Goal: Information Seeking & Learning: Learn about a topic

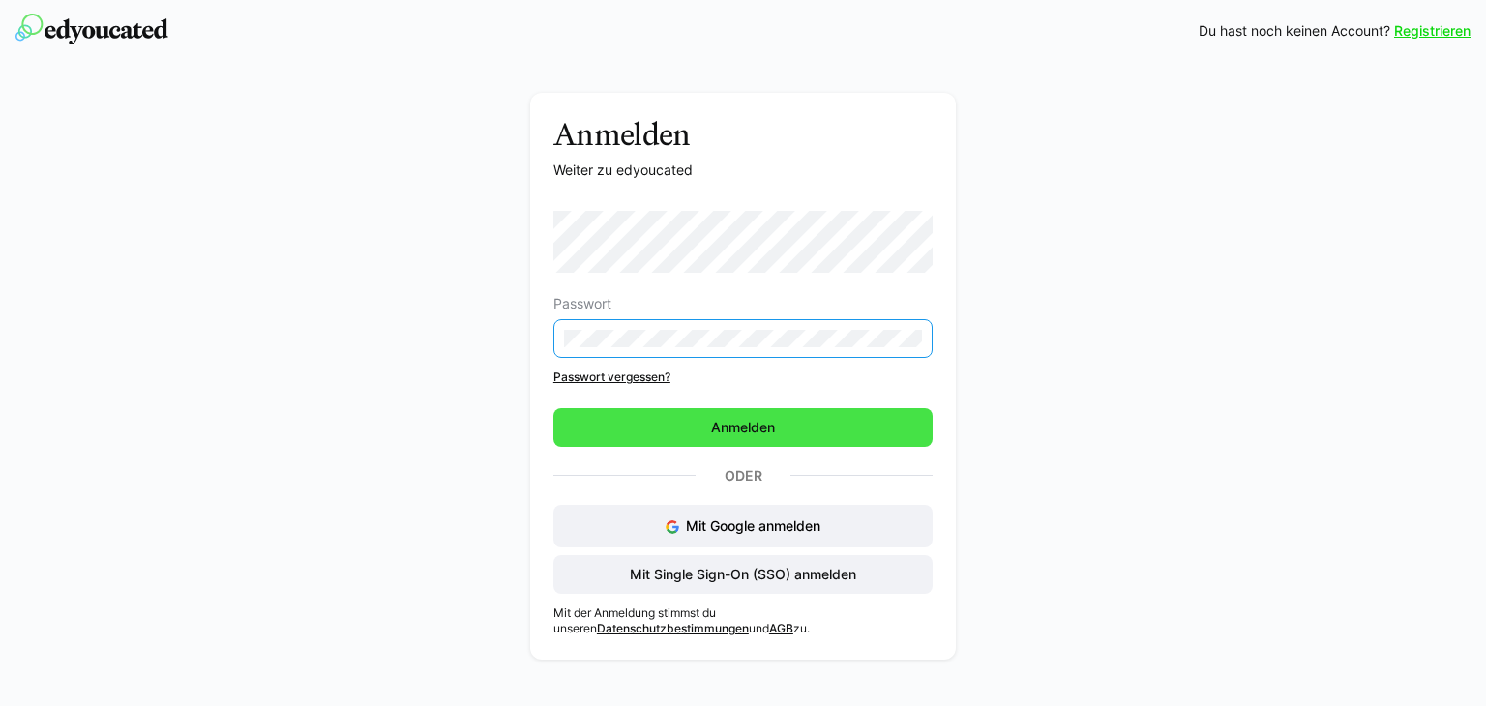
click at [755, 418] on span "Anmelden" at bounding box center [743, 427] width 70 height 19
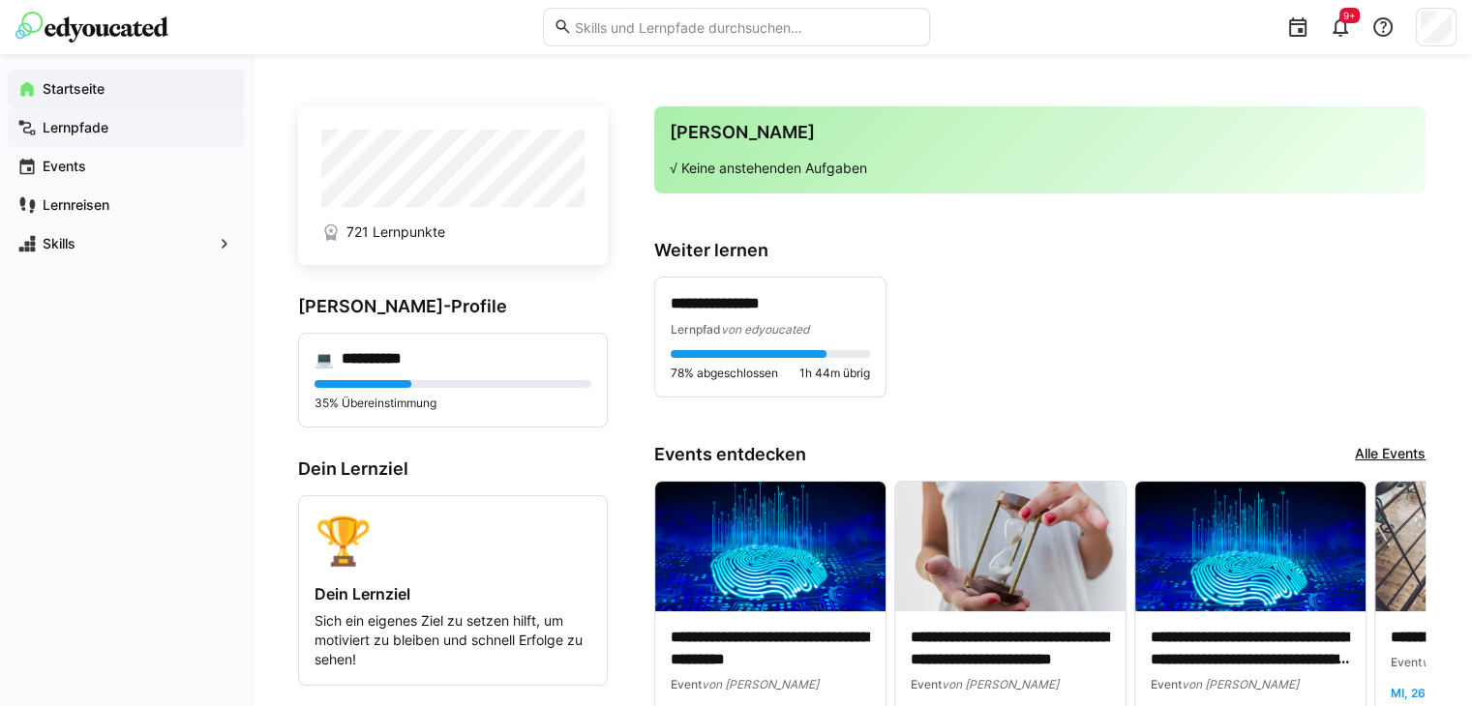
click at [0, 0] on app-navigation-label "Lernpfade" at bounding box center [0, 0] width 0 height 0
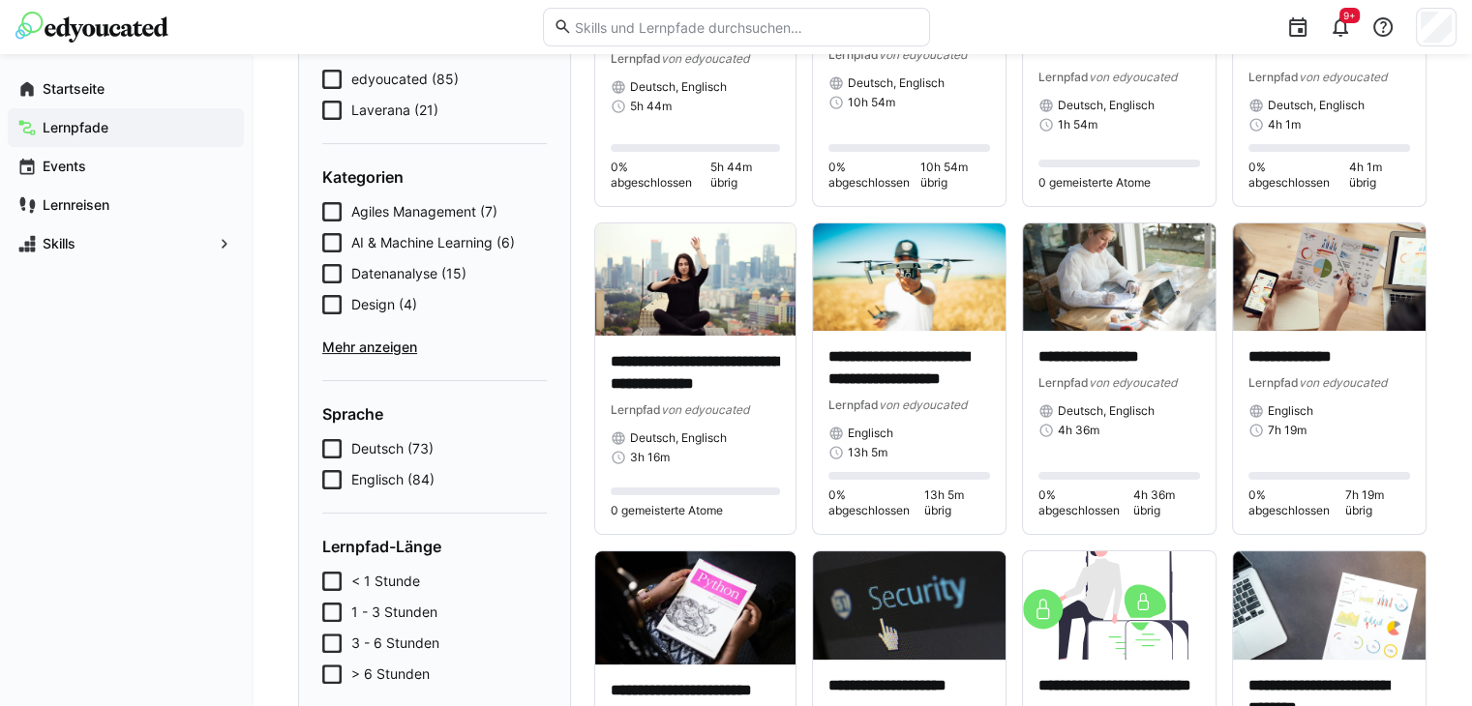
scroll to position [387, 0]
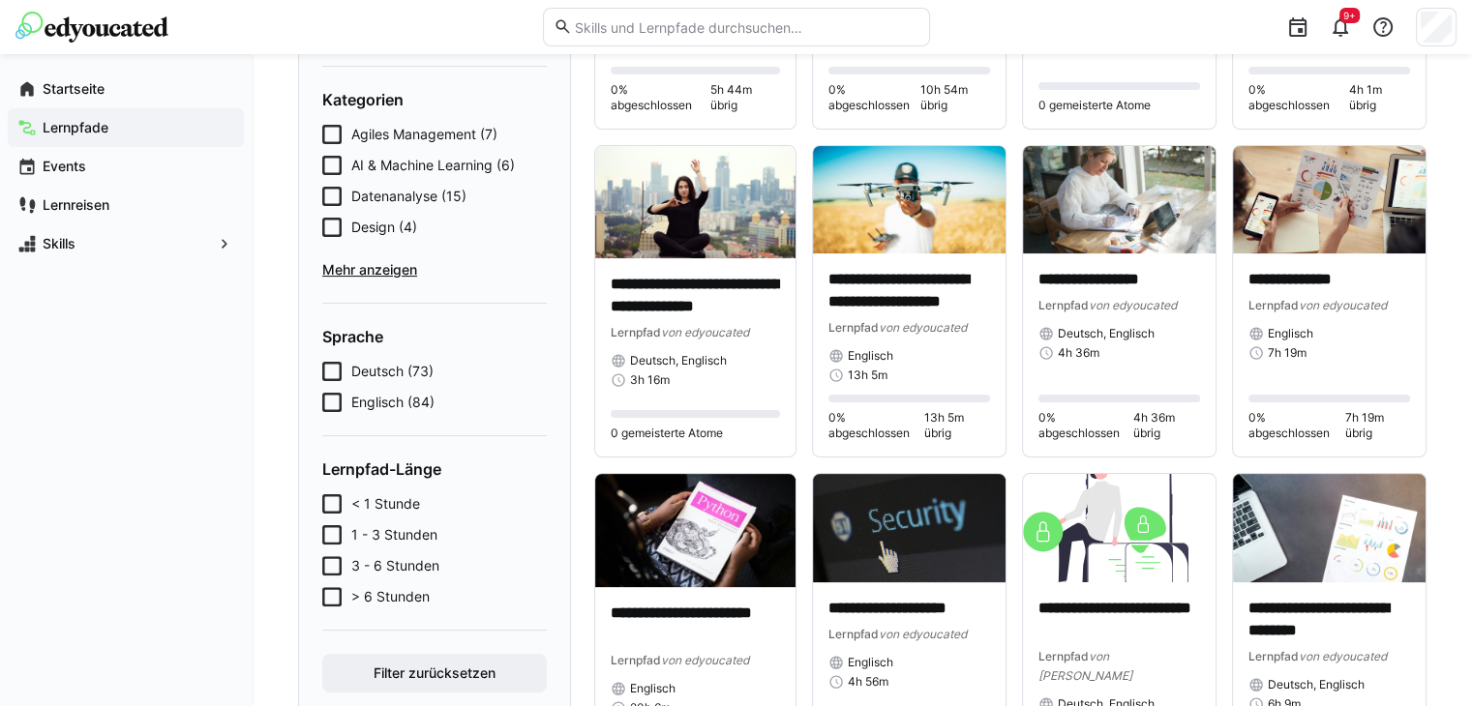
click at [375, 266] on span "Mehr anzeigen" at bounding box center [434, 269] width 224 height 19
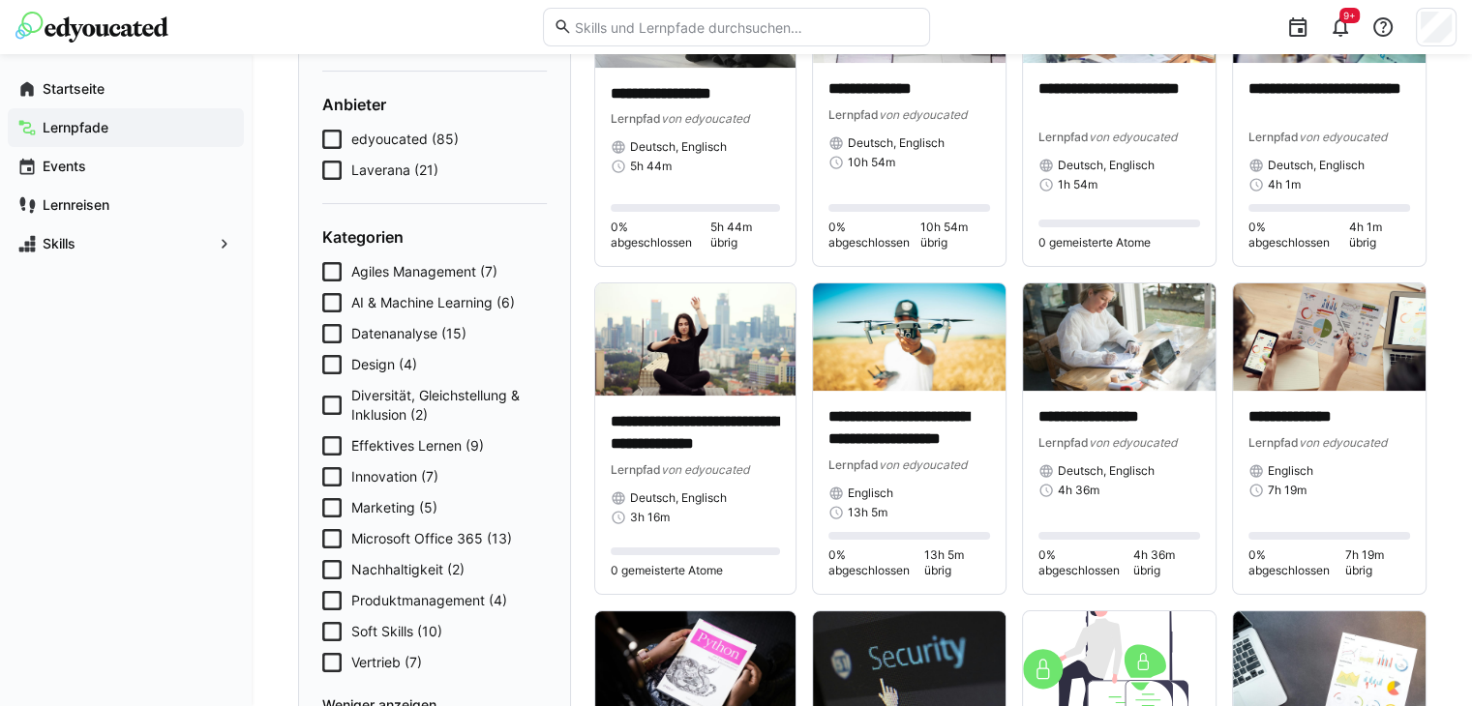
scroll to position [0, 0]
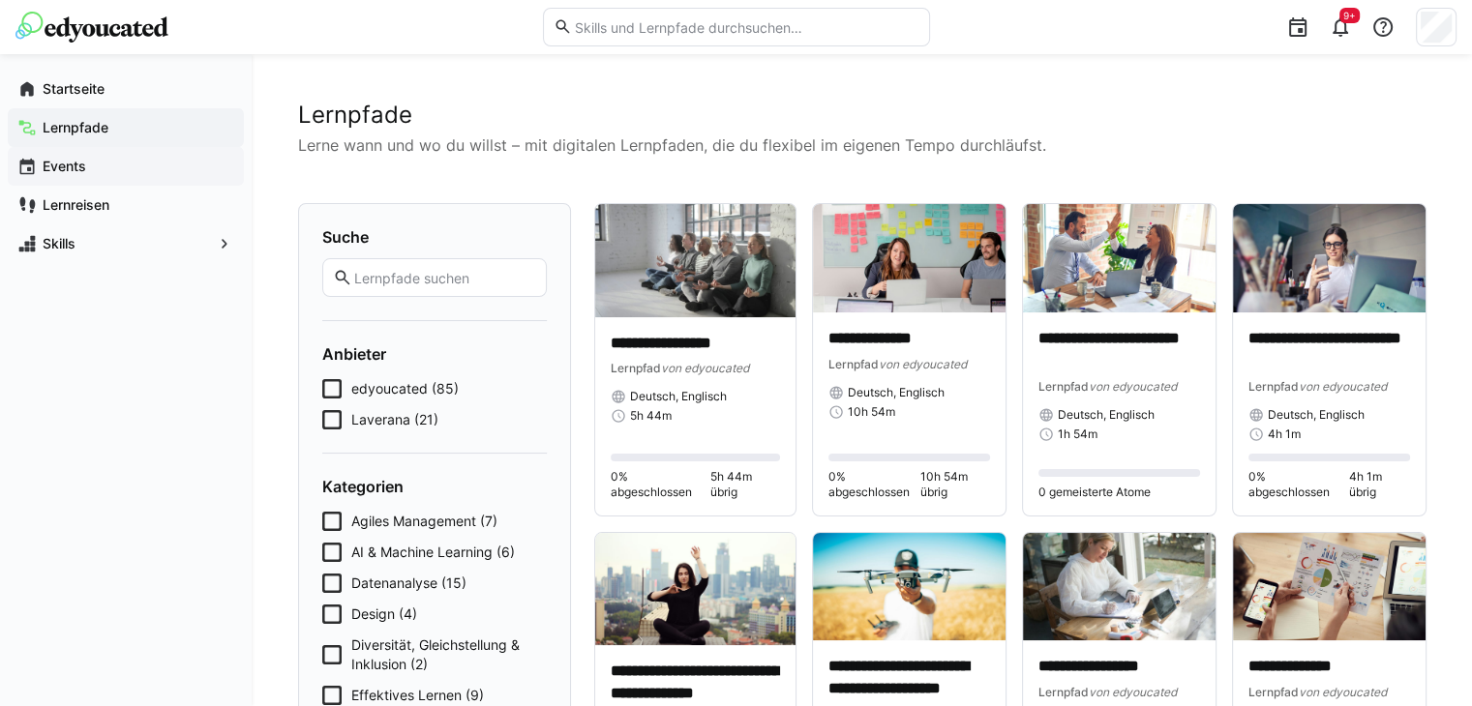
click at [88, 172] on span "Events" at bounding box center [137, 166] width 194 height 19
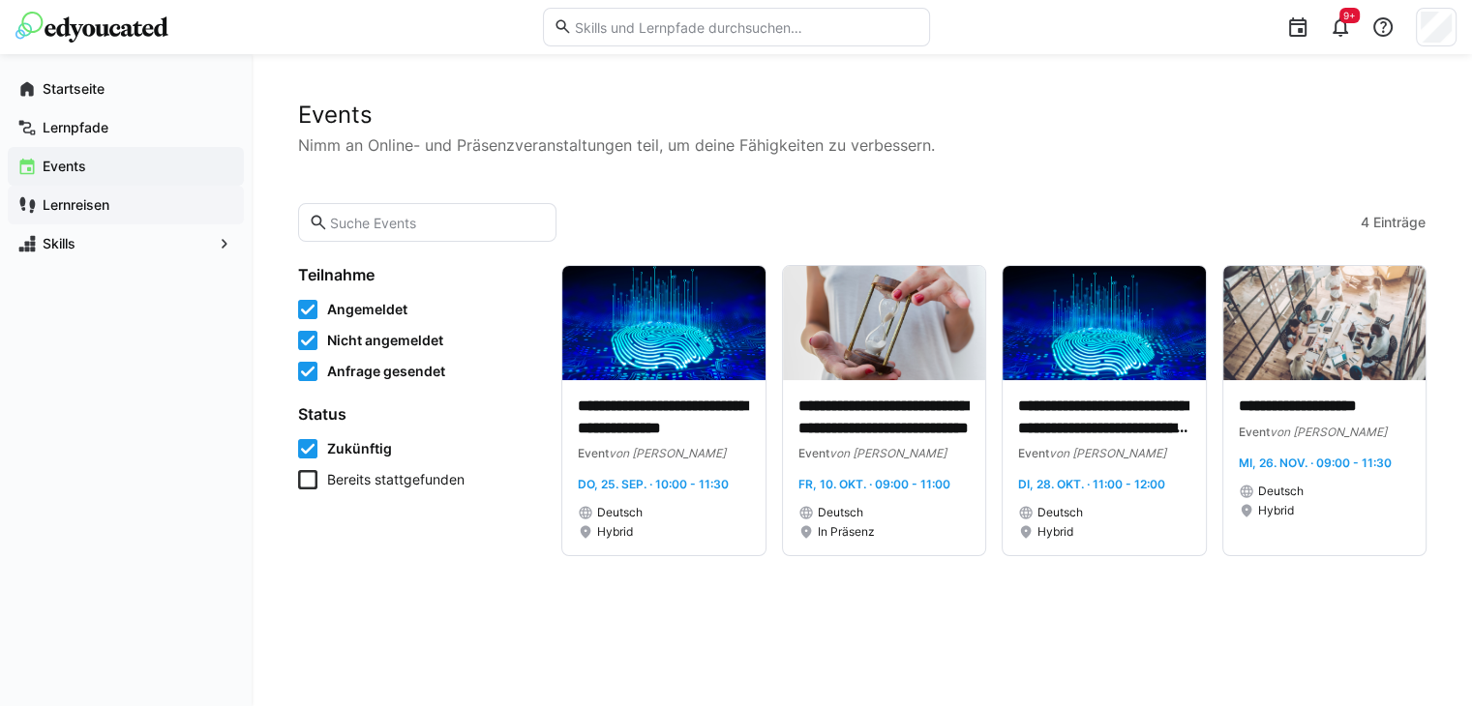
click at [116, 202] on span "Lernreisen" at bounding box center [137, 204] width 194 height 19
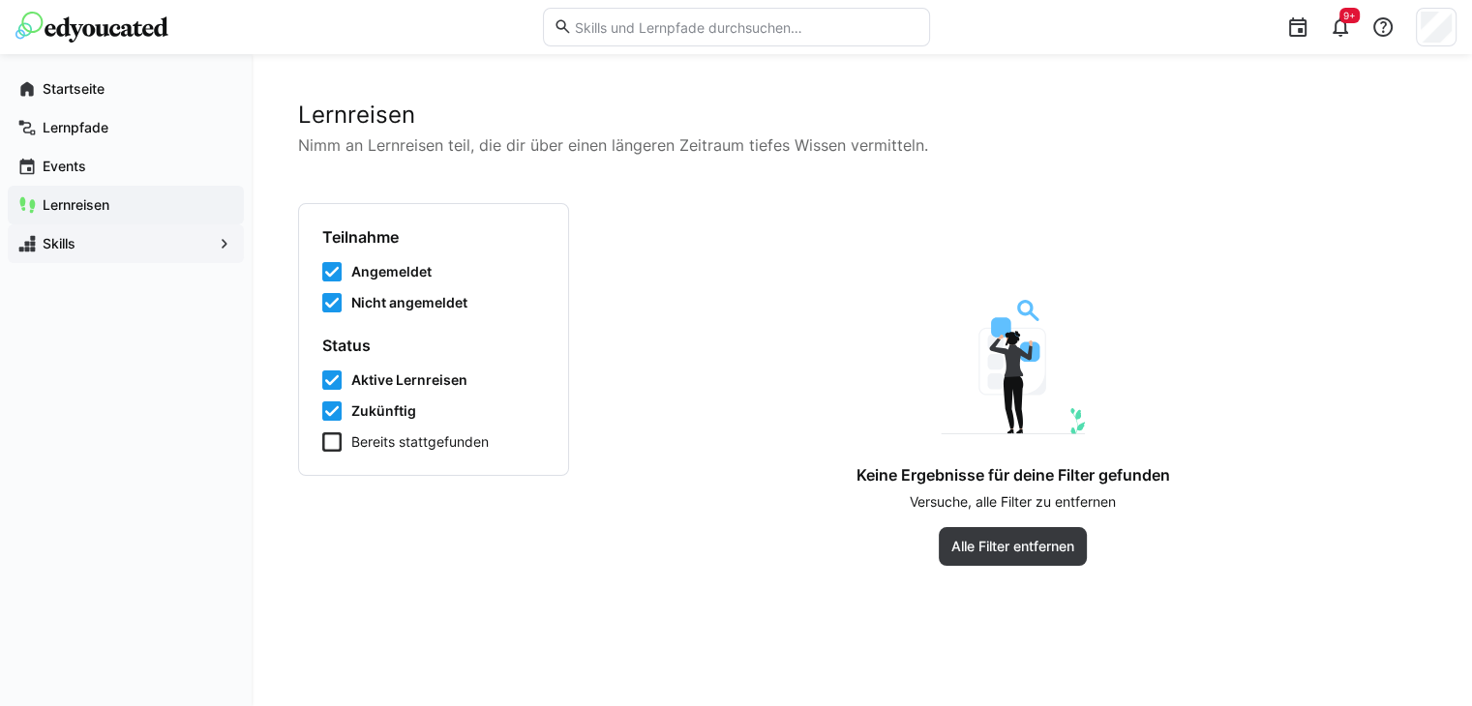
click at [111, 249] on span "Skills" at bounding box center [126, 243] width 172 height 19
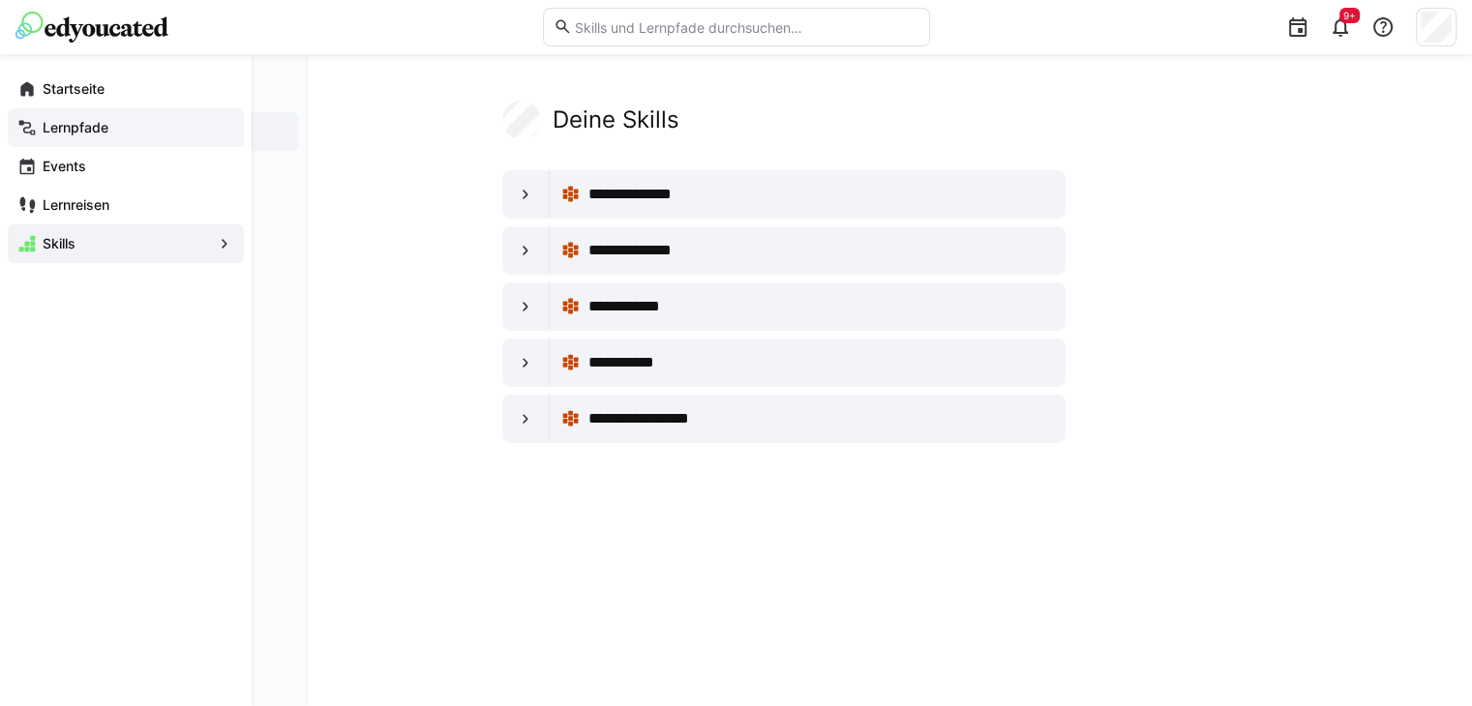
click at [0, 0] on app-navigation-label "Lernpfade" at bounding box center [0, 0] width 0 height 0
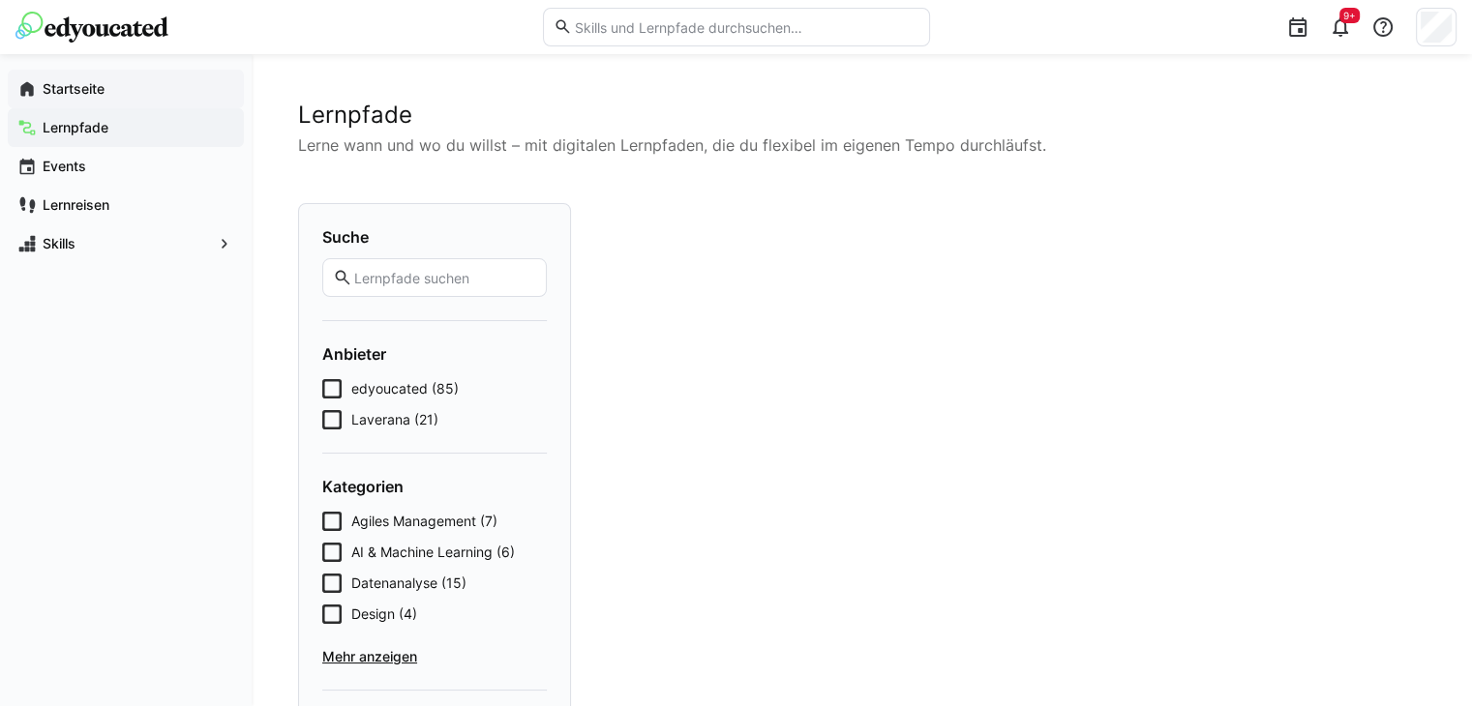
click at [0, 0] on app-navigation-label "Startseite" at bounding box center [0, 0] width 0 height 0
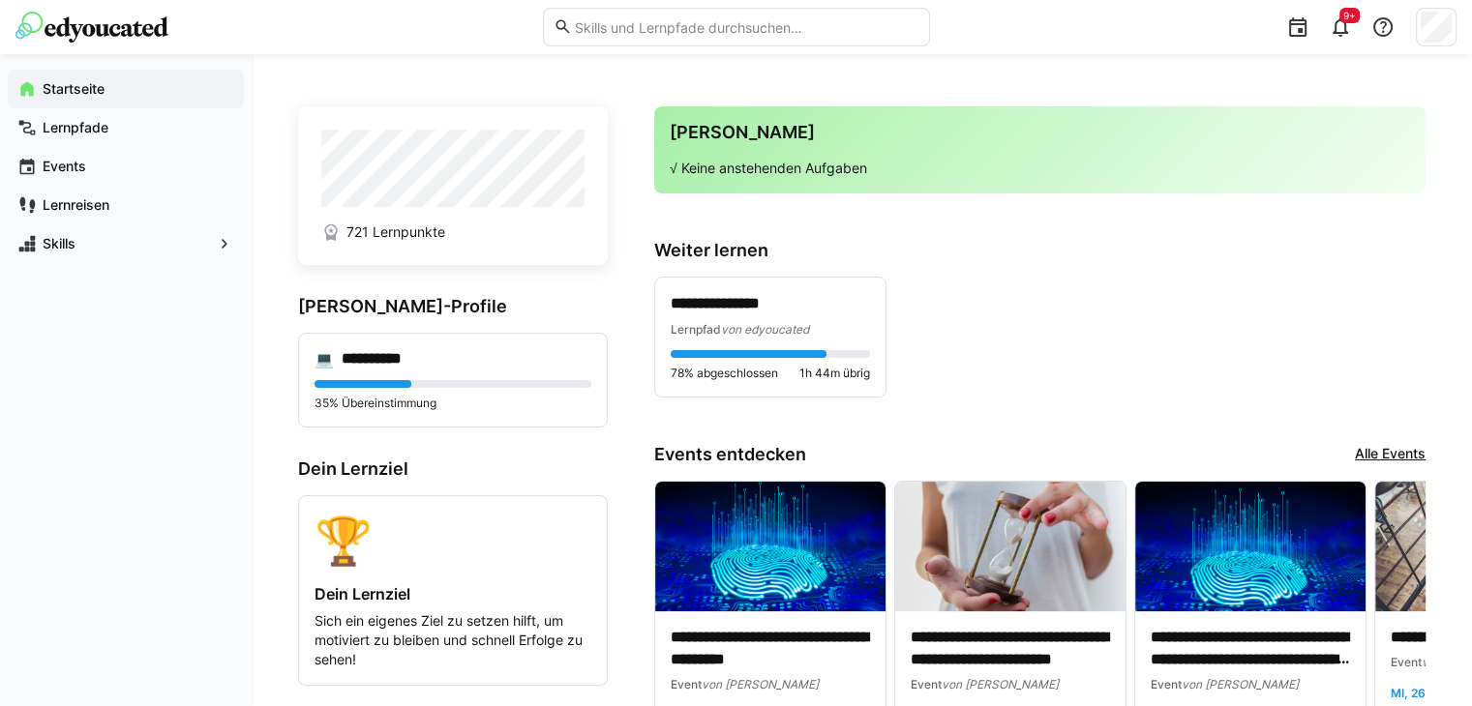
drag, startPoint x: 637, startPoint y: 27, endPoint x: 662, endPoint y: 36, distance: 26.6
click at [637, 28] on input "text" at bounding box center [745, 26] width 346 height 17
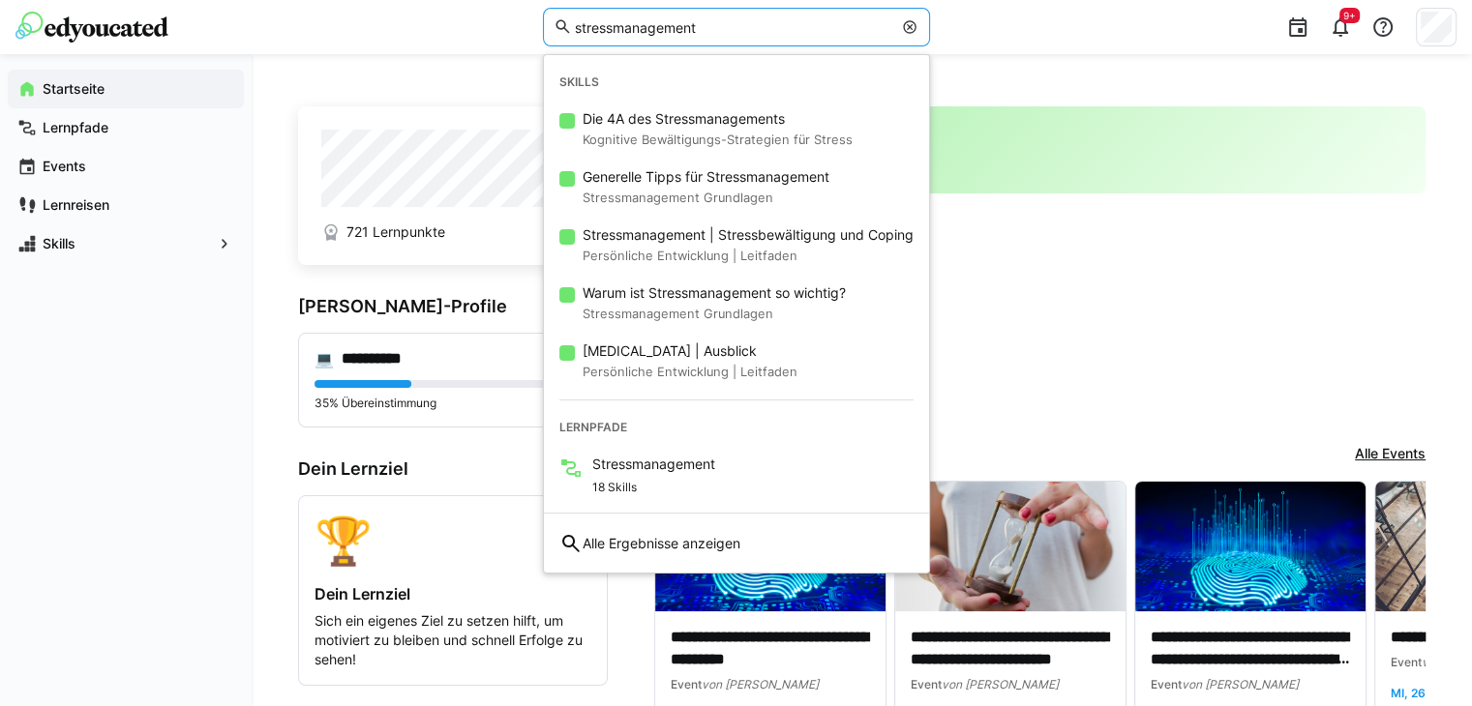
type input "stressmanagement"
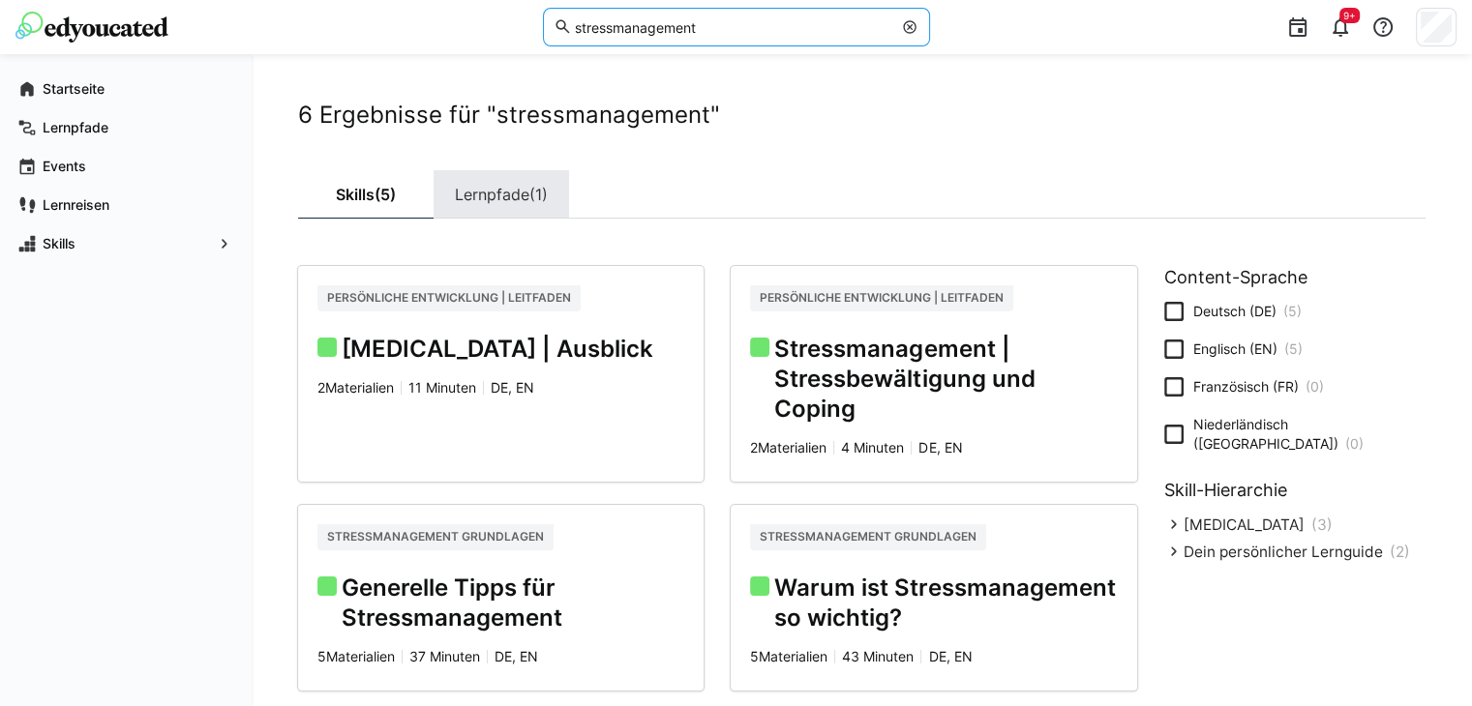
click at [487, 195] on link "Lernpfade (1)" at bounding box center [500, 194] width 135 height 48
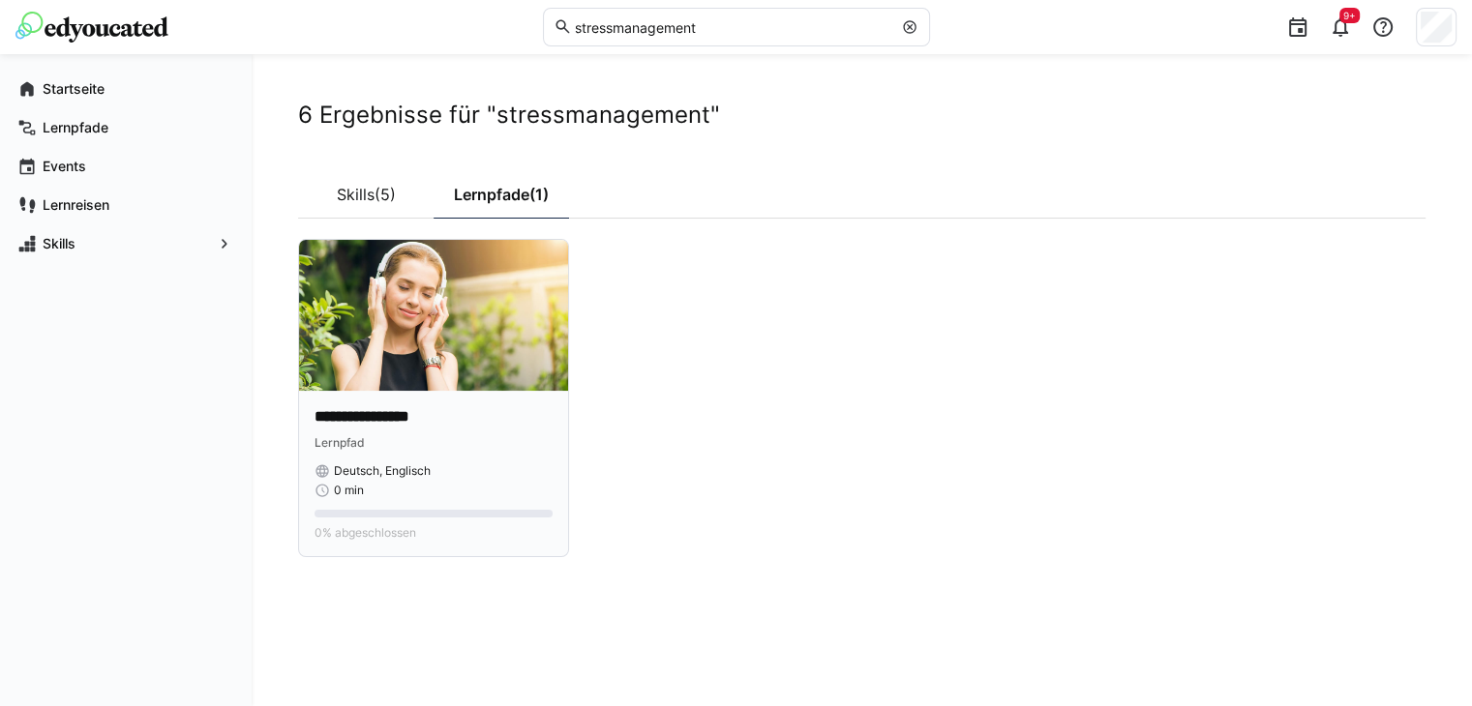
click at [467, 334] on img at bounding box center [433, 315] width 269 height 151
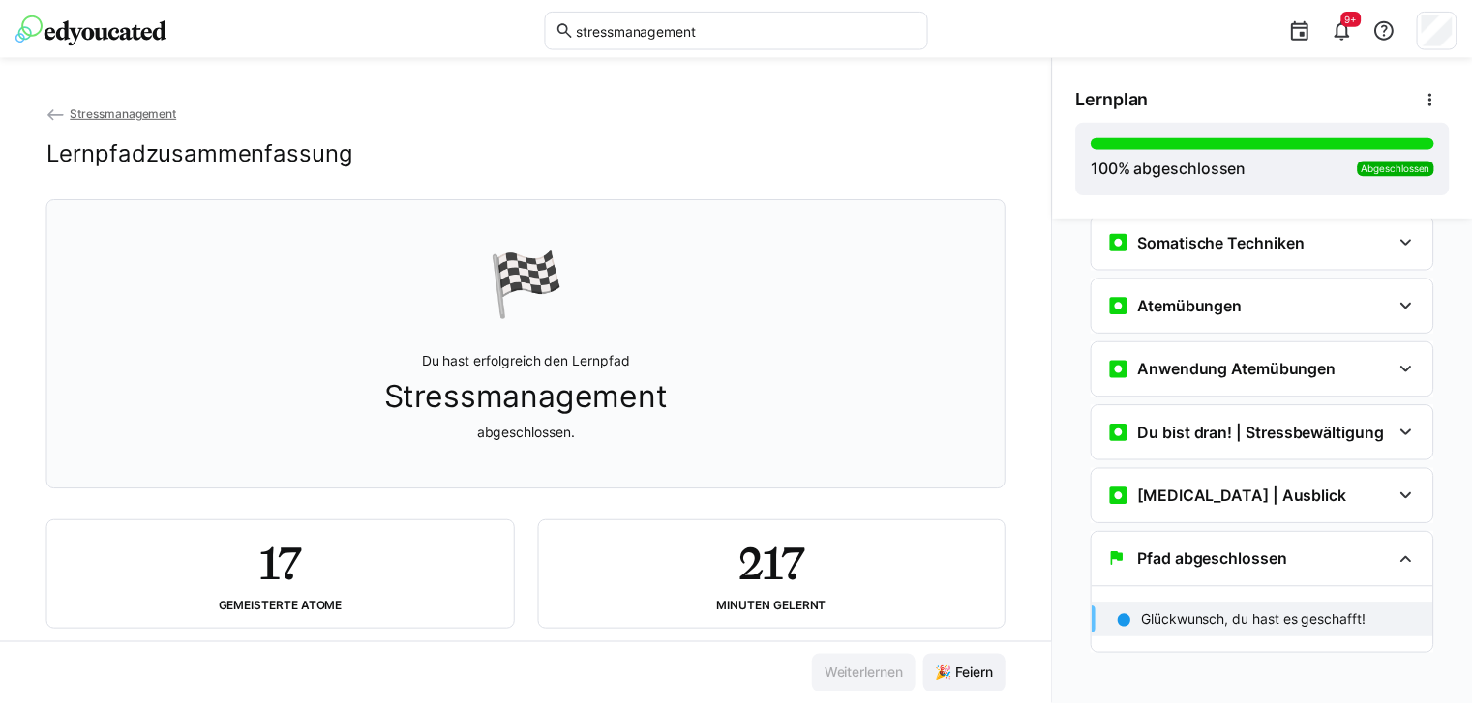
scroll to position [992, 0]
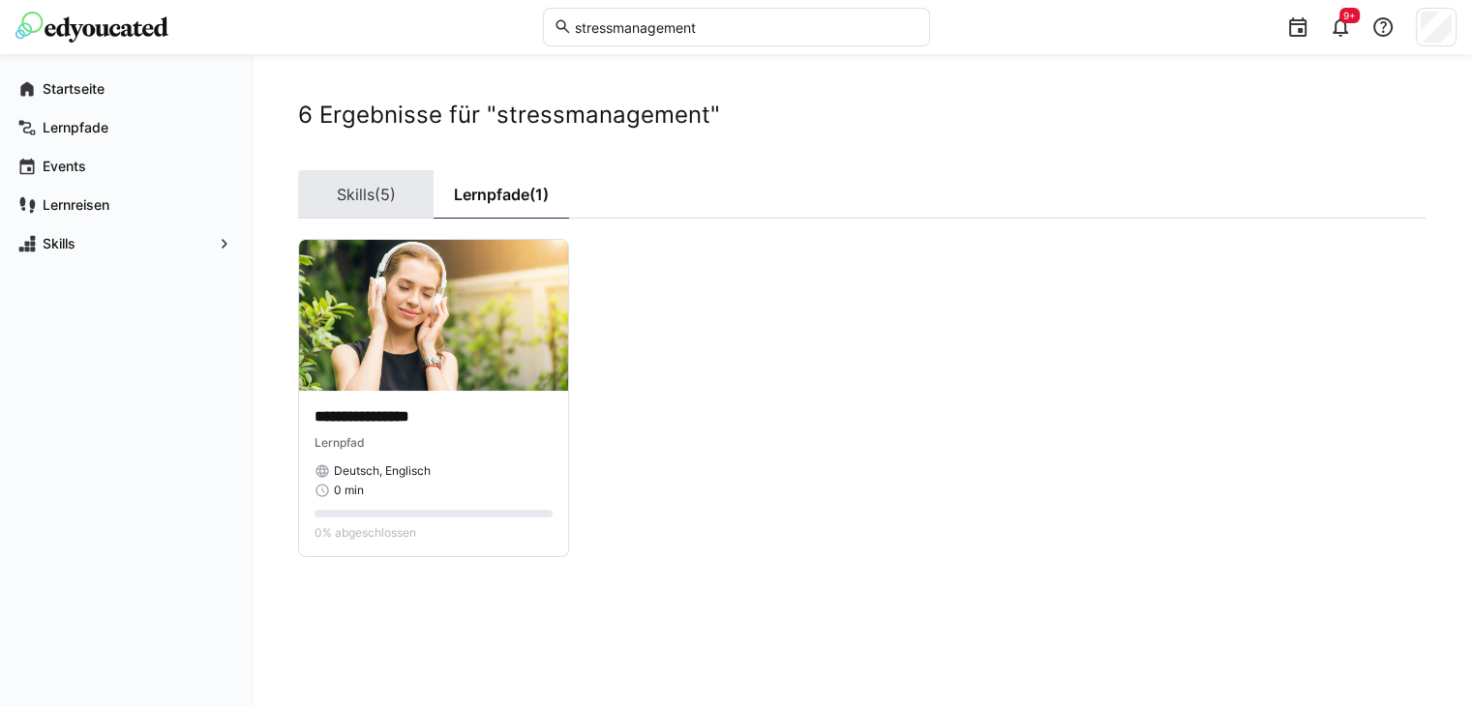
click at [373, 195] on link "Skills (5)" at bounding box center [365, 194] width 135 height 48
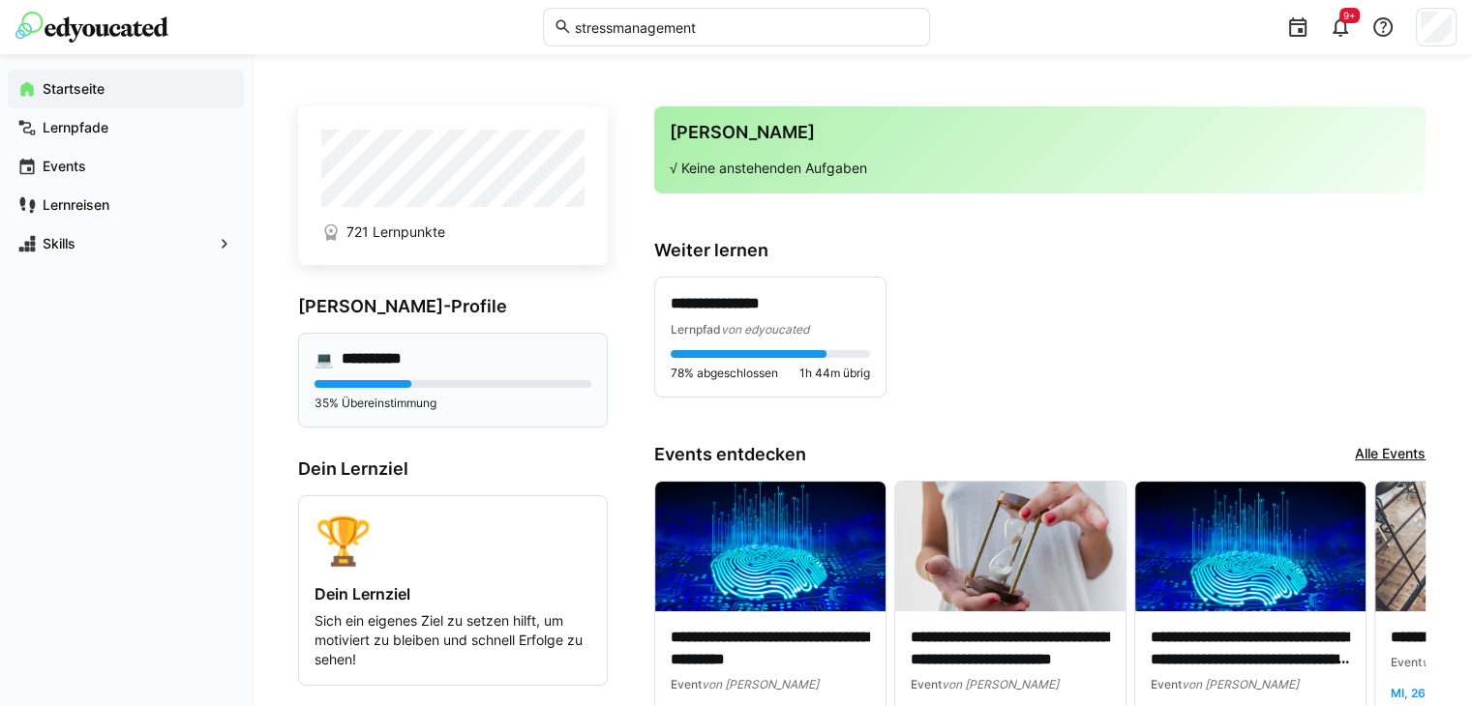
click at [479, 366] on div "**********" at bounding box center [452, 358] width 277 height 19
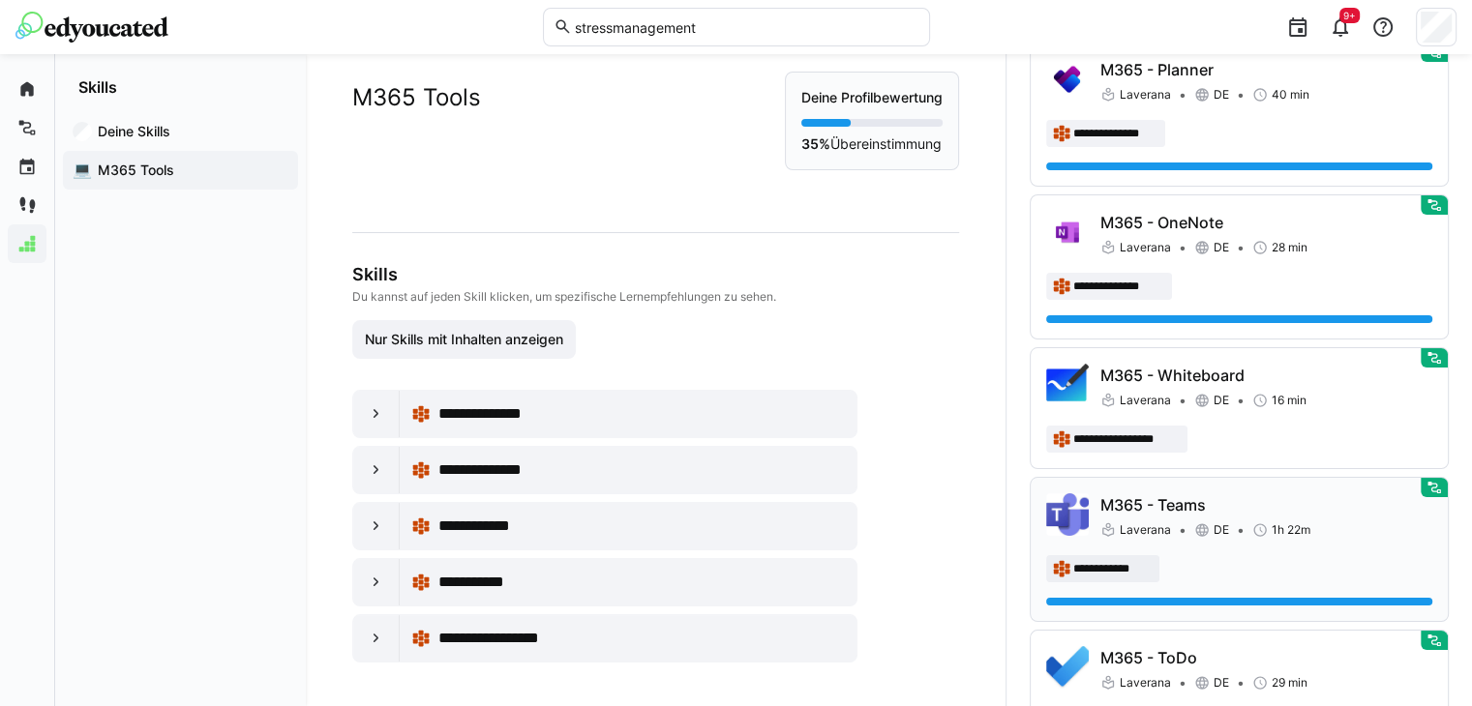
scroll to position [194, 0]
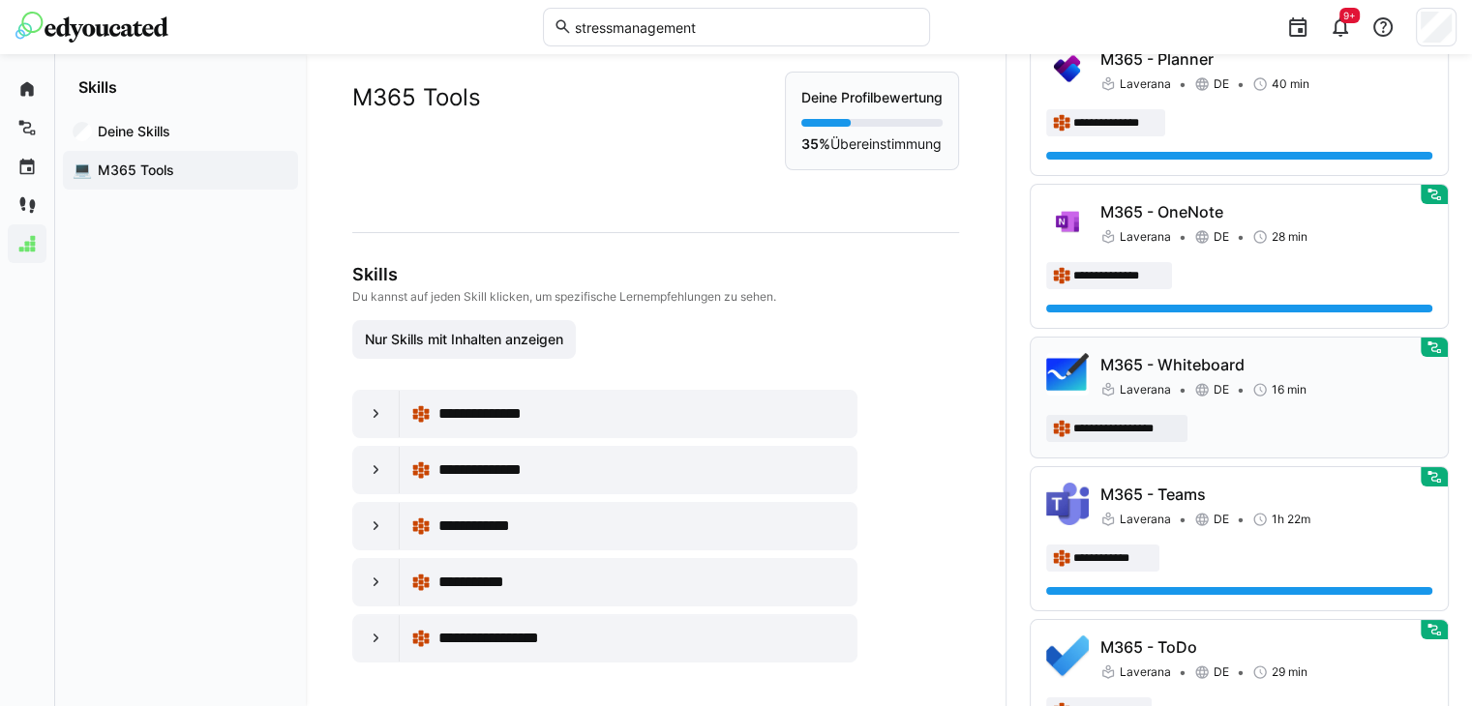
click at [1339, 380] on div "Laverana DE 16 min" at bounding box center [1266, 389] width 332 height 19
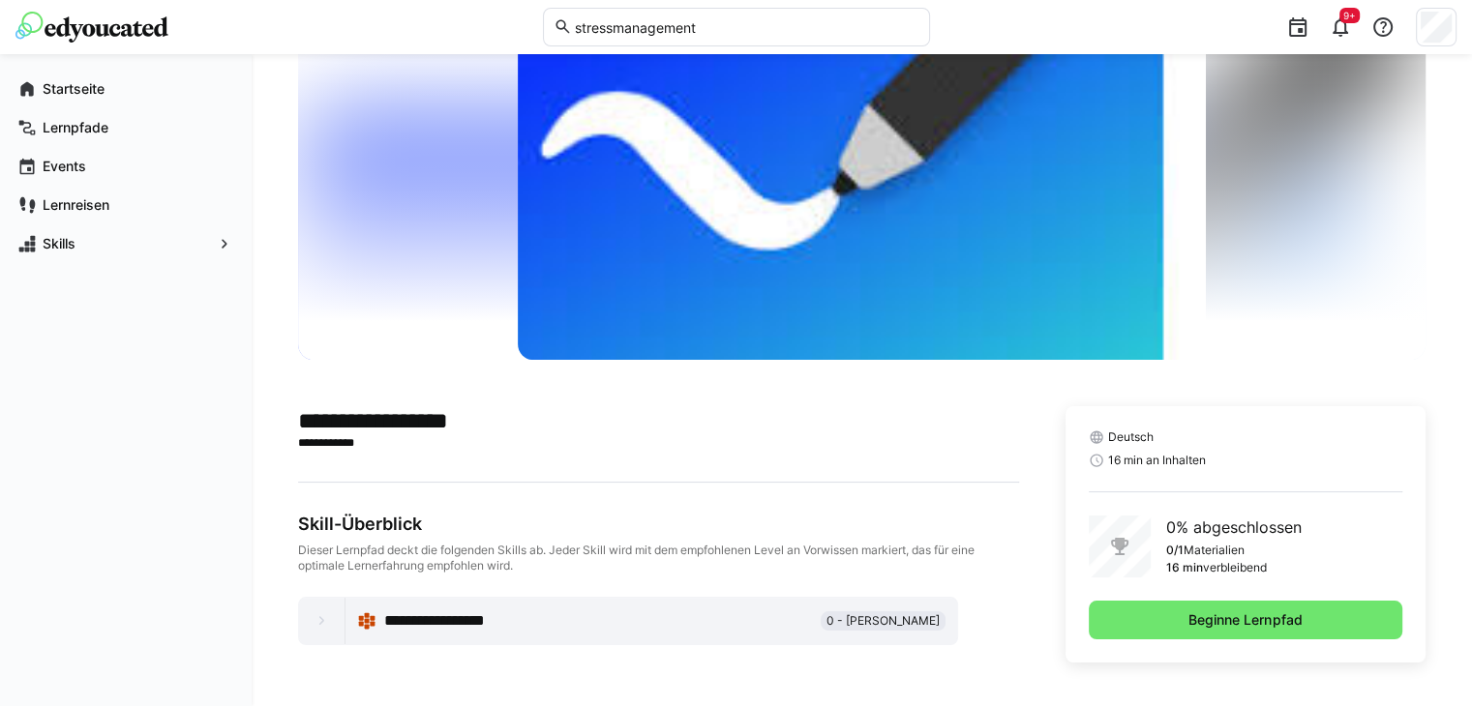
scroll to position [131, 0]
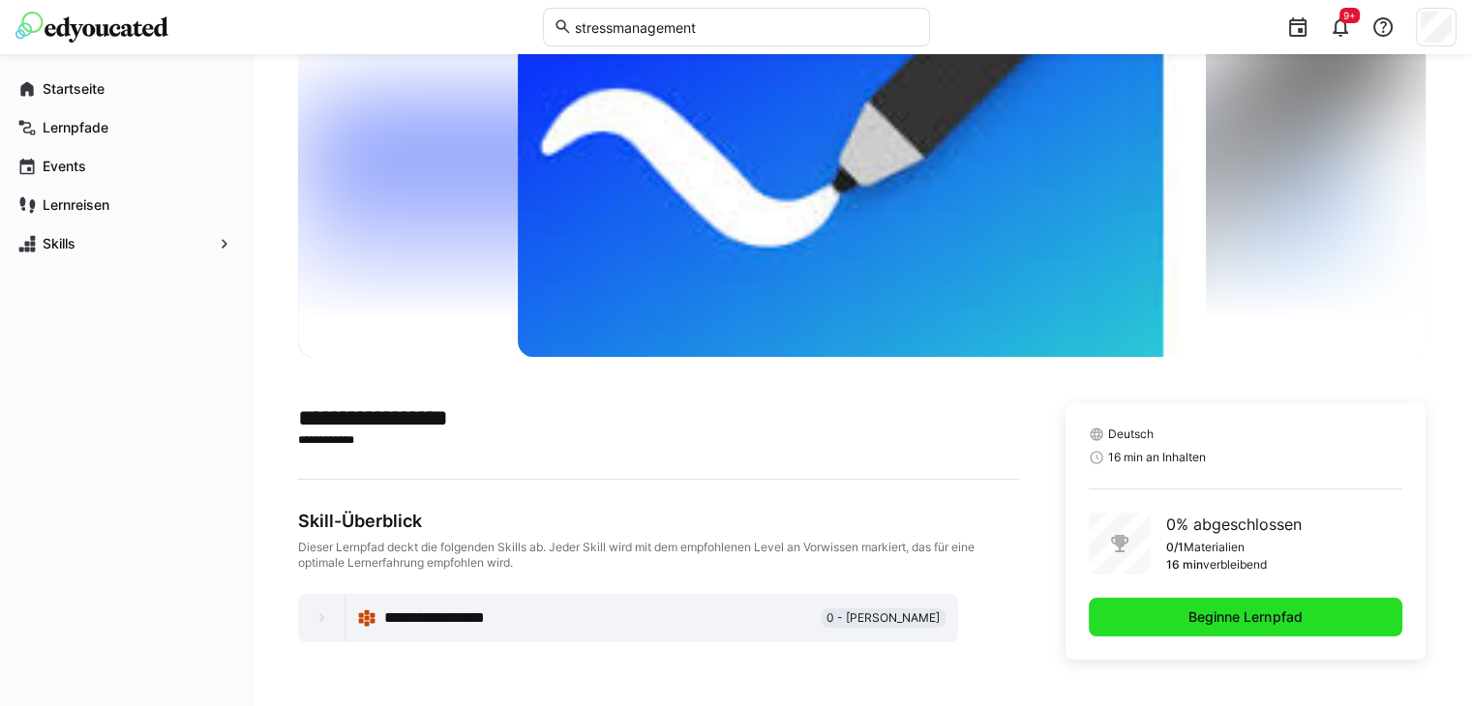
click at [1180, 616] on span "Beginne Lernpfad" at bounding box center [1246, 617] width 314 height 39
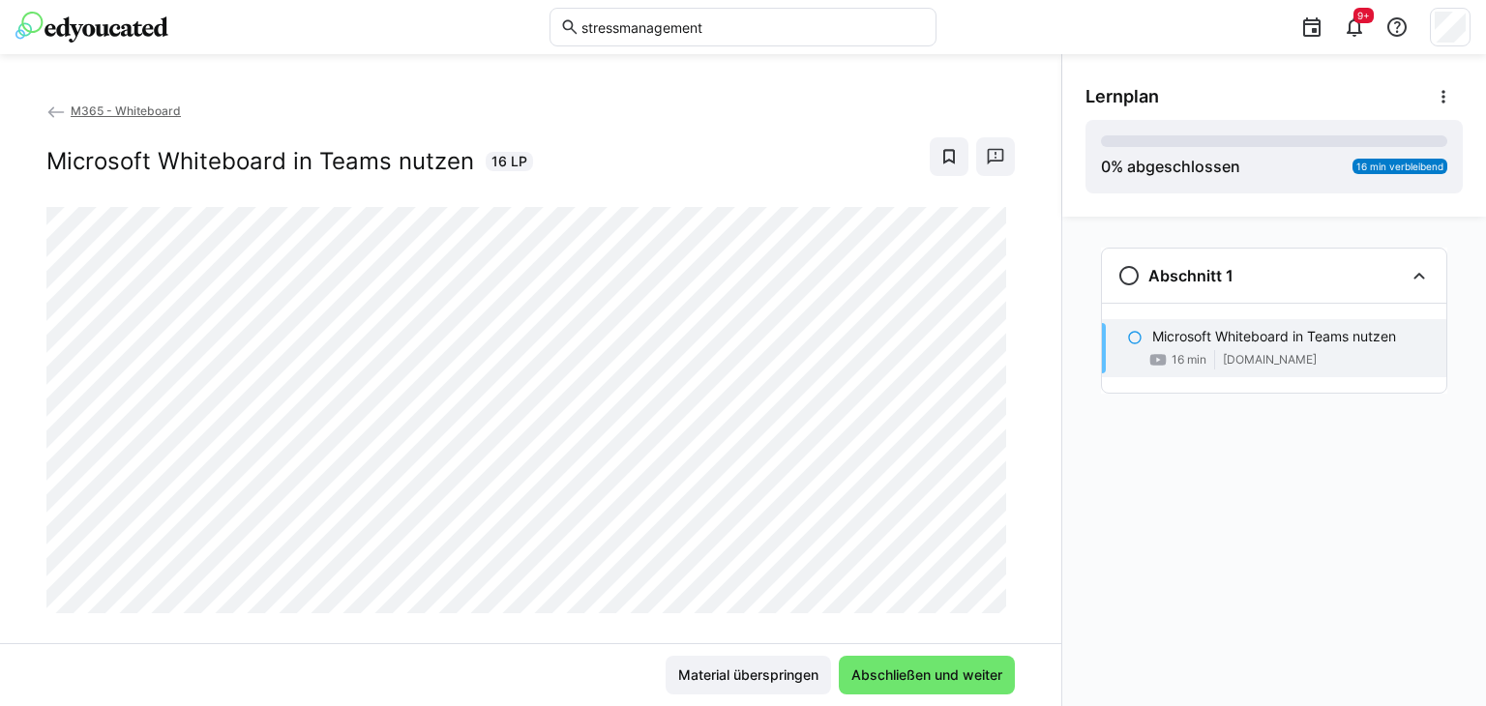
scroll to position [31, 0]
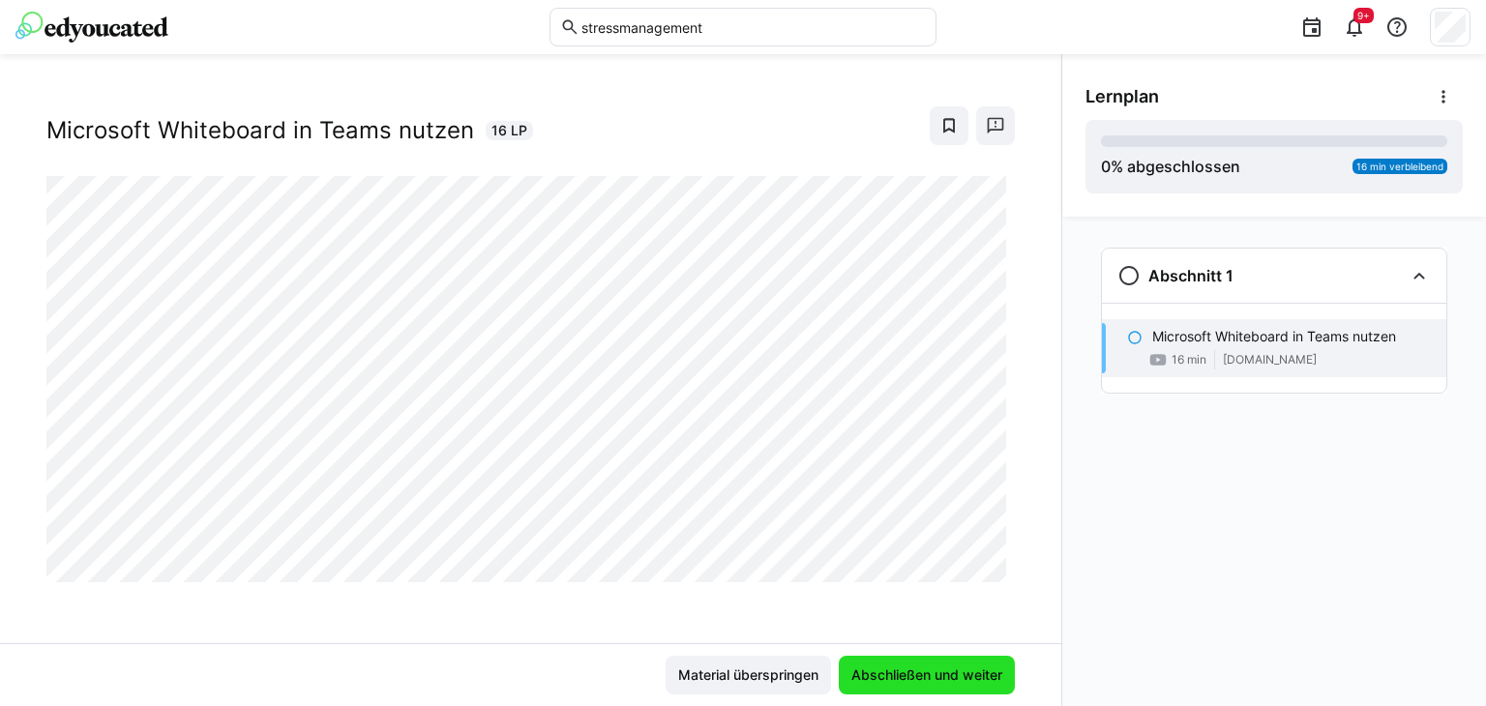
click at [890, 673] on span "Abschließen und weiter" at bounding box center [927, 675] width 157 height 19
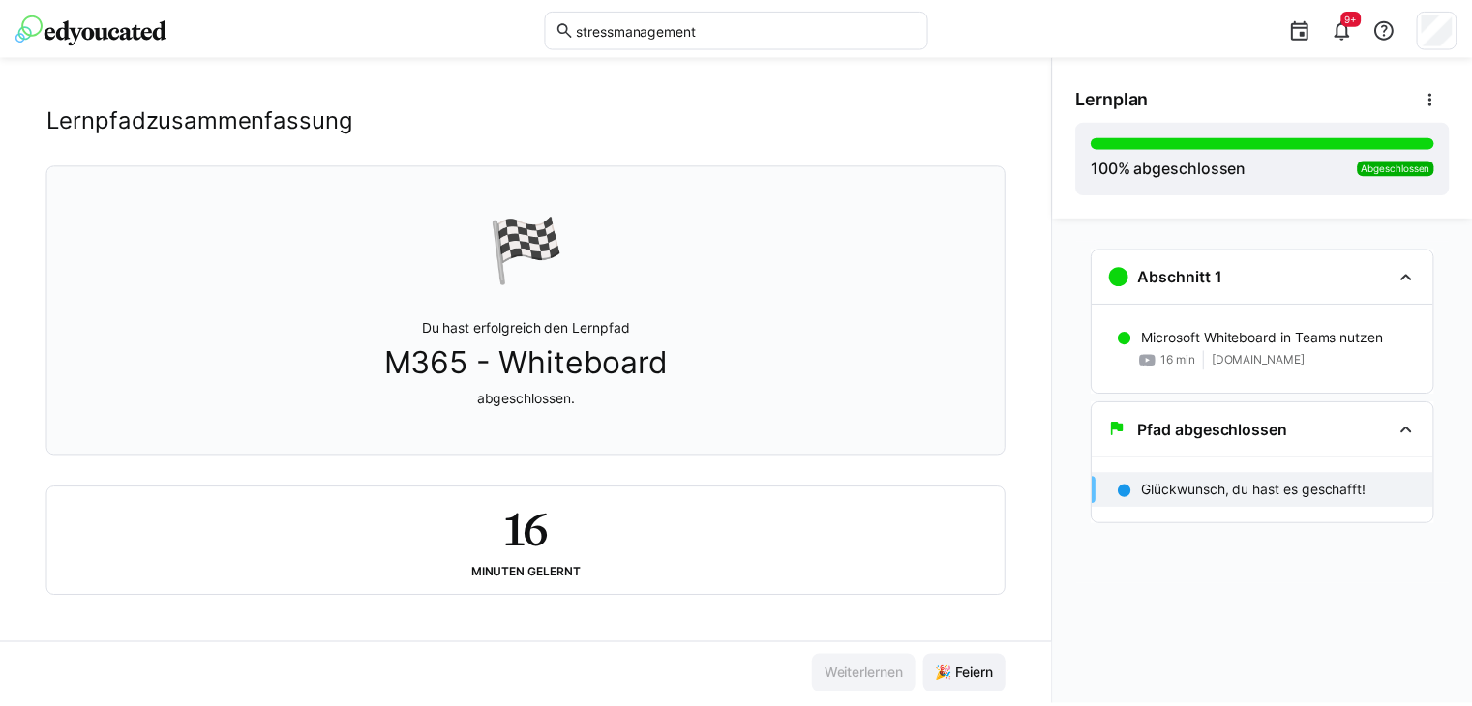
scroll to position [0, 0]
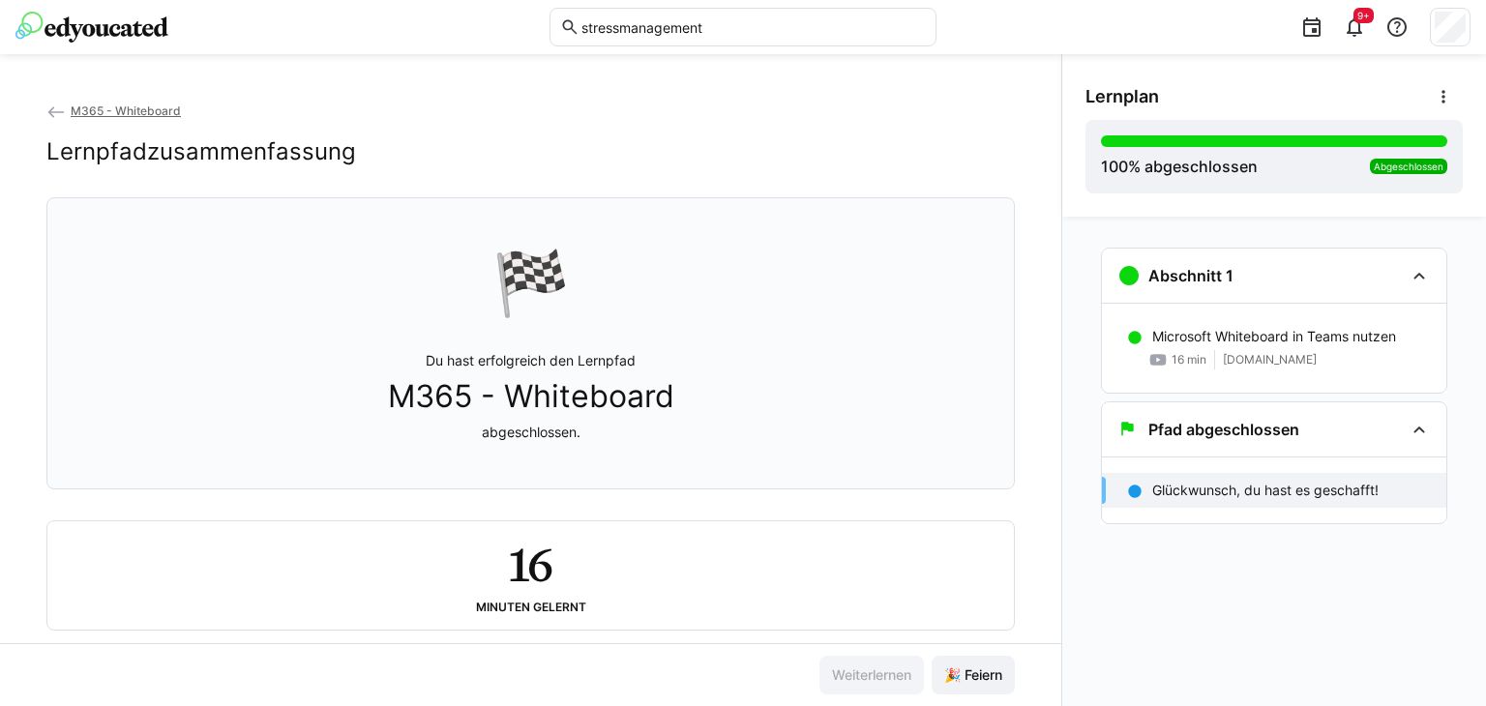
click at [103, 109] on span "M365 - Whiteboard" at bounding box center [126, 111] width 110 height 15
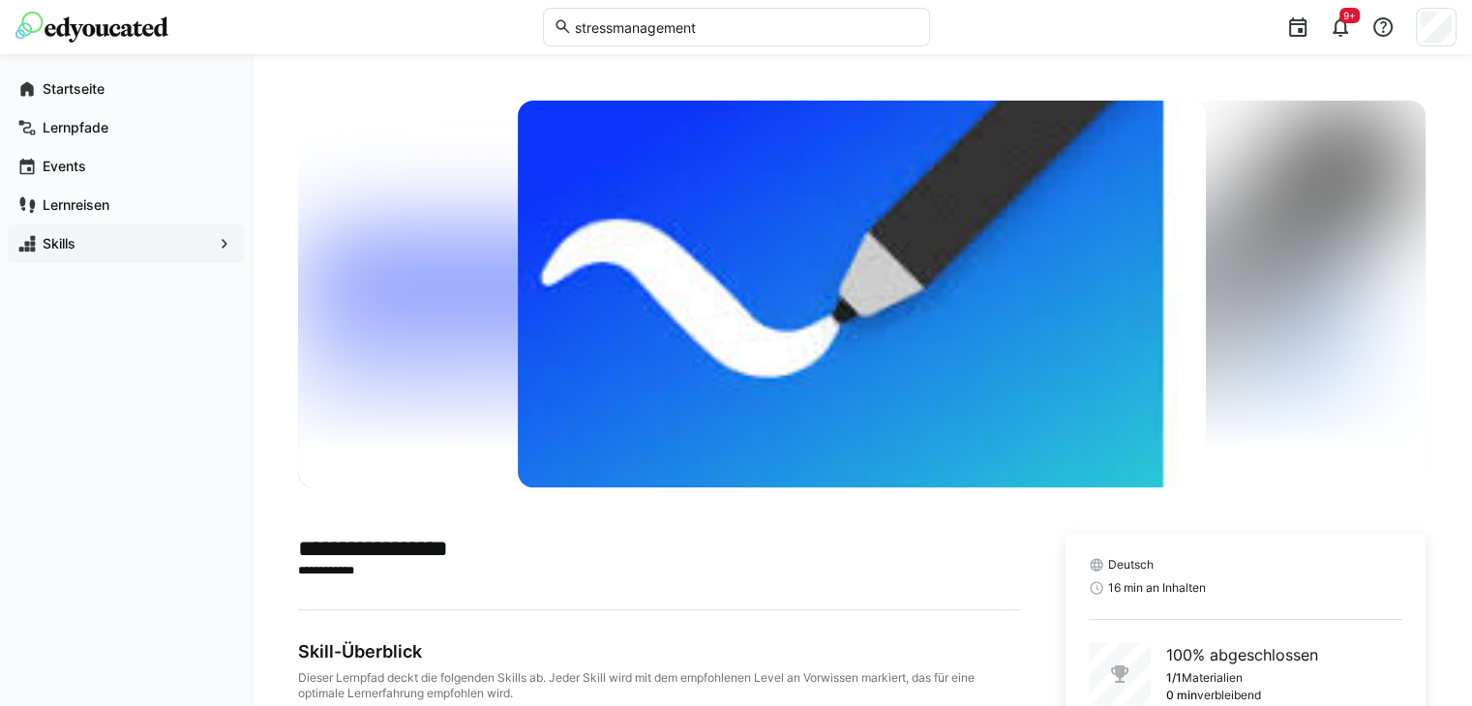
click at [139, 248] on span "Skills" at bounding box center [126, 243] width 172 height 19
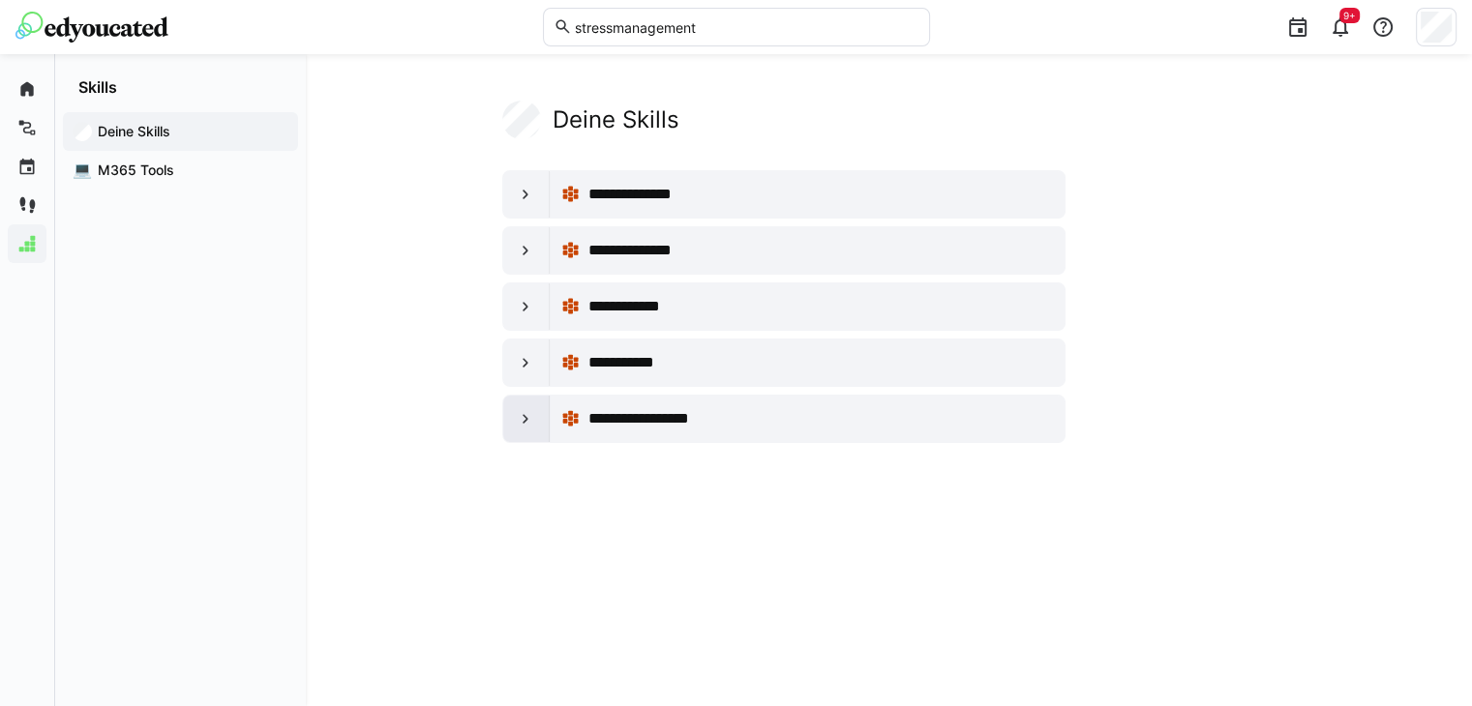
click at [518, 425] on eds-icon at bounding box center [525, 418] width 19 height 19
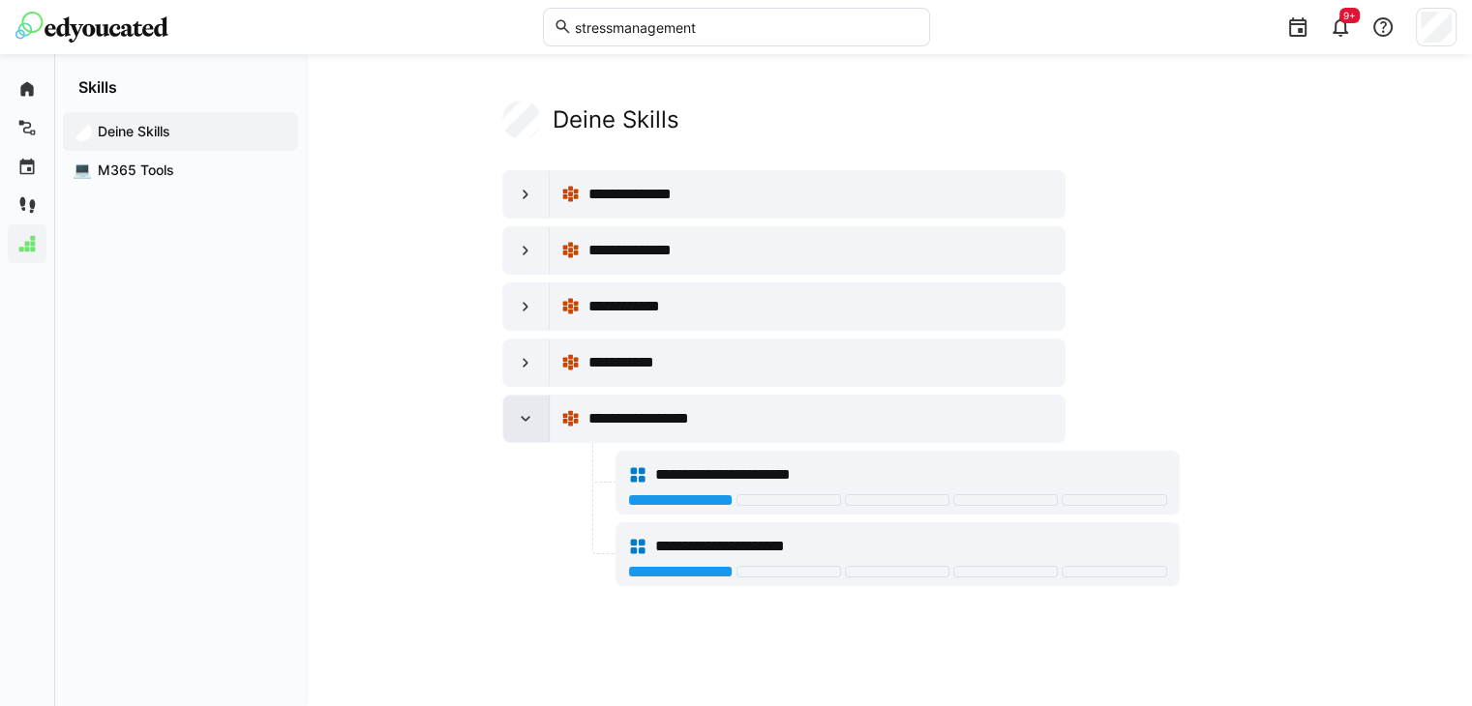
click at [518, 425] on eds-icon at bounding box center [525, 418] width 19 height 19
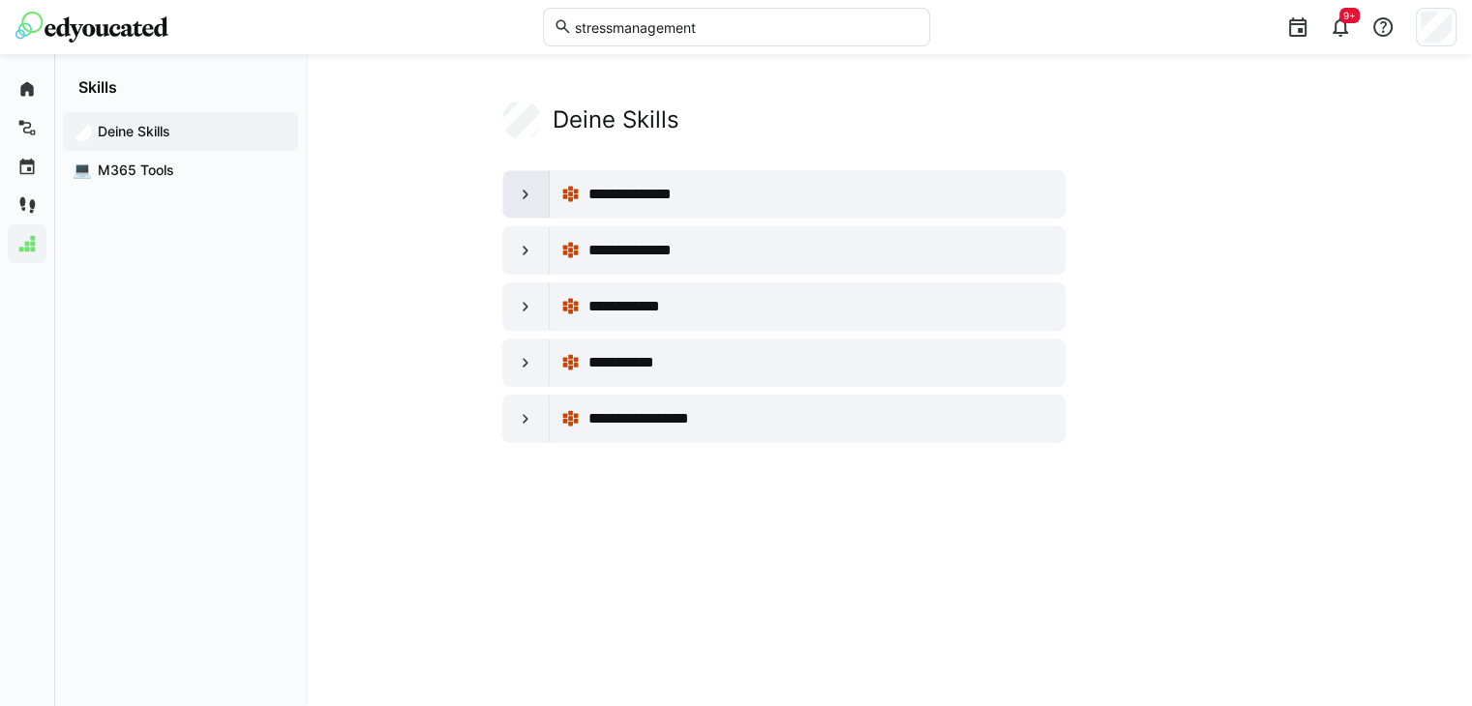
click at [517, 202] on eds-icon at bounding box center [525, 194] width 19 height 19
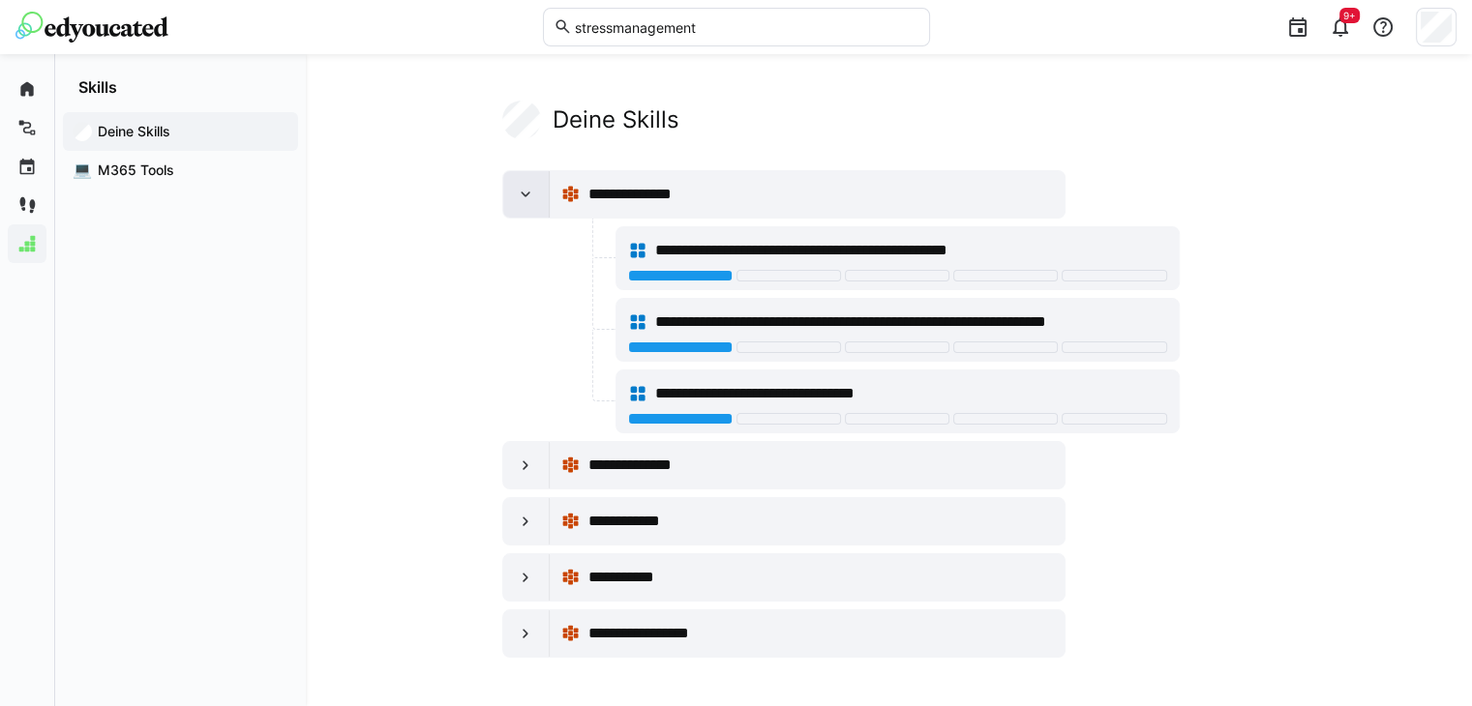
click at [517, 202] on eds-icon at bounding box center [525, 194] width 19 height 19
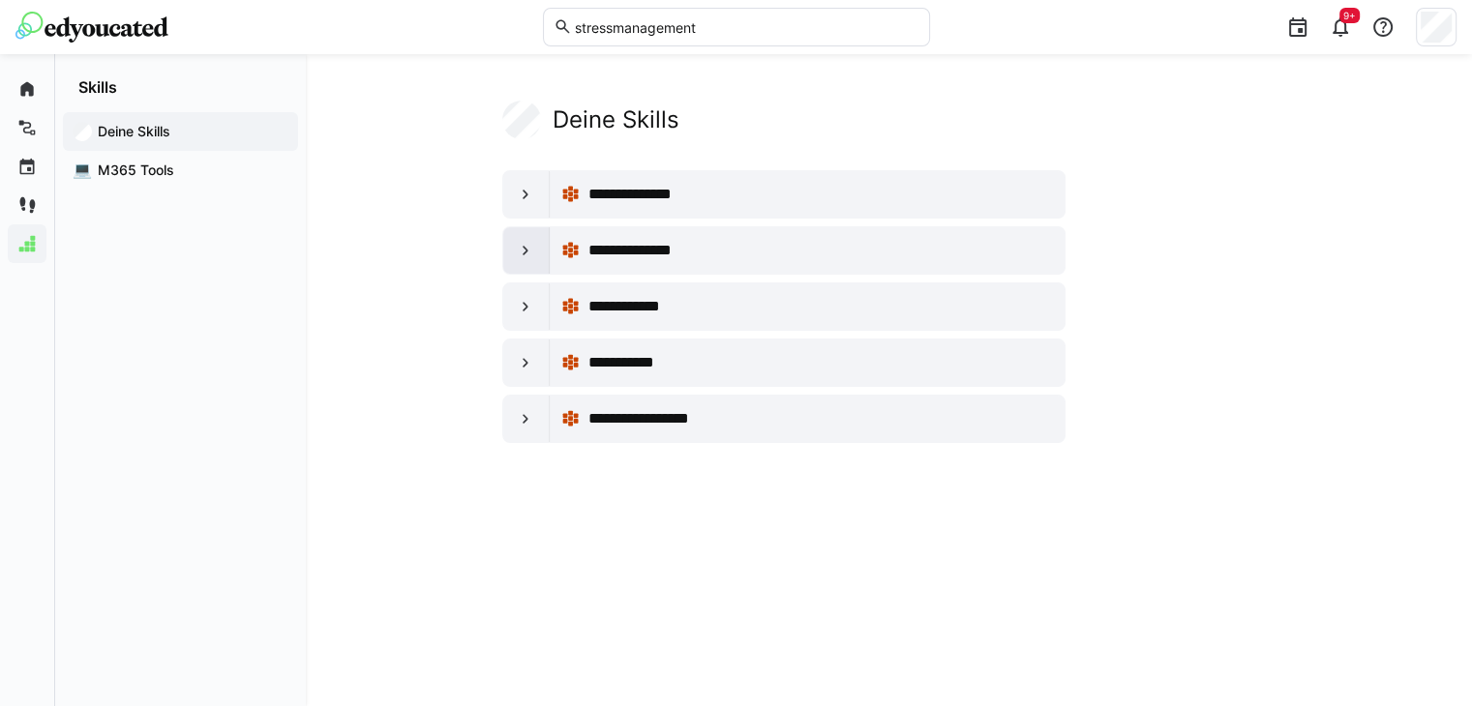
click at [521, 252] on eds-icon at bounding box center [525, 250] width 19 height 19
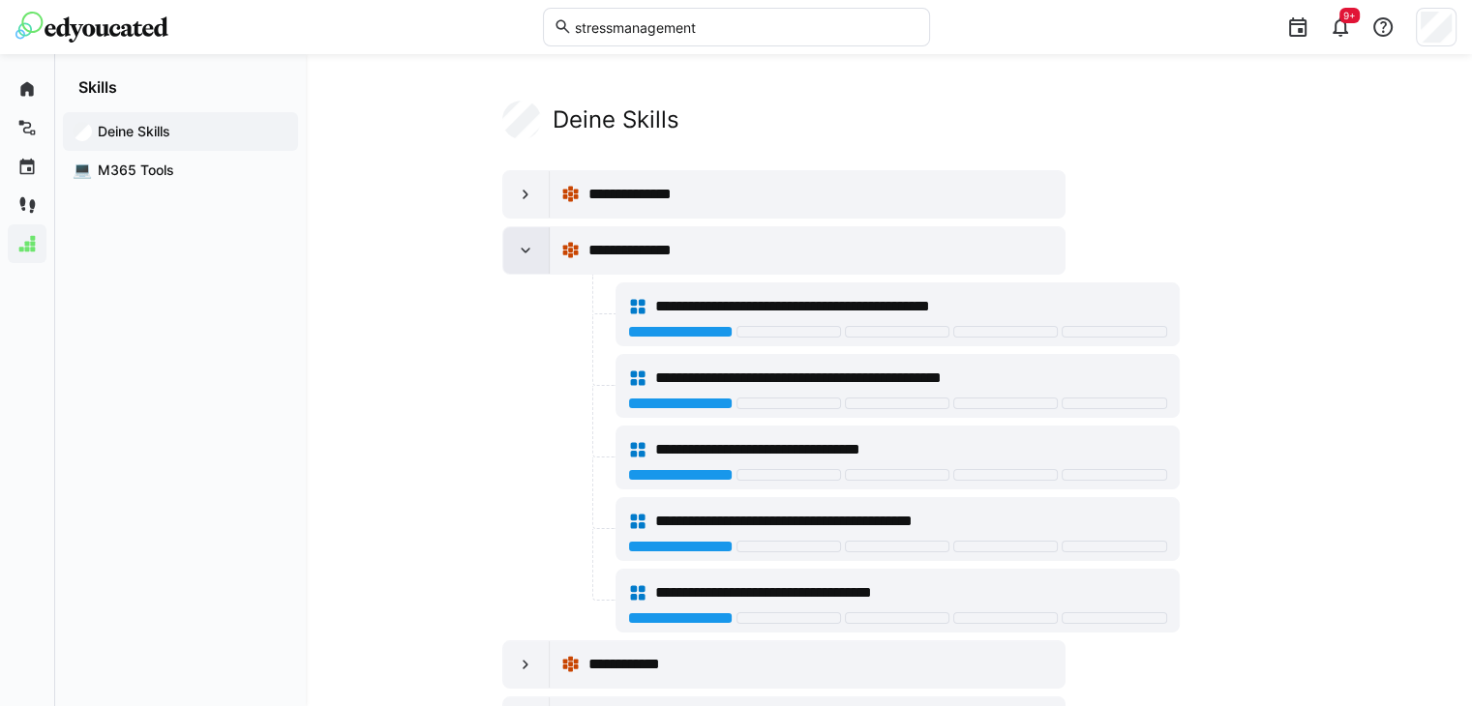
click at [521, 252] on eds-icon at bounding box center [525, 250] width 19 height 19
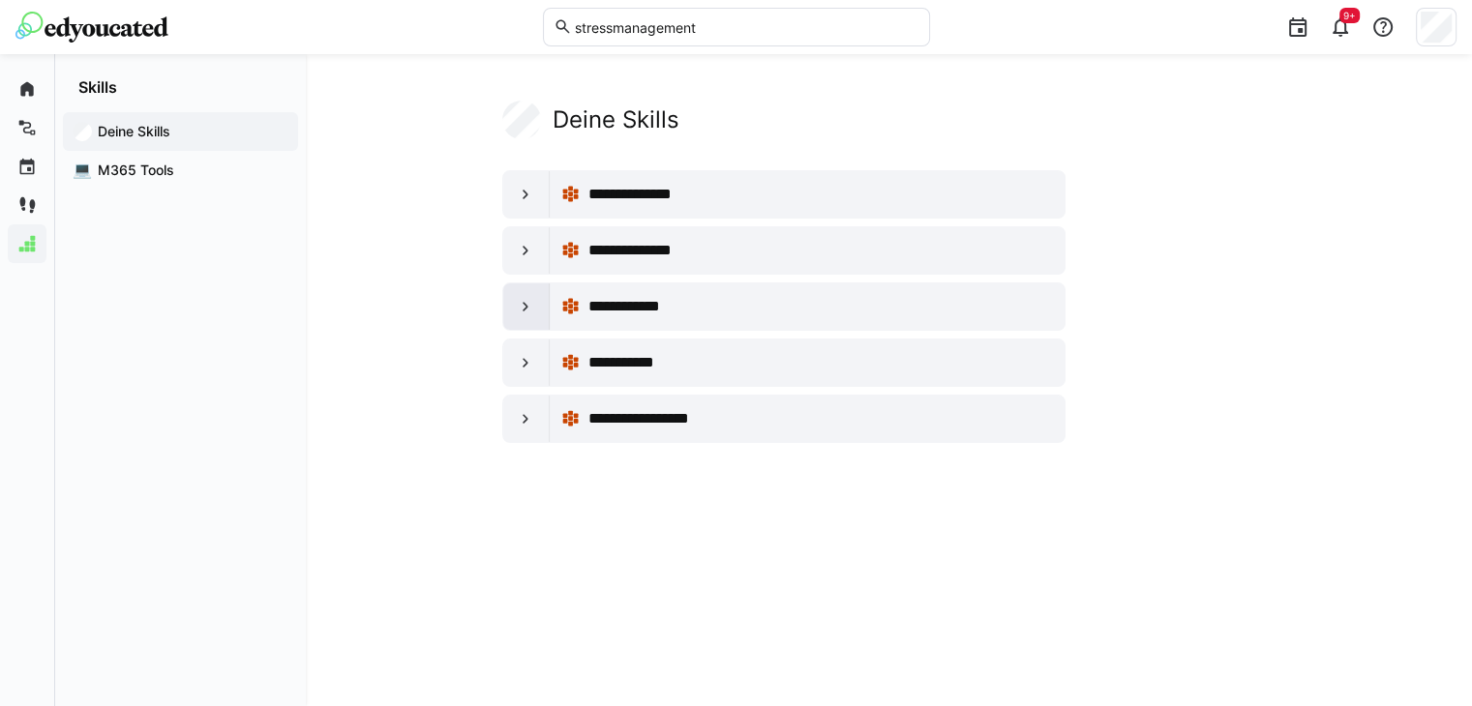
click at [524, 307] on eds-icon at bounding box center [525, 306] width 19 height 19
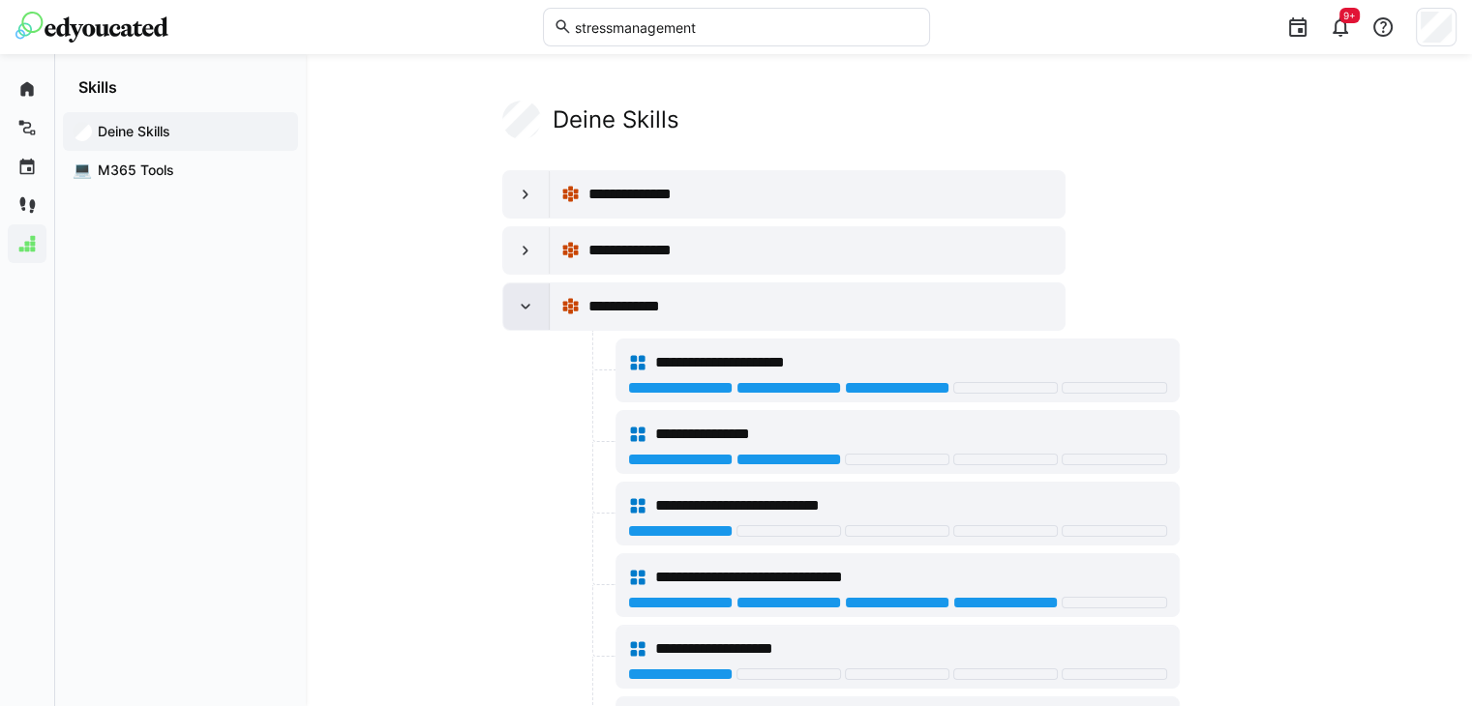
click at [524, 307] on eds-icon at bounding box center [525, 306] width 19 height 19
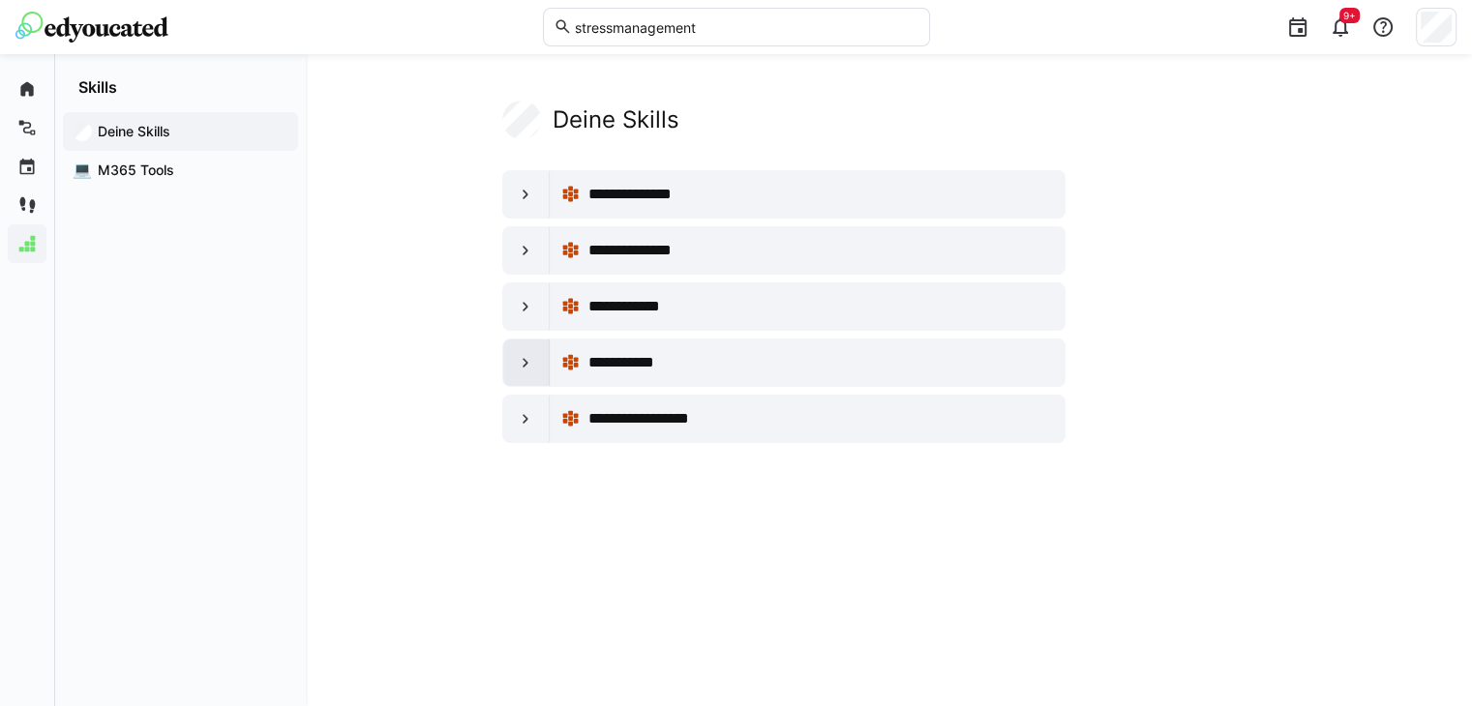
click at [526, 353] on eds-icon at bounding box center [525, 362] width 19 height 19
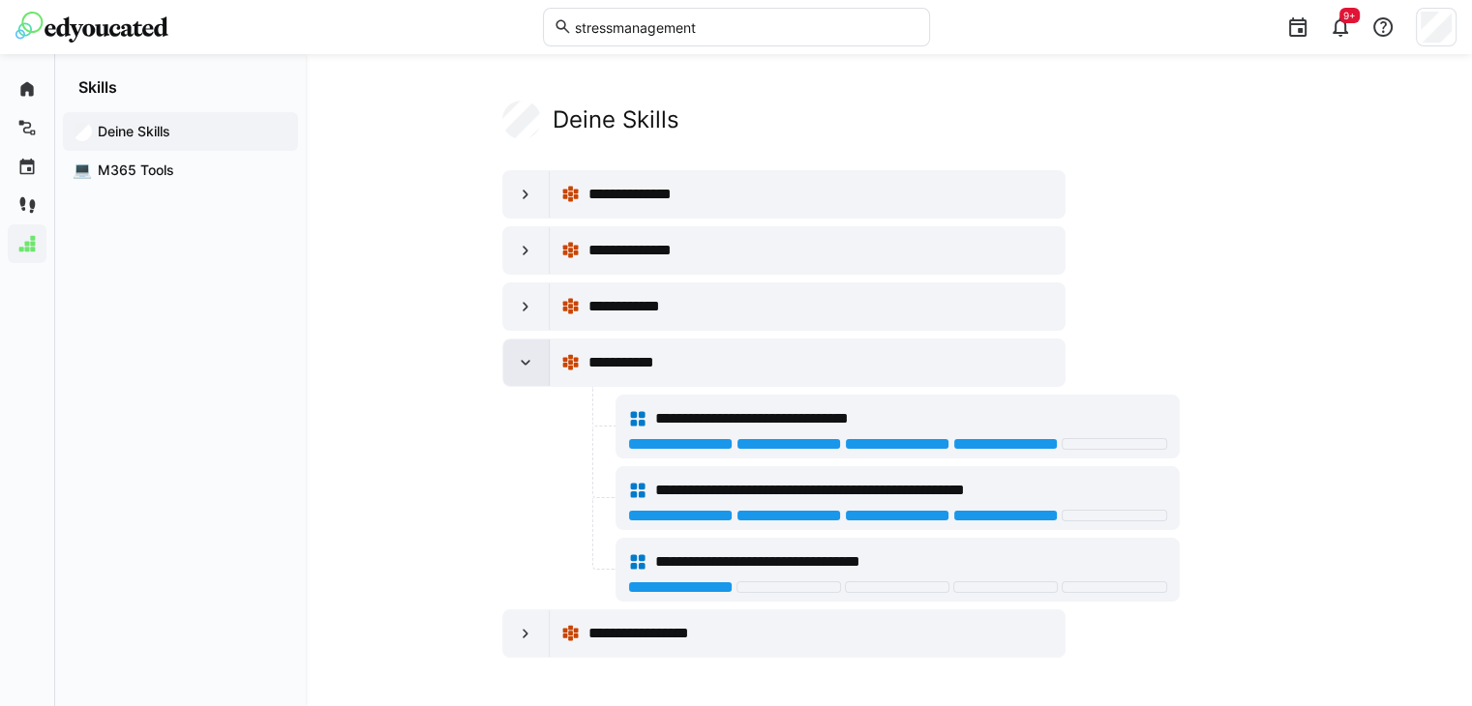
click at [526, 353] on eds-icon at bounding box center [525, 362] width 19 height 19
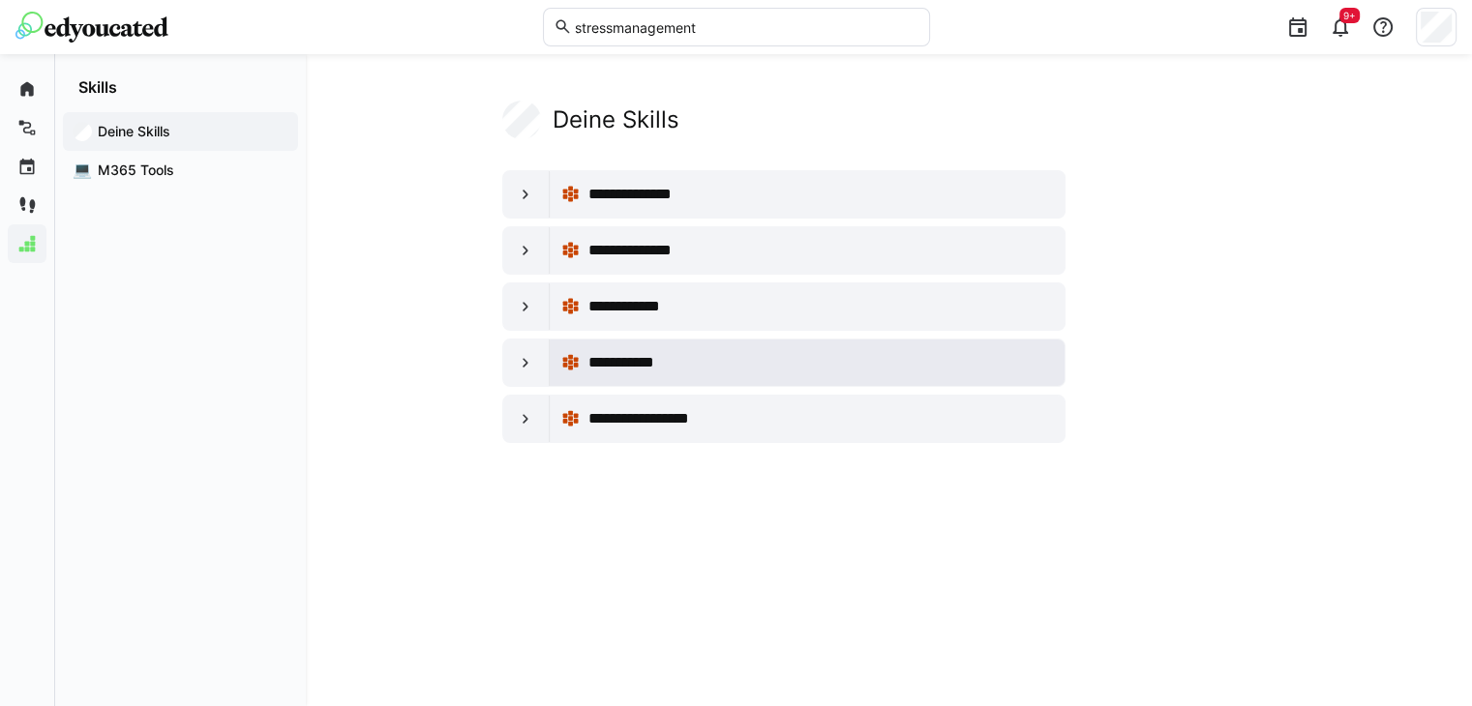
click at [646, 357] on span "**********" at bounding box center [636, 362] width 98 height 23
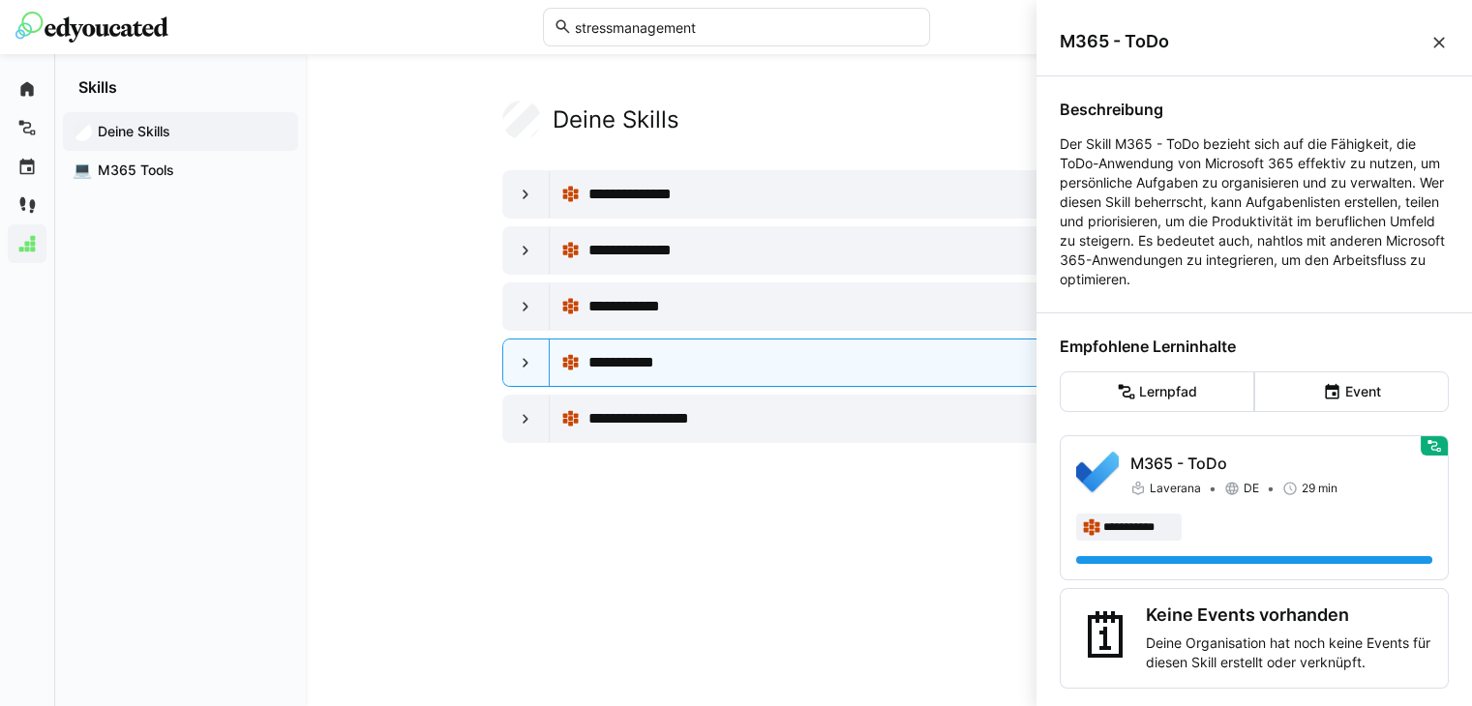
scroll to position [32, 0]
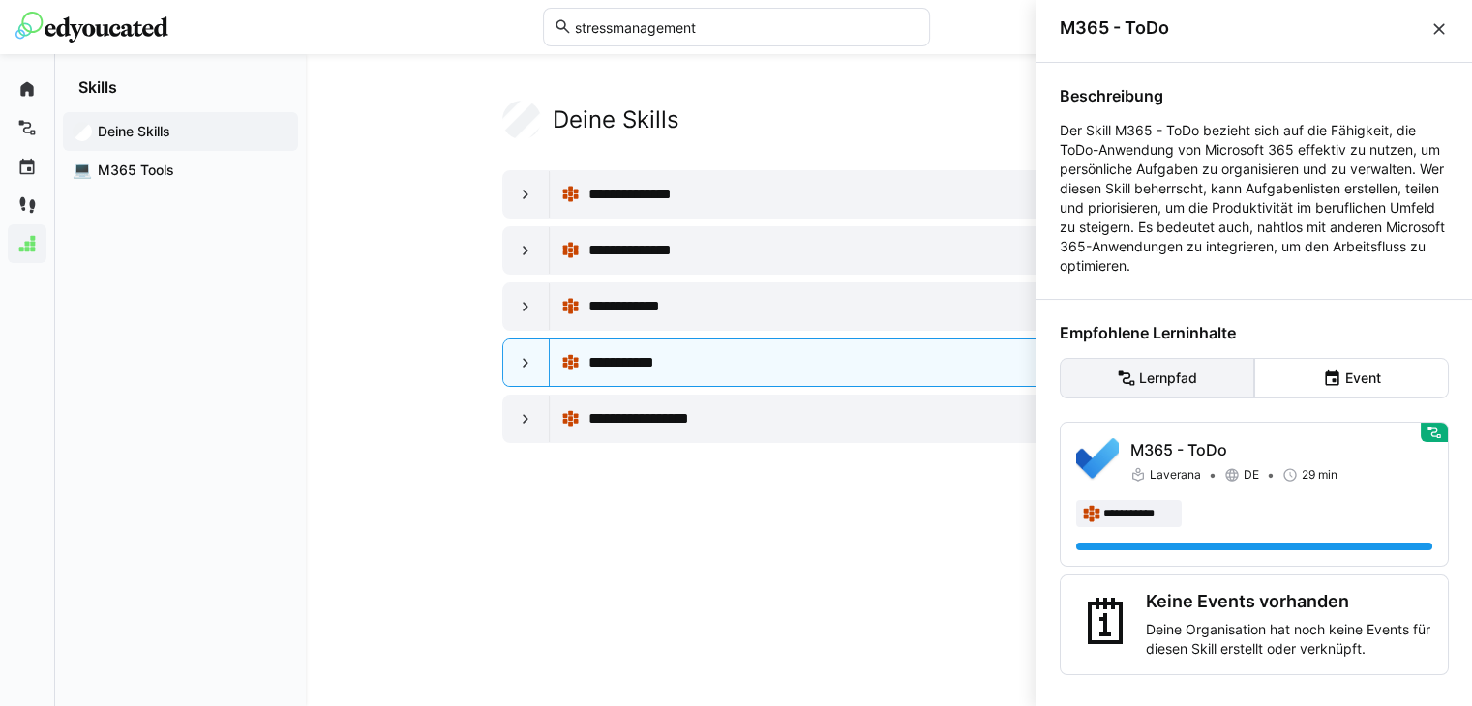
click at [1180, 375] on eds-button-option "Lernpfad" at bounding box center [1157, 378] width 194 height 41
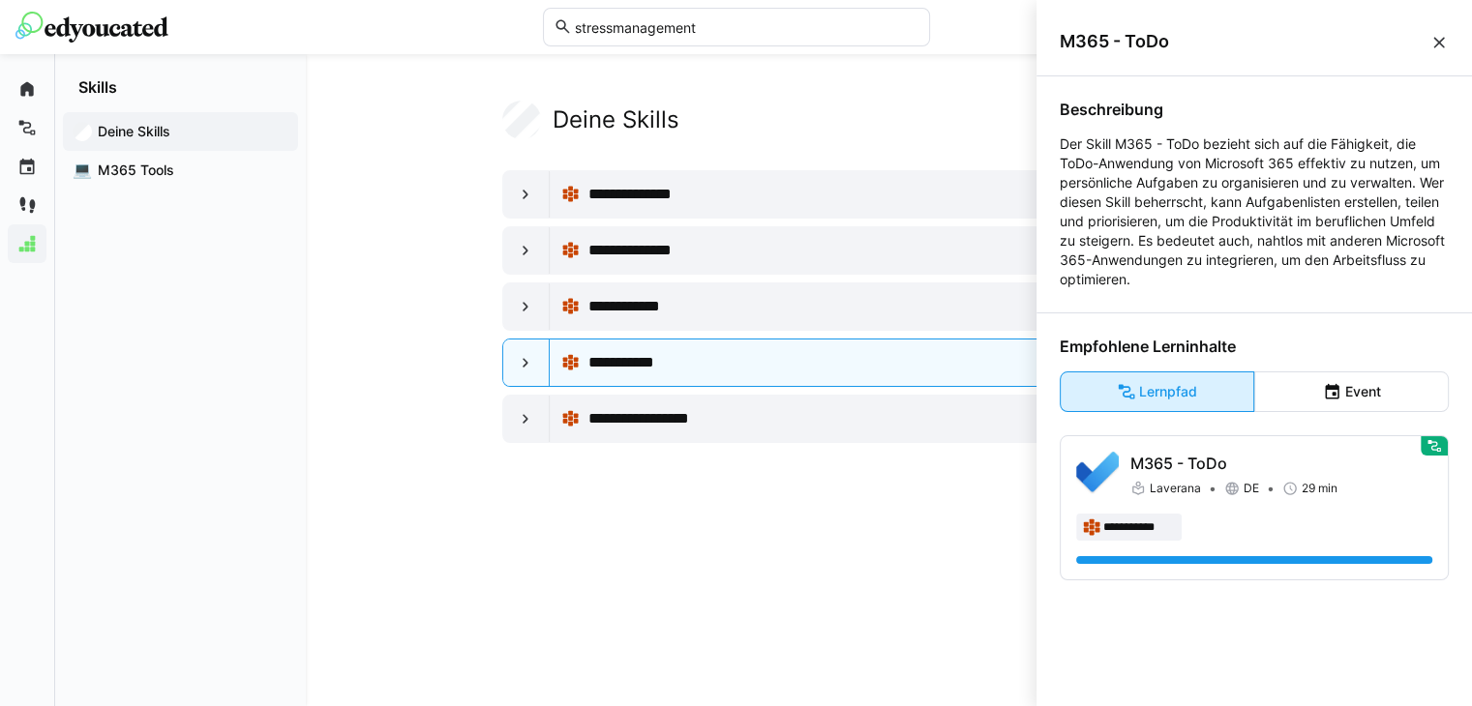
scroll to position [0, 0]
click at [1437, 44] on eds-icon at bounding box center [1438, 42] width 19 height 19
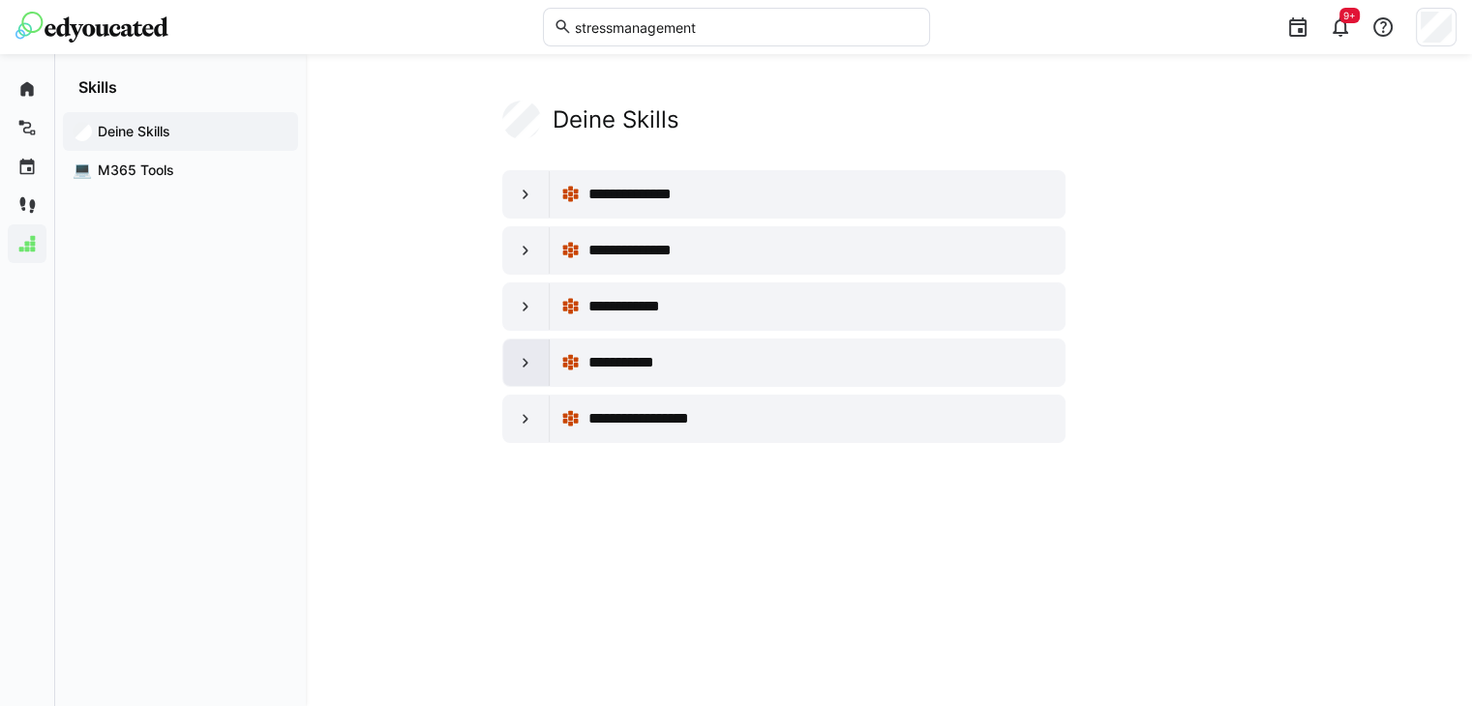
click at [521, 369] on eds-icon at bounding box center [525, 362] width 19 height 19
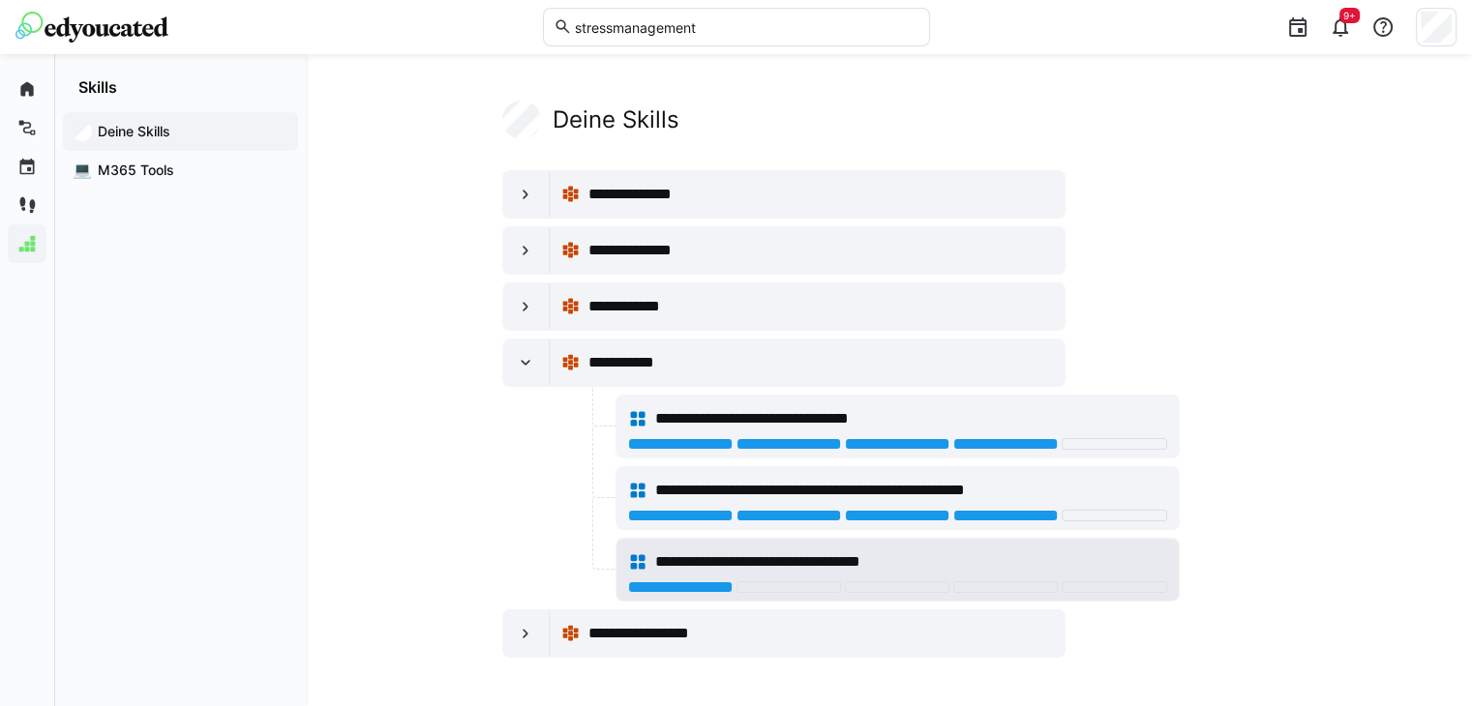
click at [739, 559] on span "**********" at bounding box center [786, 562] width 262 height 23
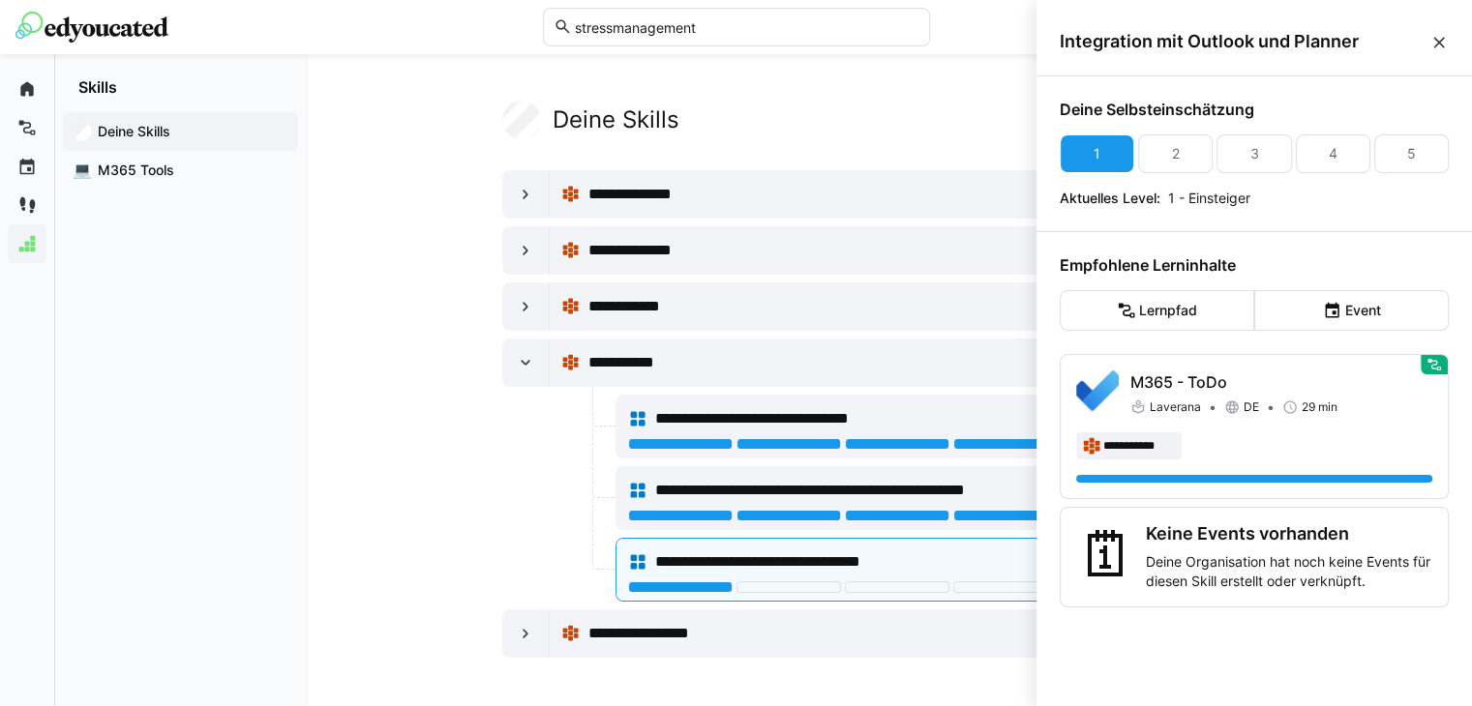
click at [491, 448] on app-your-skills-component "**********" at bounding box center [888, 379] width 1073 height 557
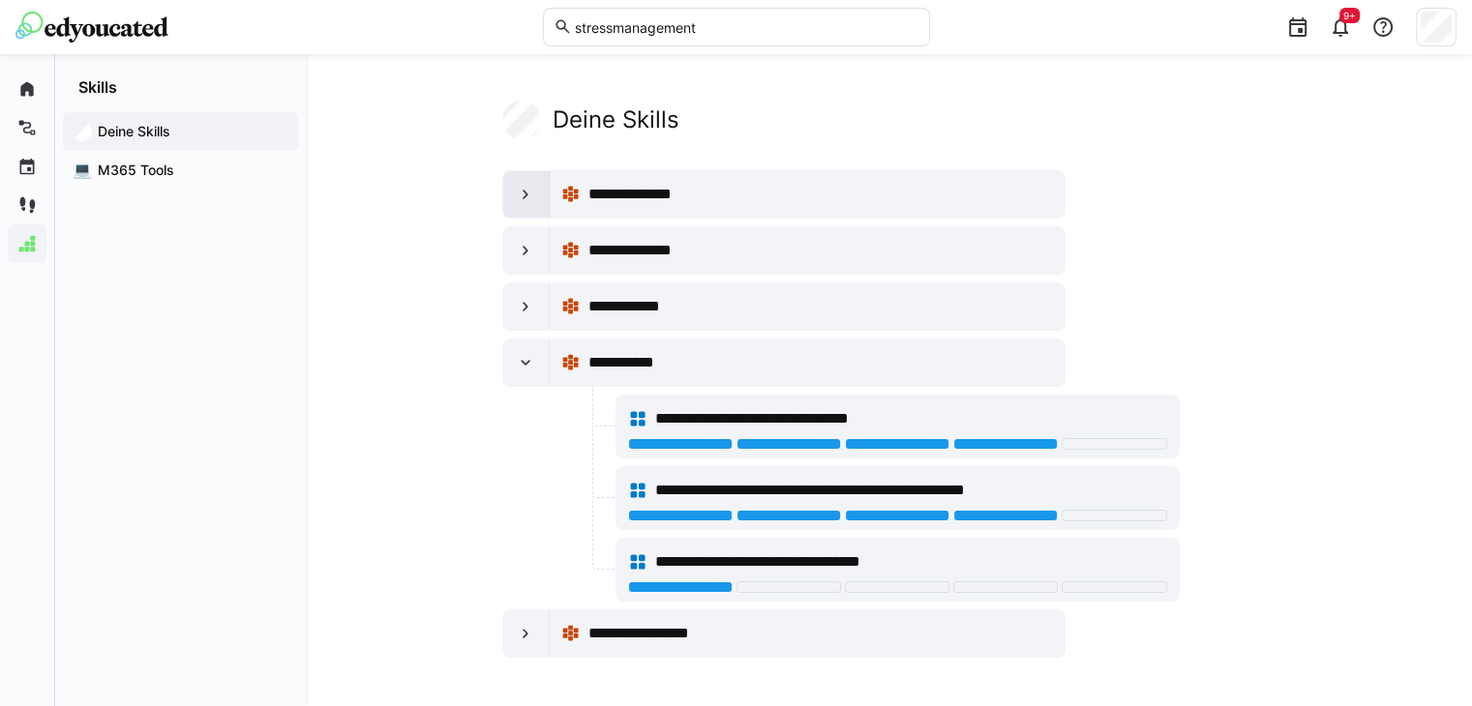
click at [523, 181] on div at bounding box center [526, 194] width 46 height 46
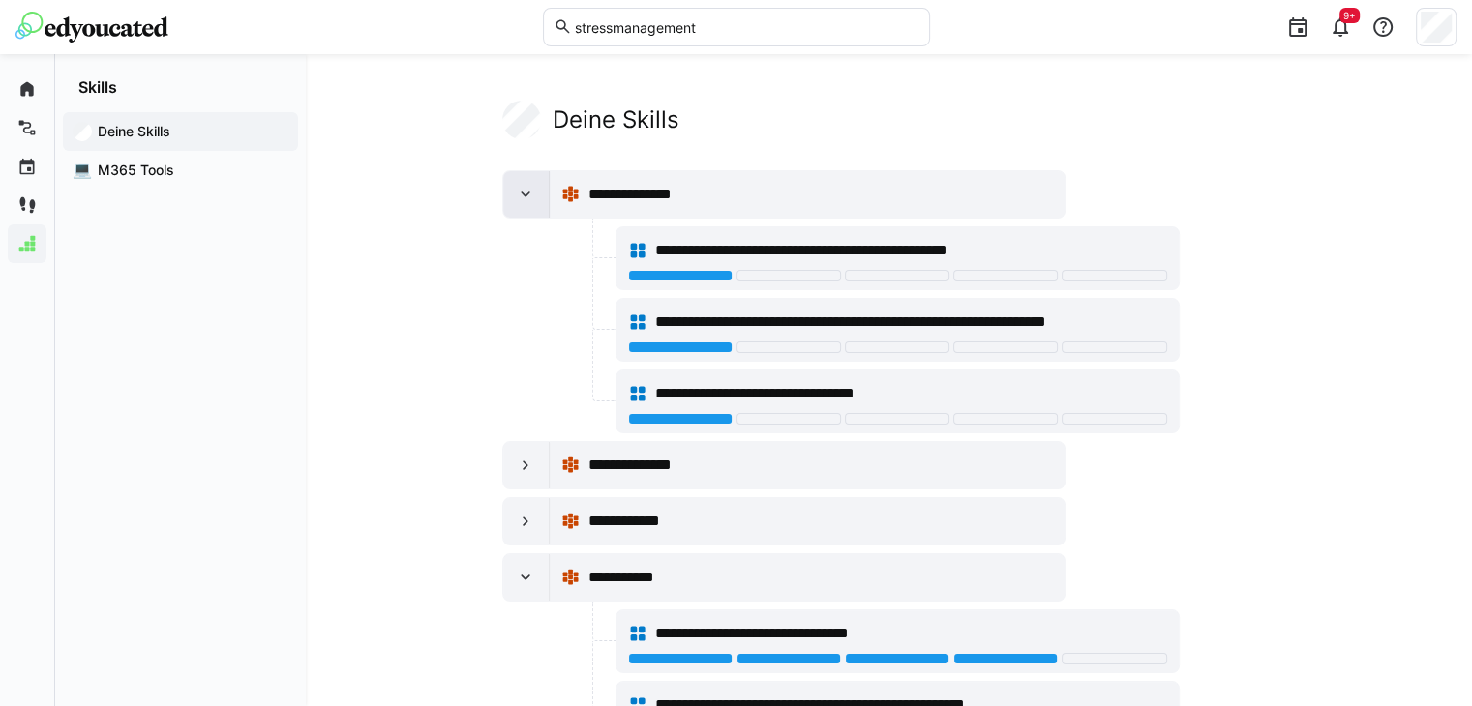
click at [515, 181] on div at bounding box center [526, 194] width 46 height 46
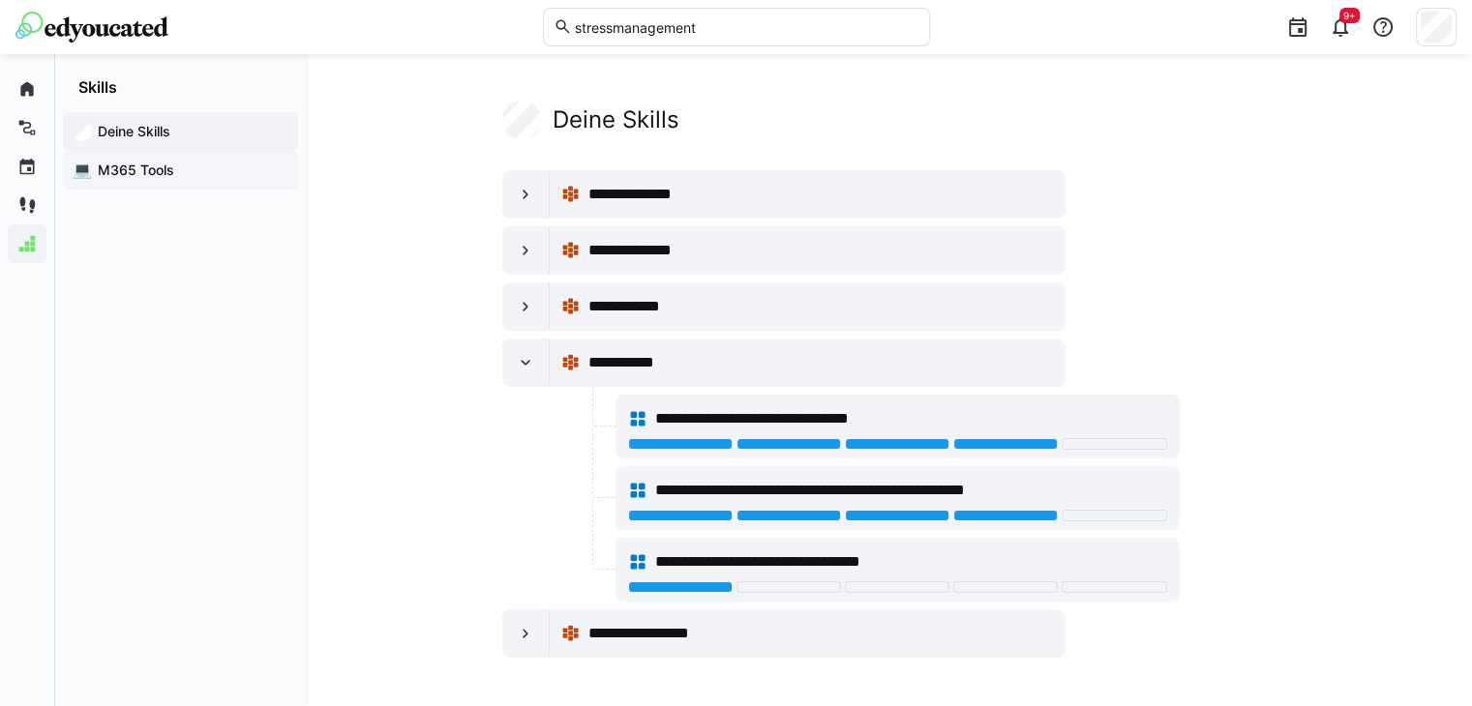
click at [165, 167] on span "M365 Tools" at bounding box center [192, 170] width 194 height 19
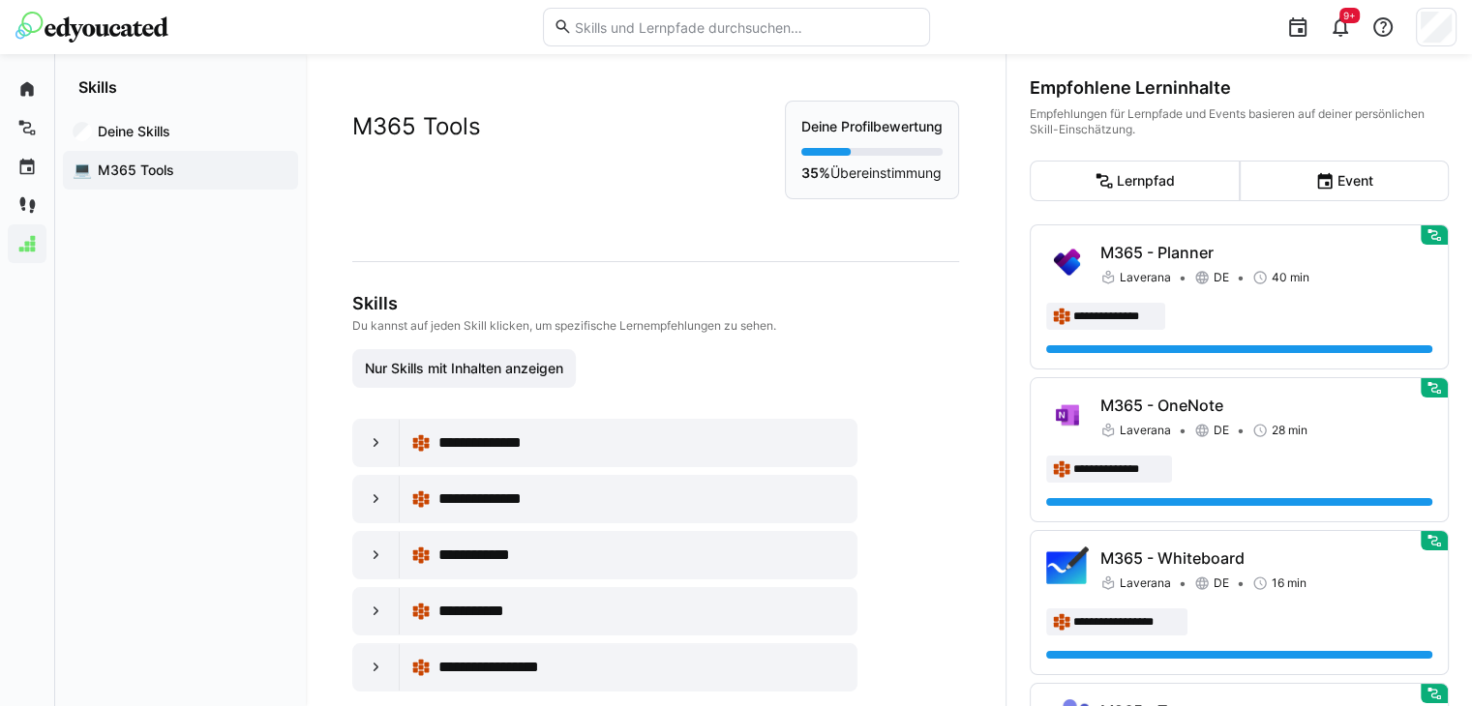
click at [912, 293] on h3 "Skills" at bounding box center [655, 303] width 607 height 21
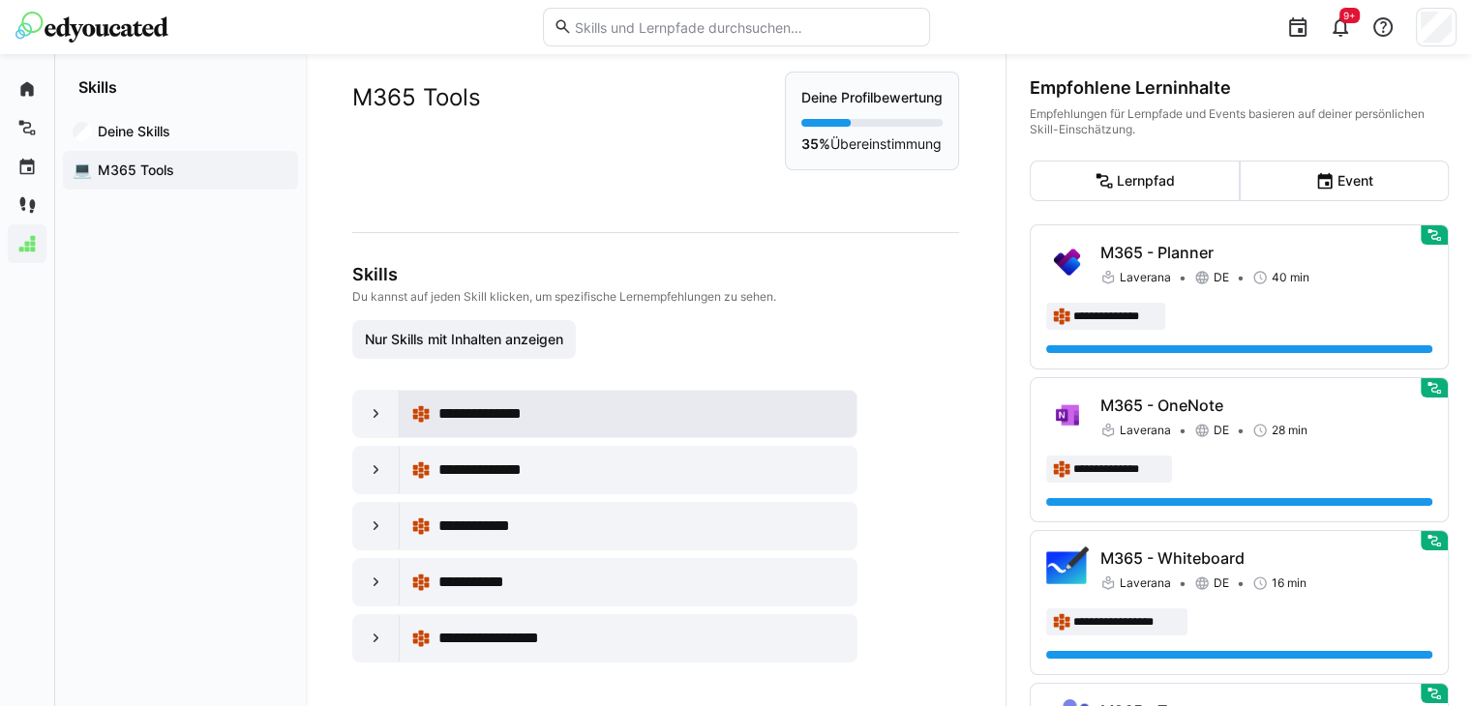
click at [568, 414] on div "**********" at bounding box center [641, 414] width 406 height 23
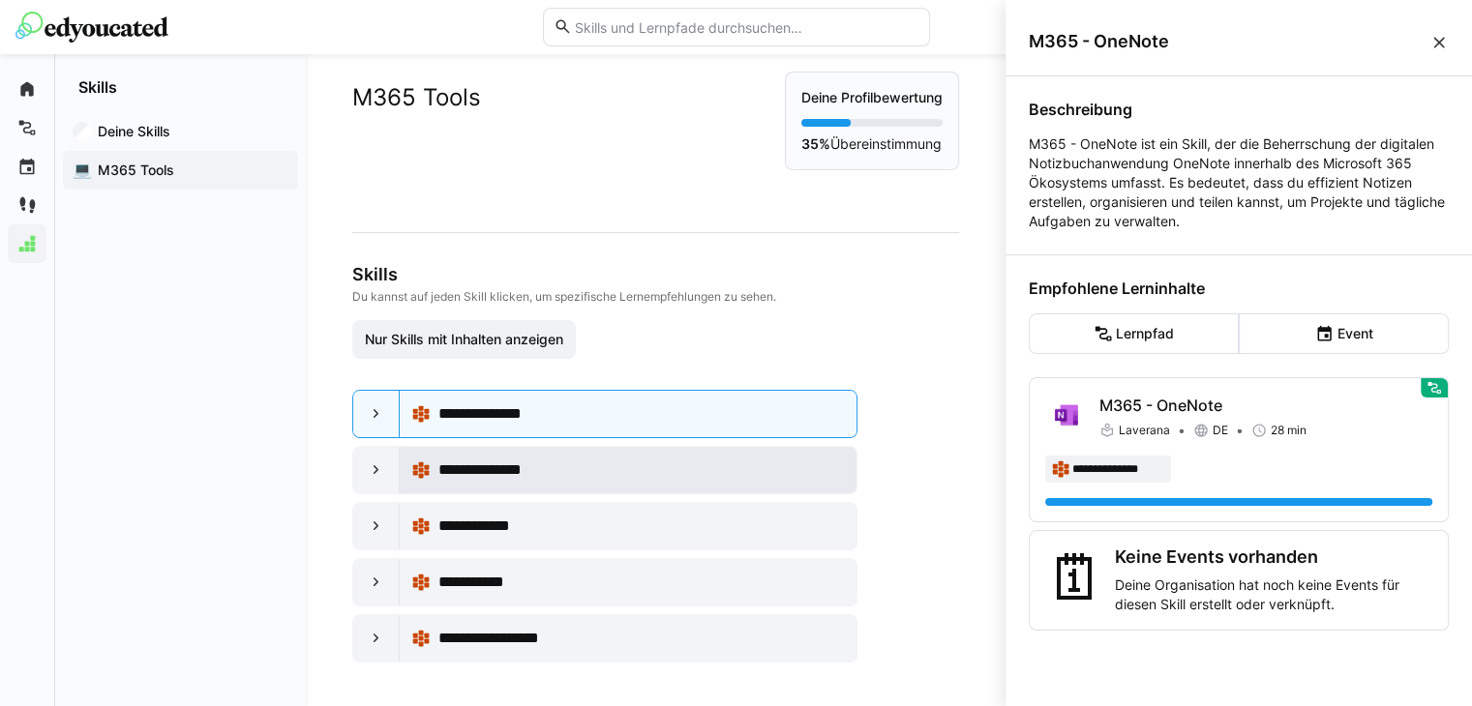
click at [579, 468] on div "**********" at bounding box center [641, 470] width 406 height 23
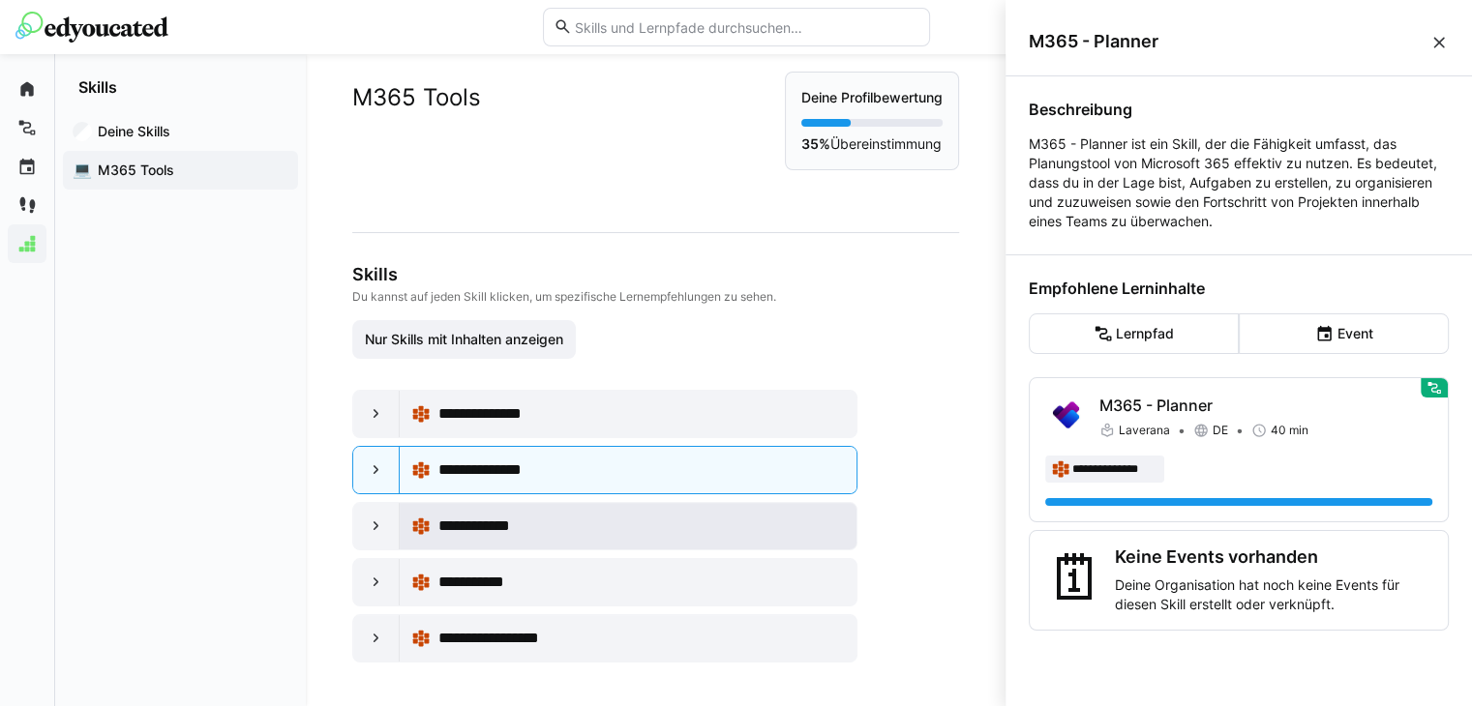
click at [532, 526] on span "**********" at bounding box center [491, 526] width 107 height 23
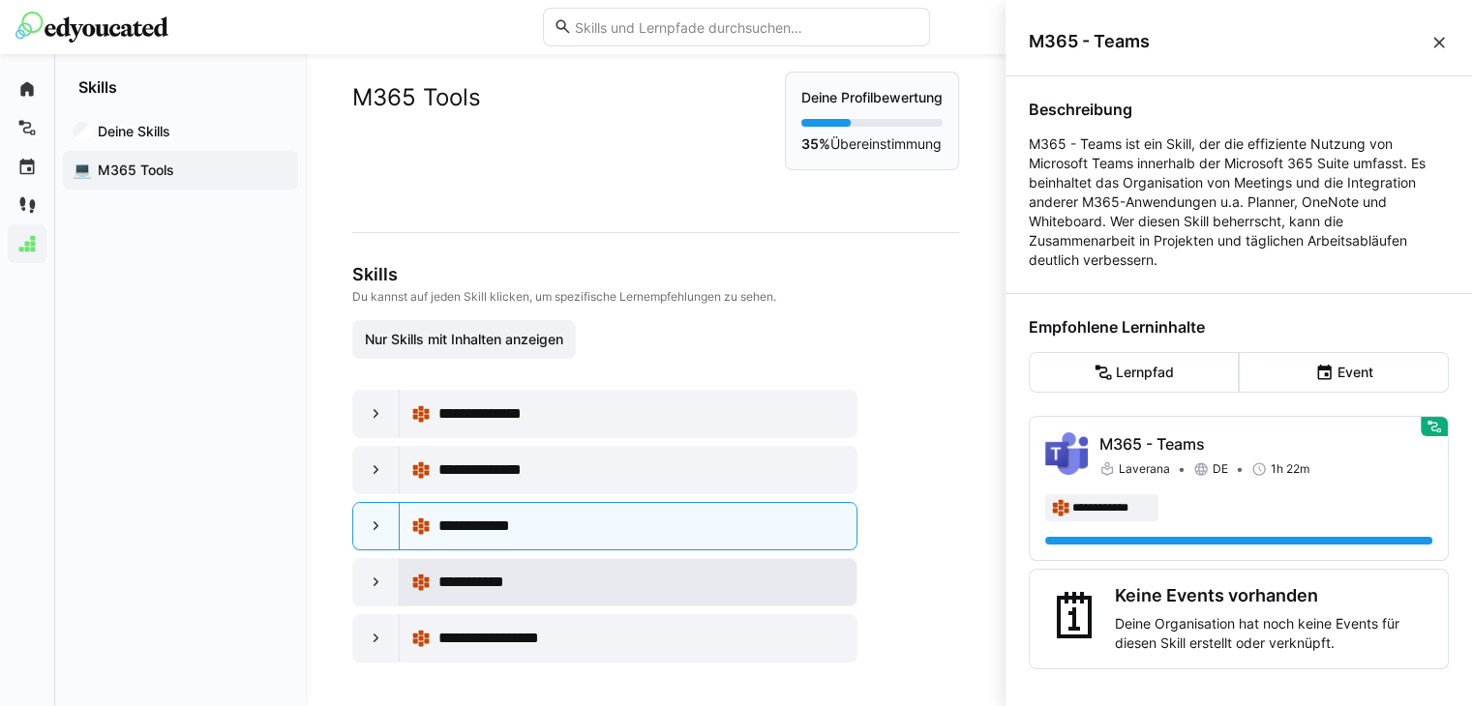
click at [566, 578] on div "**********" at bounding box center [641, 582] width 406 height 23
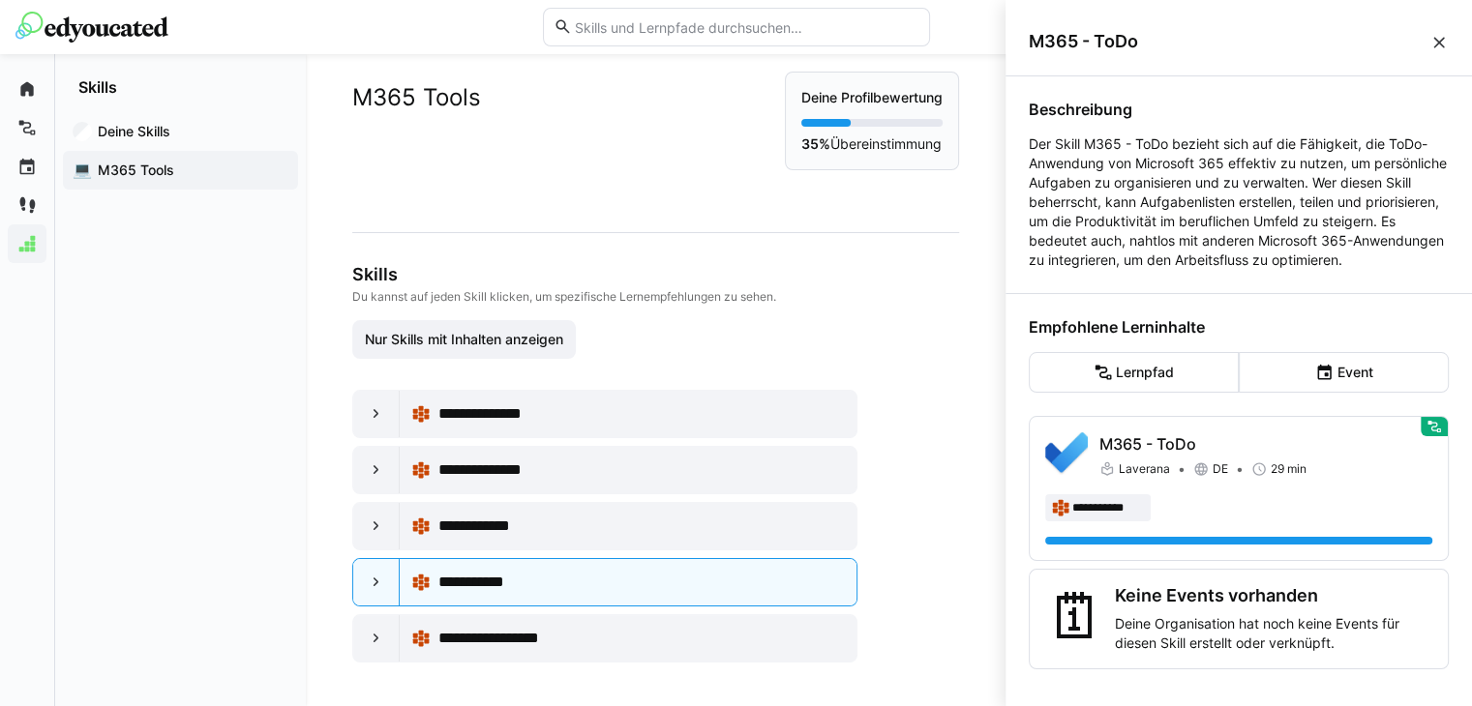
scroll to position [13, 0]
click at [567, 631] on span "**********" at bounding box center [510, 638] width 145 height 23
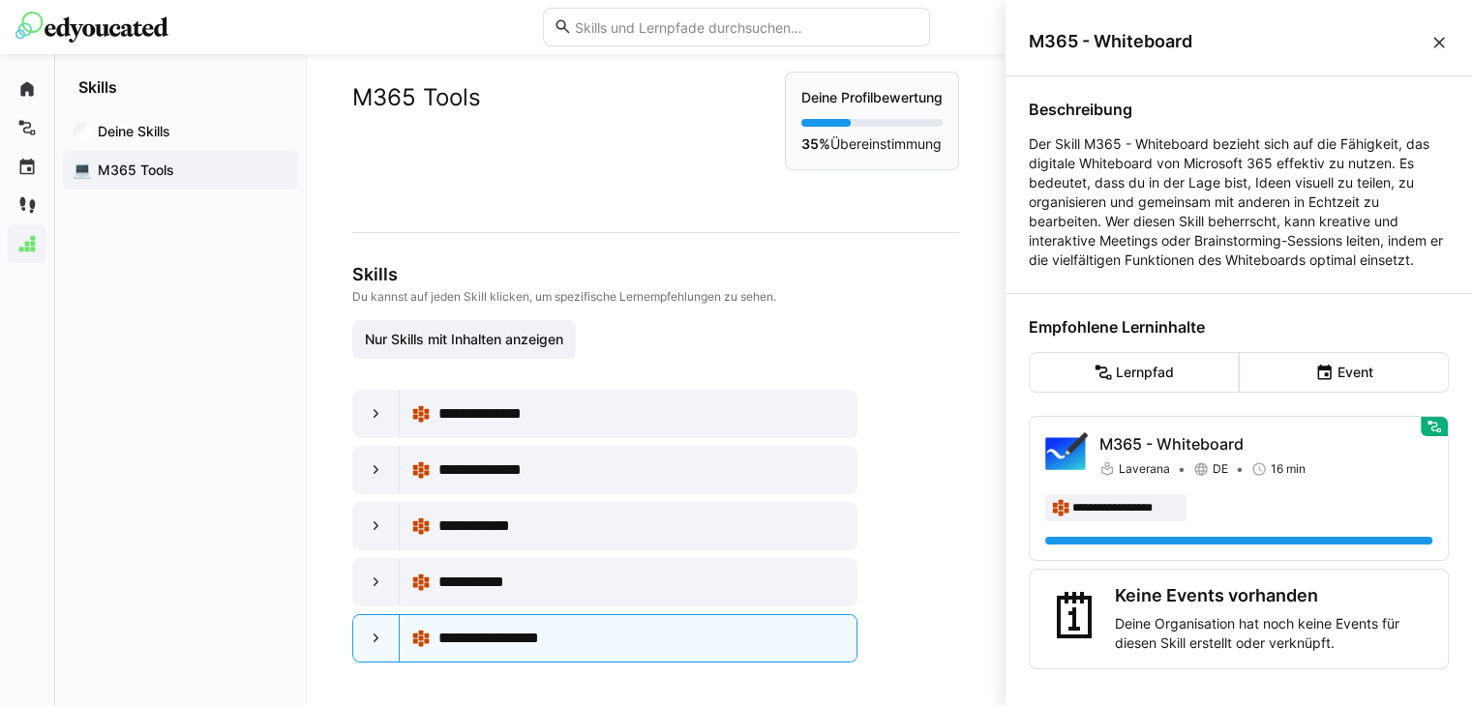
click at [836, 367] on app-skills-tree-wrapper "**********" at bounding box center [655, 463] width 607 height 399
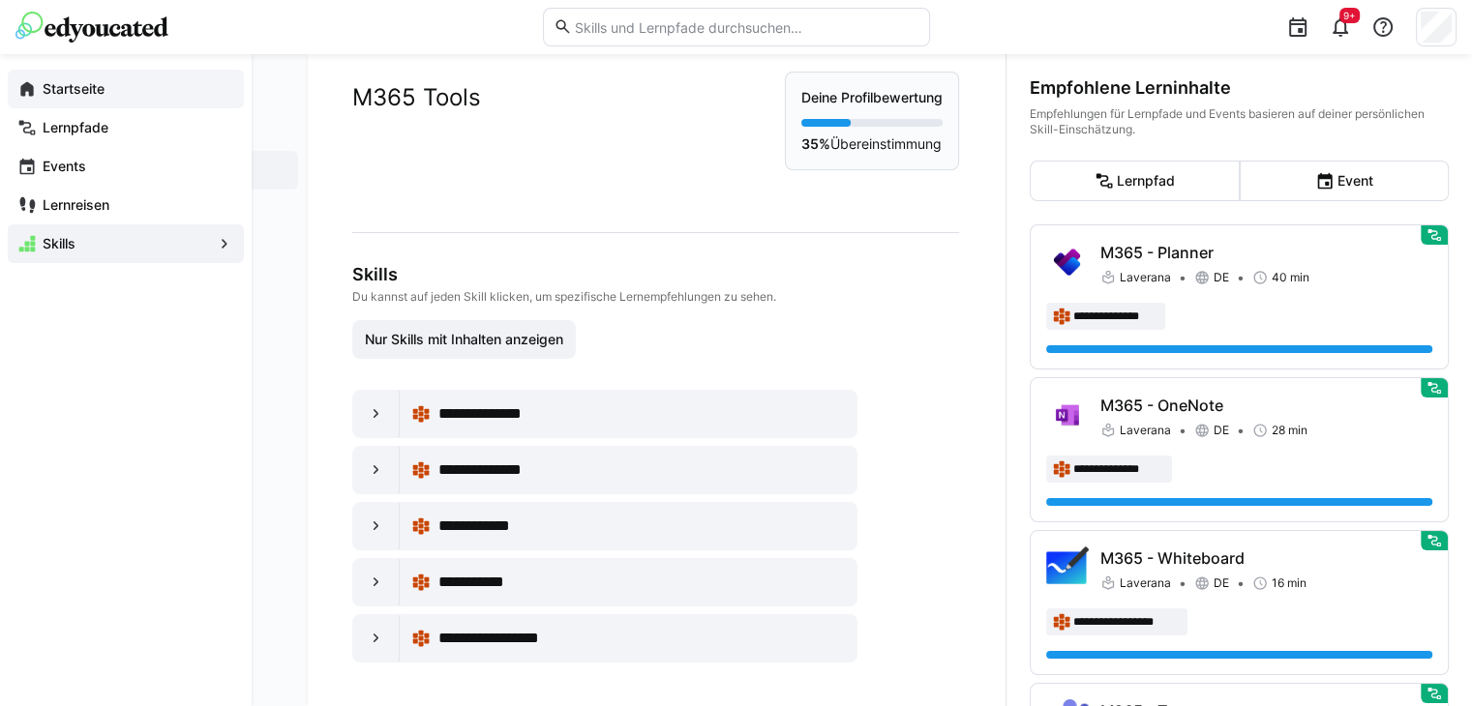
click at [0, 0] on app-navigation-label "Startseite" at bounding box center [0, 0] width 0 height 0
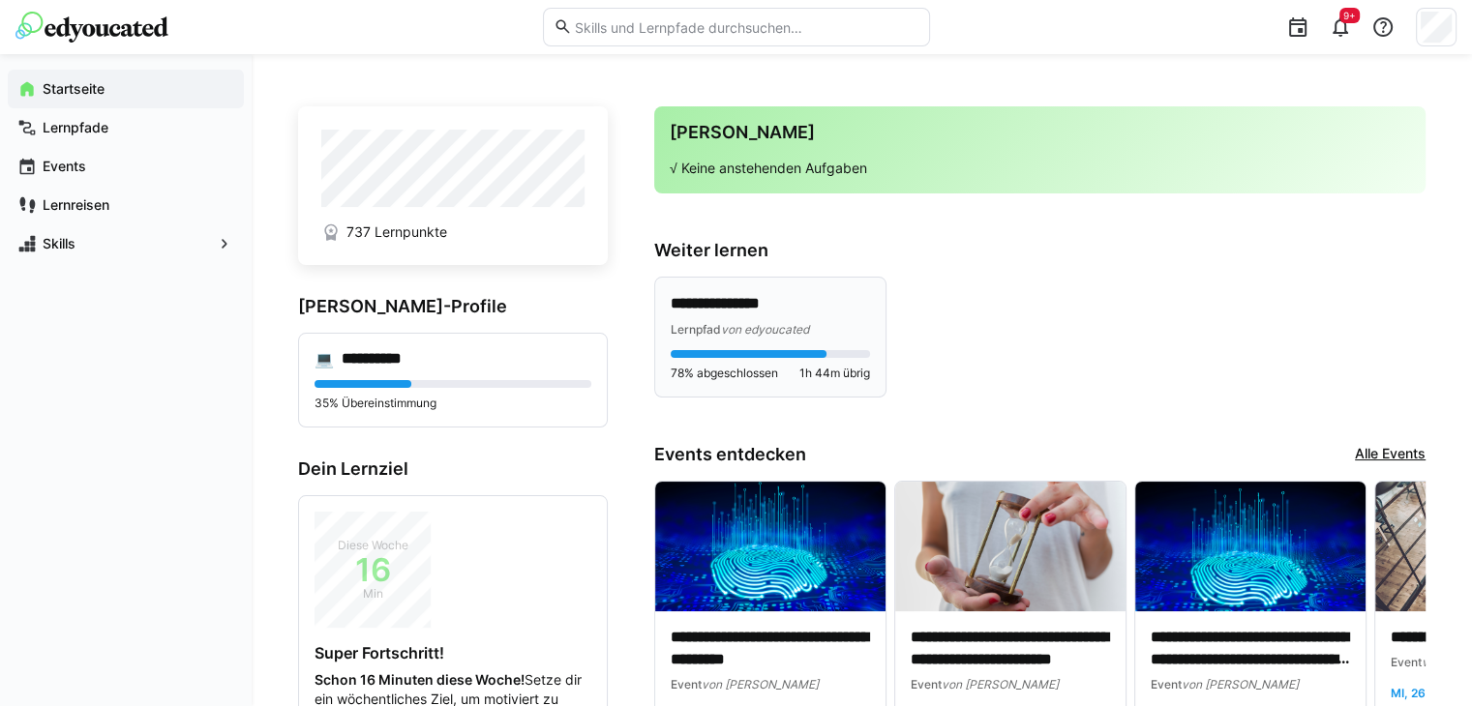
click at [824, 320] on div "Lernpfad von edyoucated" at bounding box center [770, 328] width 199 height 19
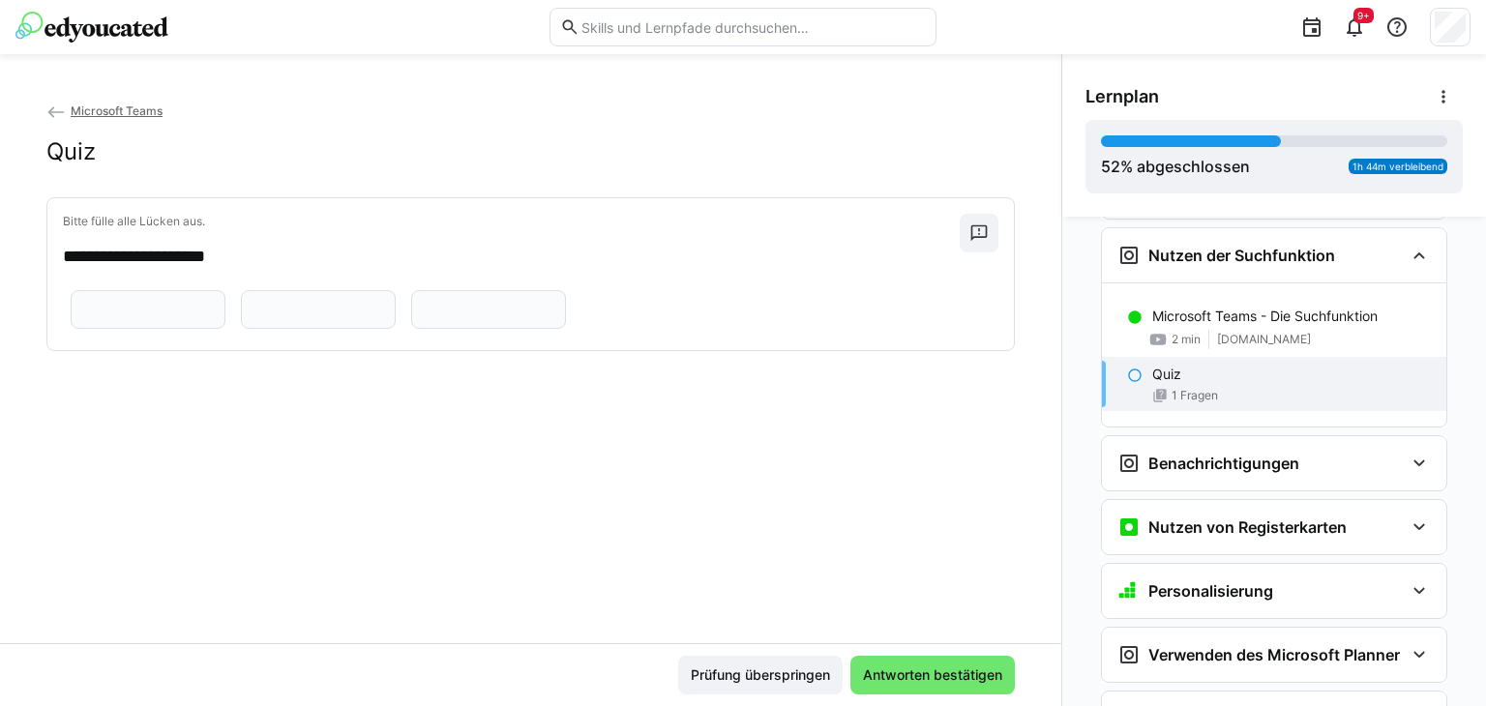
scroll to position [681, 0]
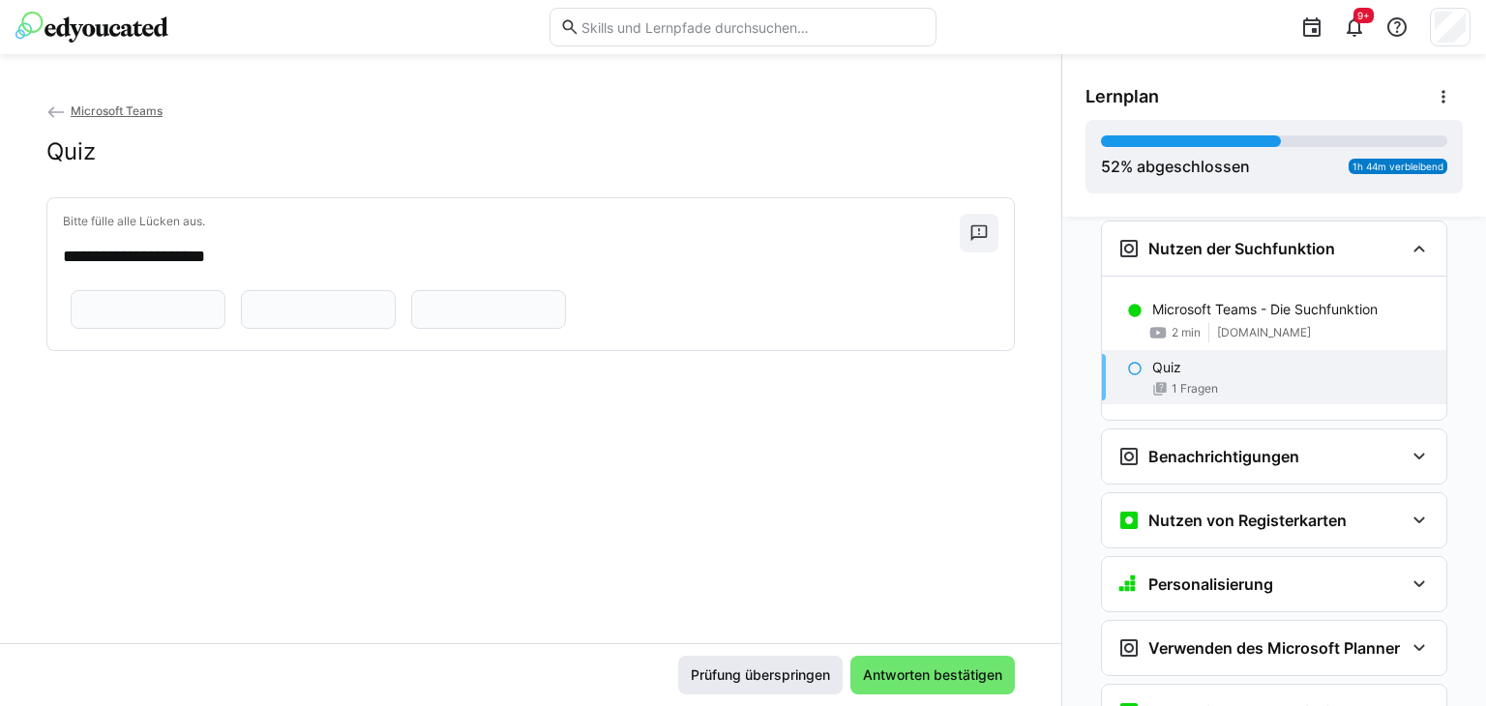
click at [728, 674] on span "Prüfung überspringen" at bounding box center [760, 675] width 145 height 19
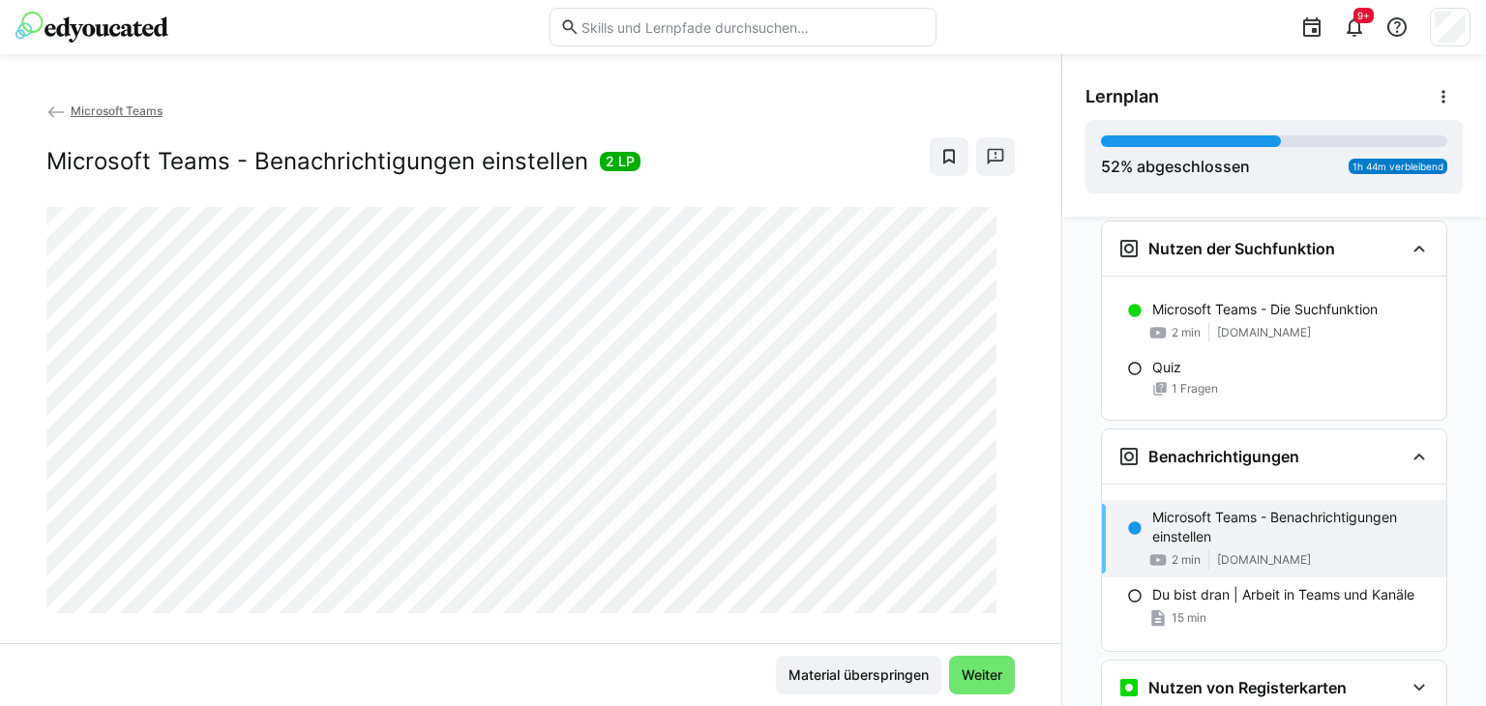
scroll to position [888, 0]
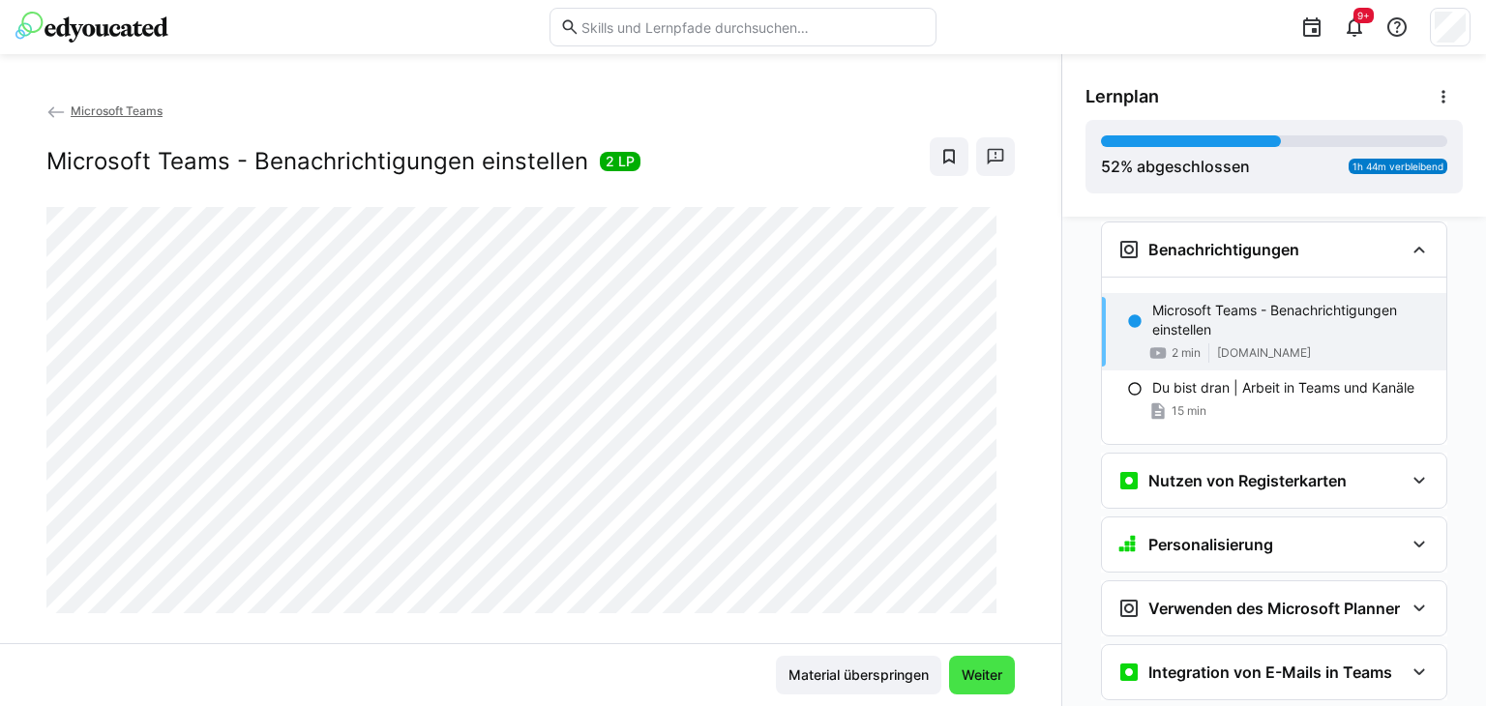
click at [983, 681] on span "Weiter" at bounding box center [982, 675] width 46 height 19
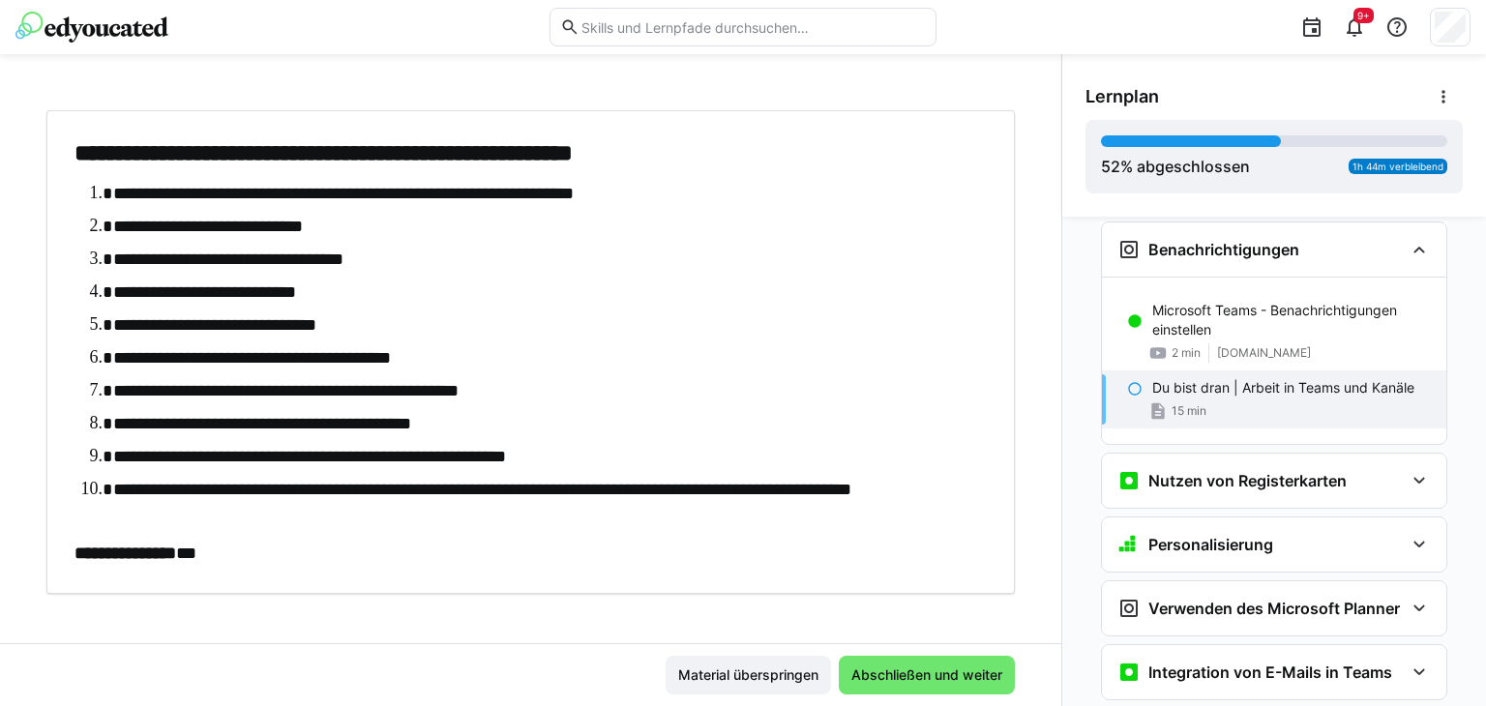
scroll to position [108, 0]
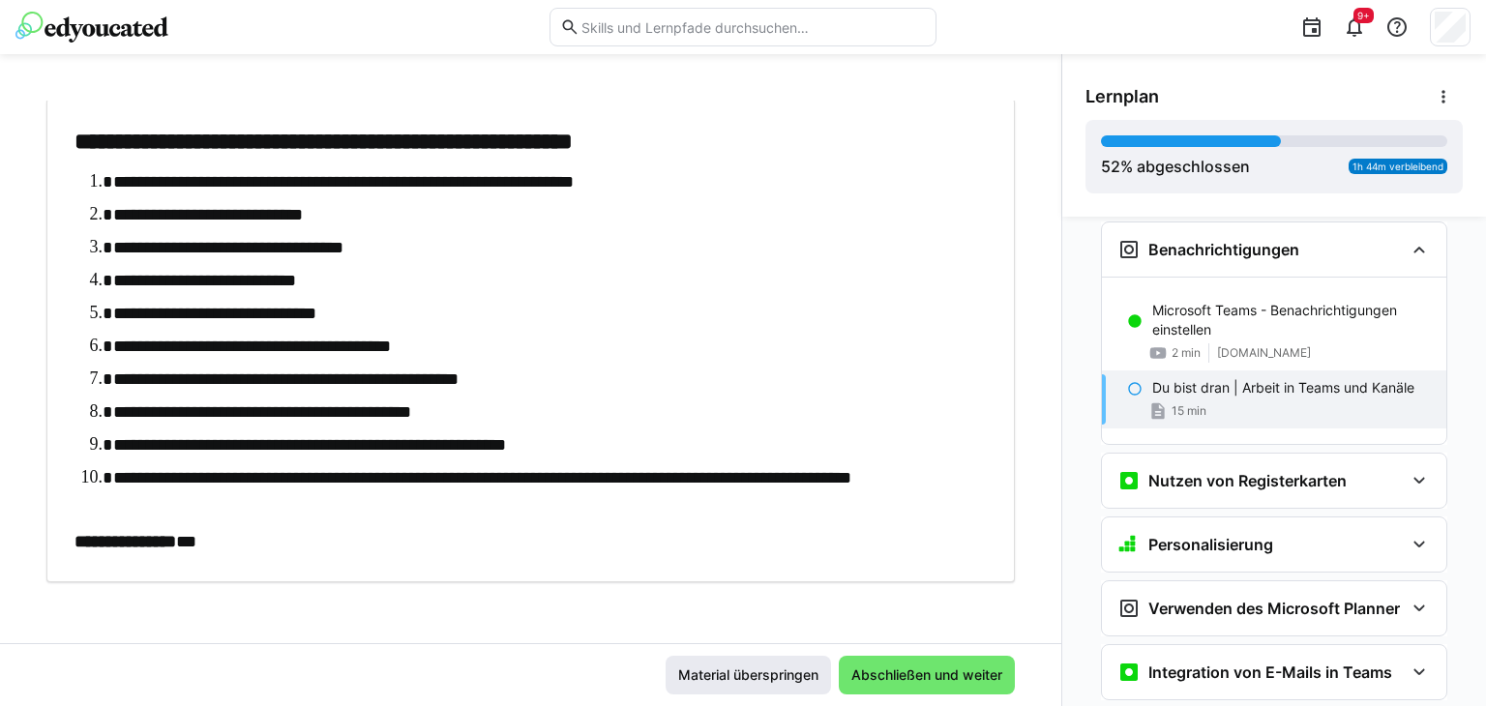
click at [759, 671] on span "Material überspringen" at bounding box center [748, 675] width 146 height 19
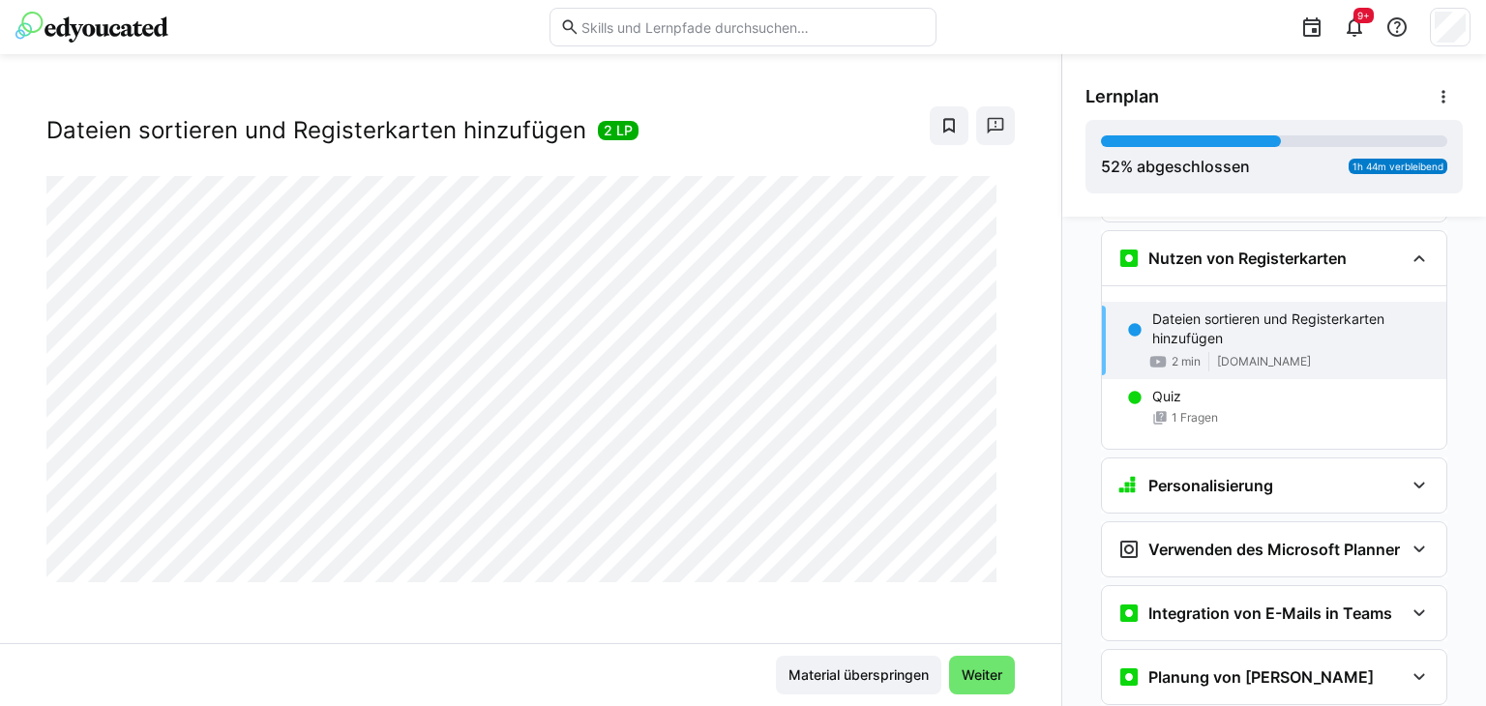
scroll to position [1120, 0]
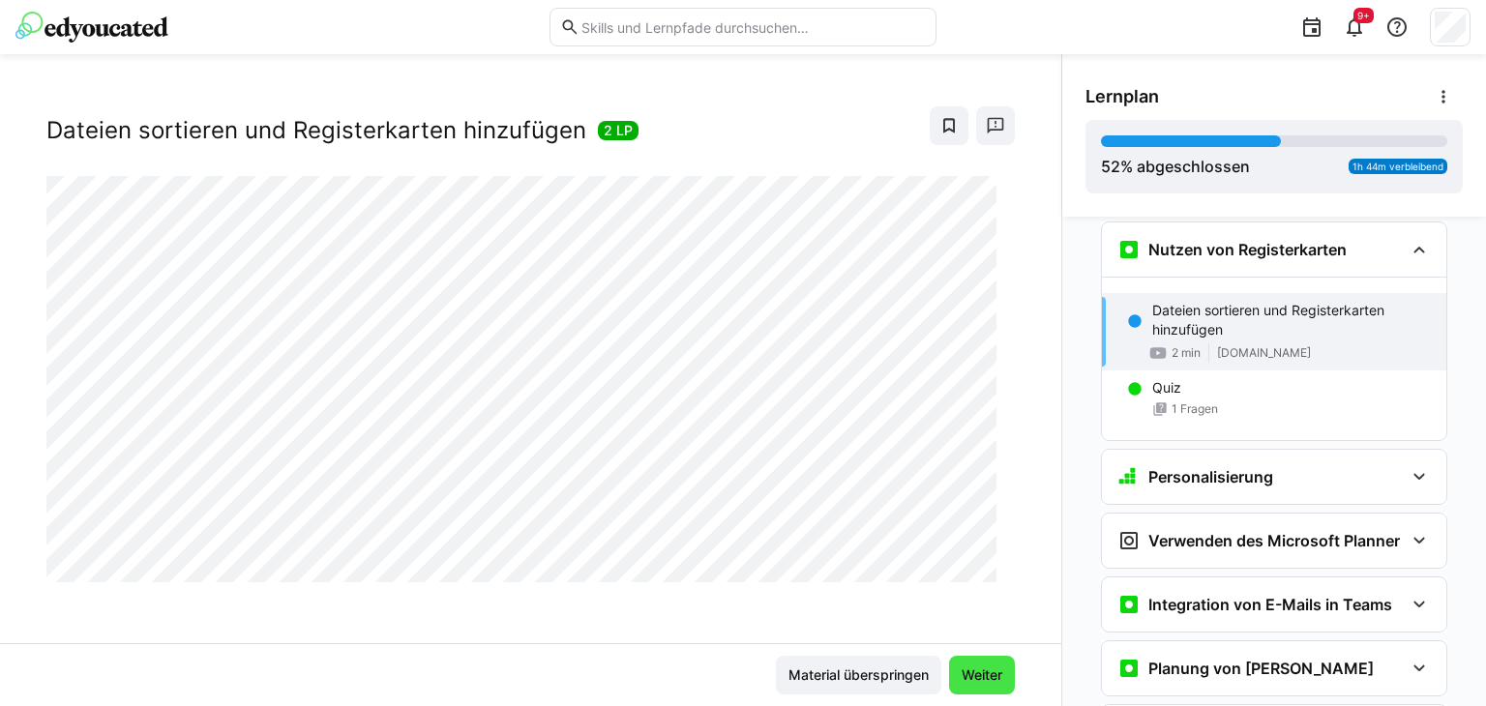
click at [976, 667] on span "Weiter" at bounding box center [982, 675] width 46 height 19
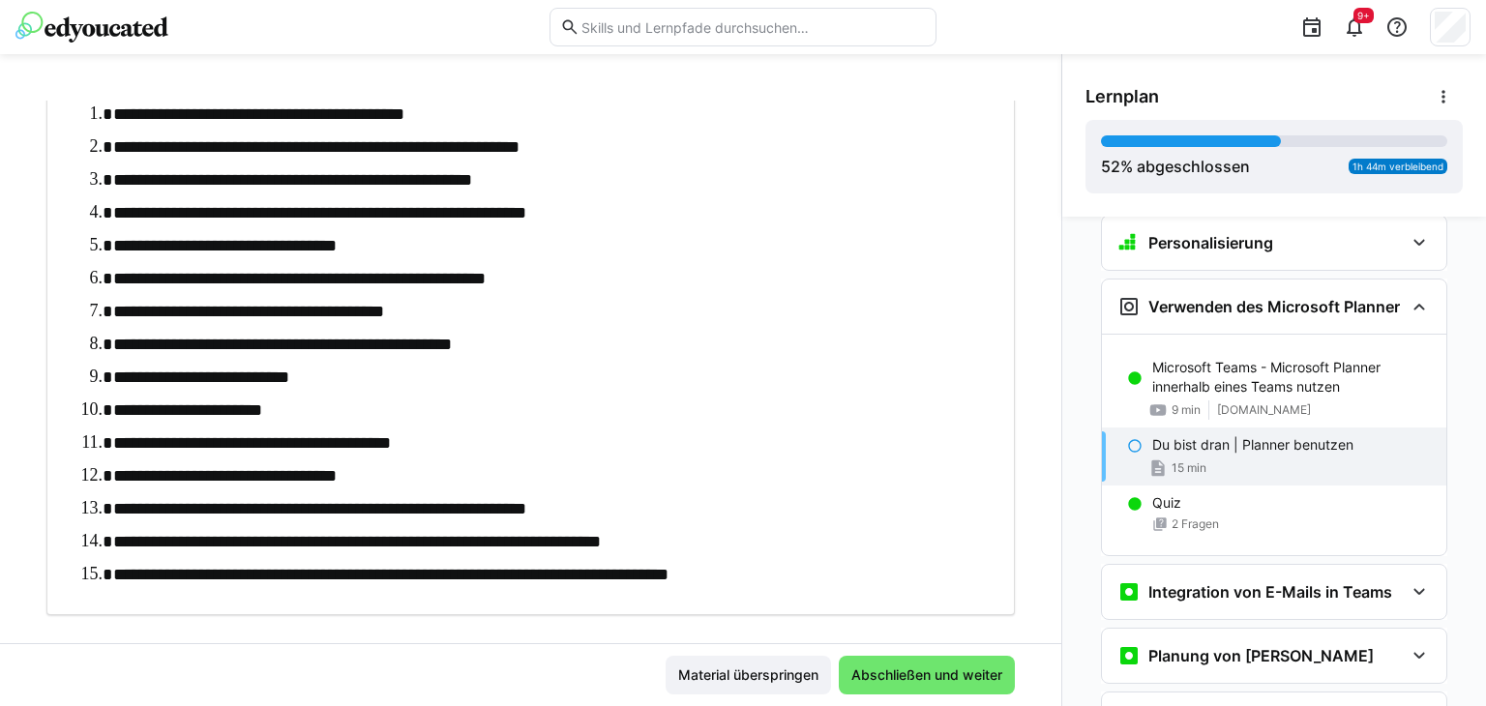
scroll to position [282, 0]
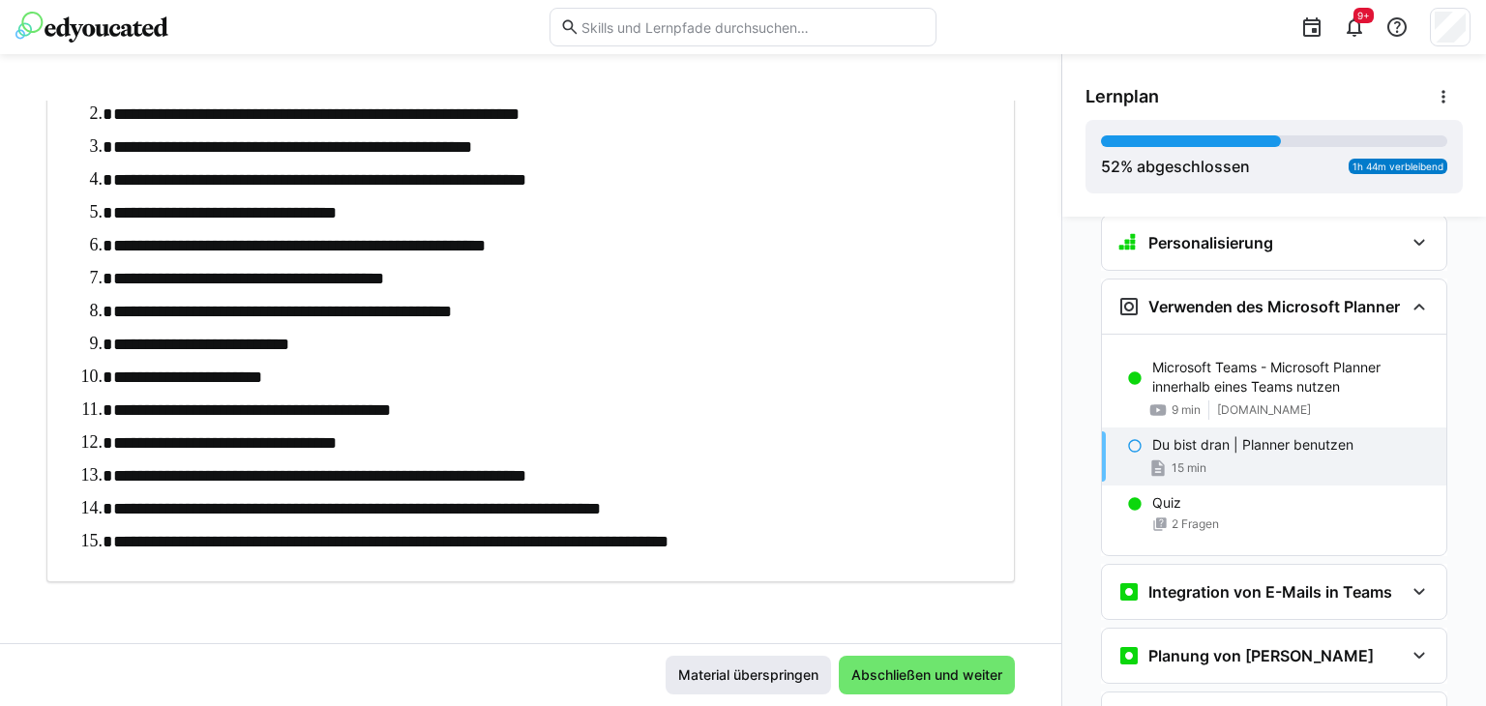
click at [728, 676] on span "Material überspringen" at bounding box center [748, 675] width 146 height 19
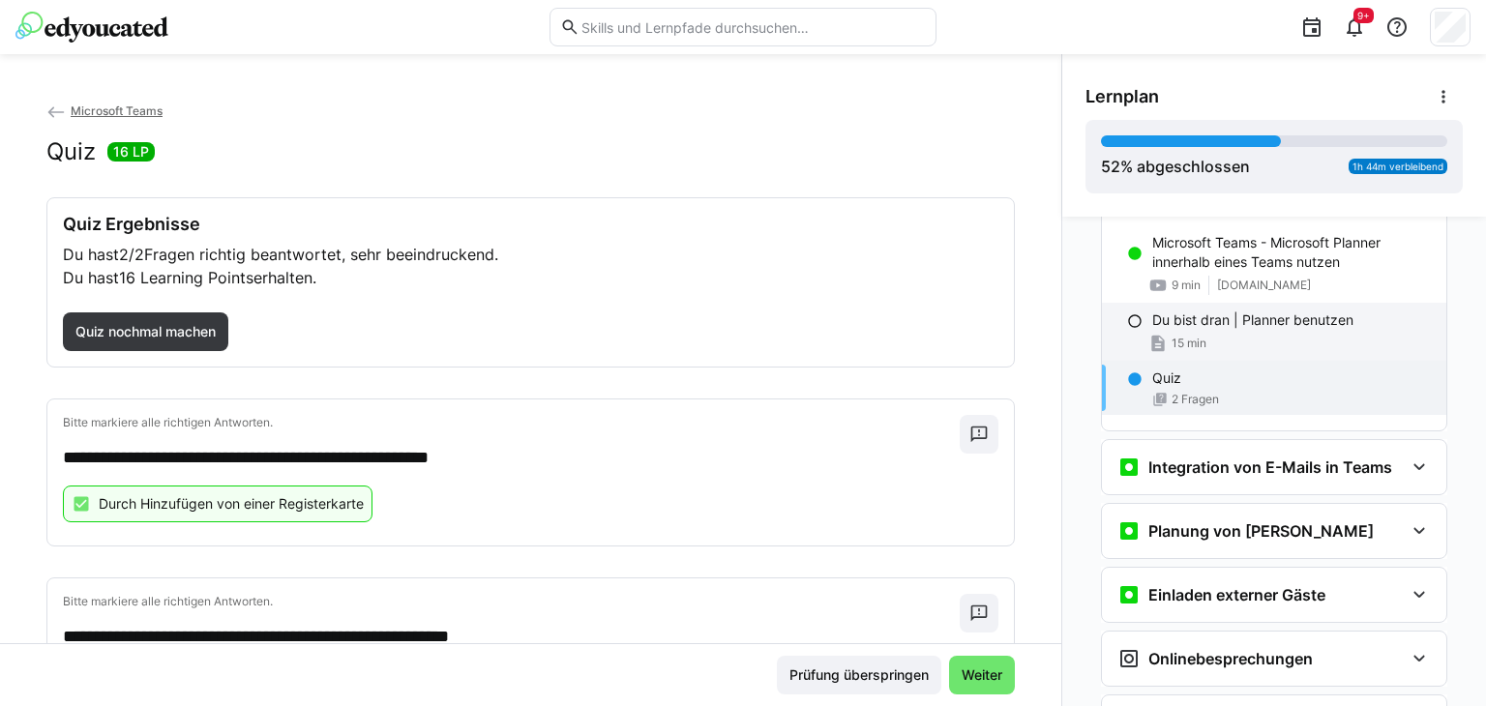
scroll to position [1575, 0]
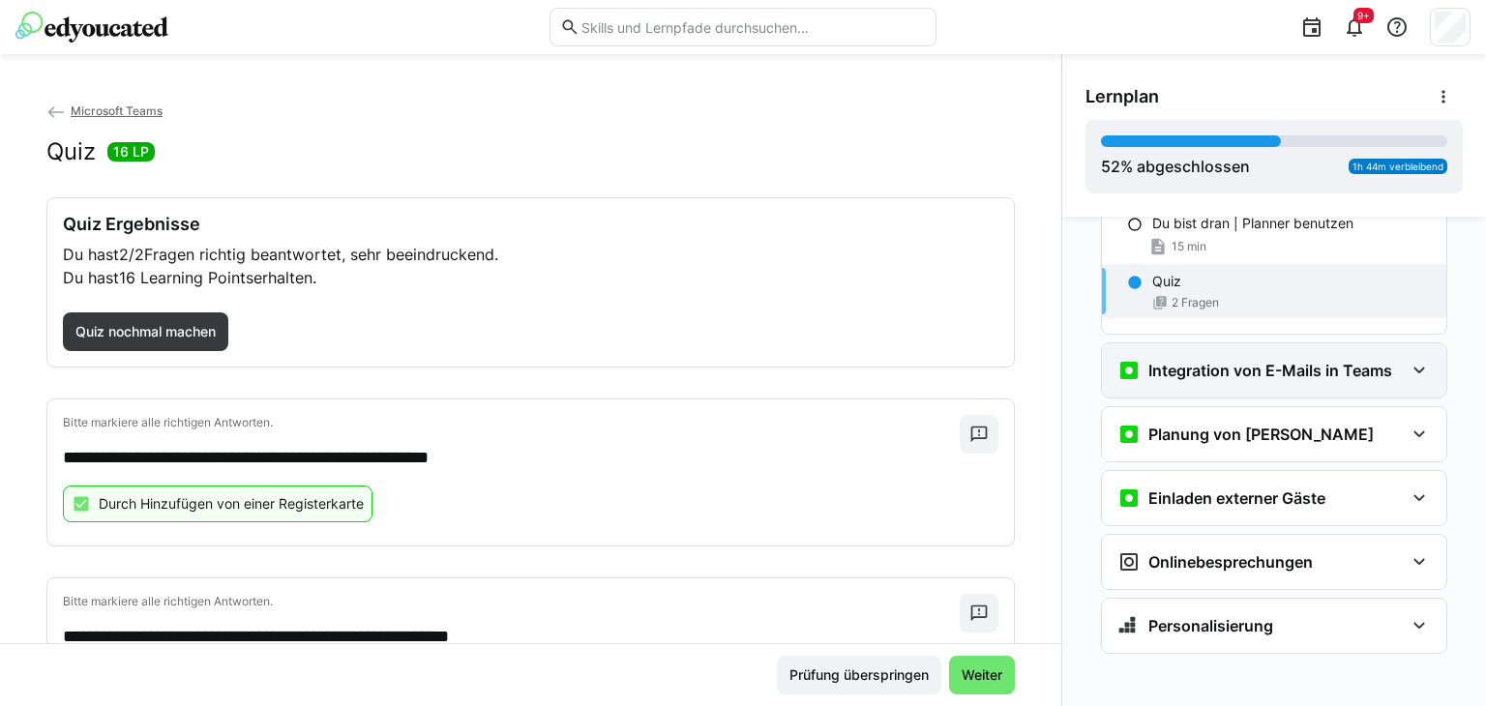
click at [1415, 362] on eds-icon at bounding box center [1419, 370] width 23 height 23
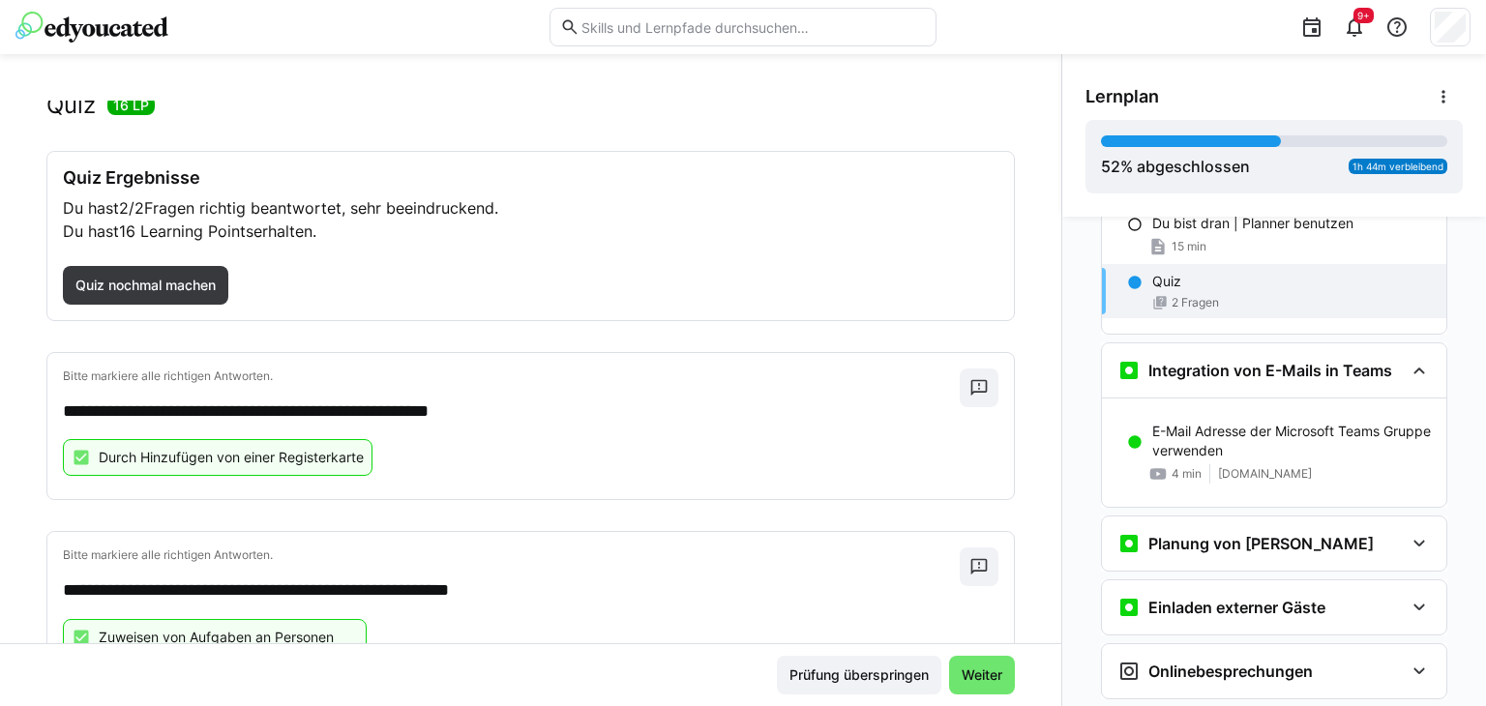
scroll to position [170, 0]
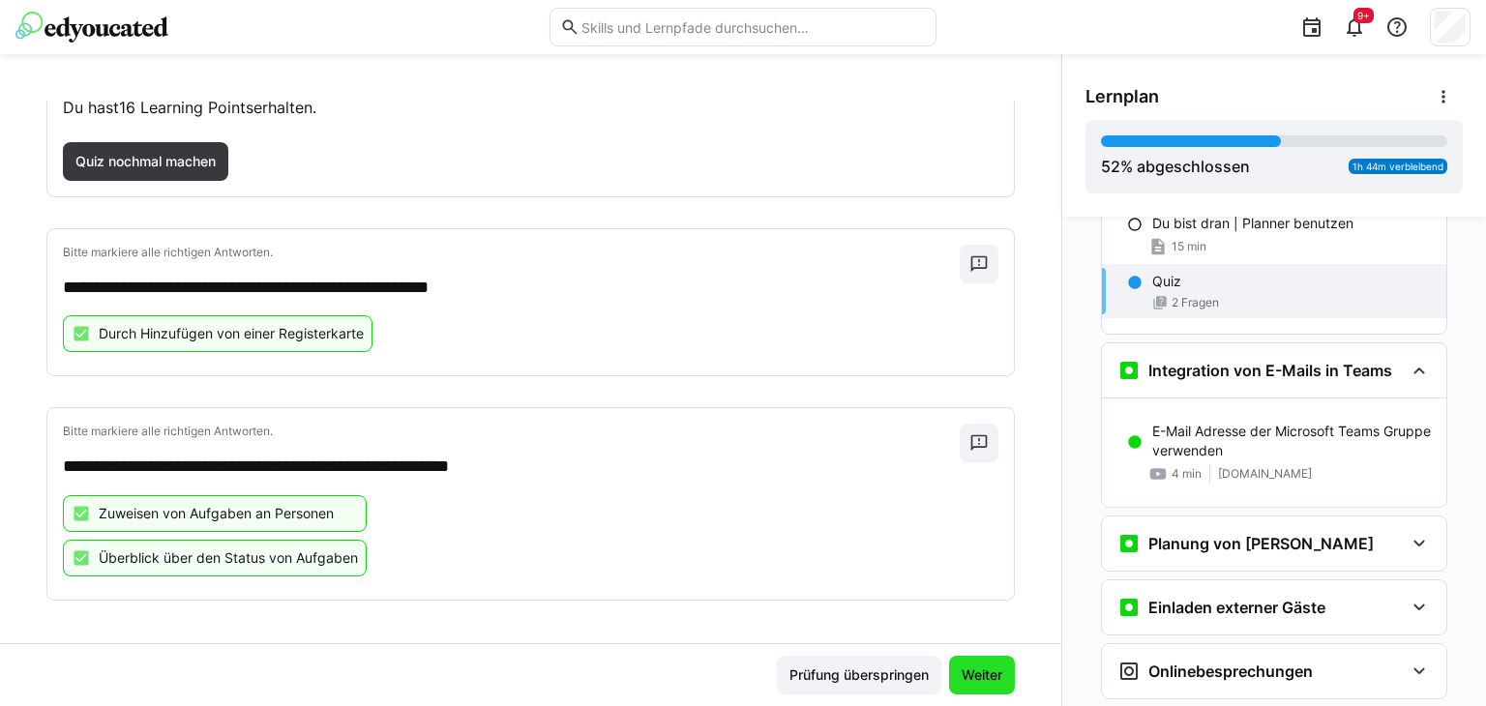
click at [959, 677] on span "Weiter" at bounding box center [982, 675] width 46 height 19
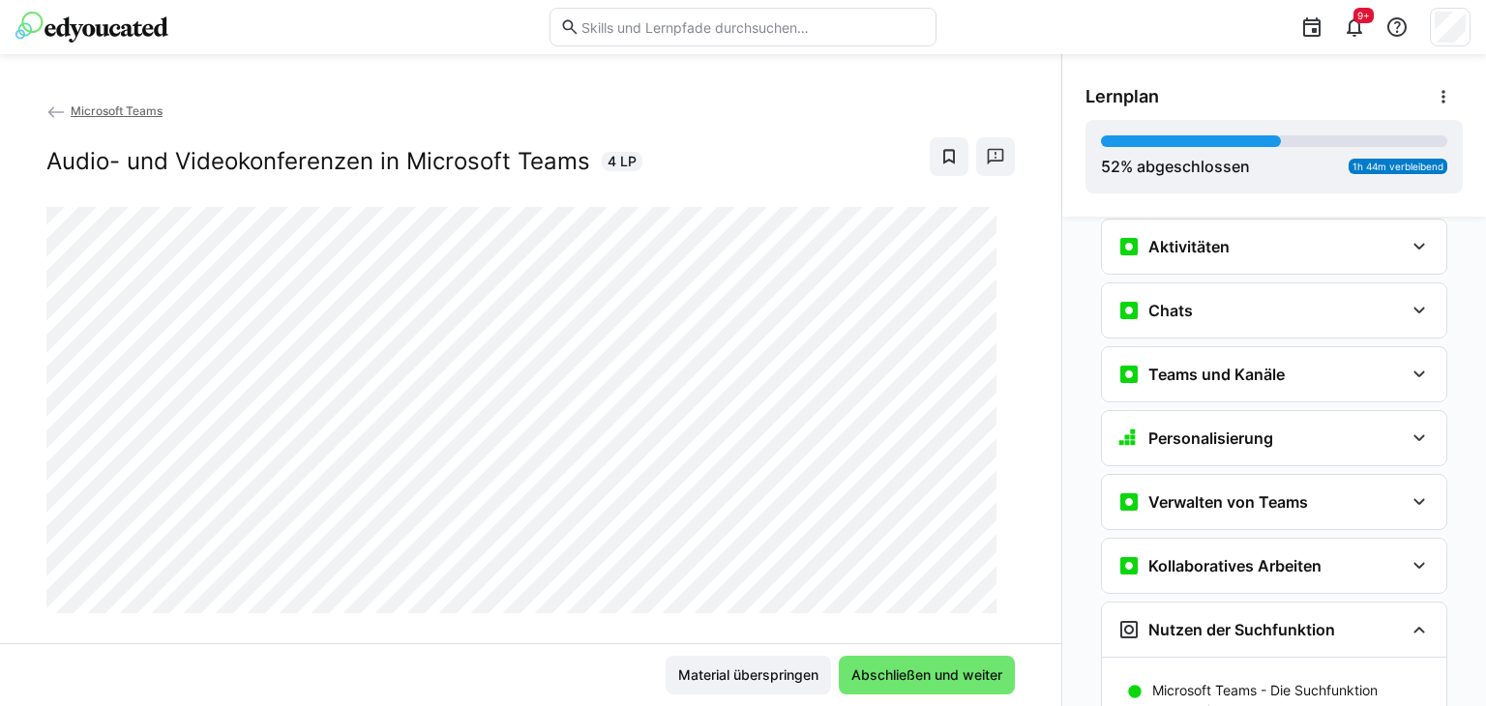
scroll to position [0, 0]
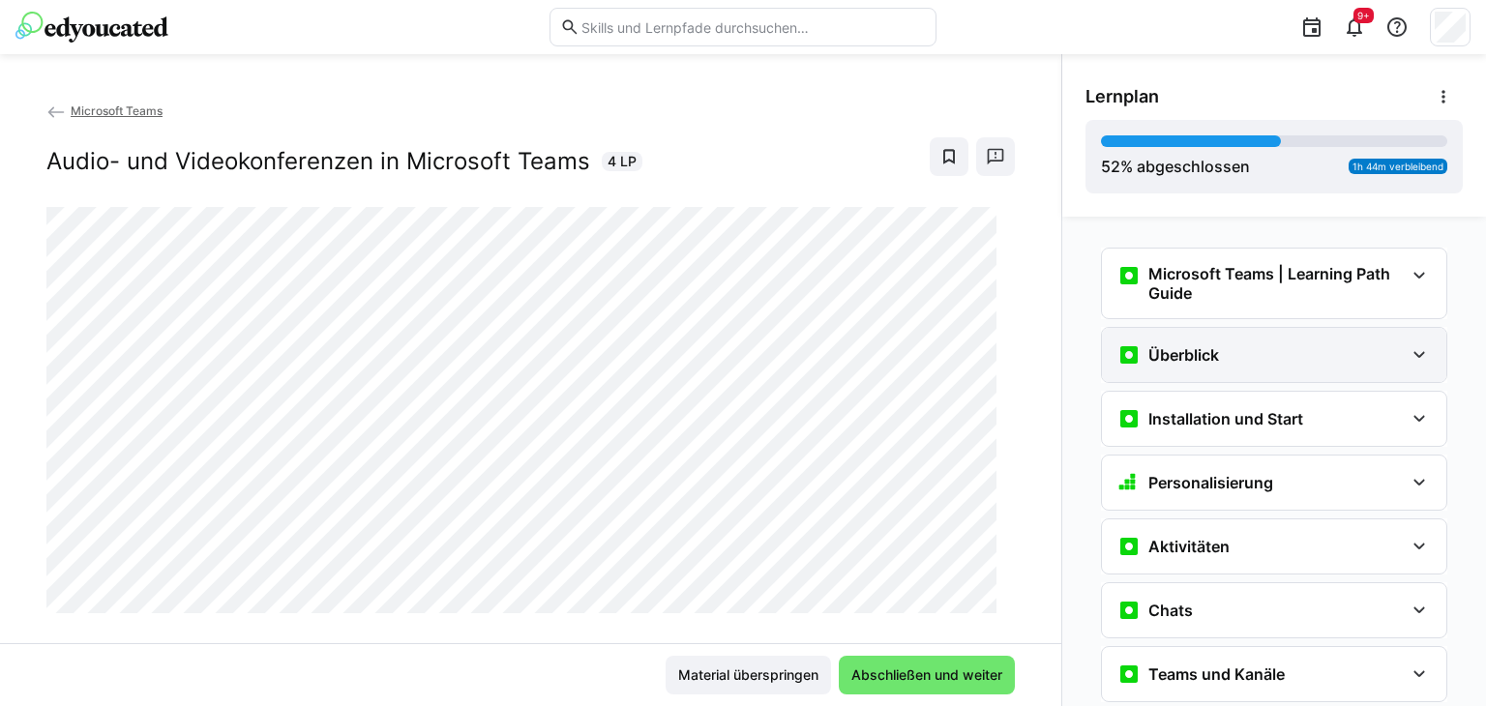
click at [1416, 349] on eds-icon at bounding box center [1419, 355] width 23 height 23
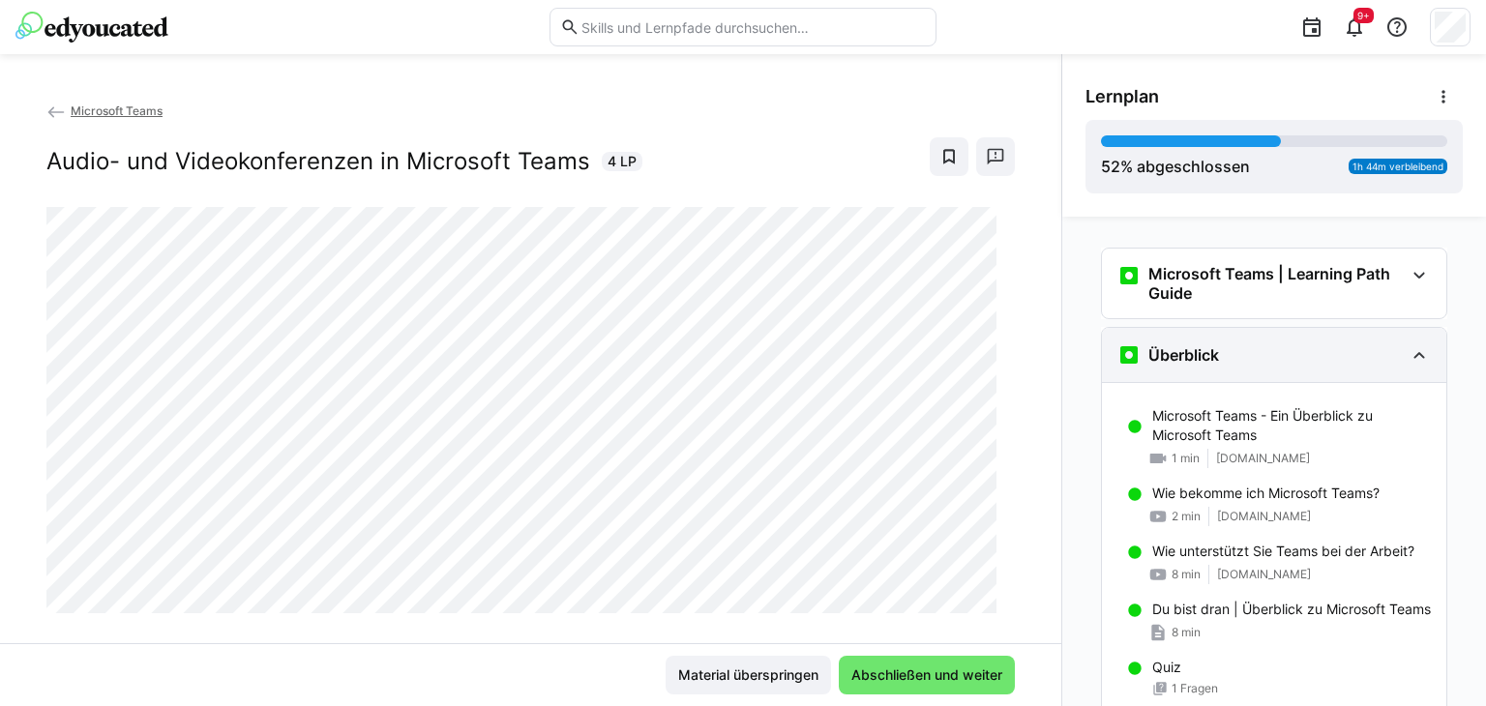
click at [1413, 352] on eds-icon at bounding box center [1419, 355] width 23 height 23
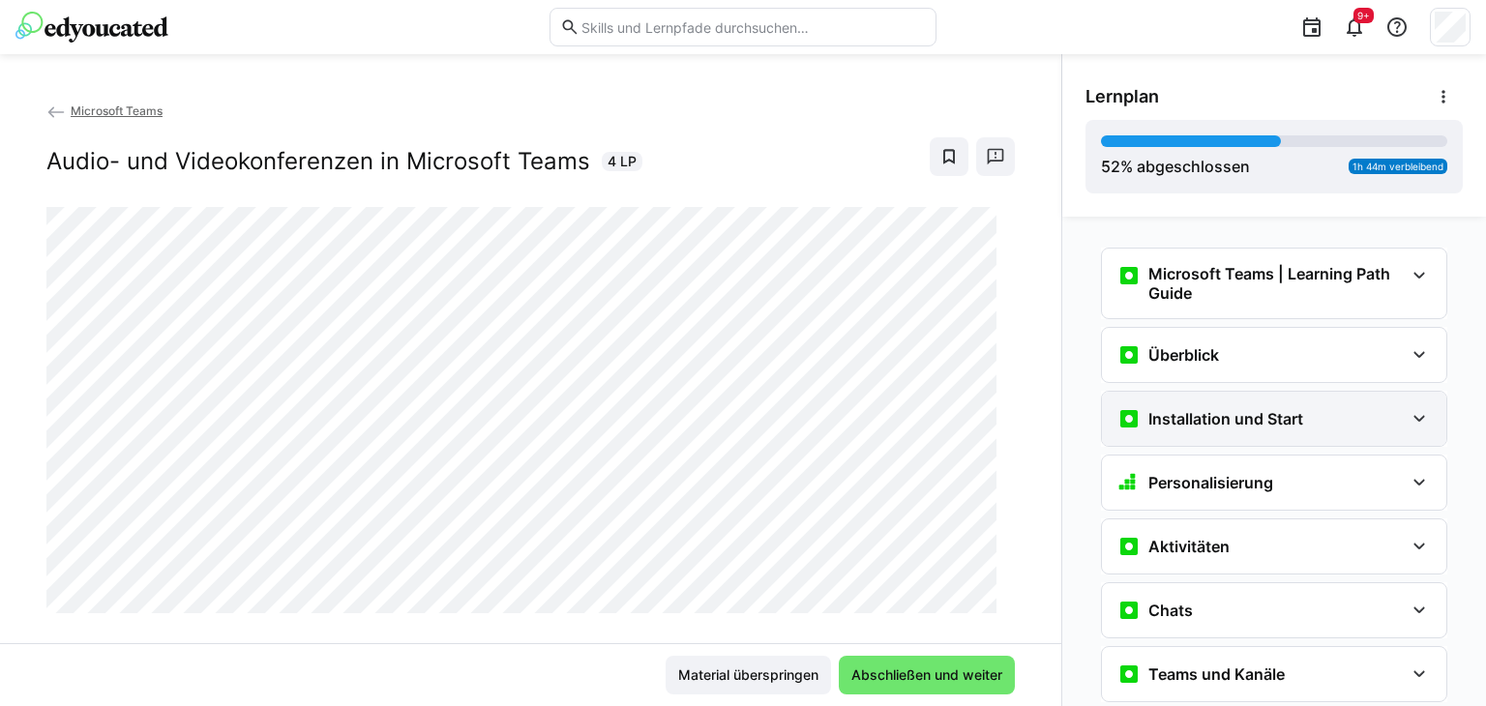
click at [1423, 420] on div "Installation und Start" at bounding box center [1274, 419] width 344 height 54
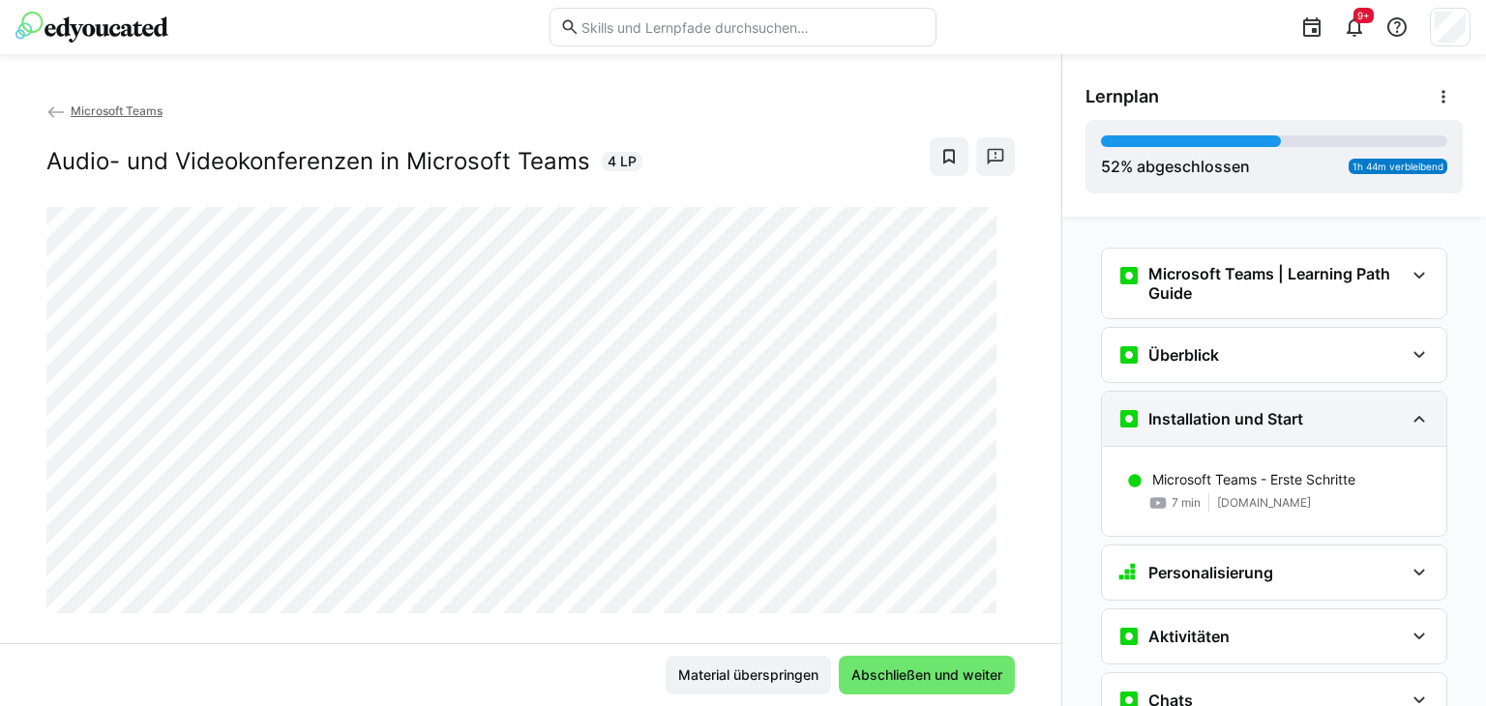
click at [1423, 420] on div "Installation und Start" at bounding box center [1274, 419] width 344 height 54
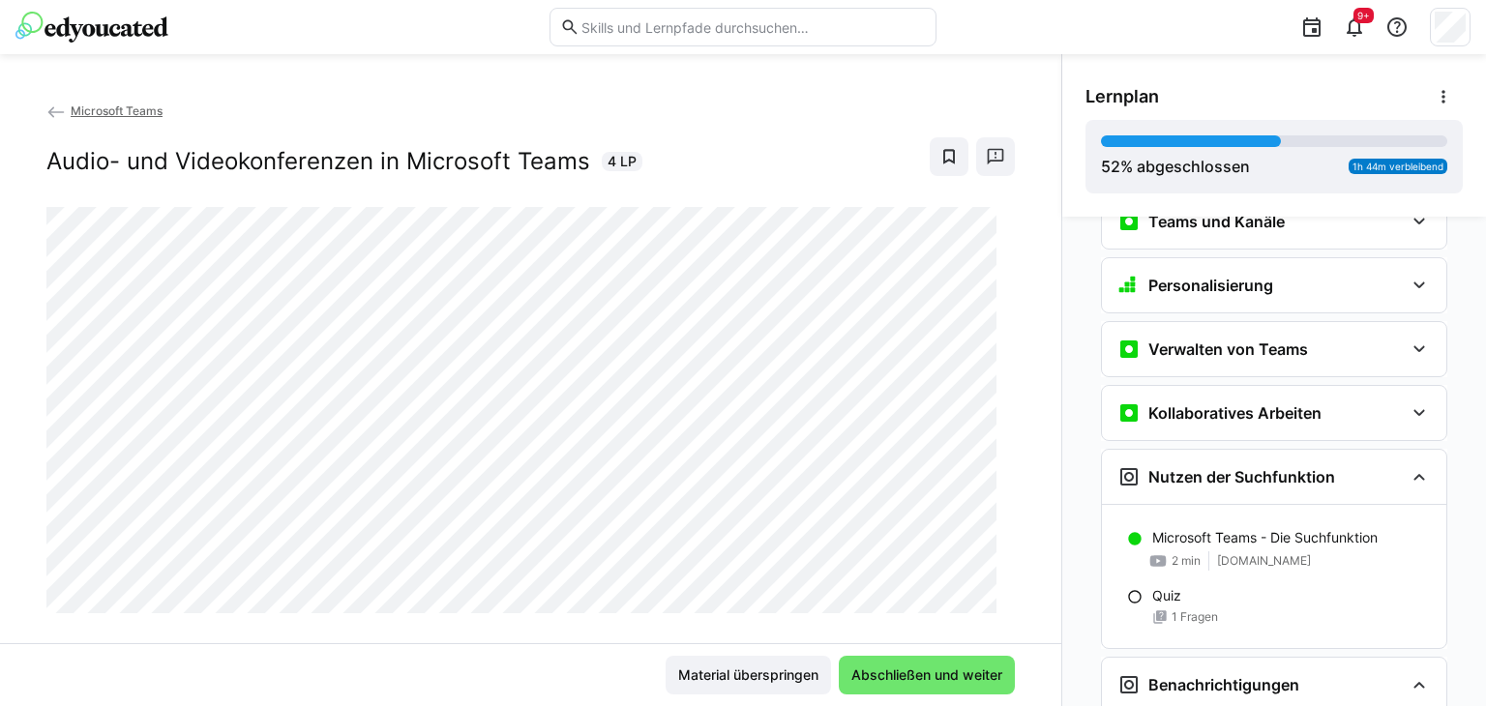
scroll to position [484, 0]
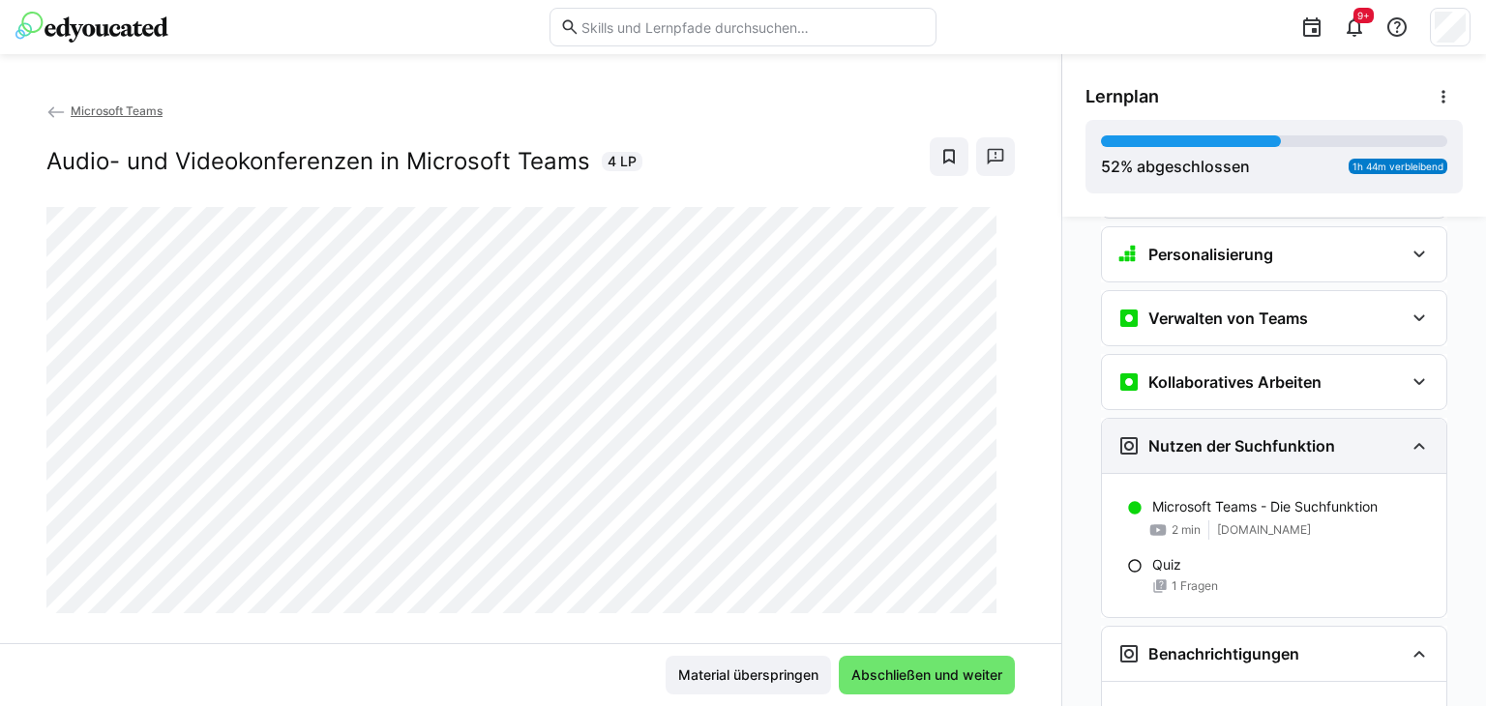
click at [1414, 447] on eds-icon at bounding box center [1419, 445] width 23 height 23
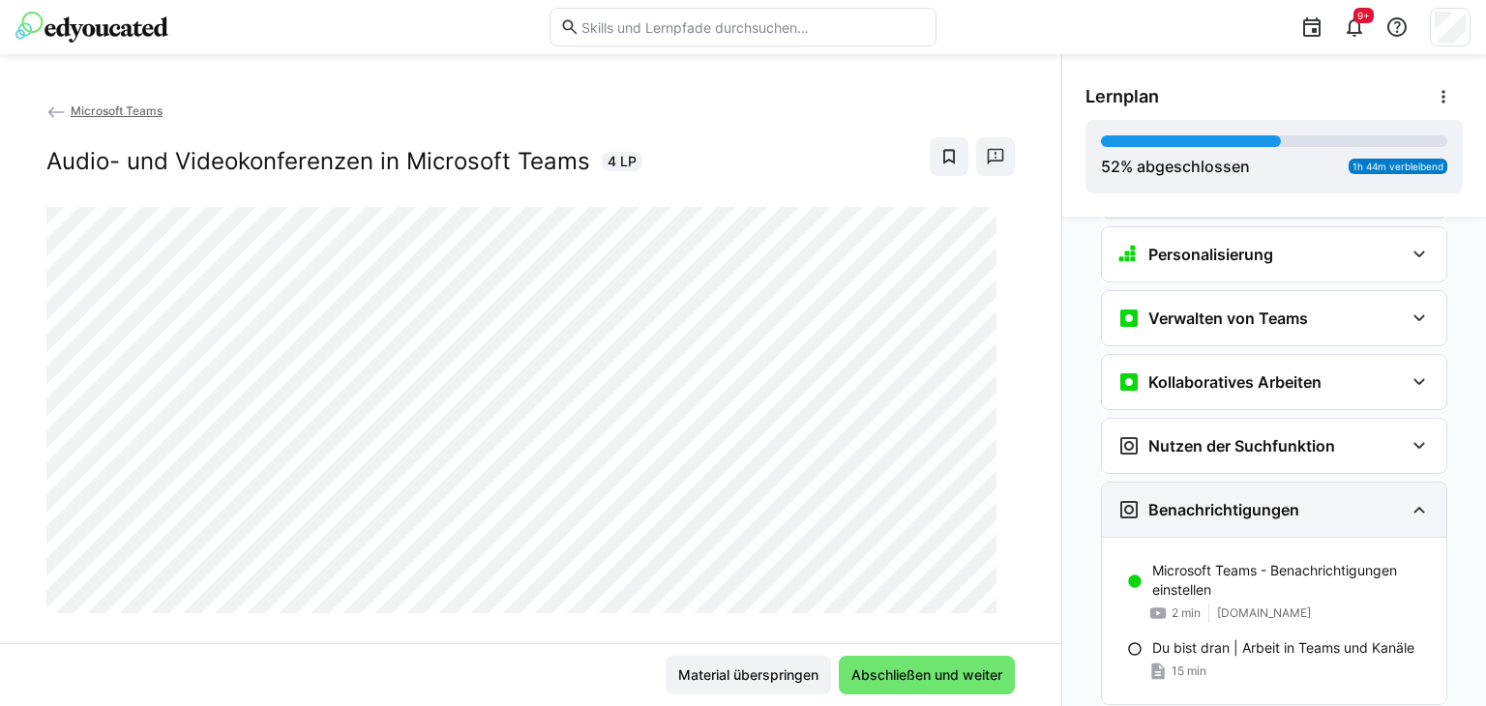
click at [1409, 504] on eds-icon at bounding box center [1419, 509] width 23 height 23
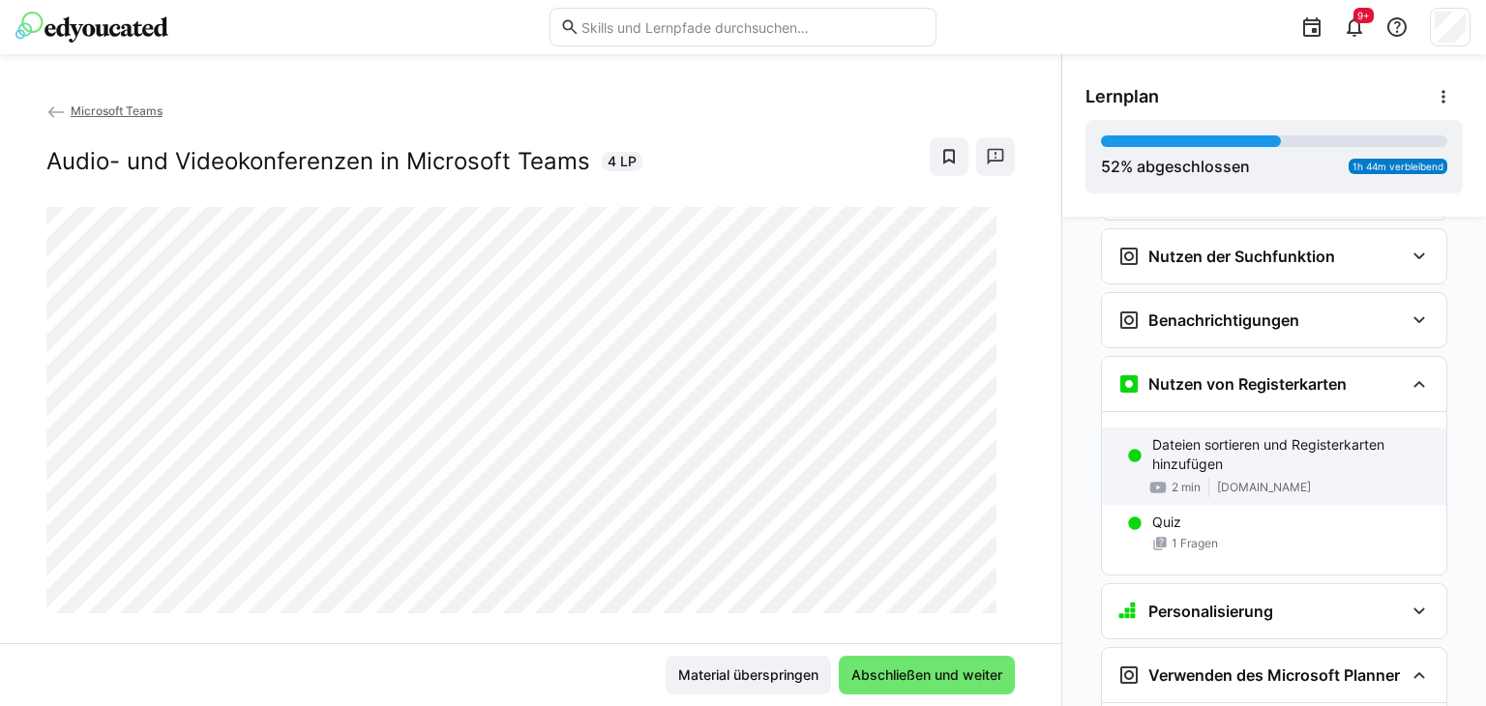
scroll to position [677, 0]
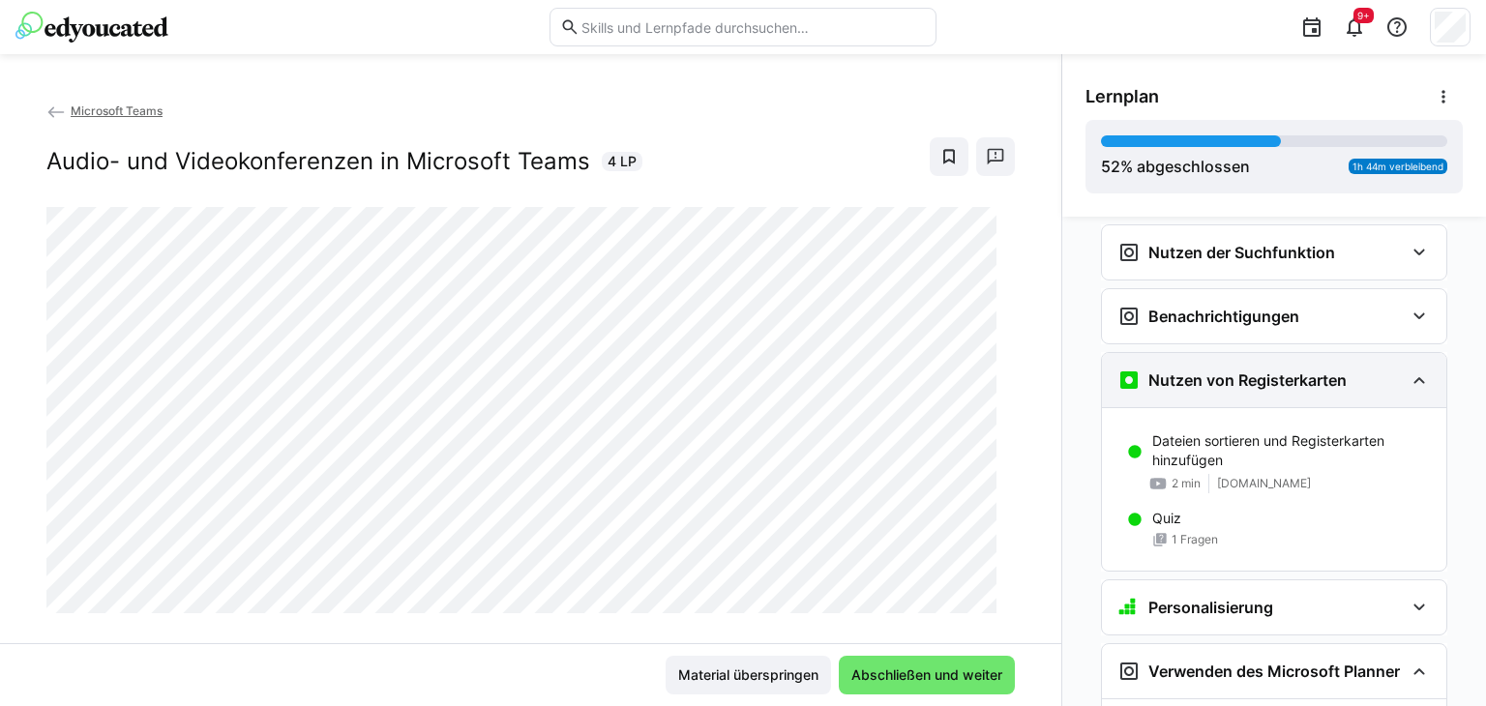
click at [1408, 377] on eds-icon at bounding box center [1419, 380] width 23 height 23
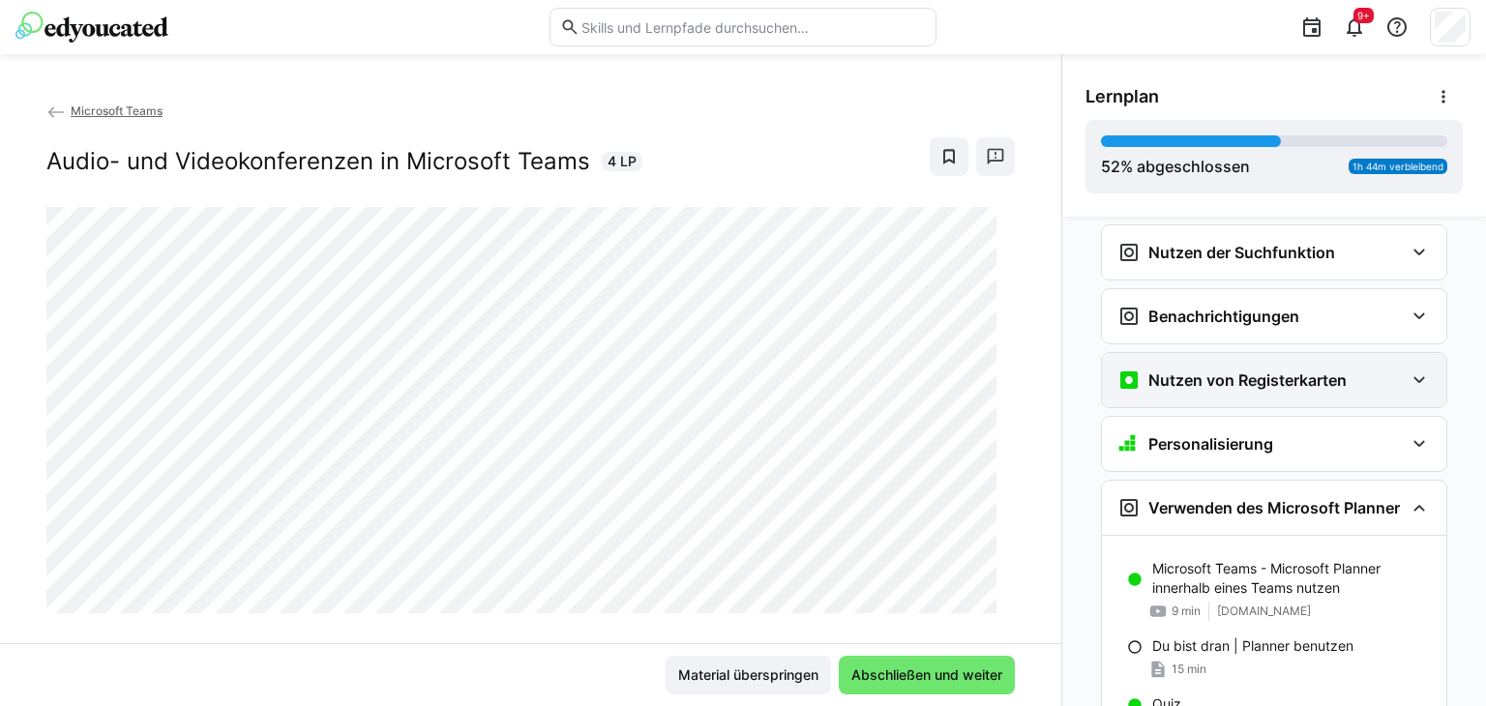
scroll to position [774, 0]
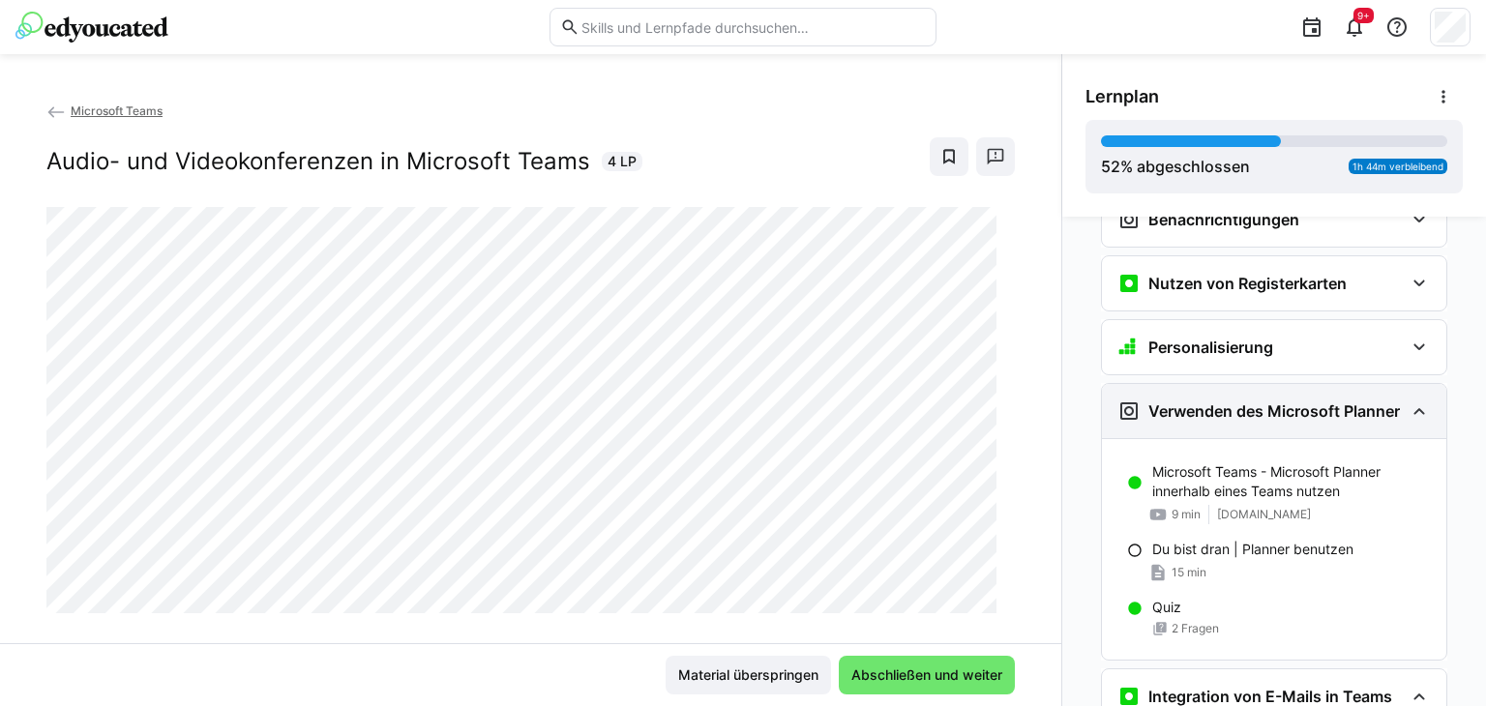
click at [1417, 408] on eds-icon at bounding box center [1419, 411] width 23 height 23
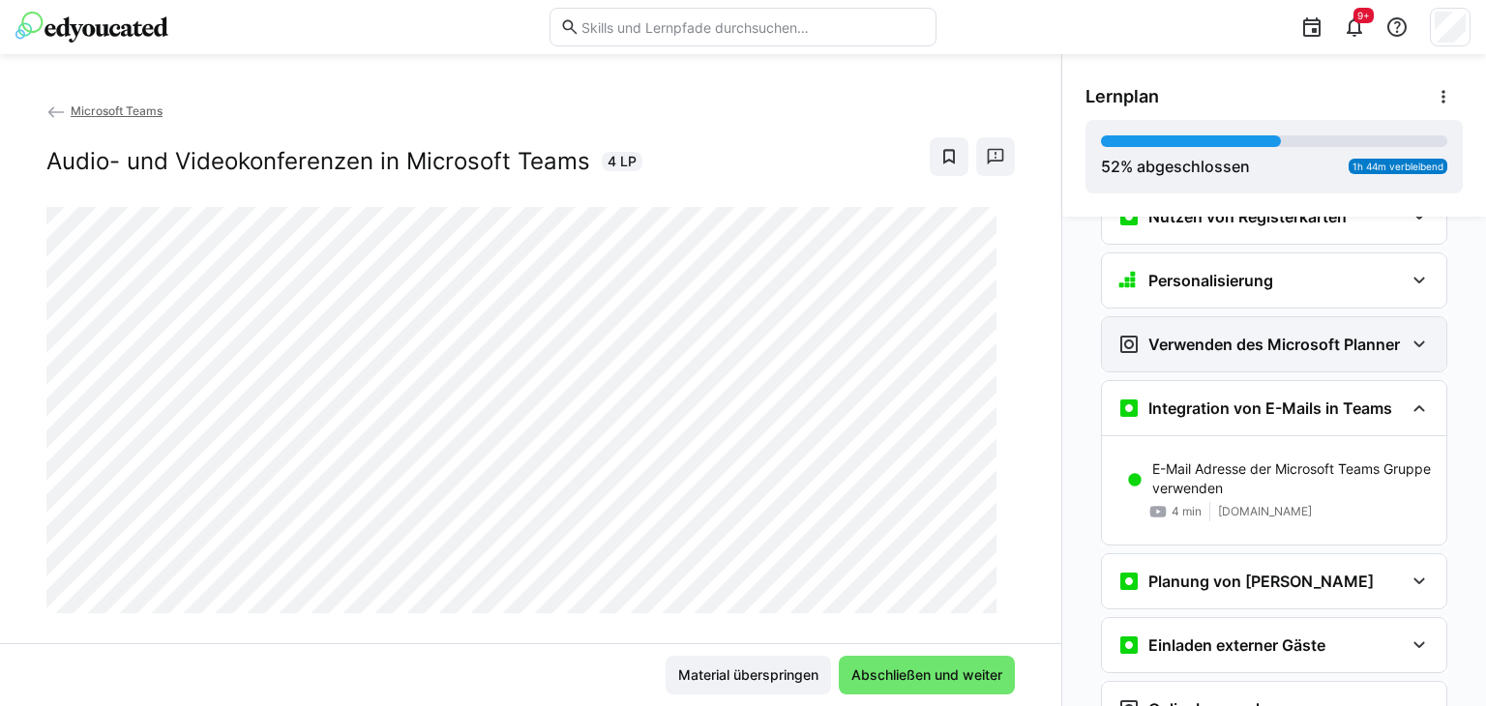
scroll to position [871, 0]
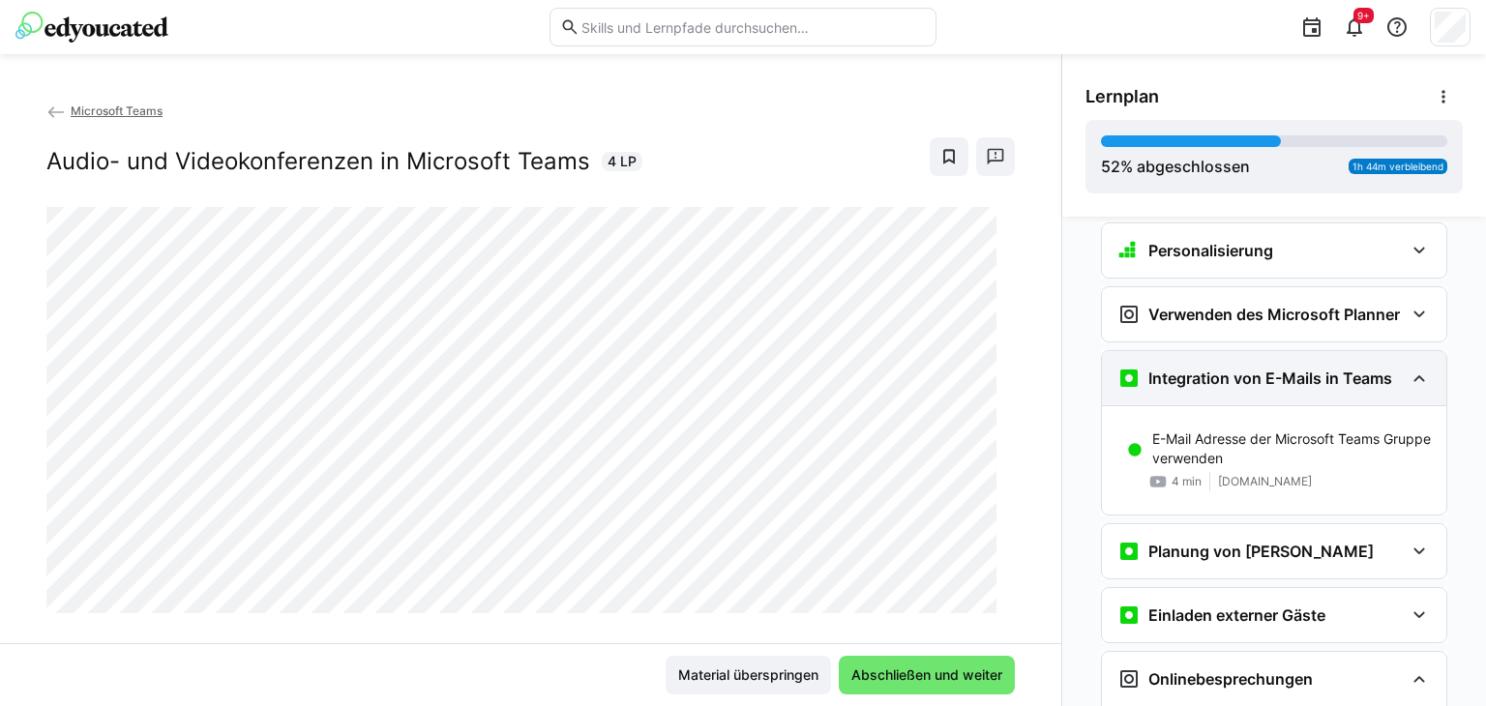
click at [1411, 376] on eds-icon at bounding box center [1419, 378] width 23 height 23
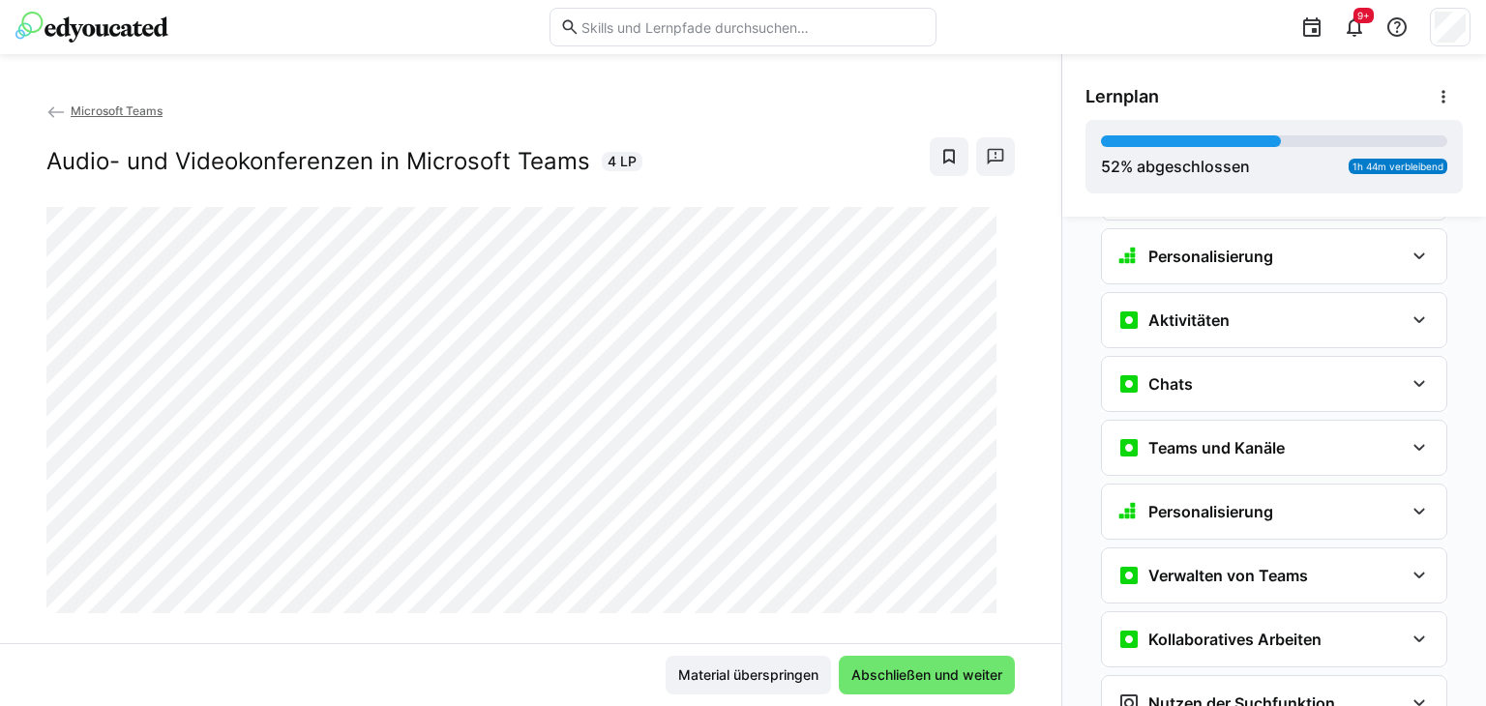
scroll to position [387, 0]
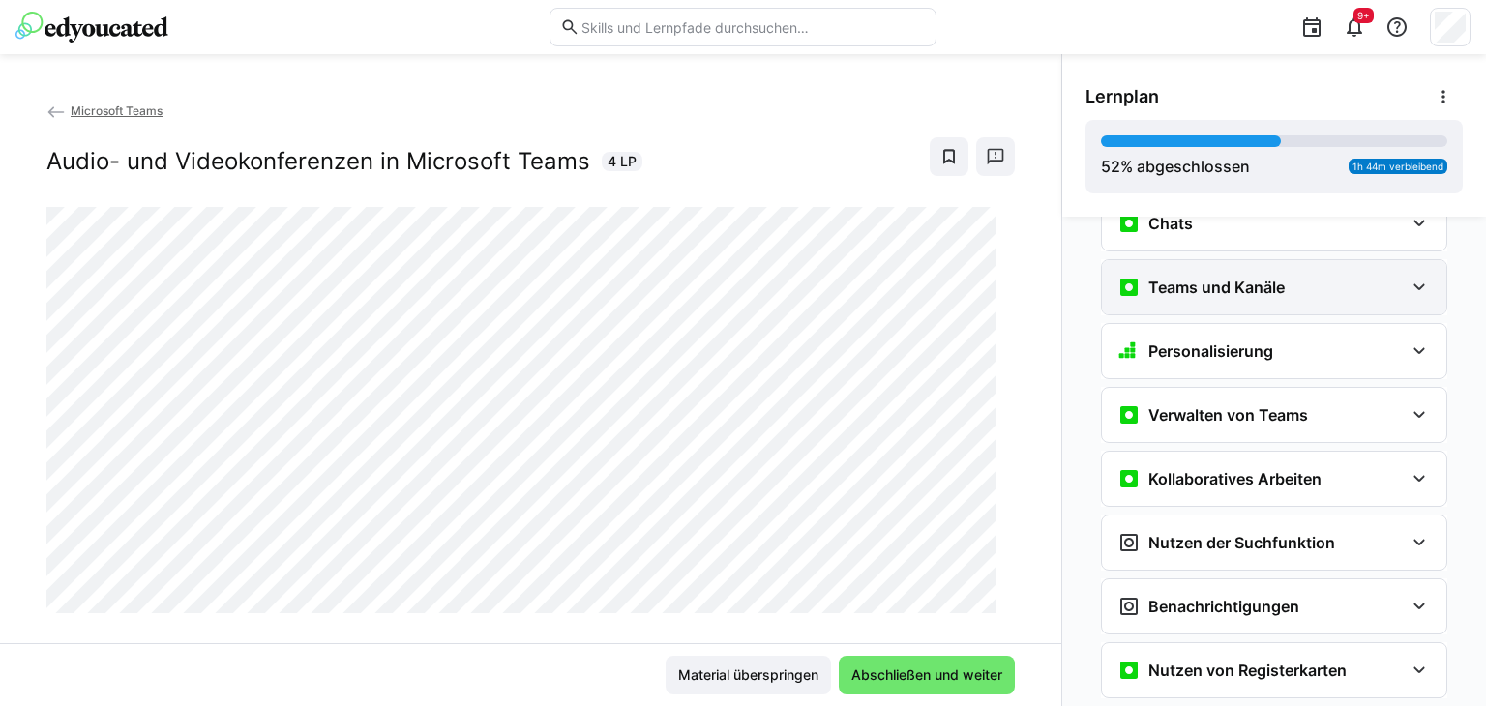
click at [1412, 291] on eds-icon at bounding box center [1419, 287] width 23 height 23
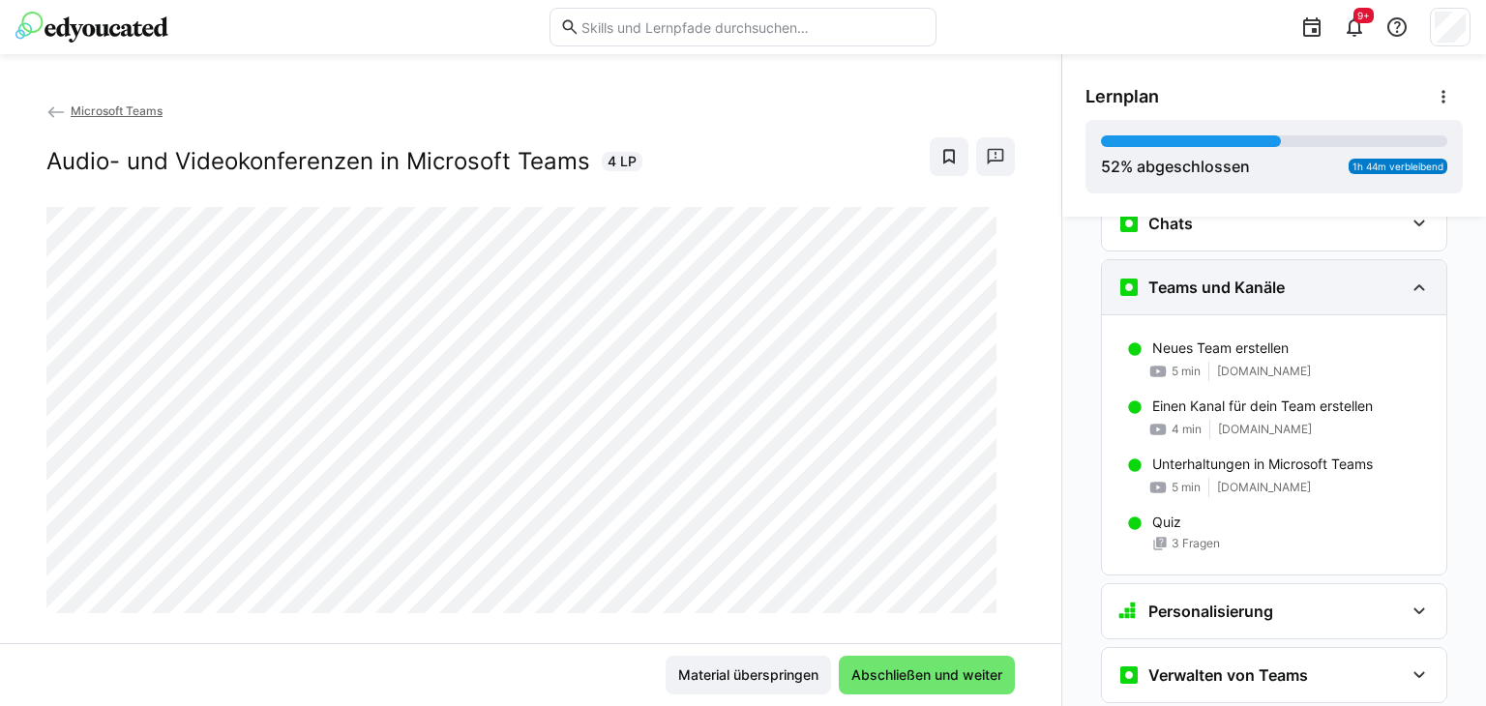
click at [1412, 291] on eds-icon at bounding box center [1419, 287] width 23 height 23
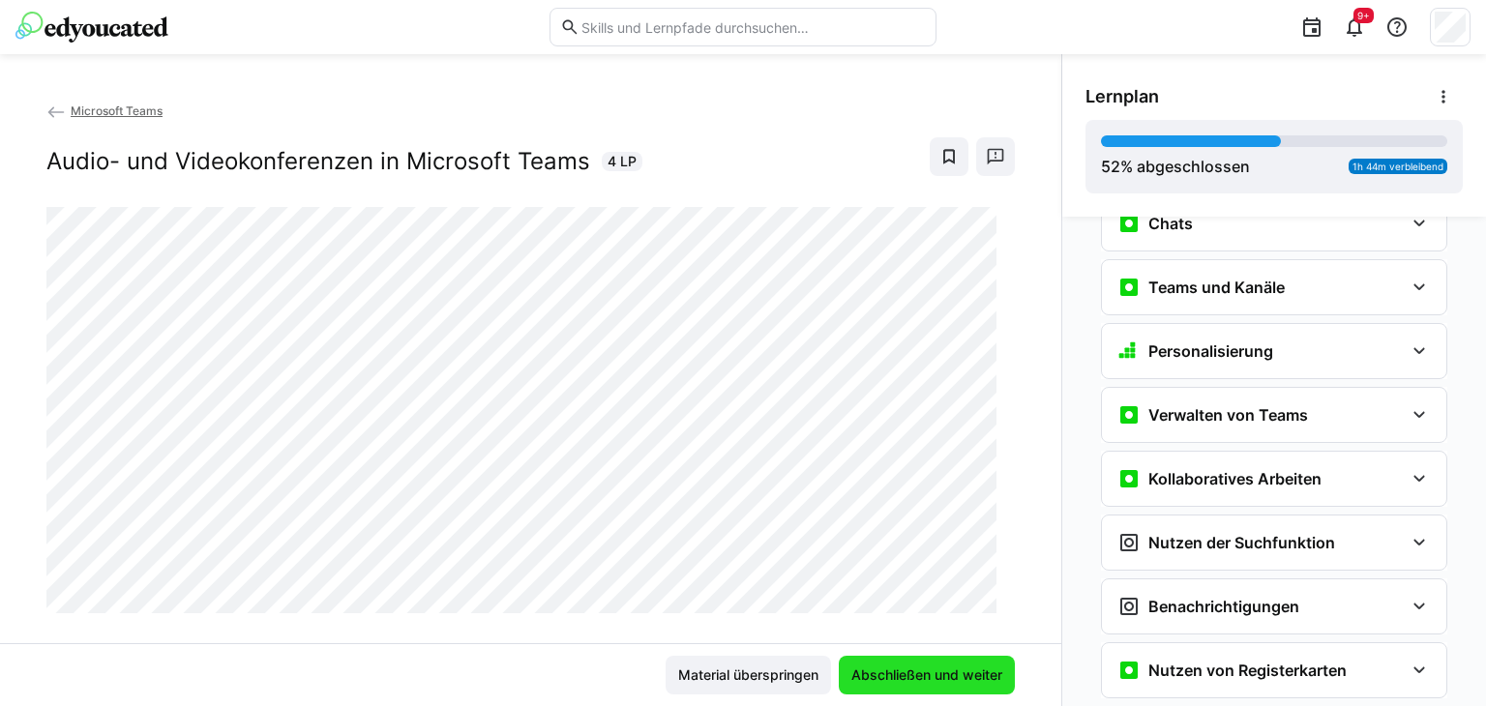
click at [875, 673] on span "Abschließen und weiter" at bounding box center [927, 675] width 157 height 19
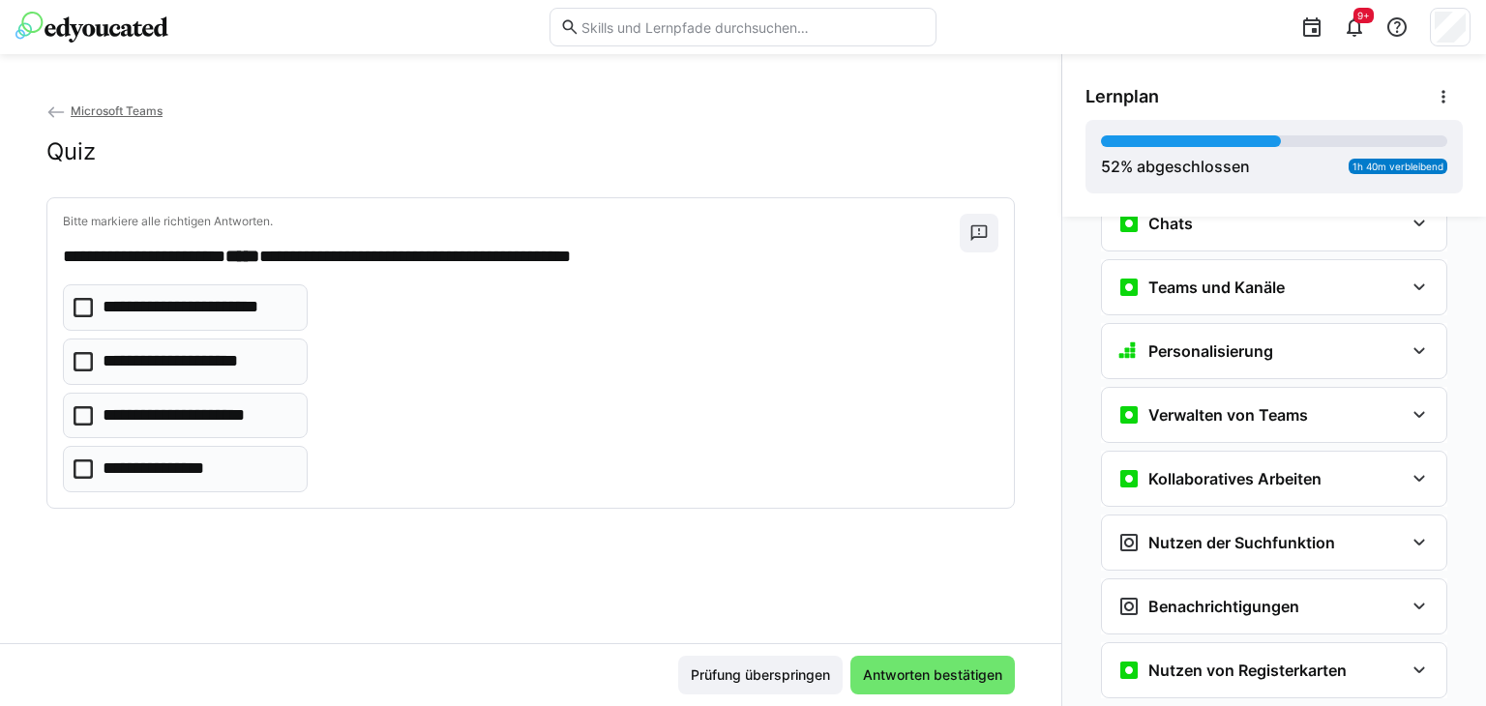
click at [80, 415] on icon at bounding box center [83, 415] width 19 height 19
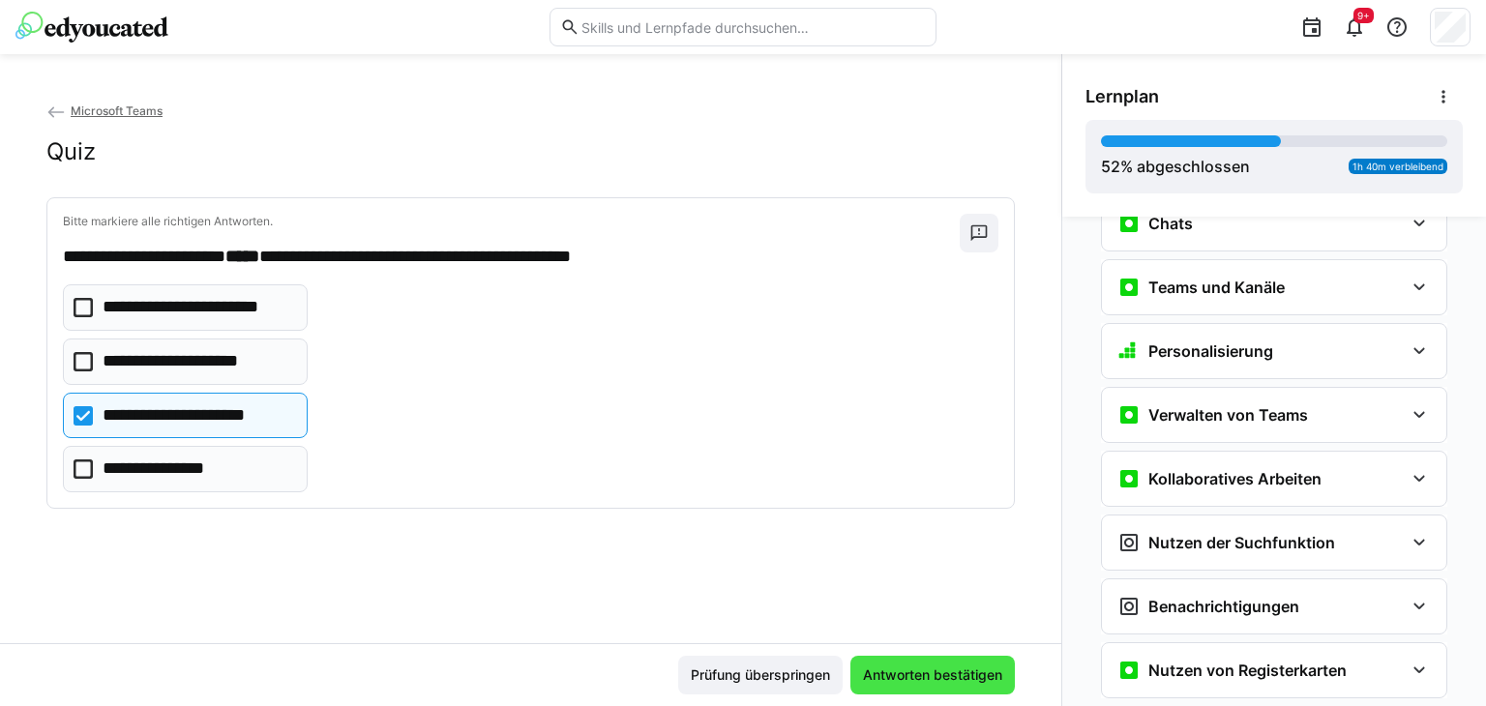
click at [902, 674] on span "Antworten bestätigen" at bounding box center [932, 675] width 145 height 19
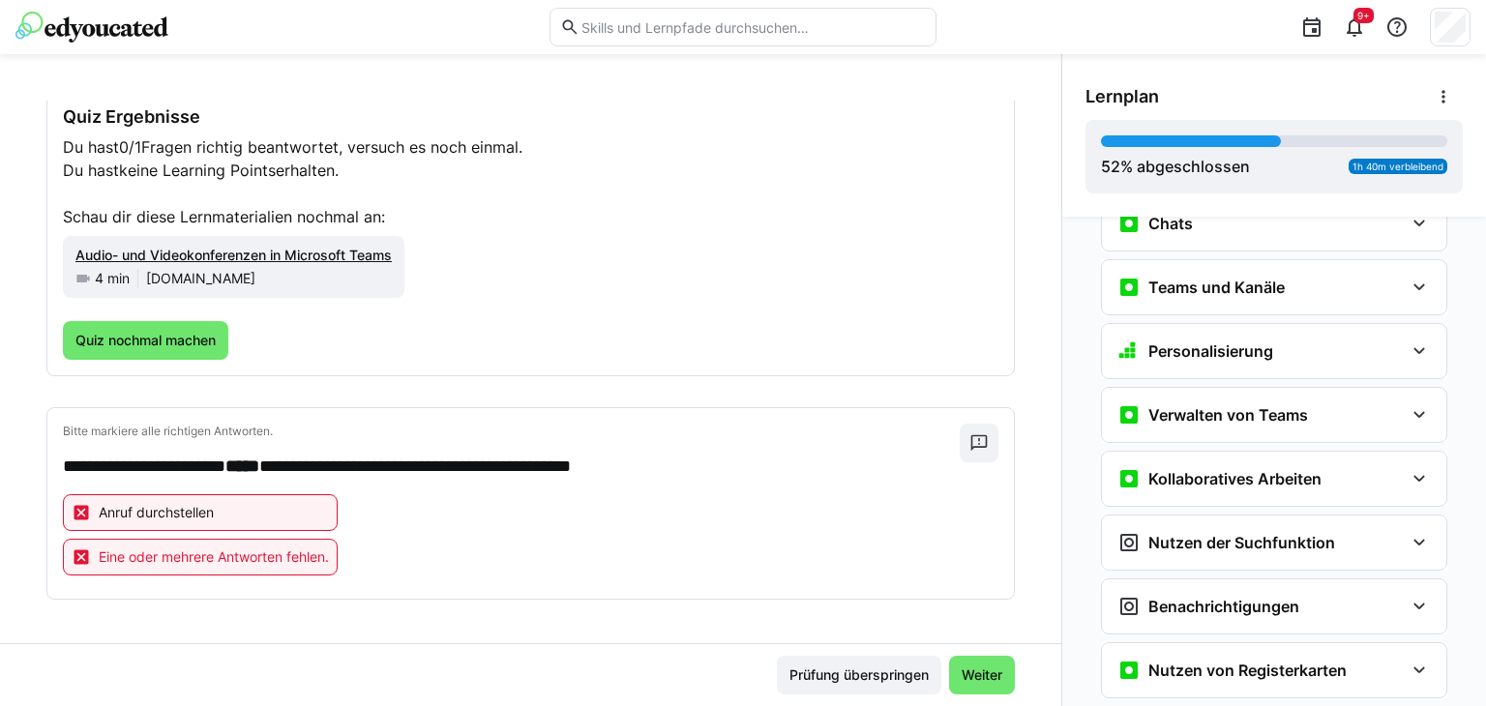
scroll to position [108, 0]
click at [180, 330] on span "Quiz nochmal machen" at bounding box center [146, 339] width 146 height 19
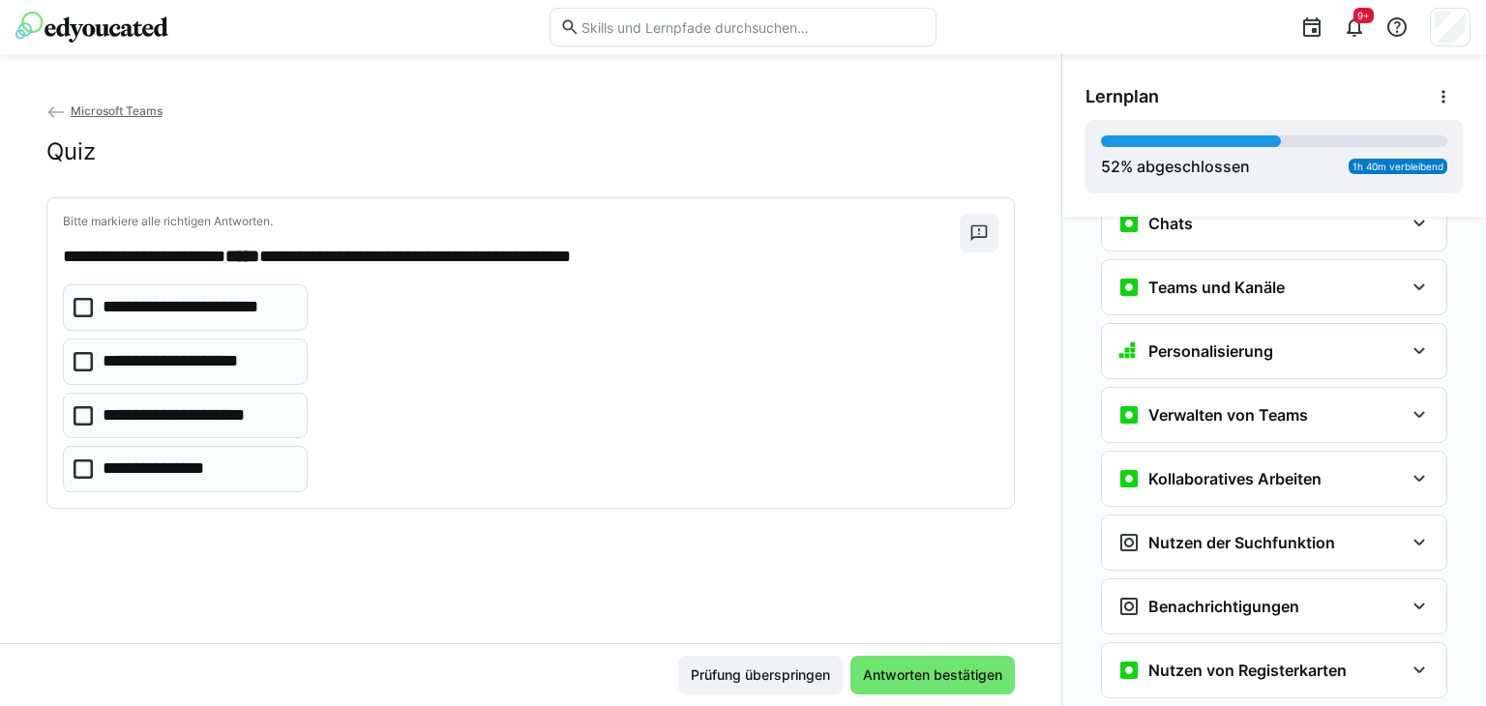
click at [80, 470] on icon at bounding box center [83, 469] width 19 height 19
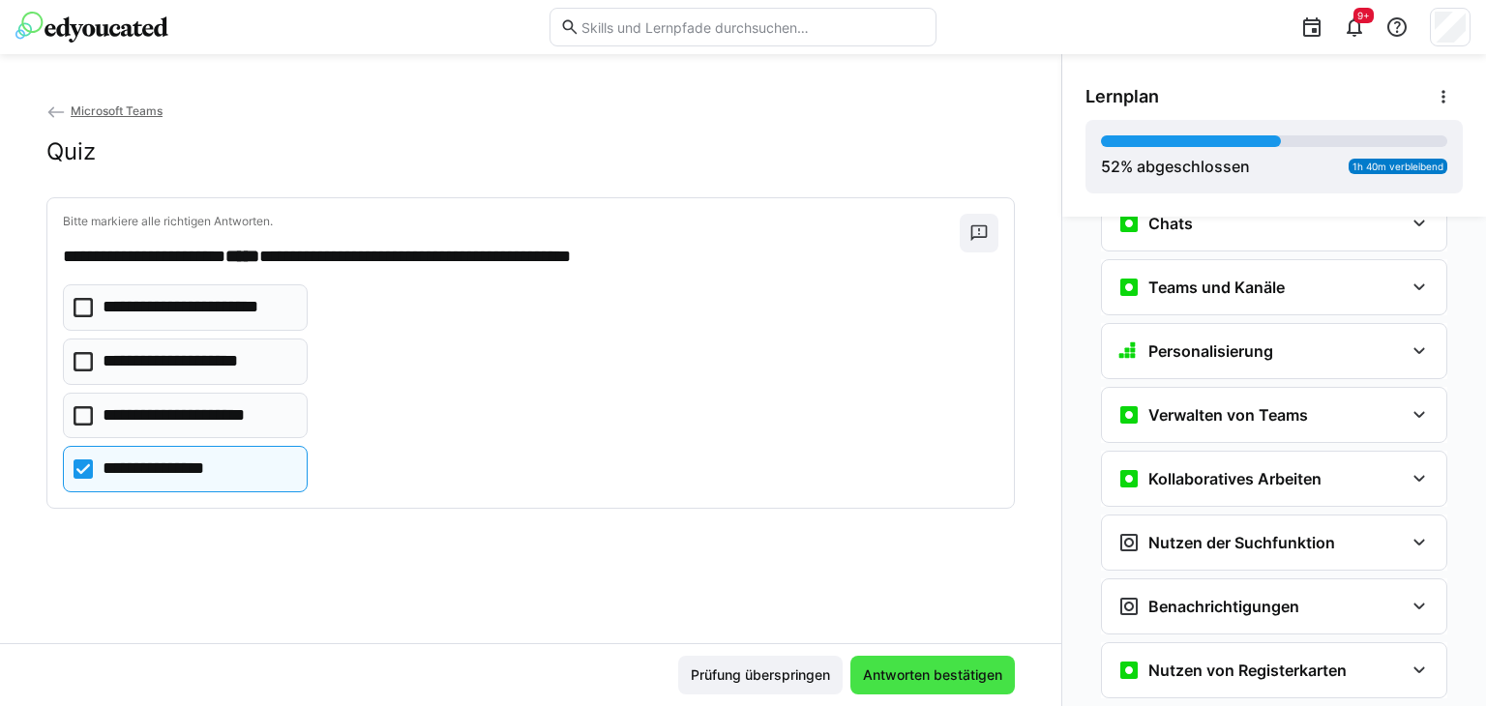
click at [924, 675] on span "Antworten bestätigen" at bounding box center [932, 675] width 145 height 19
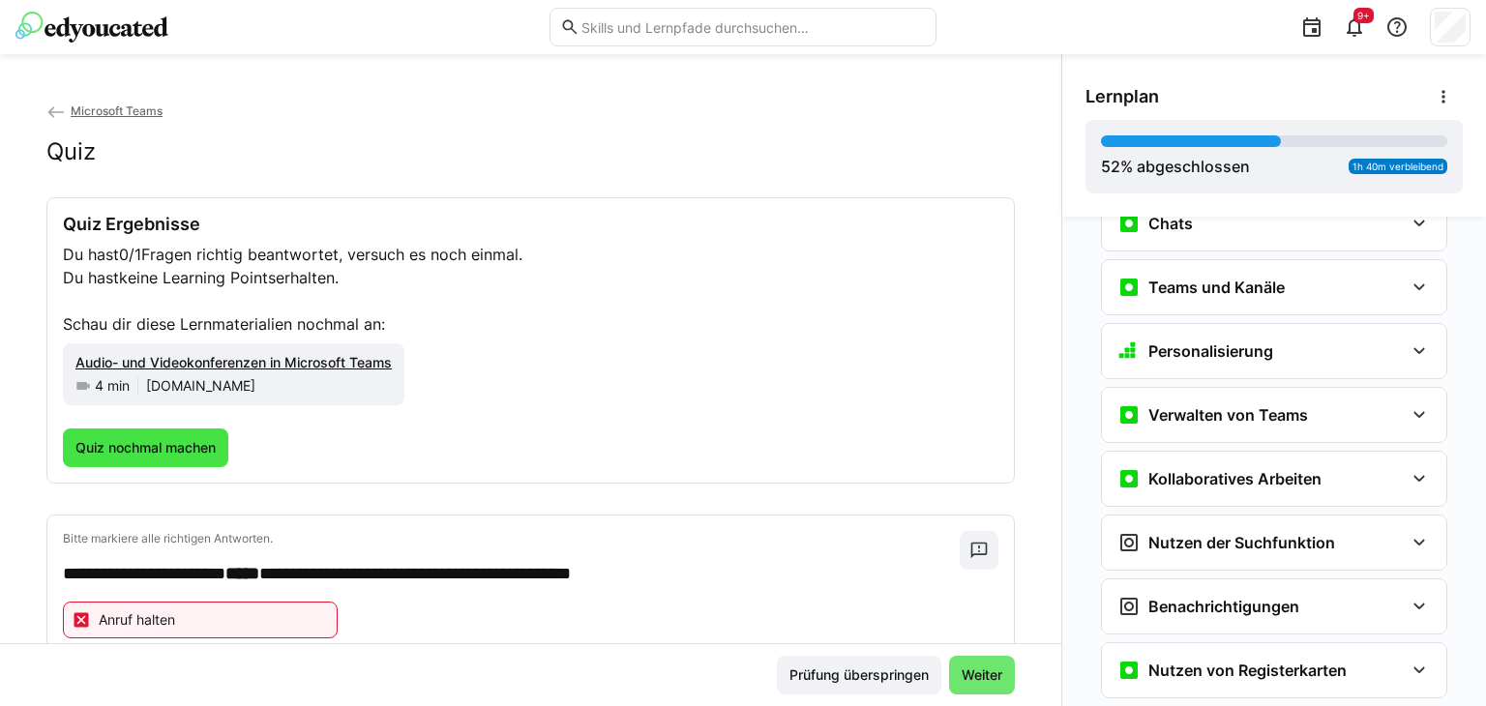
click at [159, 452] on span "Quiz nochmal machen" at bounding box center [146, 447] width 146 height 19
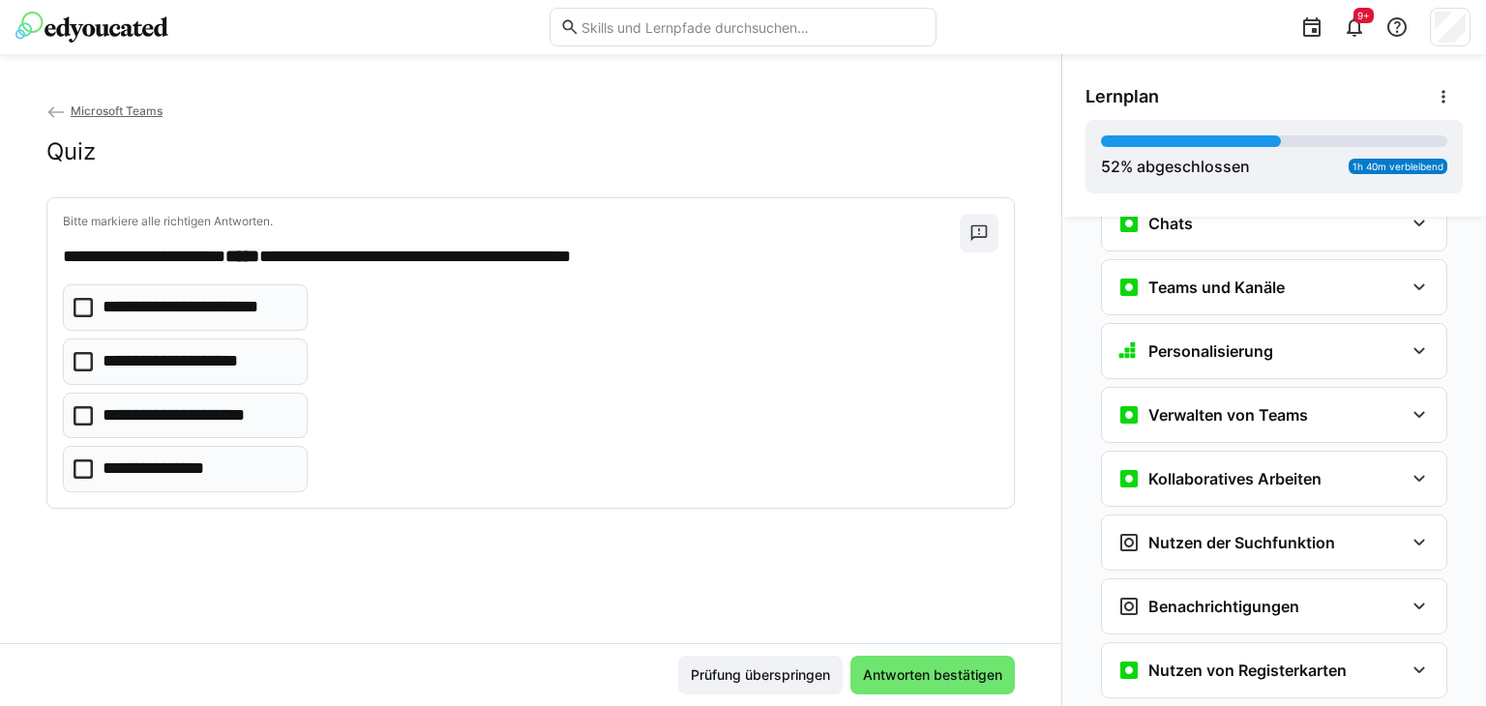
click at [83, 361] on icon at bounding box center [83, 361] width 19 height 19
click at [898, 675] on span "Antworten bestätigen" at bounding box center [932, 675] width 145 height 19
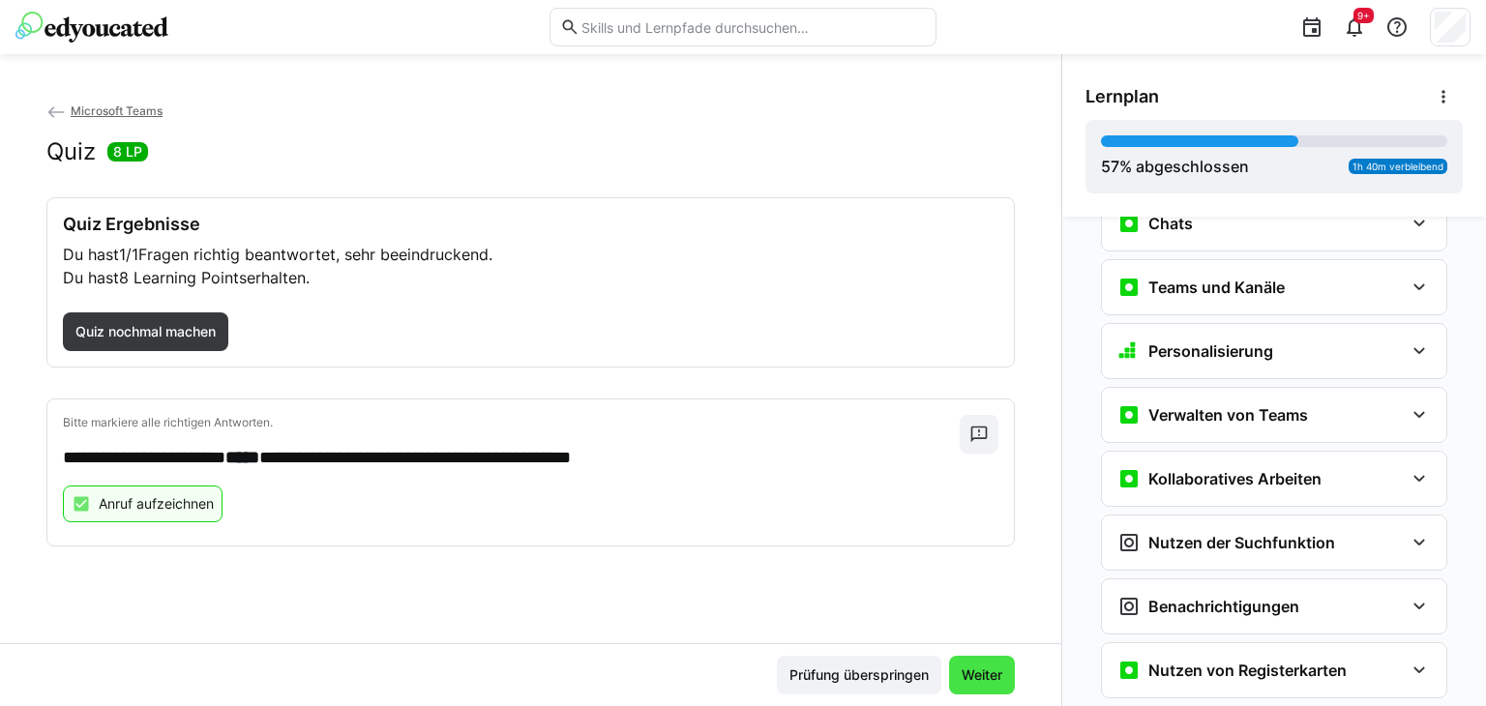
click at [975, 671] on span "Weiter" at bounding box center [982, 675] width 46 height 19
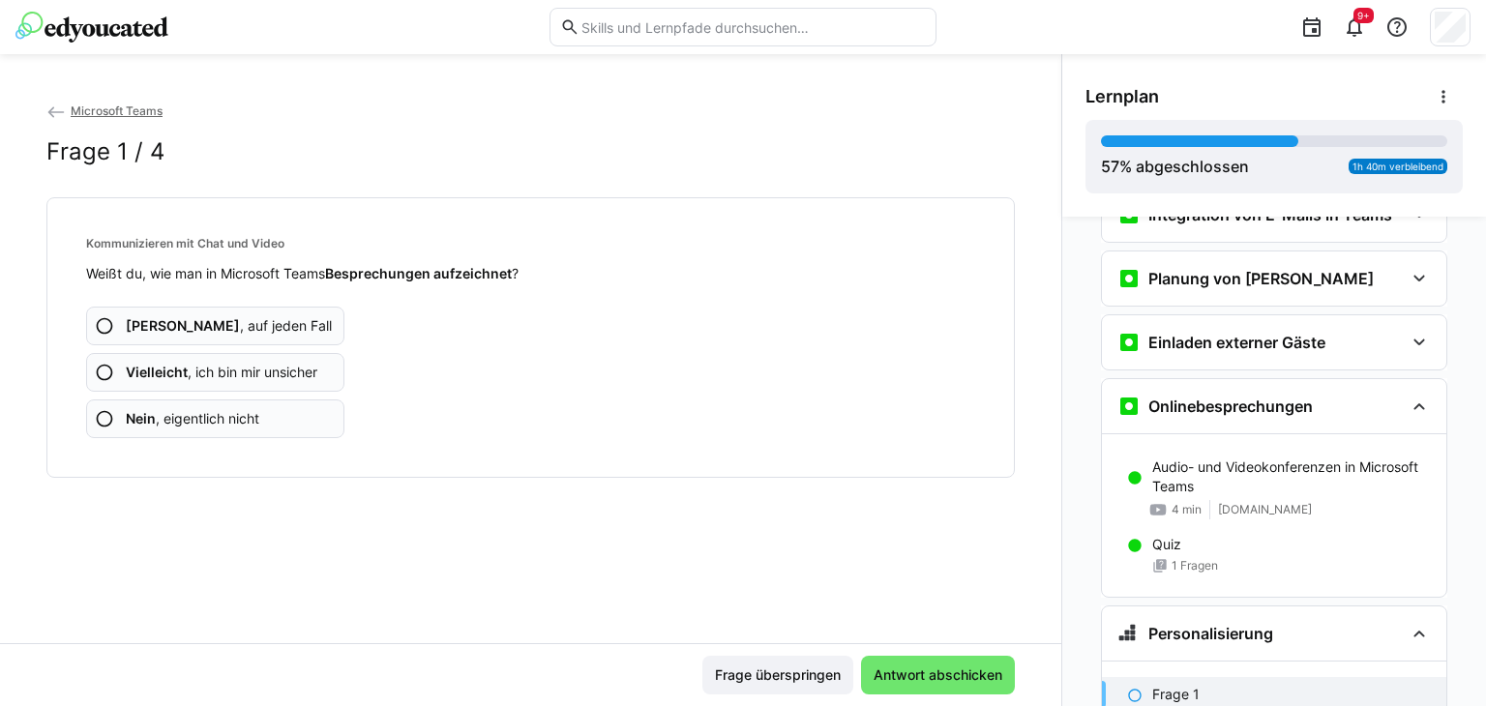
scroll to position [1042, 0]
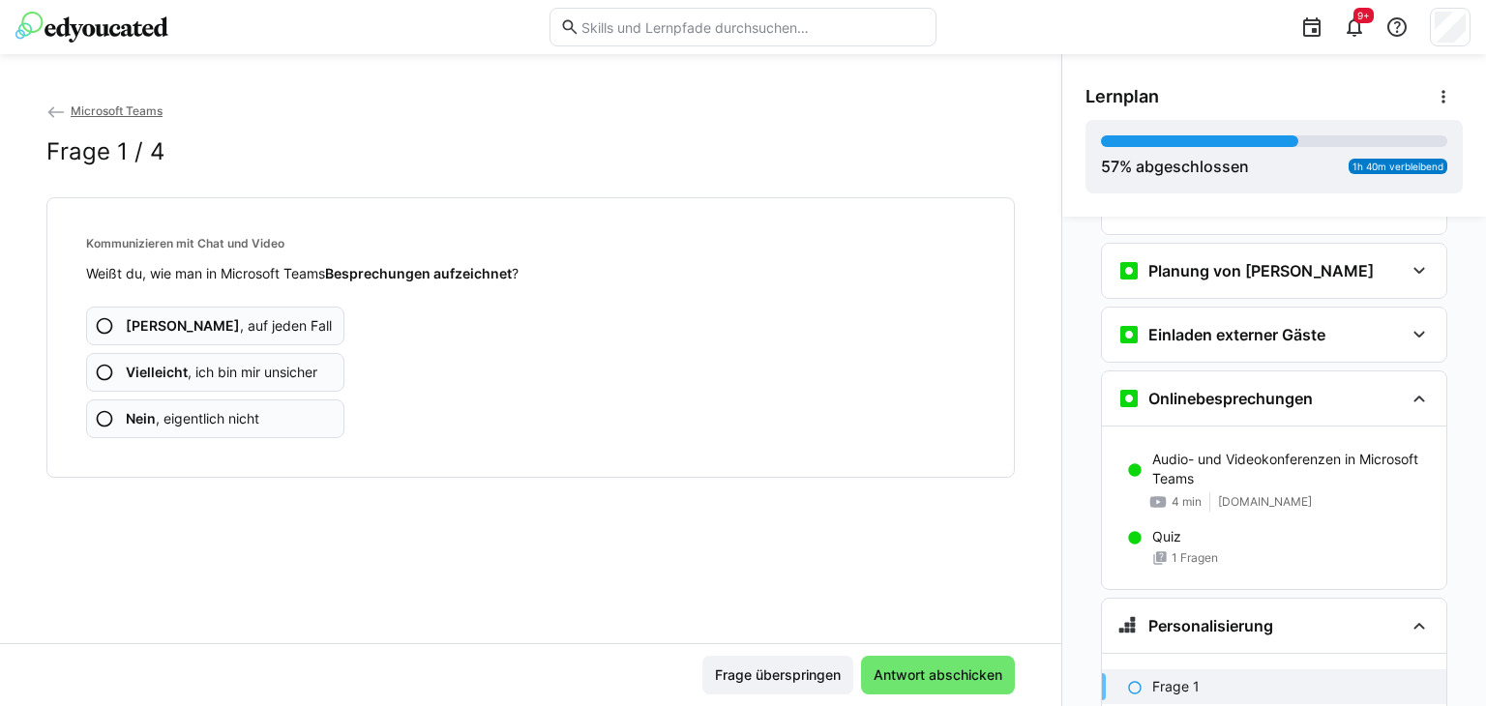
click at [105, 419] on eds-icon at bounding box center [104, 418] width 19 height 19
click at [137, 563] on div "Microsoft Teams Frage 2 / 4 MS Teams Integration mit anderen Anwendungen Weißt …" at bounding box center [530, 372] width 1061 height 543
click at [320, 66] on div "Microsoft Teams Frage 2 / 4 MS Teams Integration mit anderen Anwendungen Weißt …" at bounding box center [530, 380] width 1061 height 652
click at [301, 22] on div at bounding box center [275, 27] width 521 height 31
click at [99, 418] on eds-icon at bounding box center [104, 418] width 19 height 19
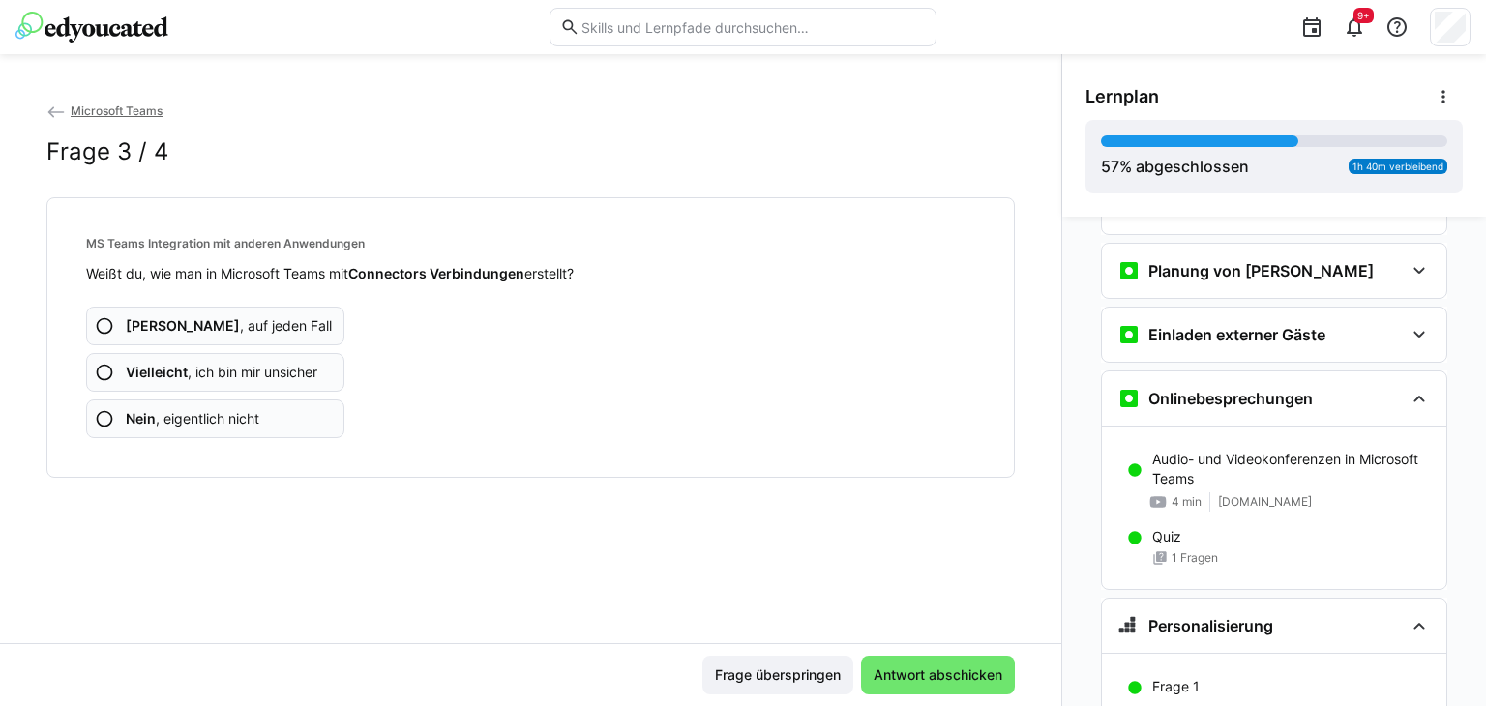
click at [103, 421] on eds-icon at bounding box center [104, 418] width 19 height 19
click at [108, 419] on eds-icon at bounding box center [104, 418] width 19 height 19
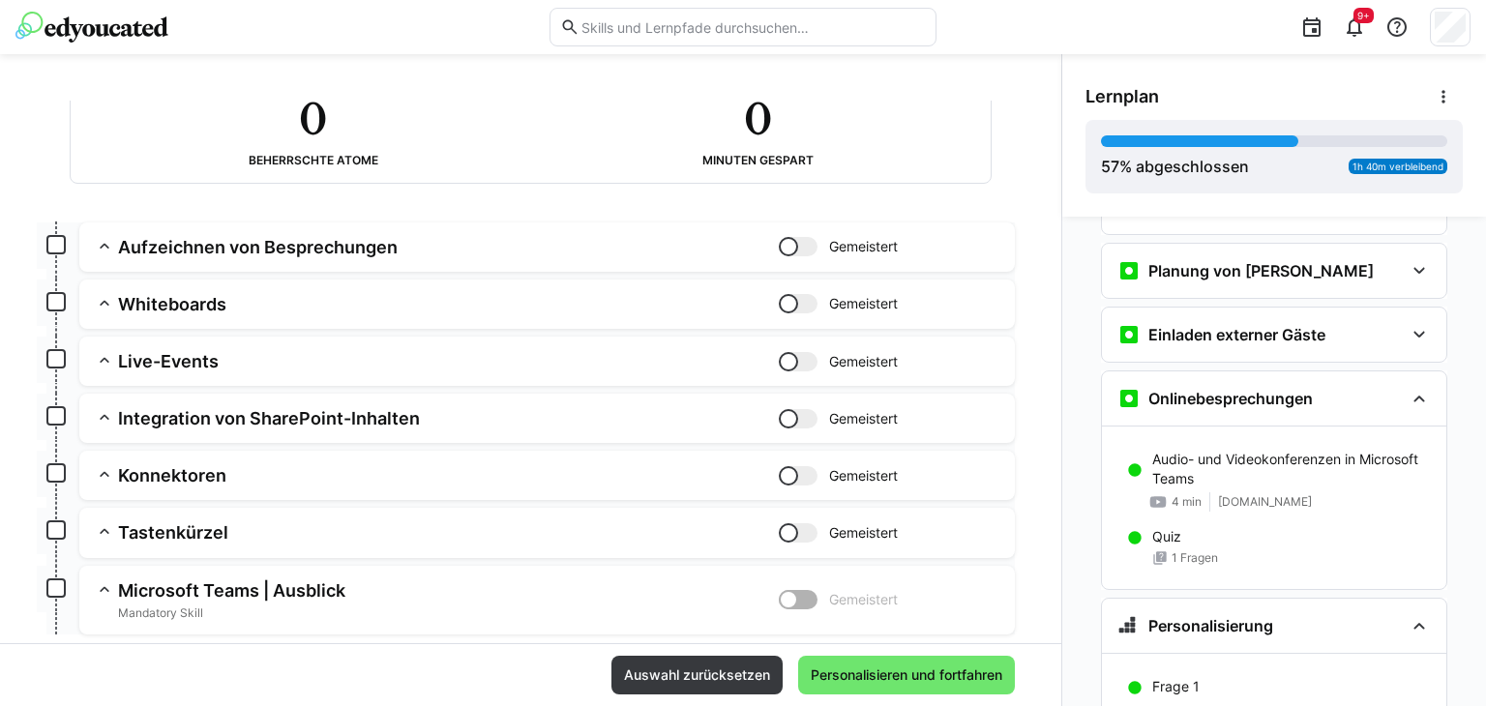
scroll to position [274, 0]
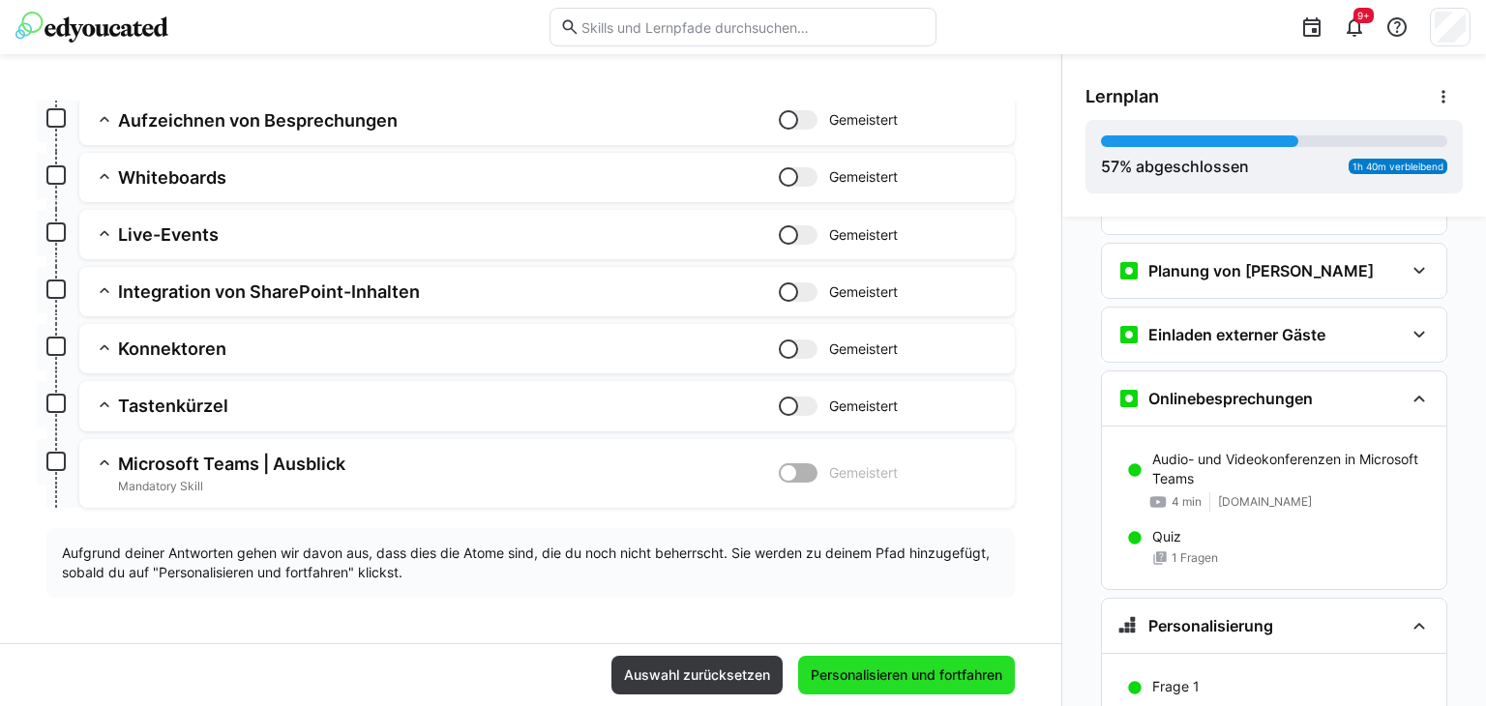
click at [847, 676] on span "Personalisieren und fortfahren" at bounding box center [906, 675] width 197 height 19
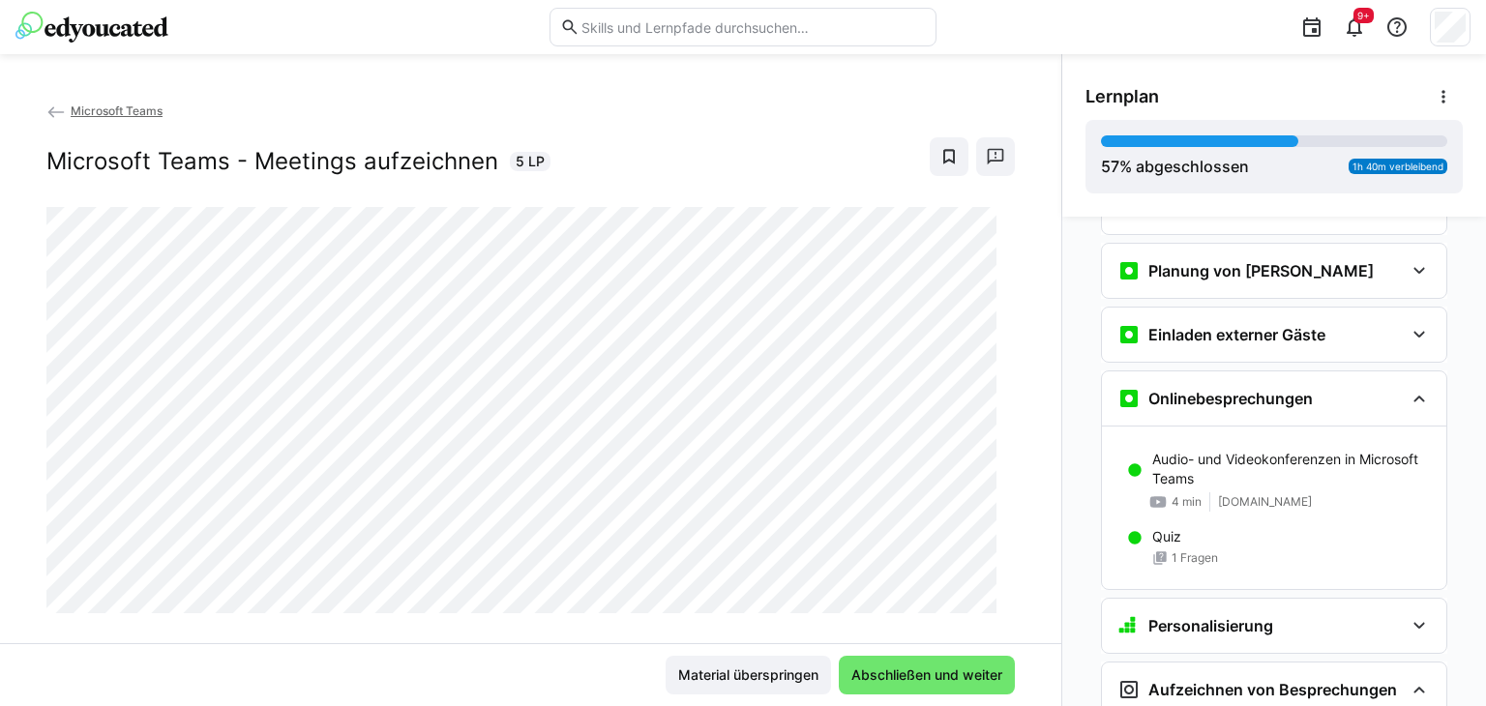
scroll to position [1479, 0]
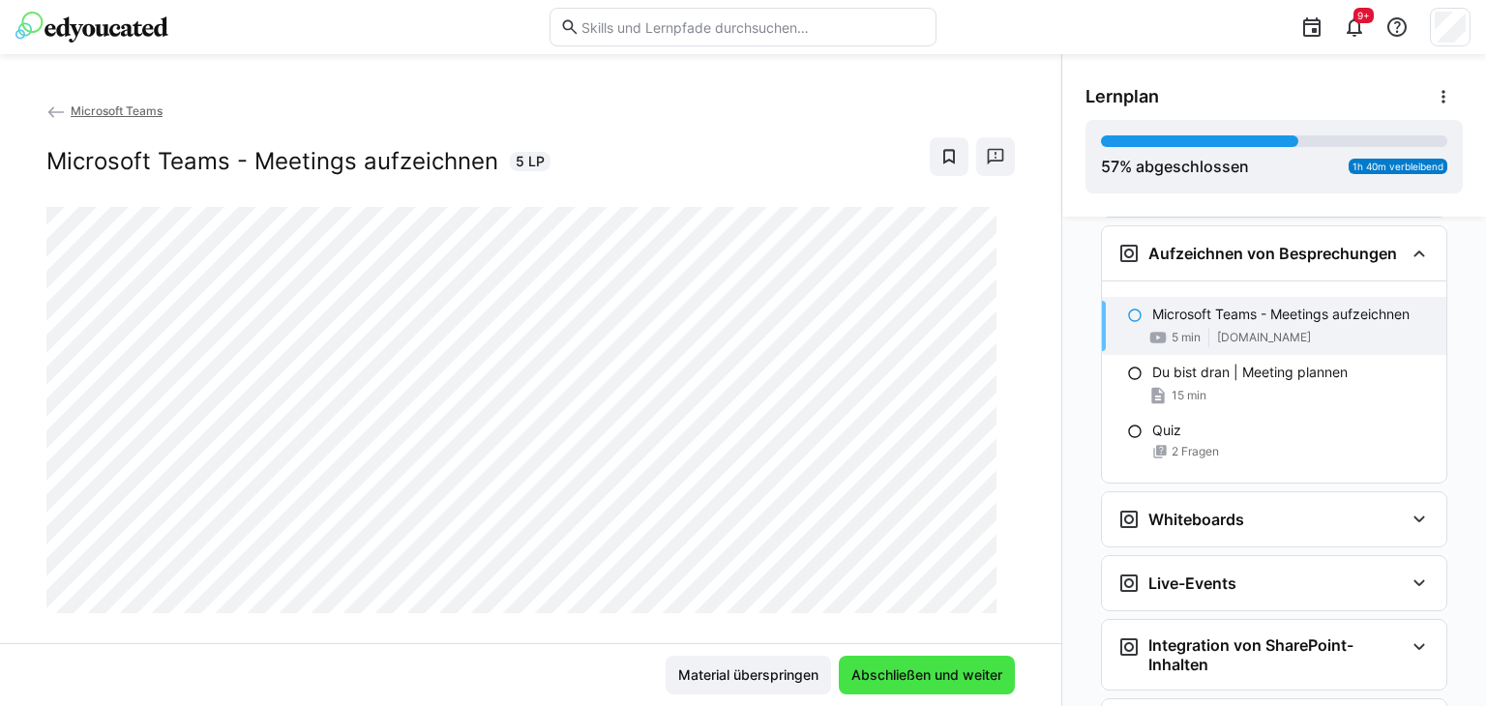
click at [882, 685] on span "Abschließen und weiter" at bounding box center [927, 675] width 176 height 39
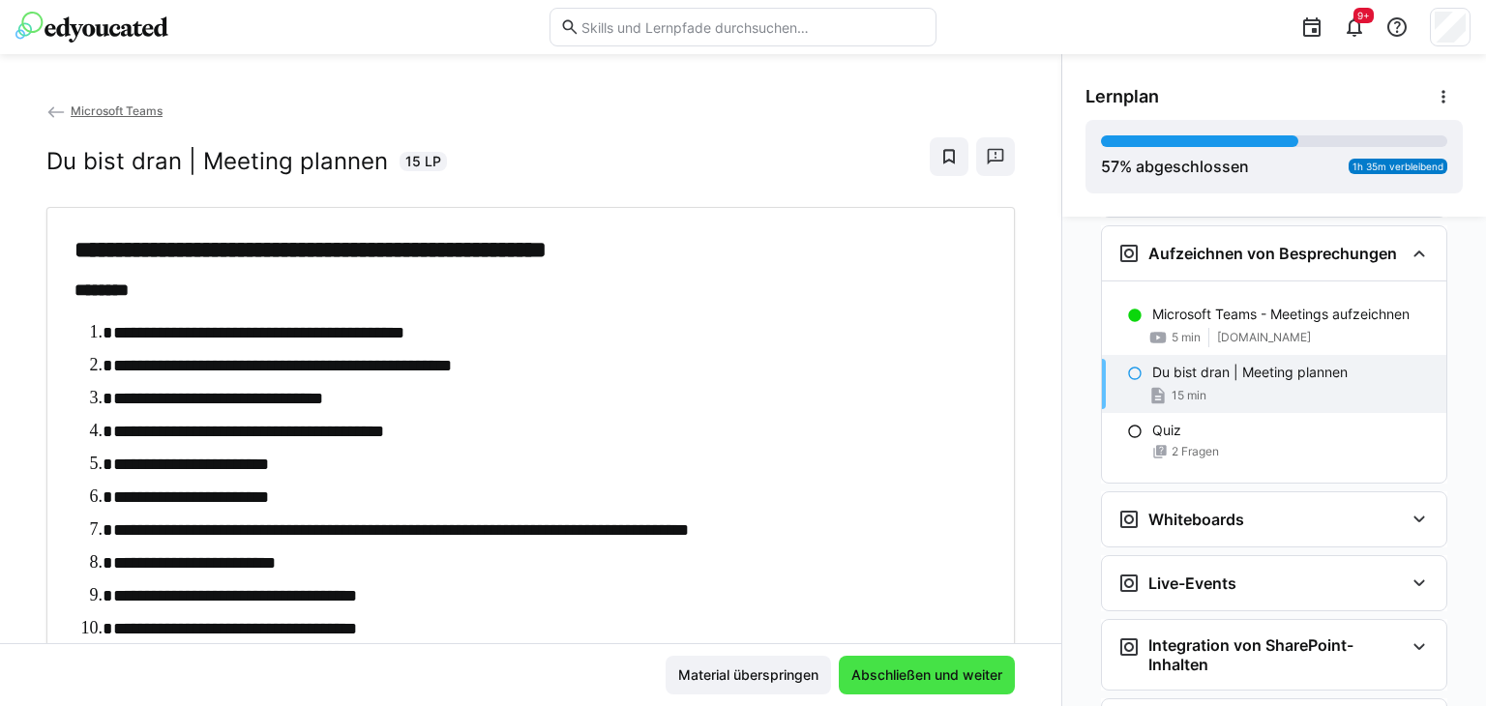
click at [876, 682] on span "Abschließen und weiter" at bounding box center [927, 675] width 157 height 19
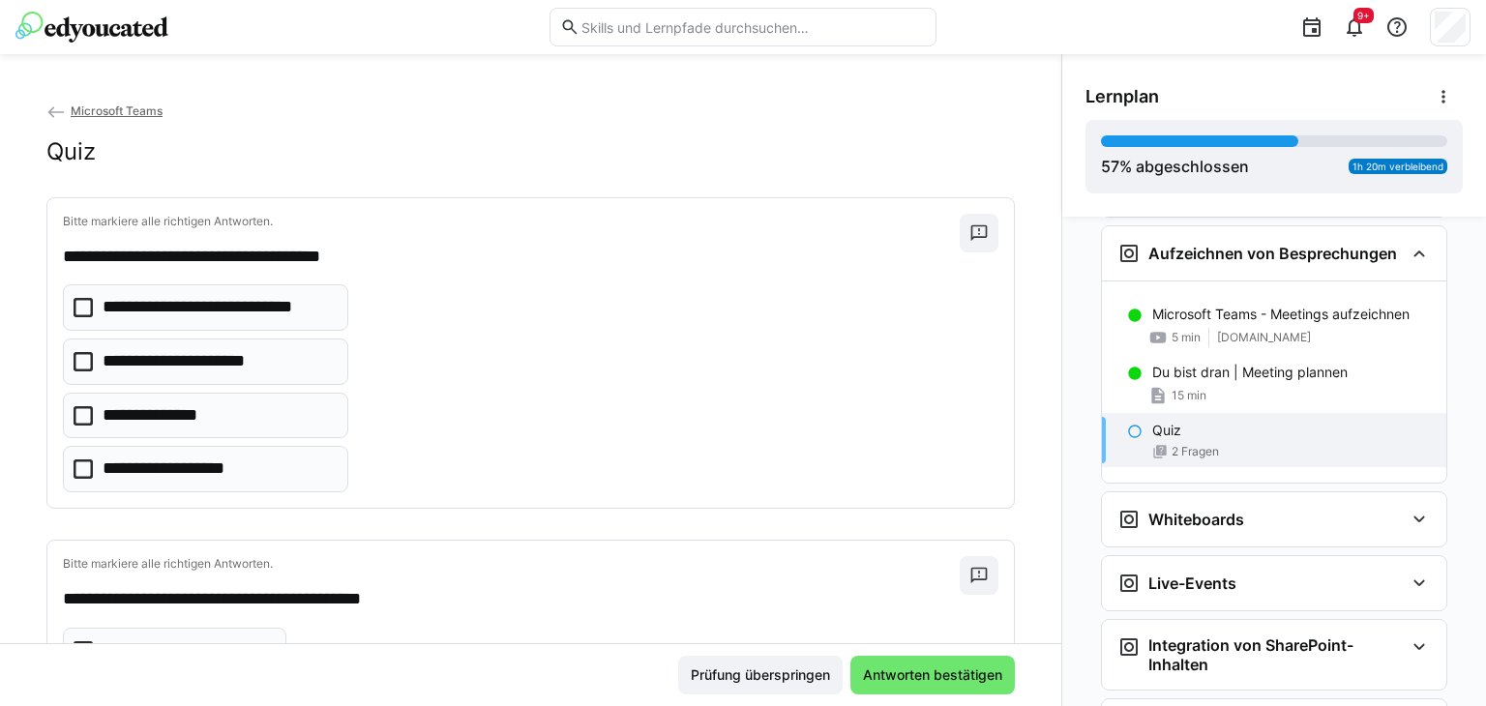
scroll to position [97, 0]
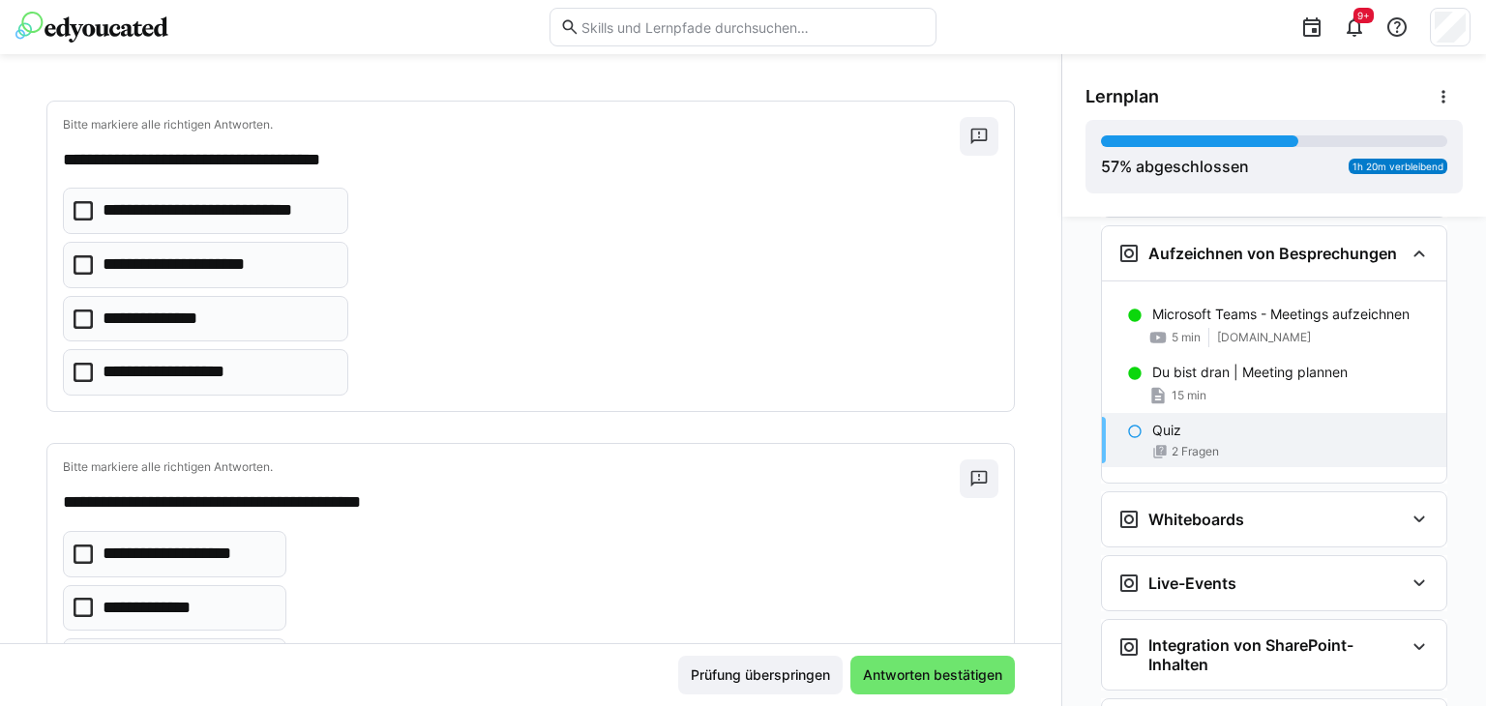
click at [81, 213] on icon at bounding box center [83, 210] width 19 height 19
click at [80, 368] on icon at bounding box center [83, 372] width 19 height 19
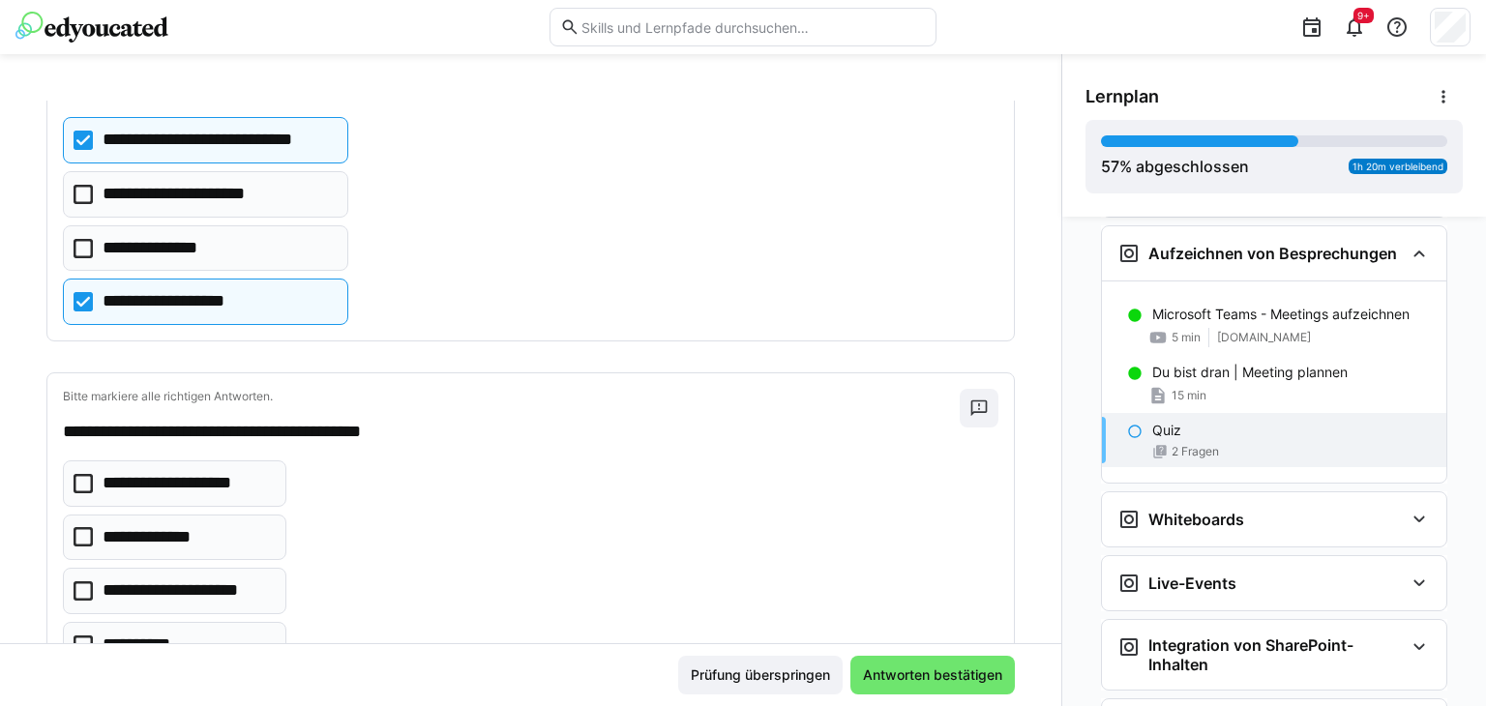
scroll to position [251, 0]
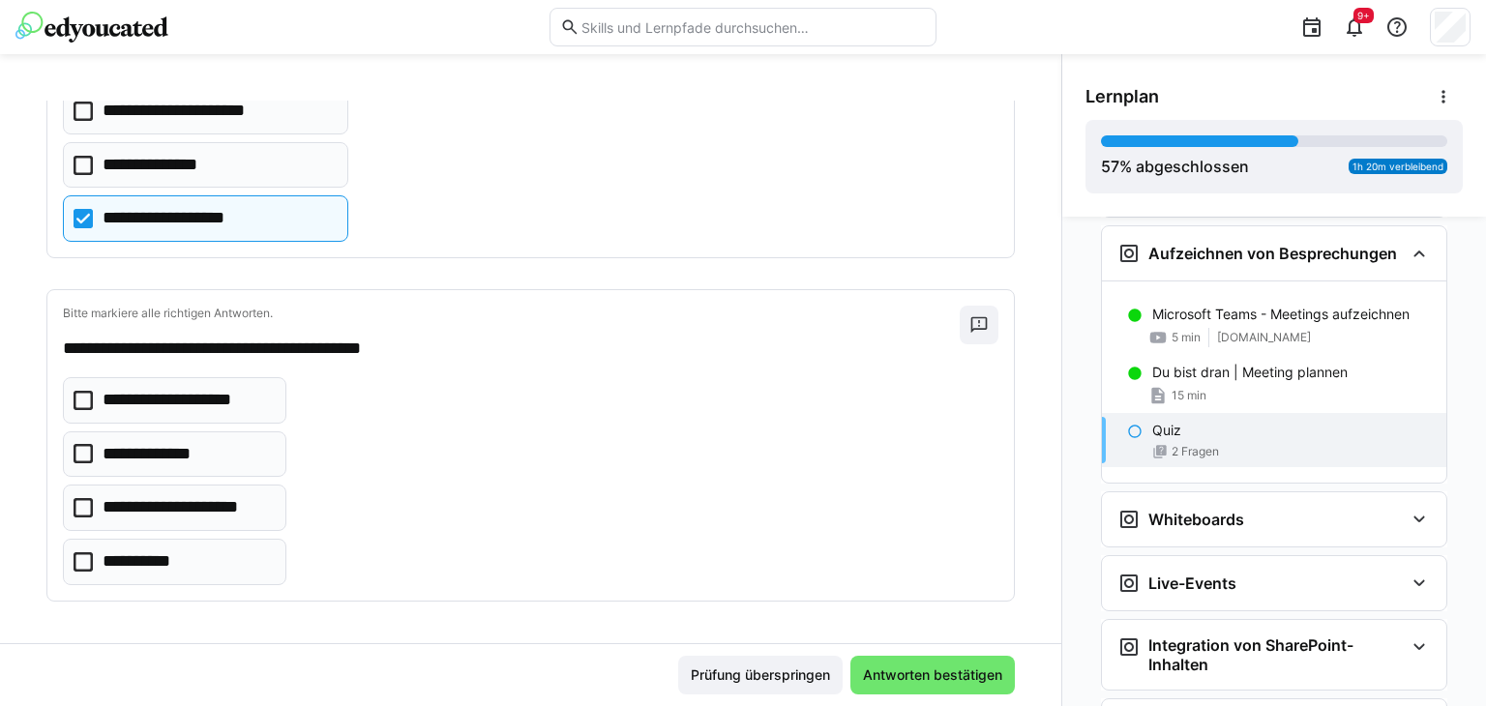
click at [84, 453] on icon at bounding box center [83, 453] width 19 height 19
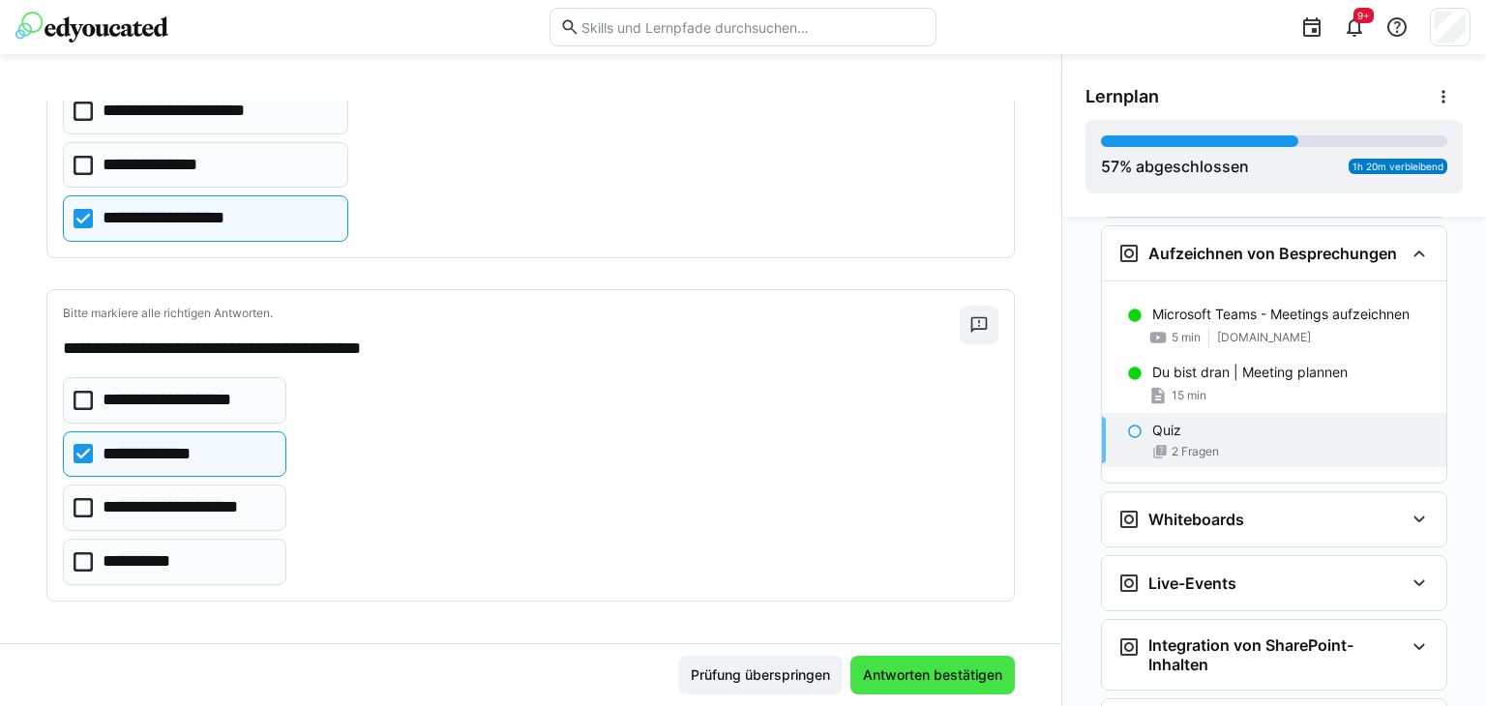
click at [880, 672] on span "Antworten bestätigen" at bounding box center [932, 675] width 145 height 19
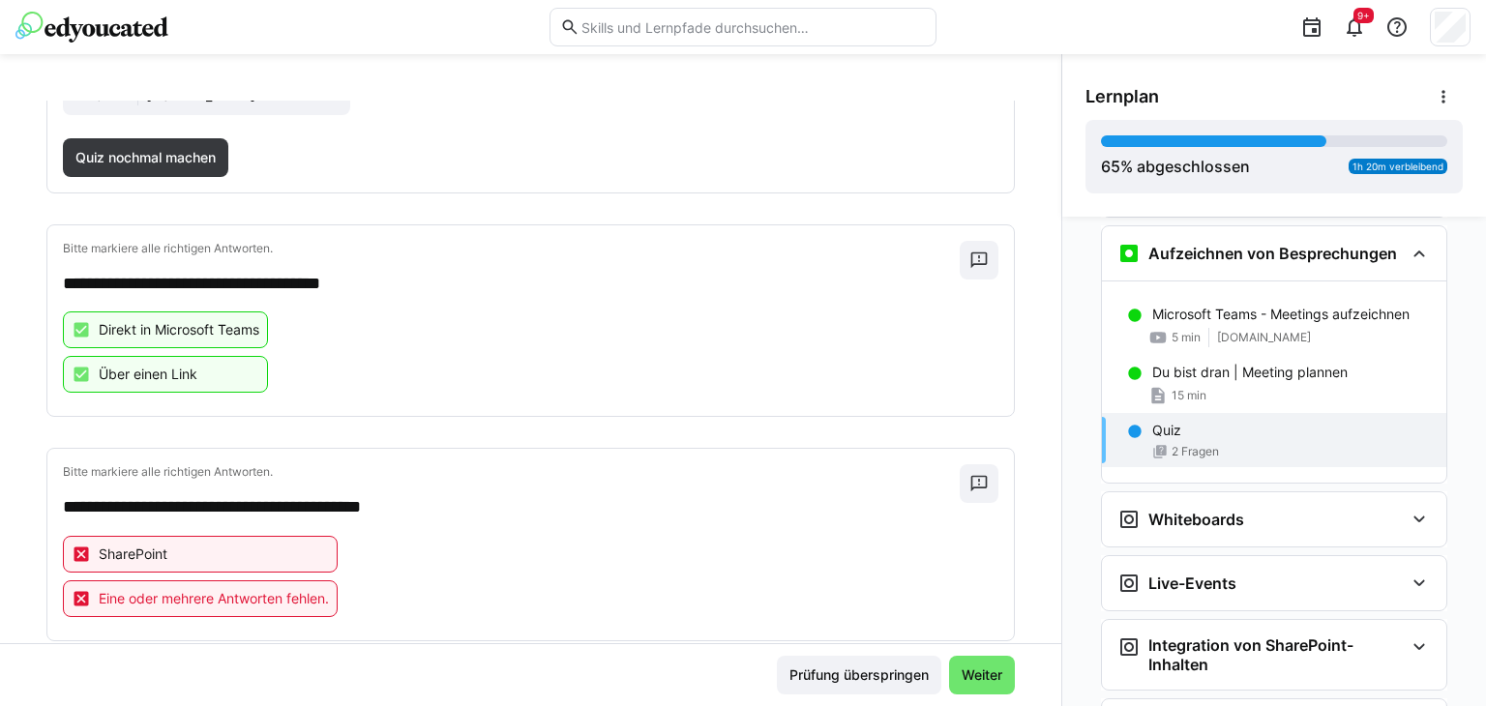
scroll to position [331, 0]
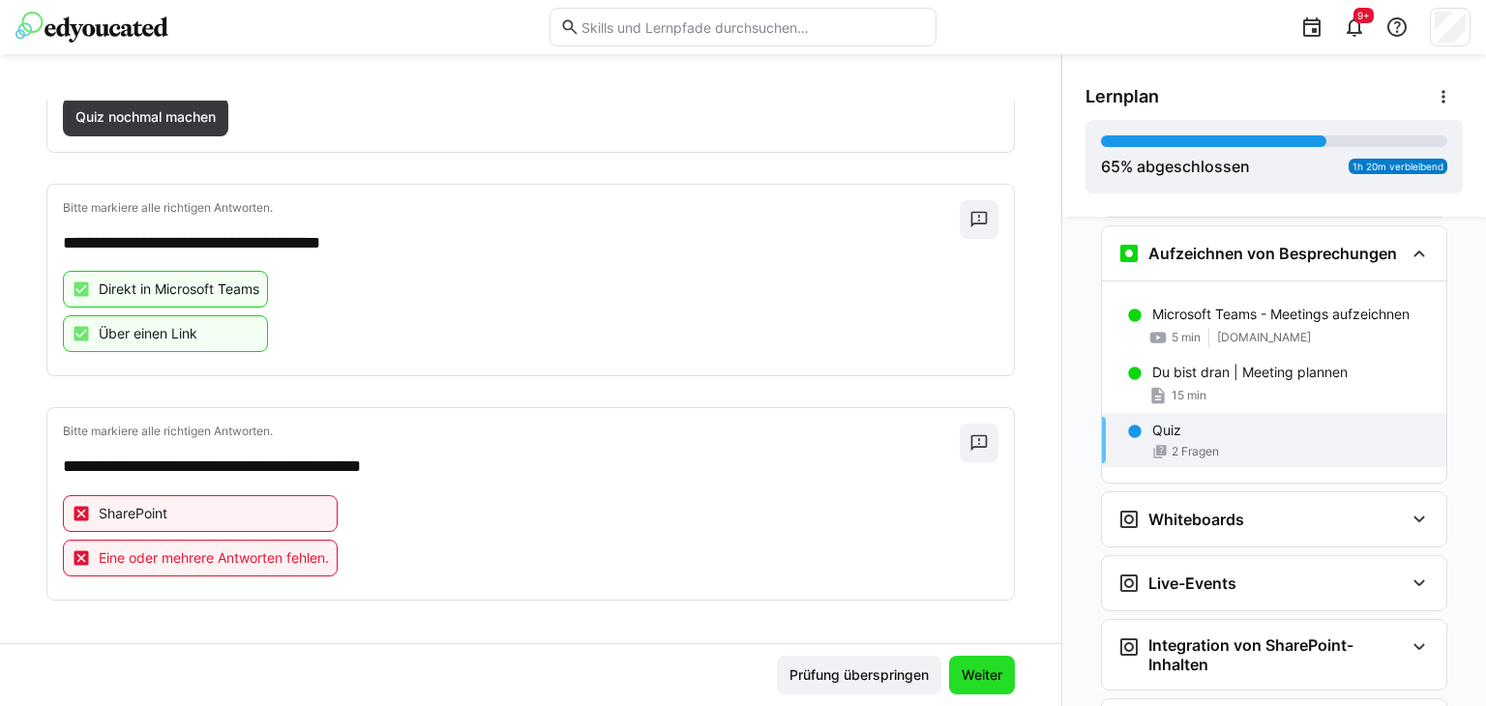
click at [973, 673] on span "Weiter" at bounding box center [982, 675] width 46 height 19
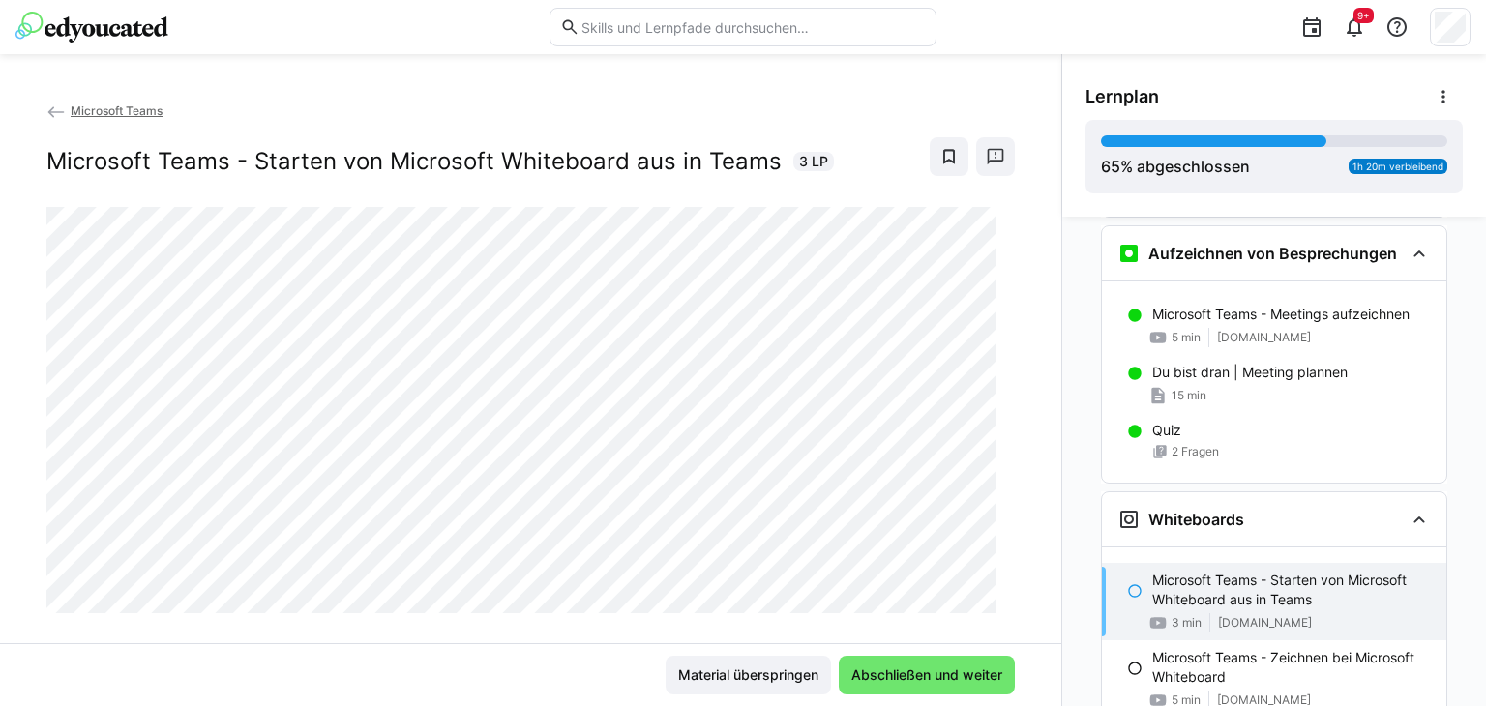
scroll to position [1704, 0]
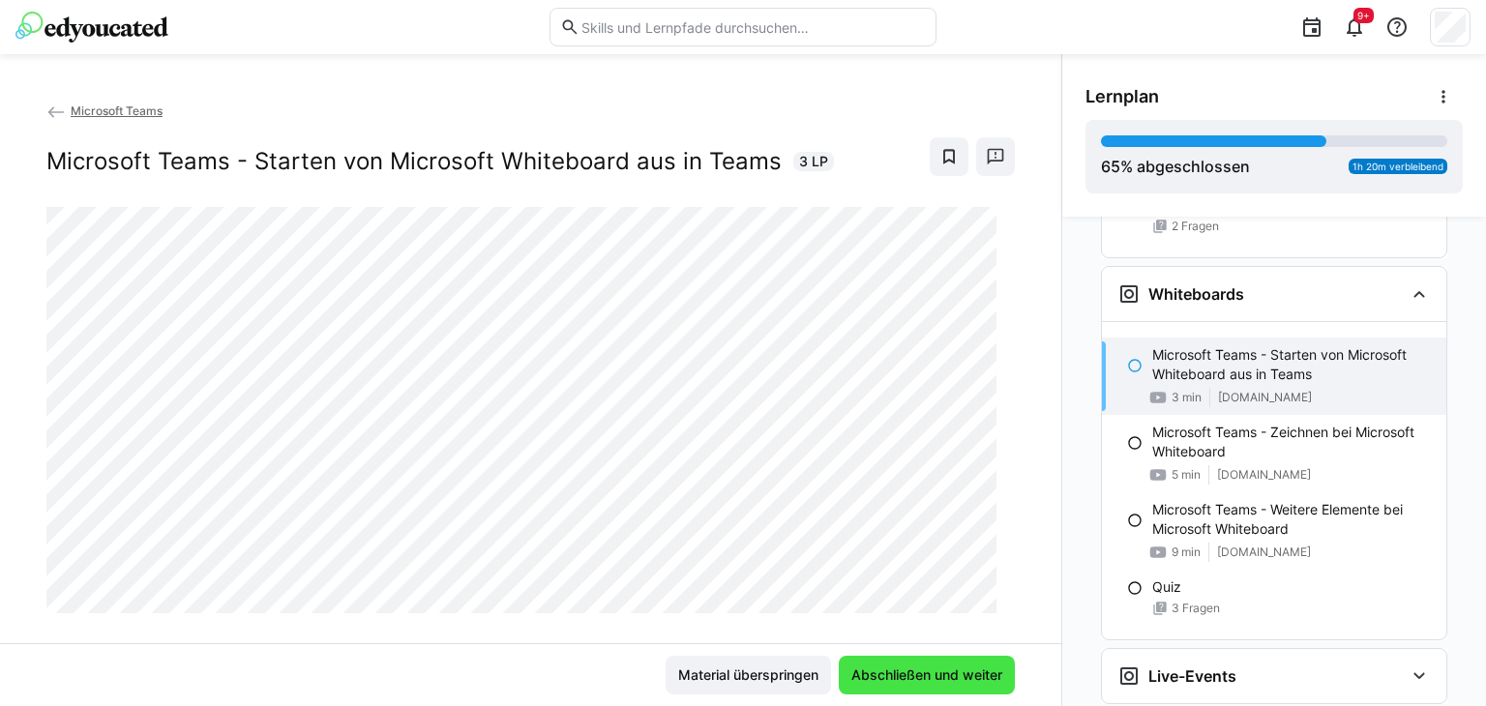
click at [879, 678] on span "Abschließen und weiter" at bounding box center [927, 675] width 157 height 19
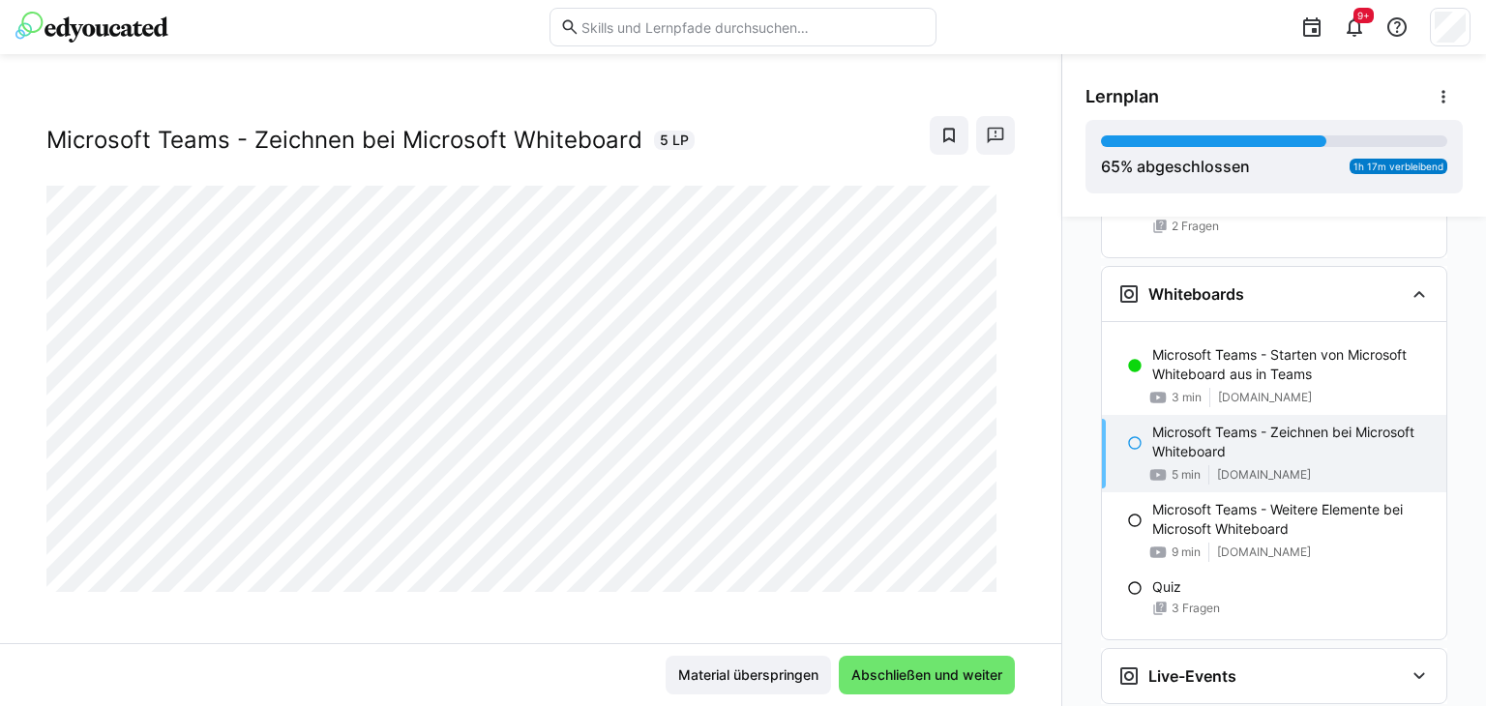
scroll to position [31, 0]
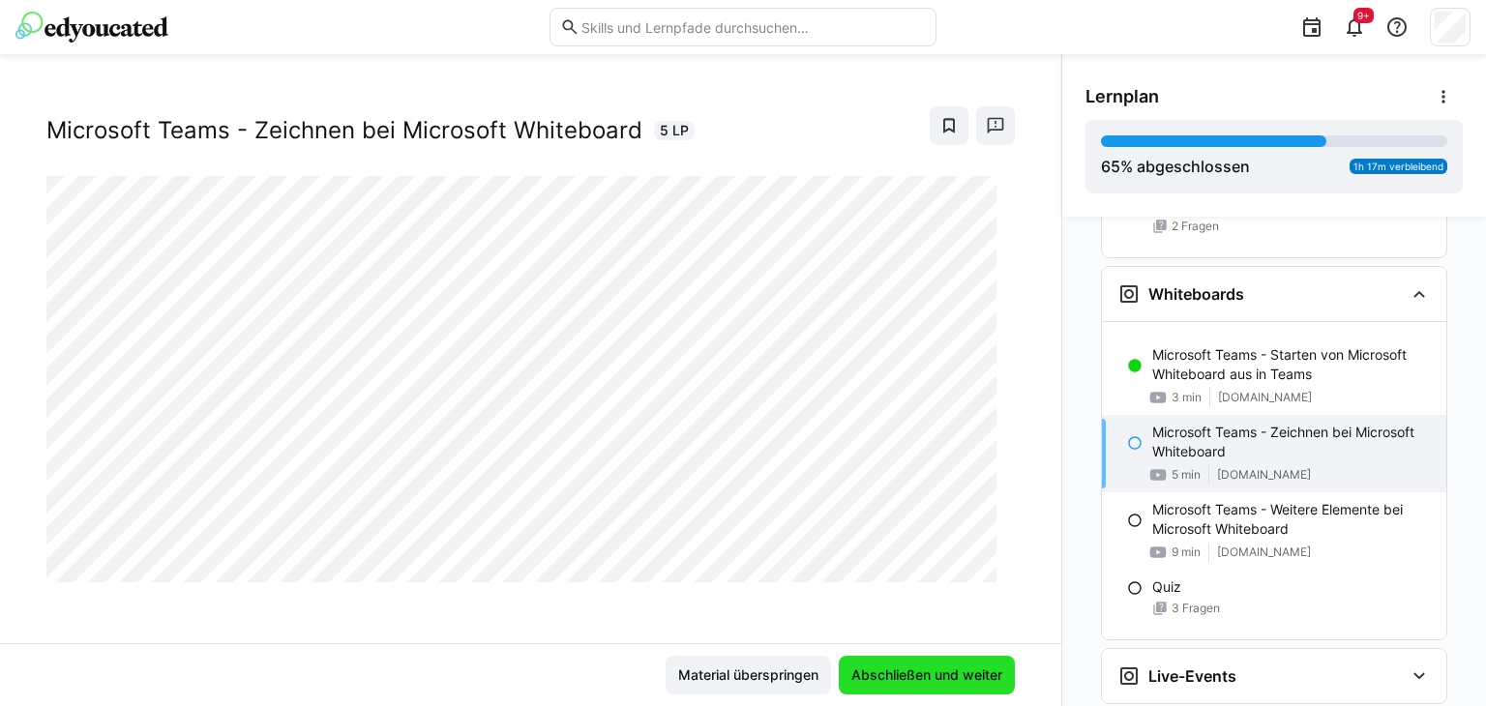
click at [900, 668] on span "Abschließen und weiter" at bounding box center [927, 675] width 157 height 19
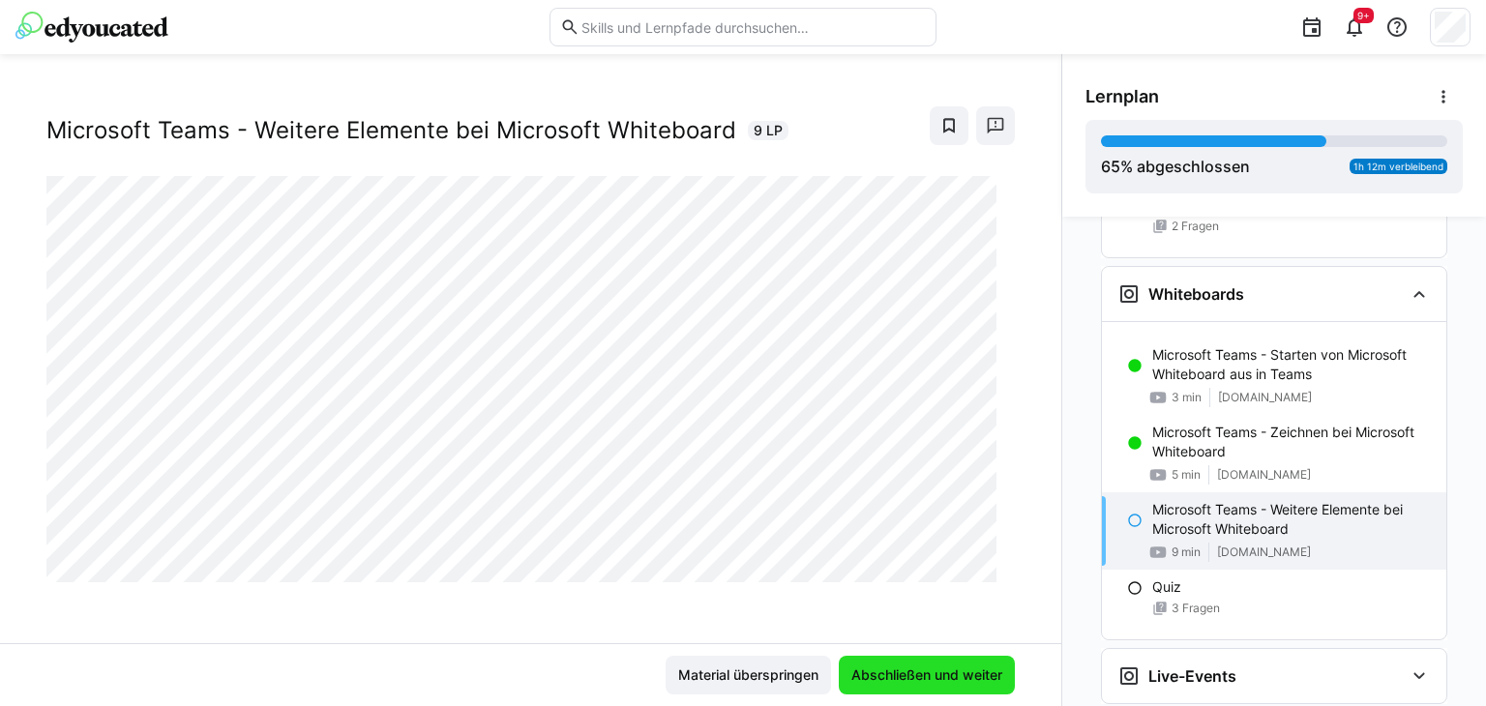
click at [890, 672] on span "Abschließen und weiter" at bounding box center [927, 675] width 157 height 19
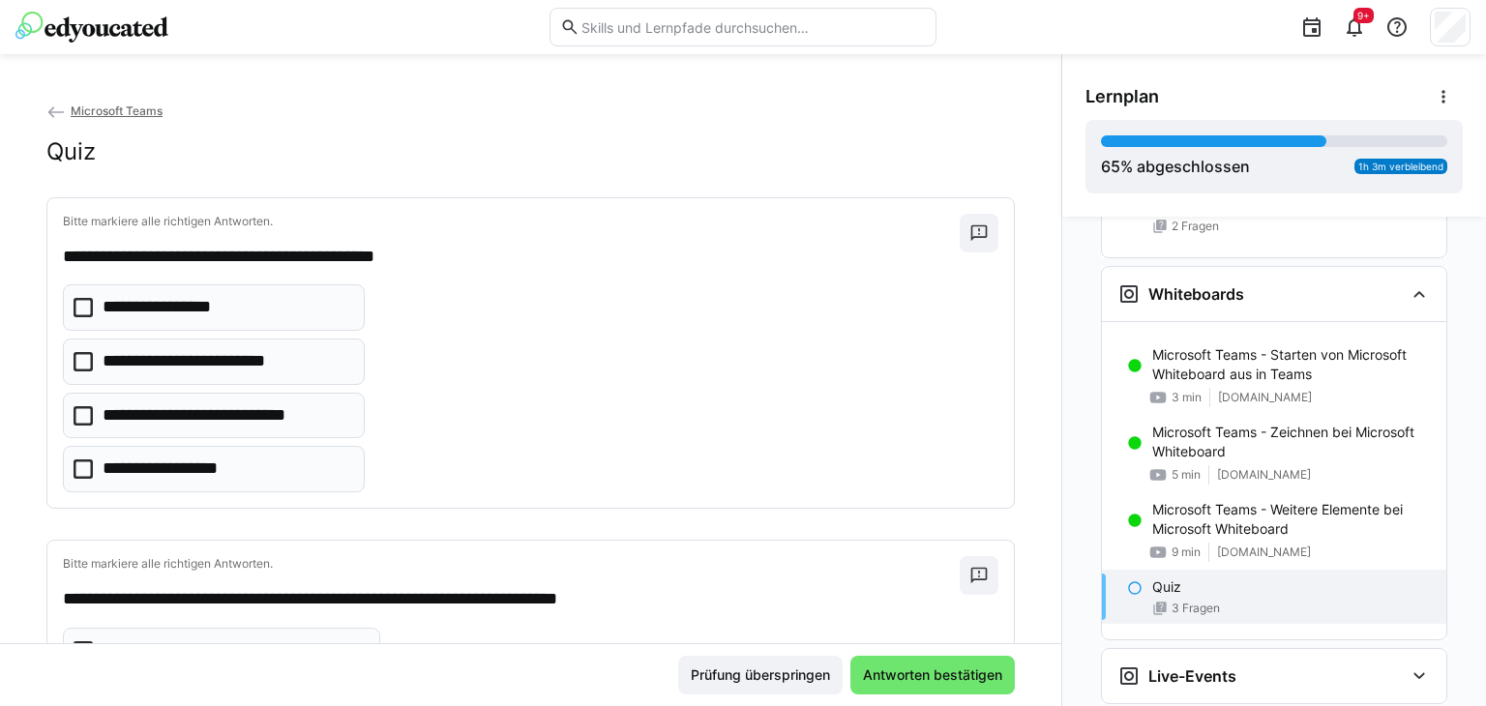
click at [84, 411] on icon at bounding box center [83, 415] width 19 height 19
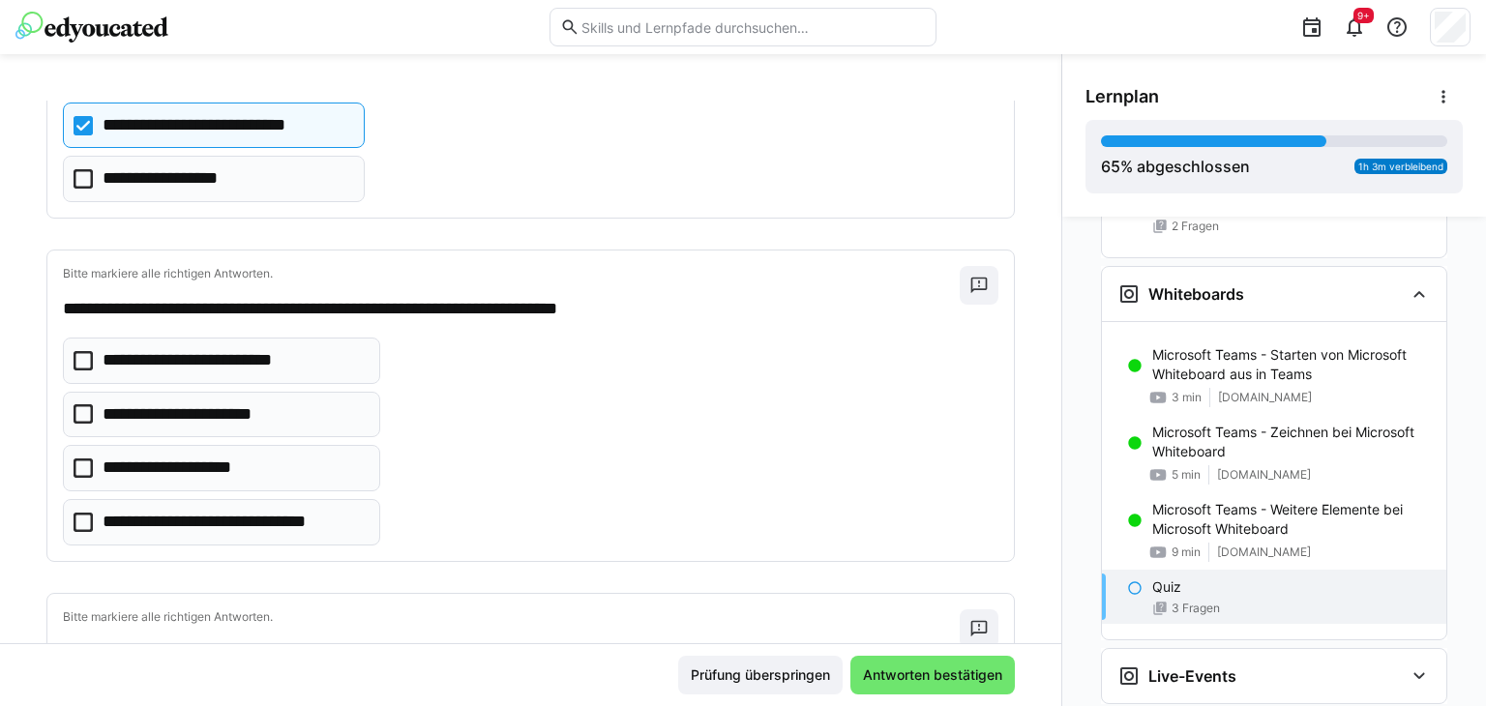
scroll to position [387, 0]
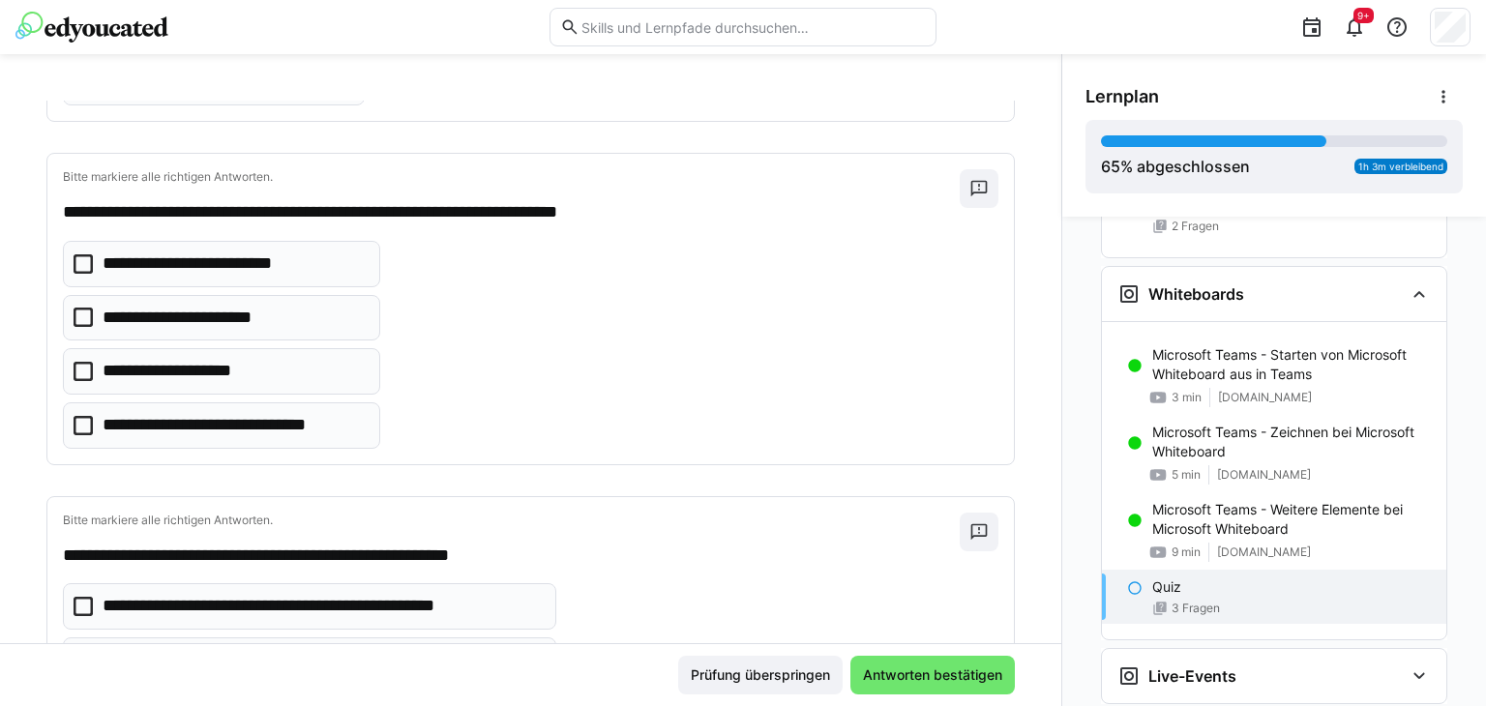
click at [79, 368] on icon at bounding box center [83, 371] width 19 height 19
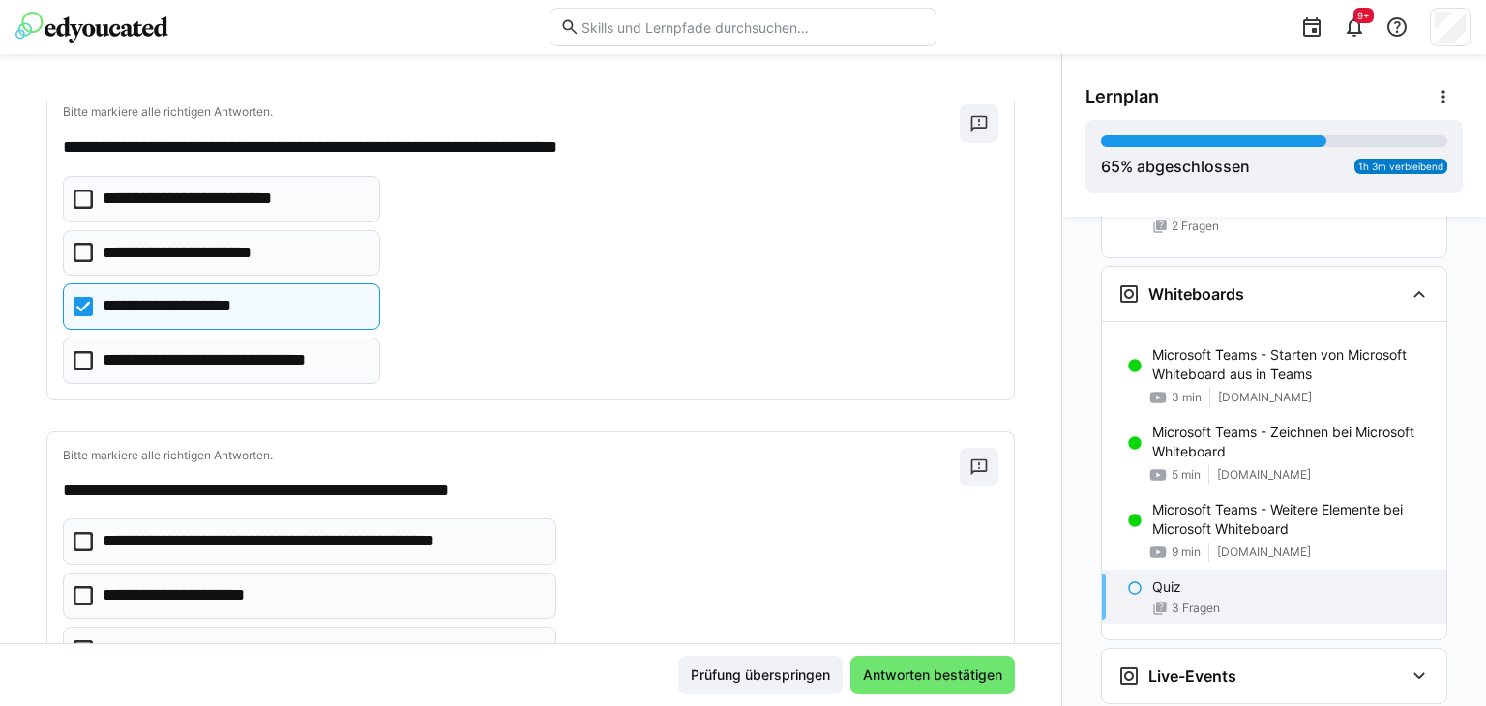
scroll to position [645, 0]
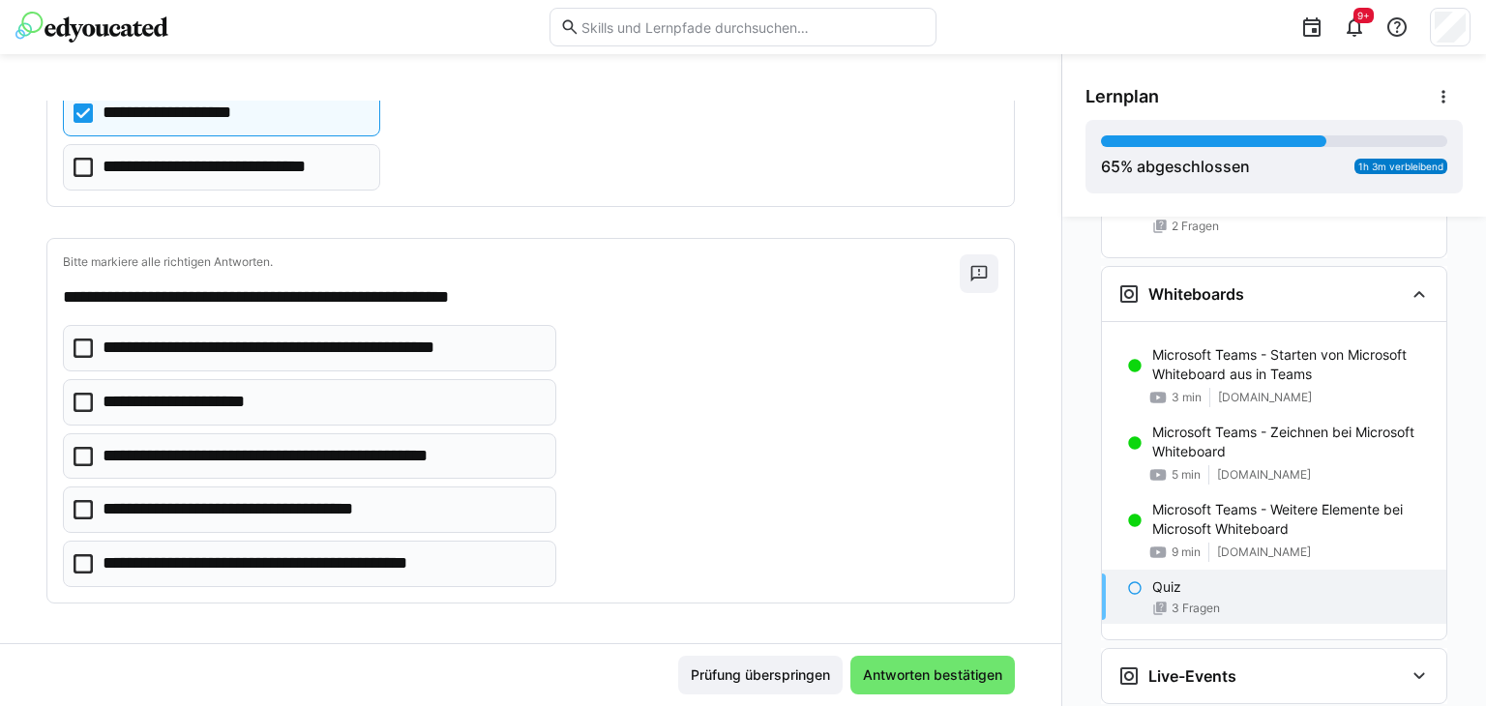
click at [80, 347] on icon at bounding box center [83, 348] width 19 height 19
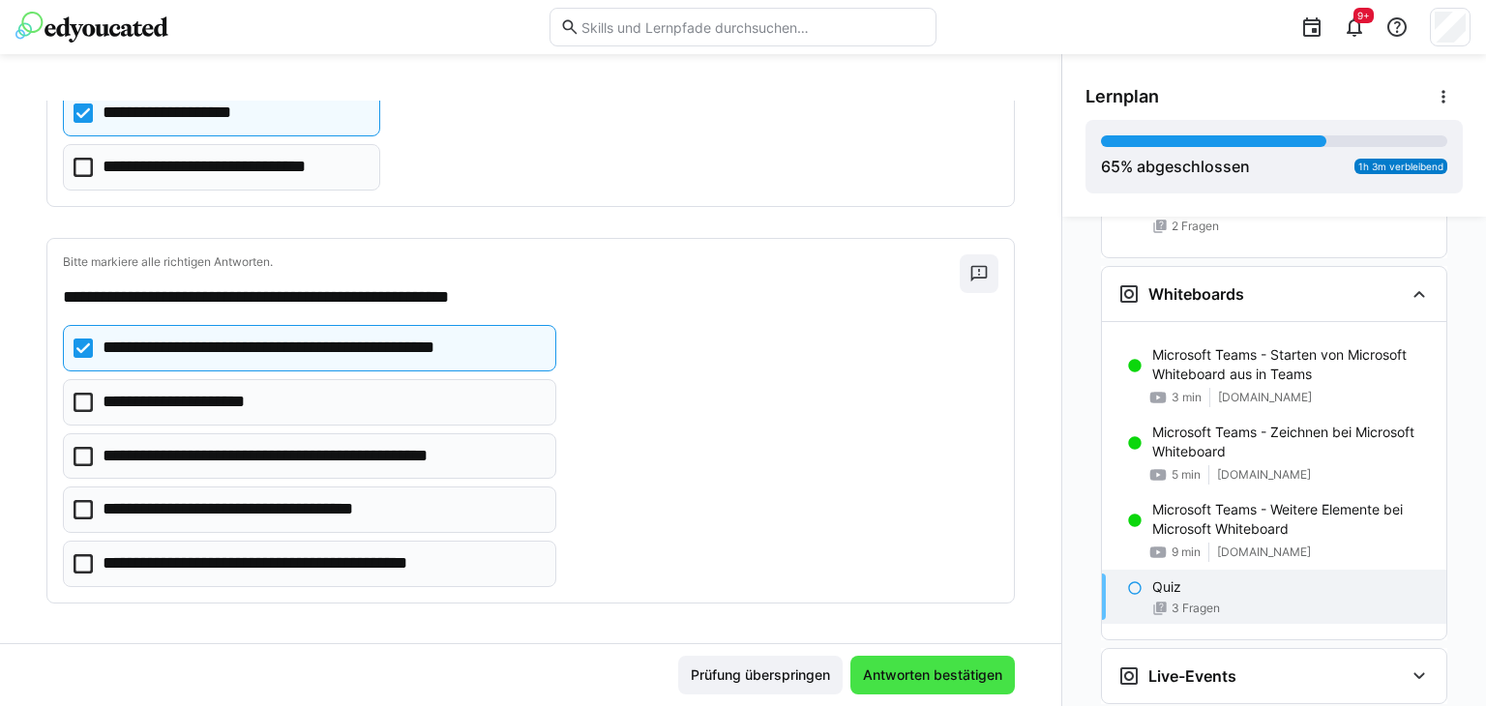
click at [872, 673] on span "Antworten bestätigen" at bounding box center [932, 675] width 145 height 19
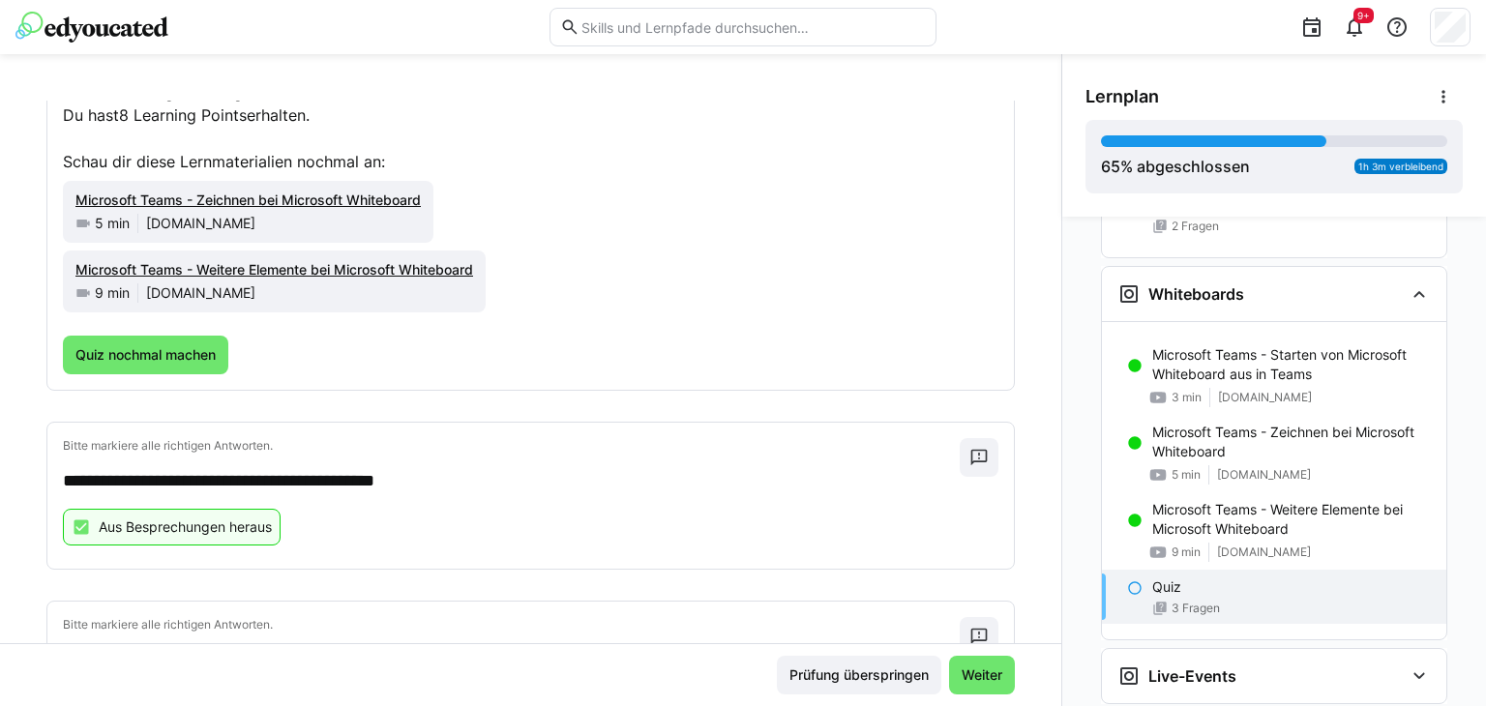
scroll to position [0, 0]
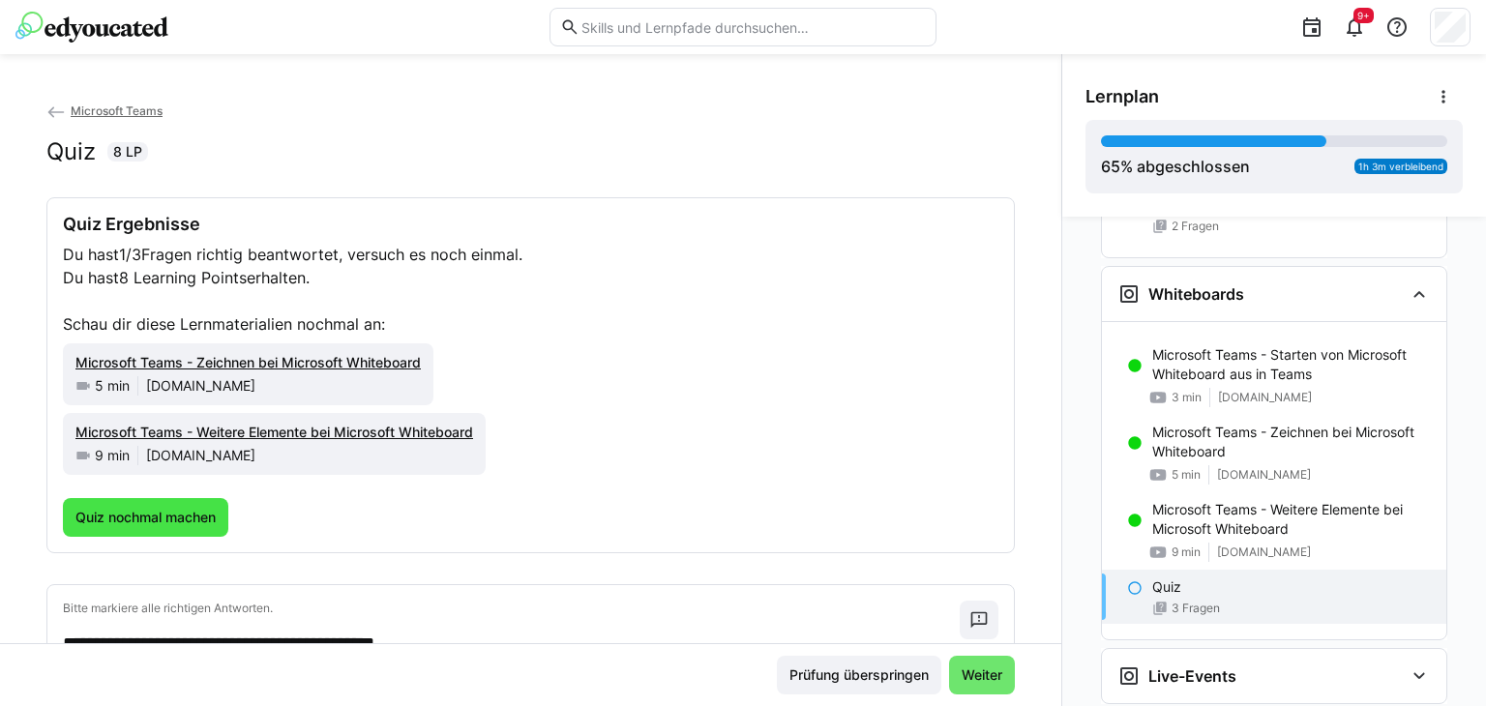
click at [205, 513] on span "Quiz nochmal machen" at bounding box center [146, 517] width 146 height 19
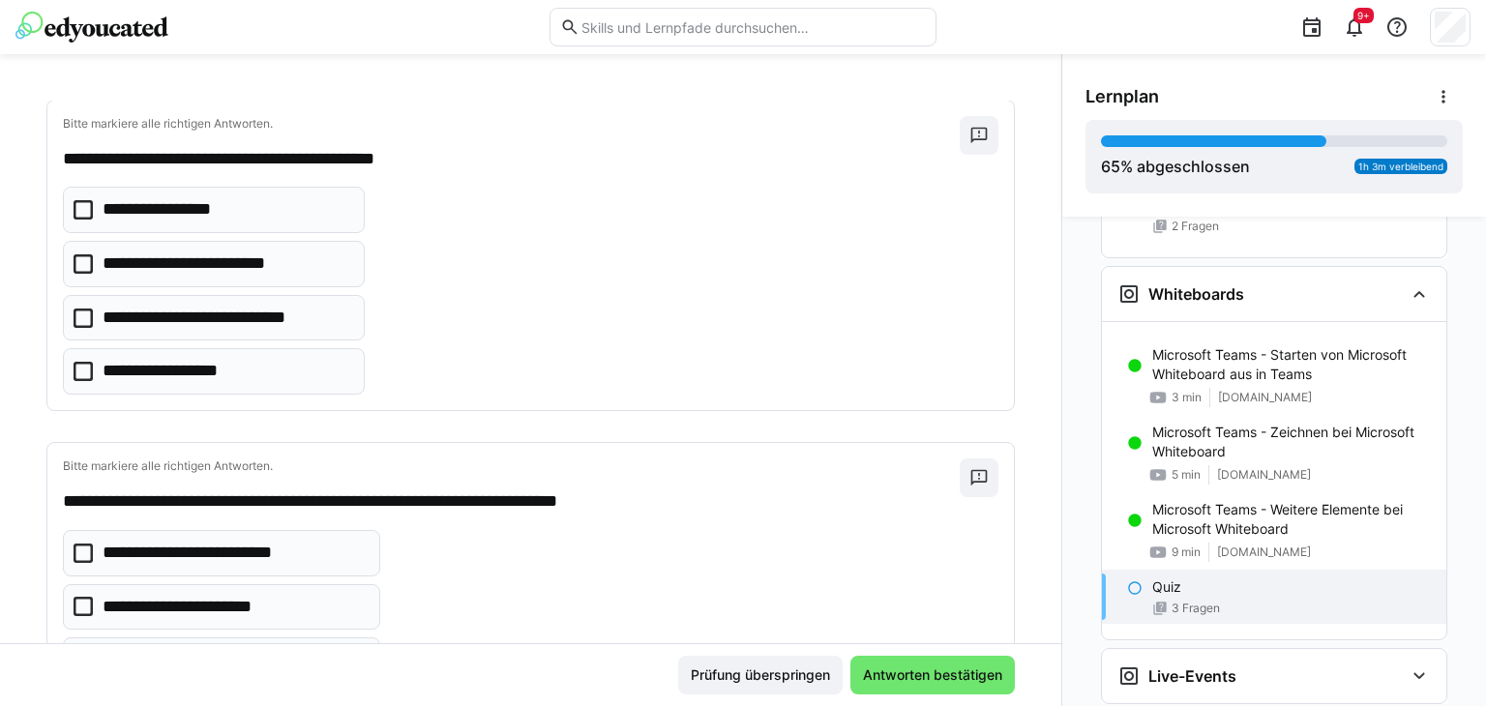
scroll to position [97, 0]
click at [80, 318] on icon at bounding box center [83, 319] width 19 height 19
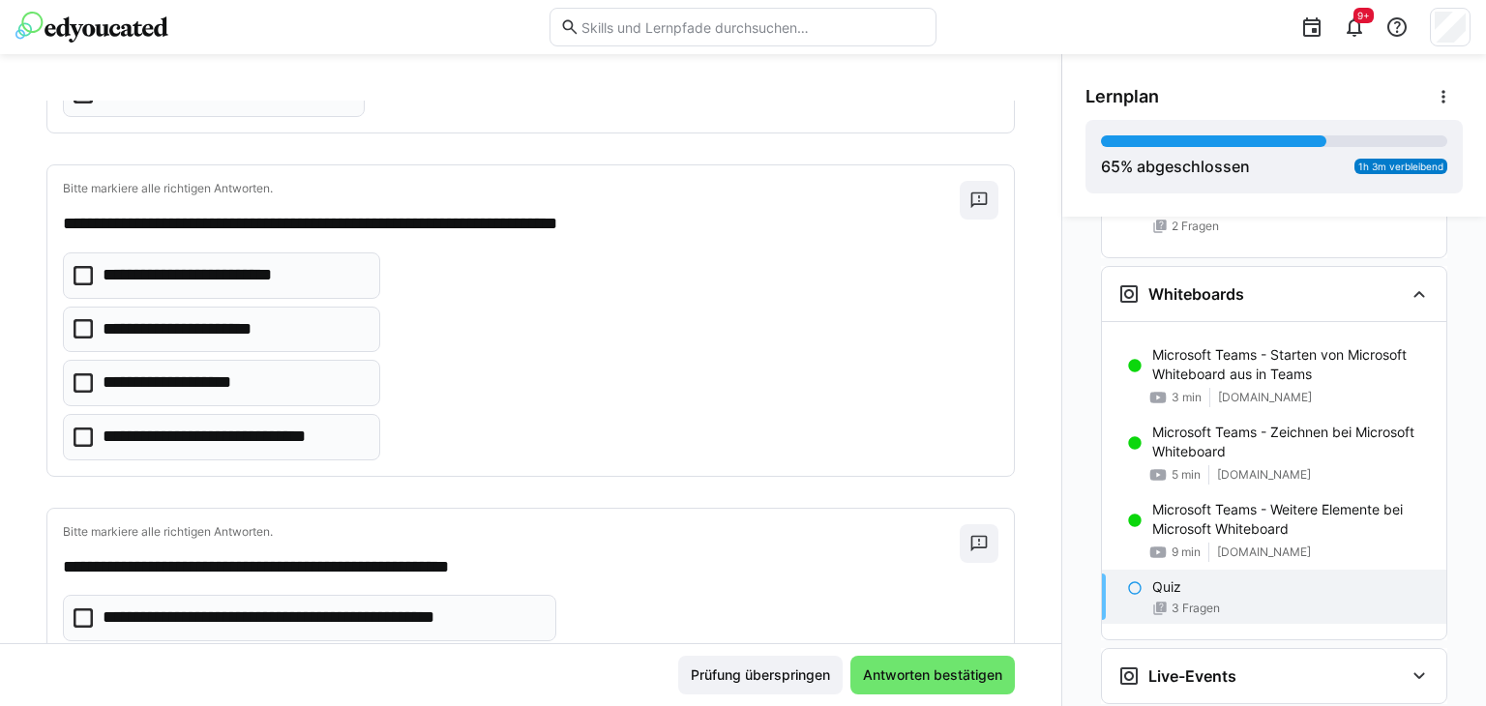
scroll to position [387, 0]
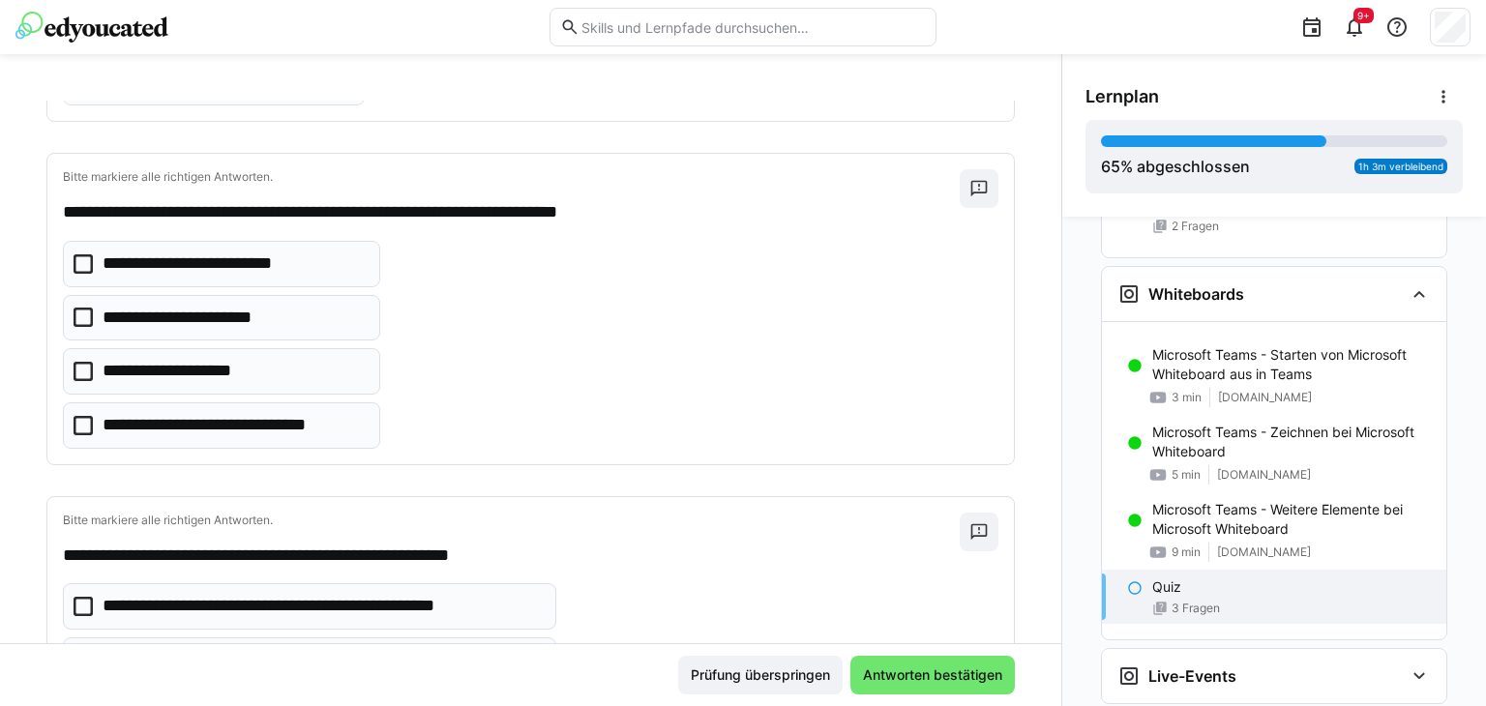
click at [81, 367] on icon at bounding box center [83, 371] width 19 height 19
click at [83, 264] on icon at bounding box center [83, 263] width 19 height 19
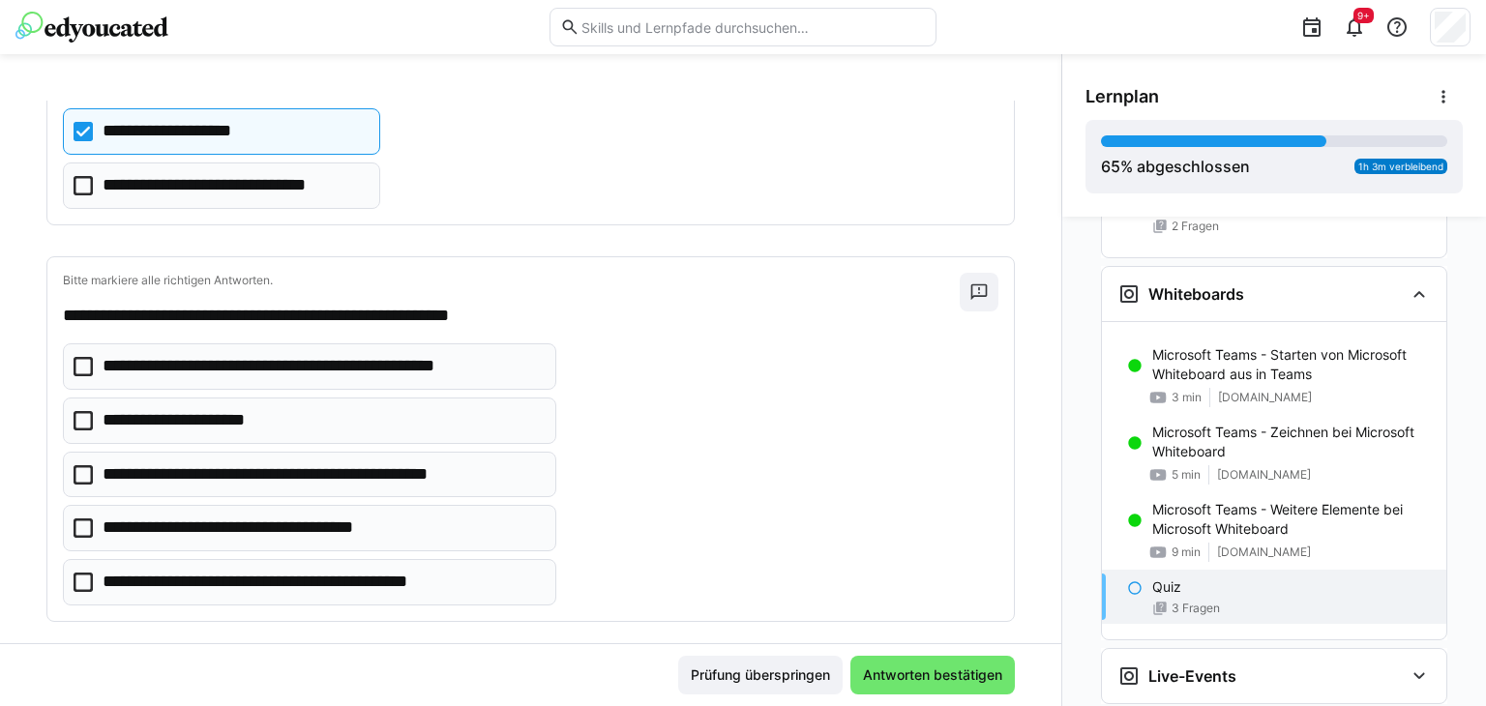
scroll to position [645, 0]
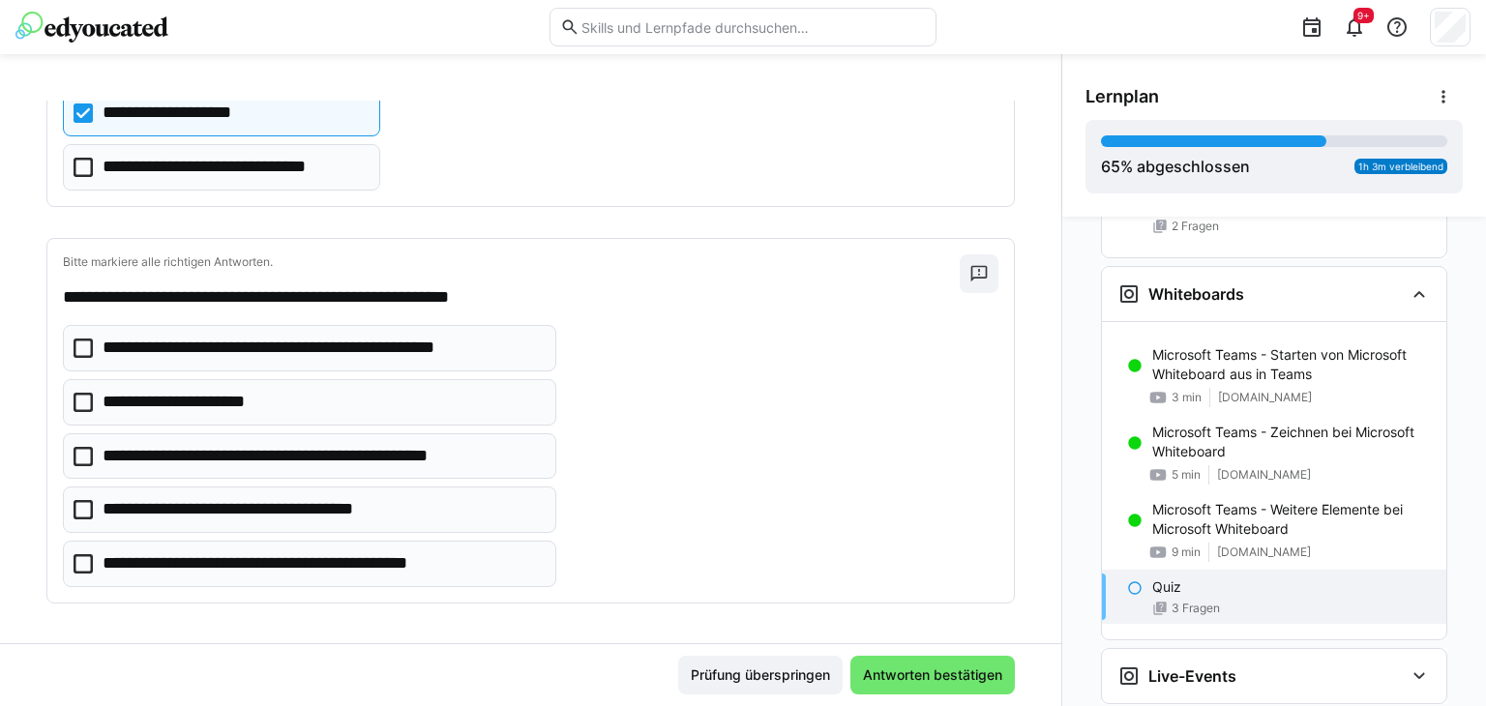
click at [79, 500] on icon at bounding box center [83, 509] width 19 height 19
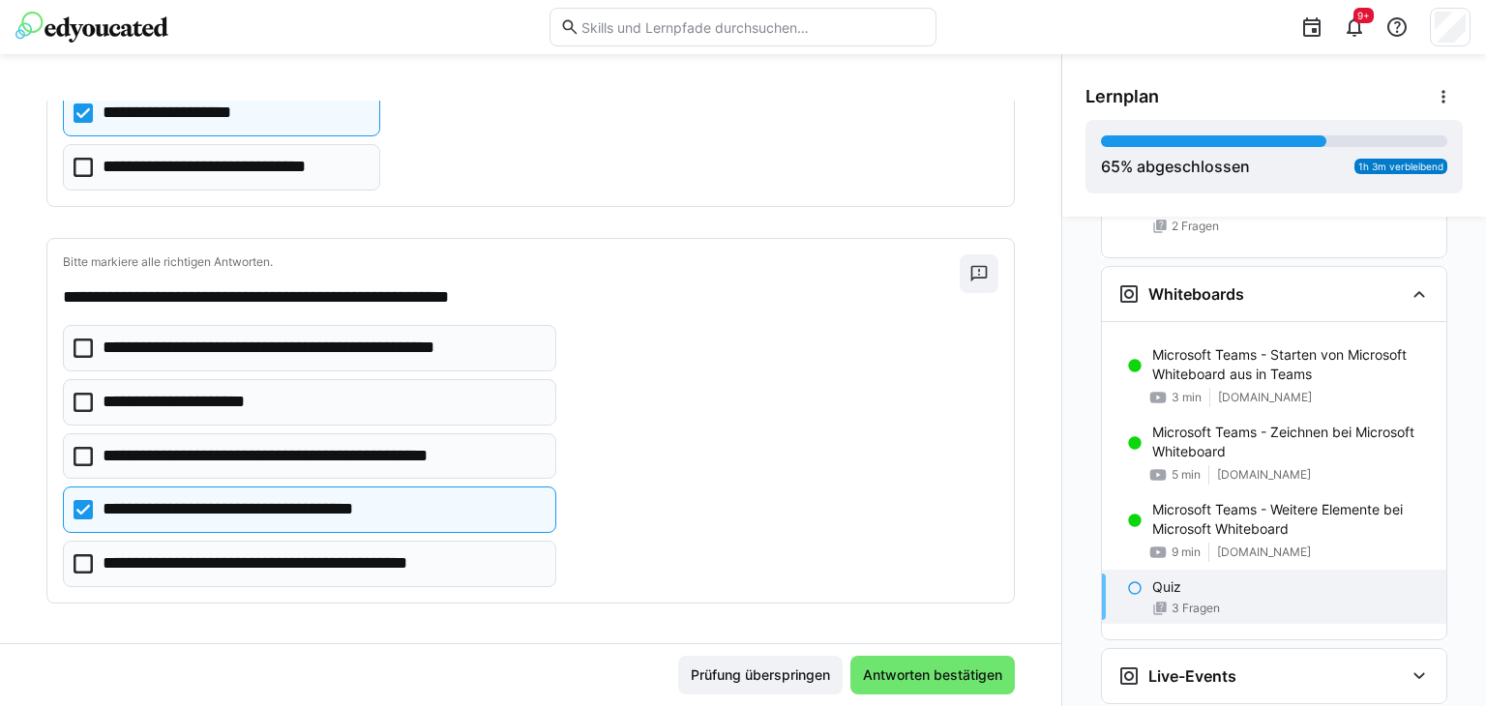
click at [84, 559] on icon at bounding box center [83, 563] width 19 height 19
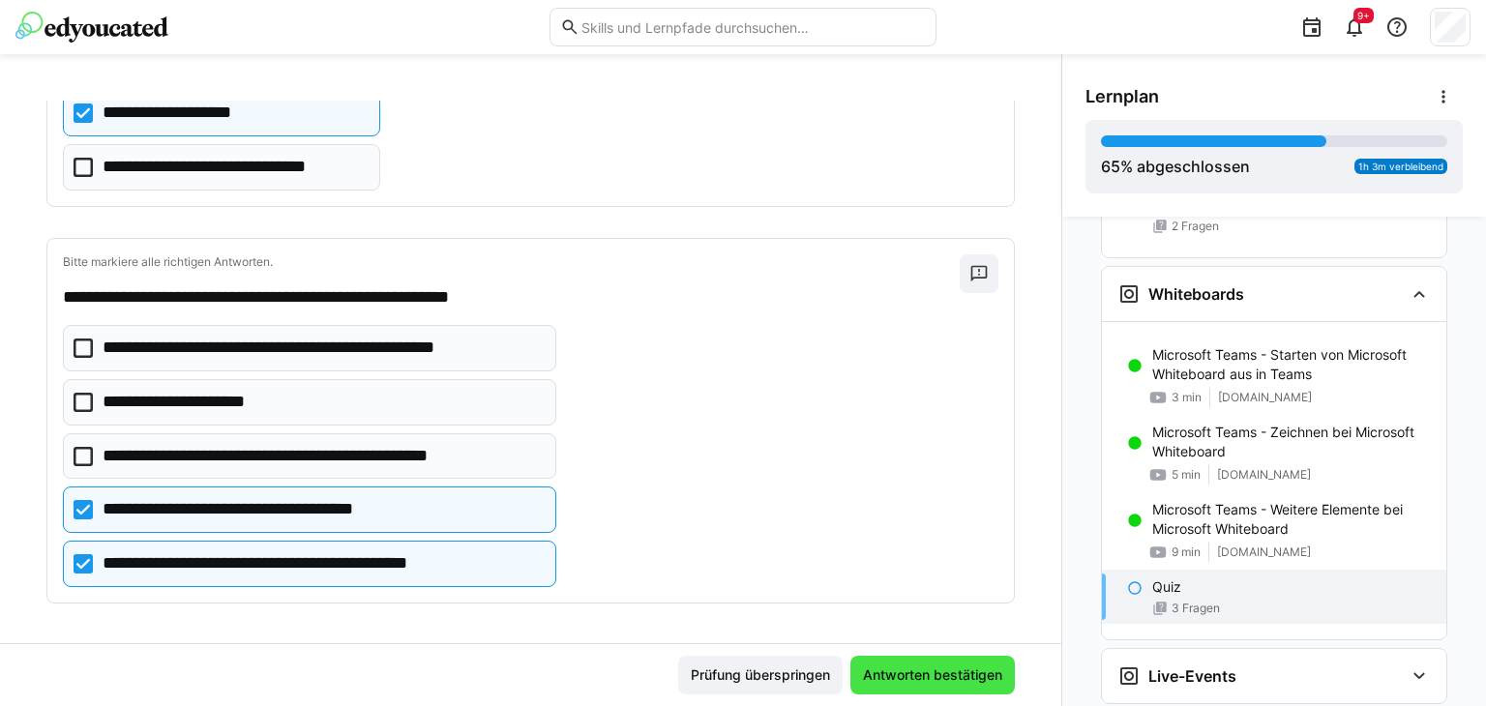
click at [904, 676] on span "Antworten bestätigen" at bounding box center [932, 675] width 145 height 19
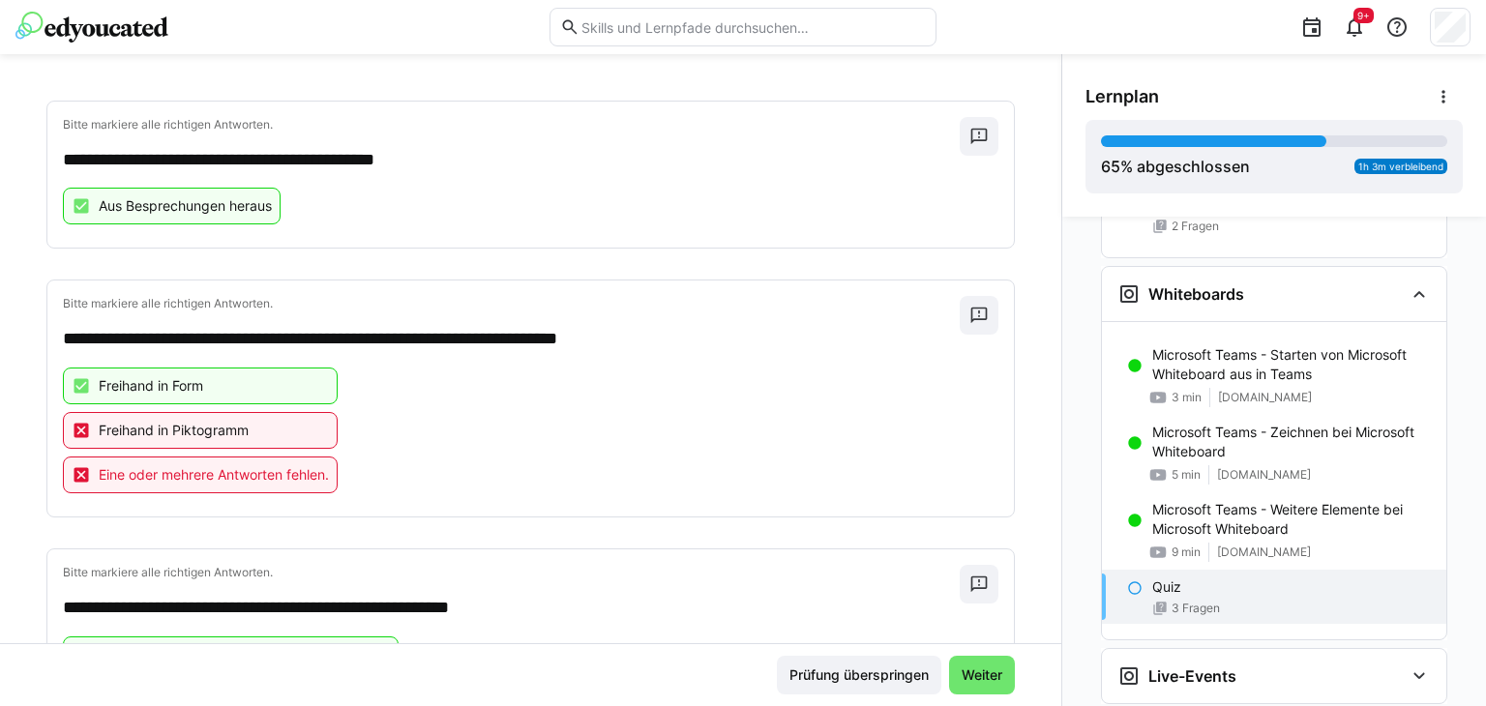
scroll to position [668, 0]
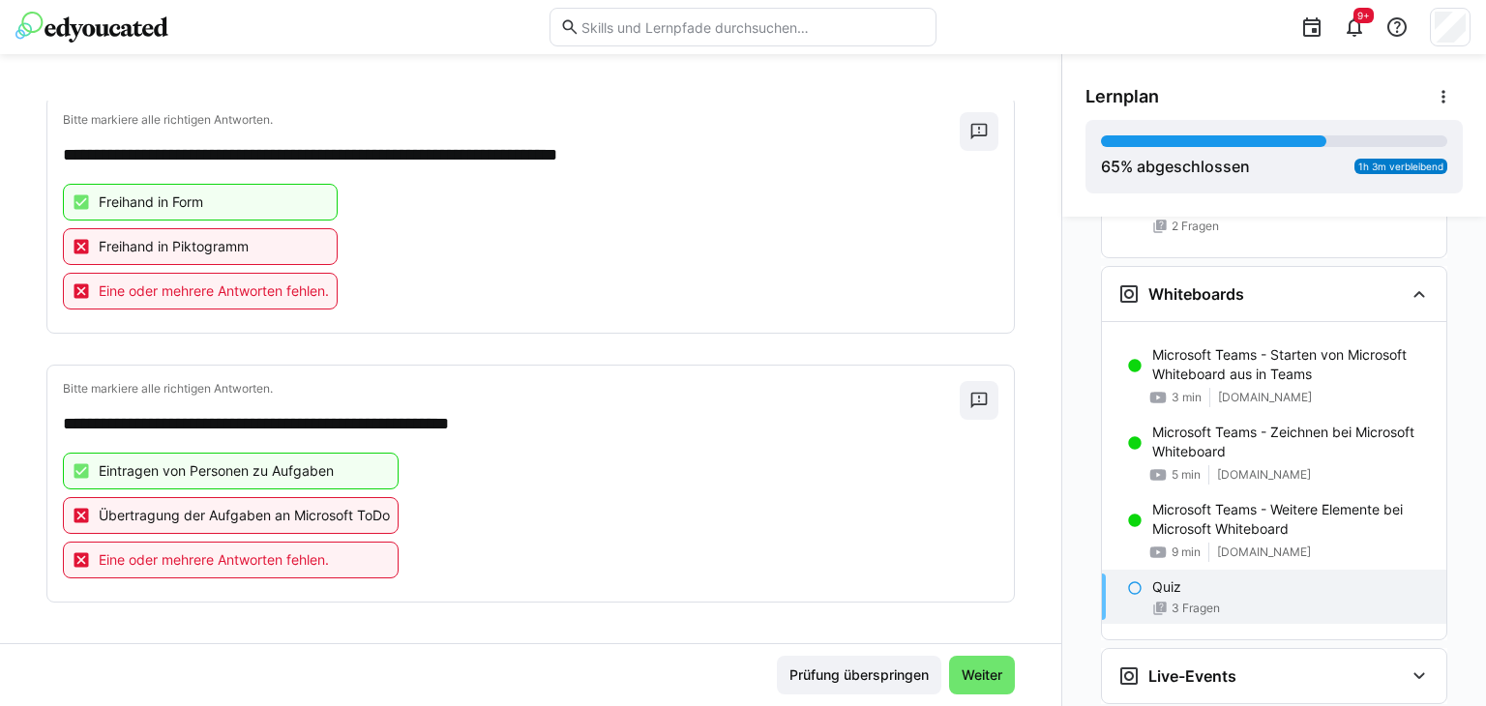
click at [79, 510] on eds-icon at bounding box center [81, 515] width 19 height 19
click at [987, 671] on span "Weiter" at bounding box center [982, 675] width 46 height 19
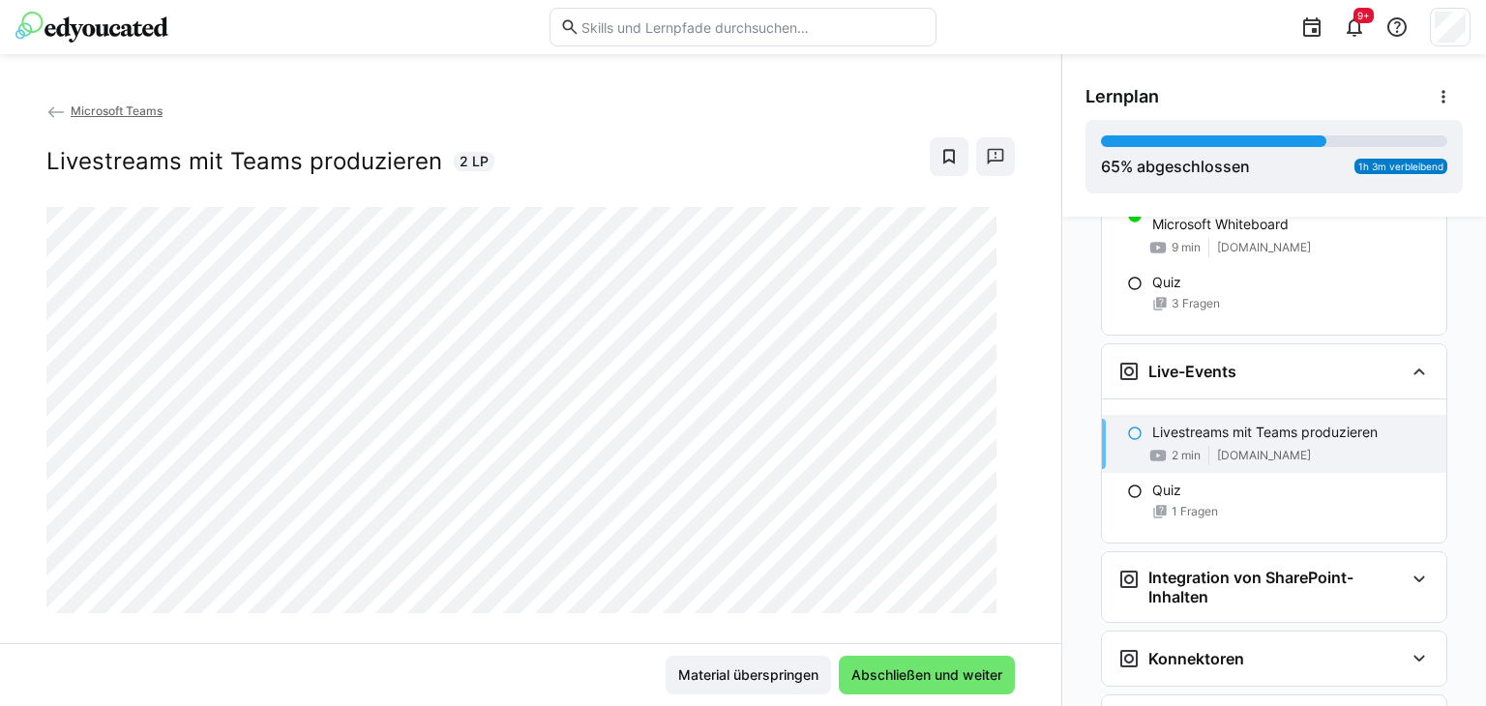
scroll to position [2022, 0]
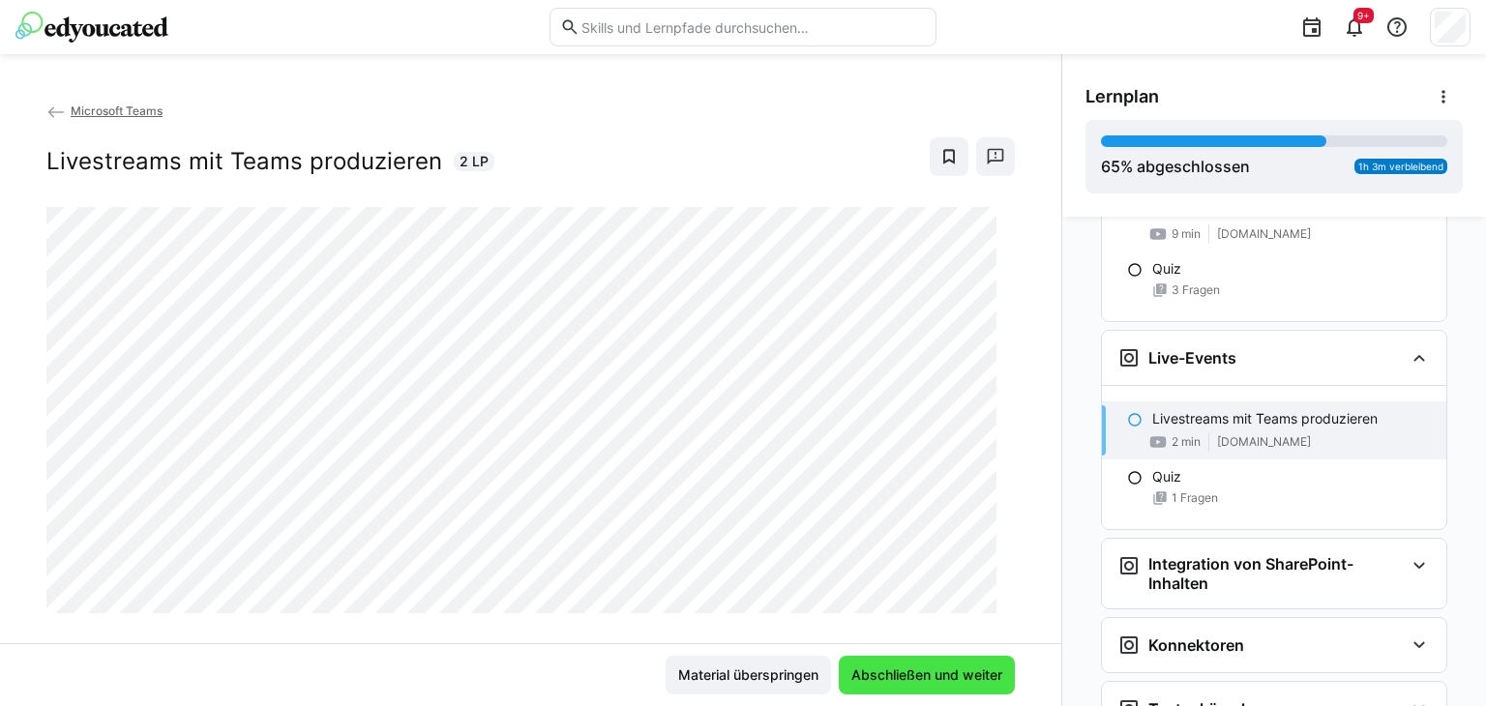
click at [879, 681] on span "Abschließen und weiter" at bounding box center [927, 675] width 157 height 19
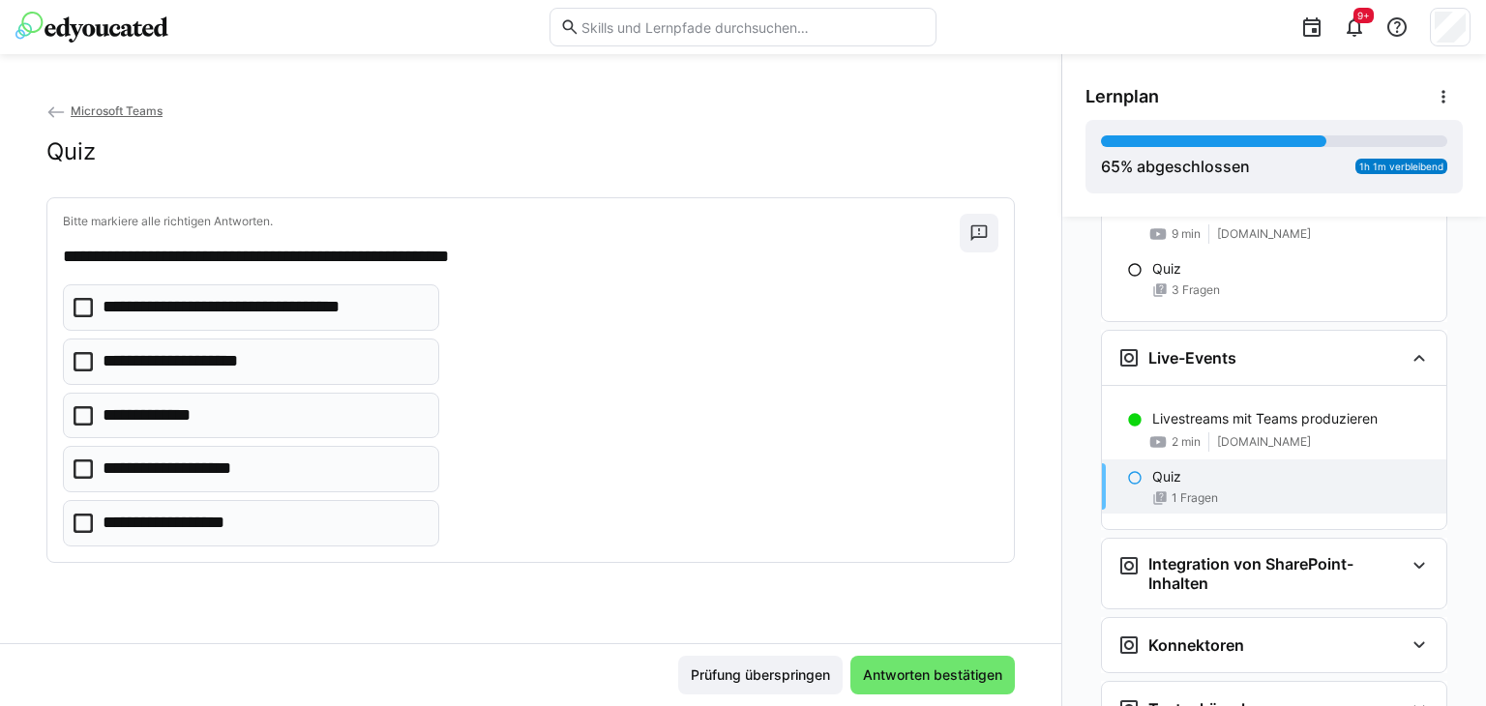
click at [82, 308] on icon at bounding box center [83, 307] width 19 height 19
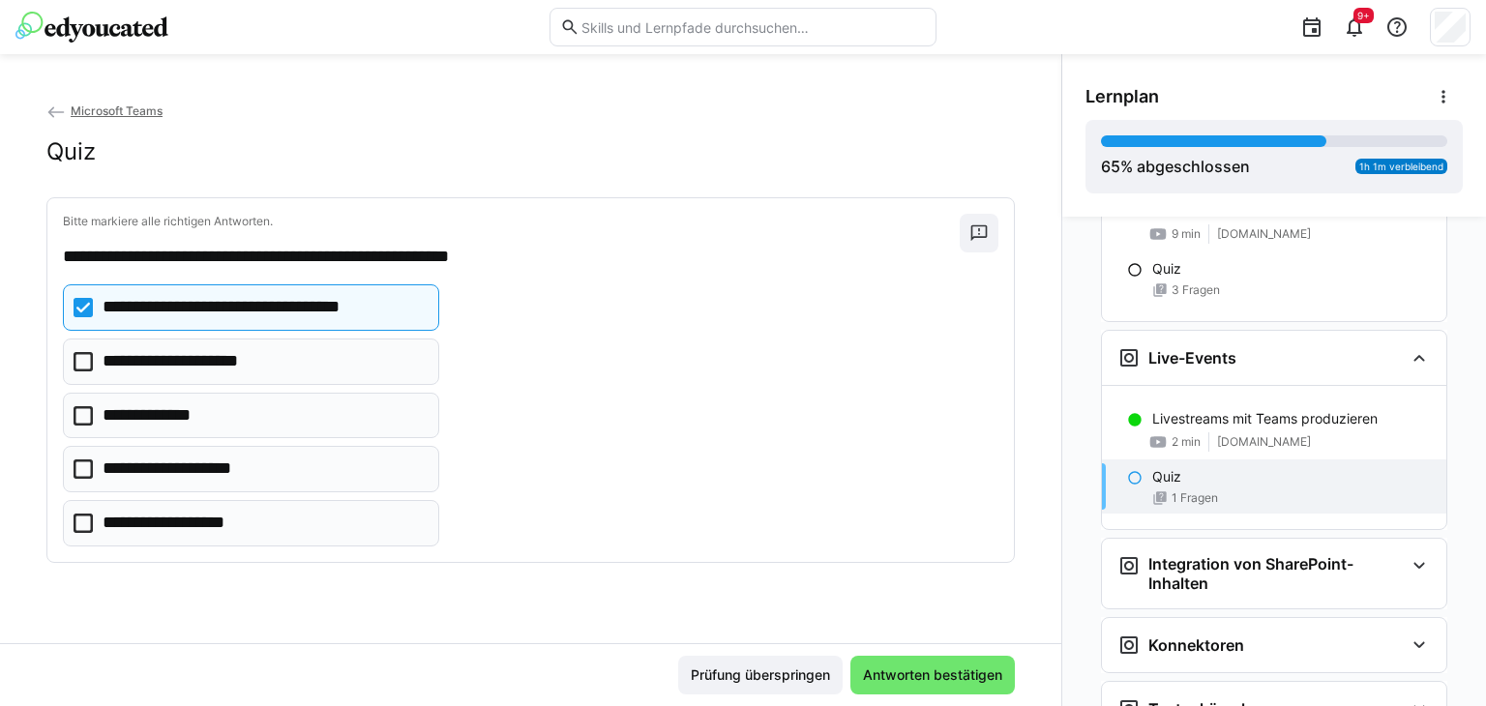
click at [83, 360] on icon at bounding box center [83, 361] width 19 height 19
click at [82, 420] on icon at bounding box center [83, 415] width 19 height 19
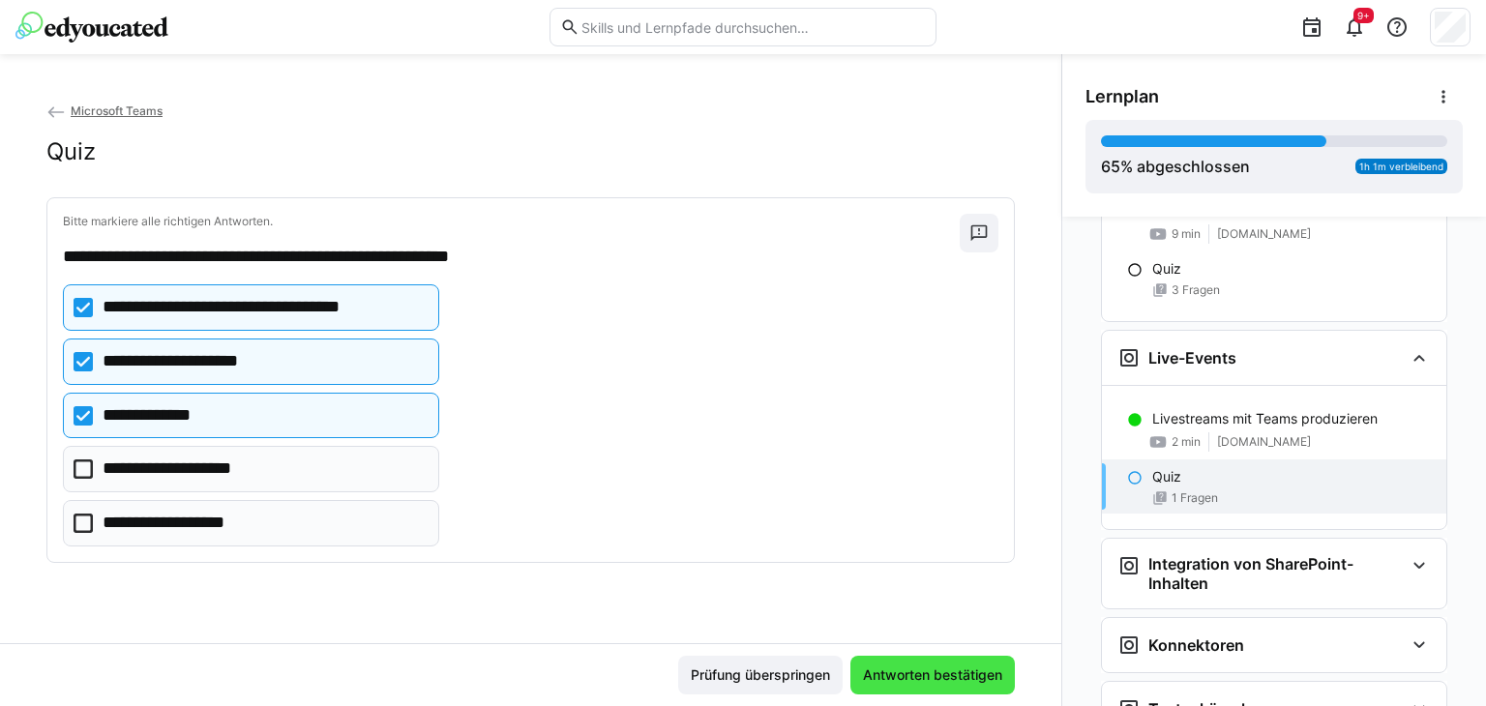
click at [879, 678] on span "Antworten bestätigen" at bounding box center [932, 675] width 145 height 19
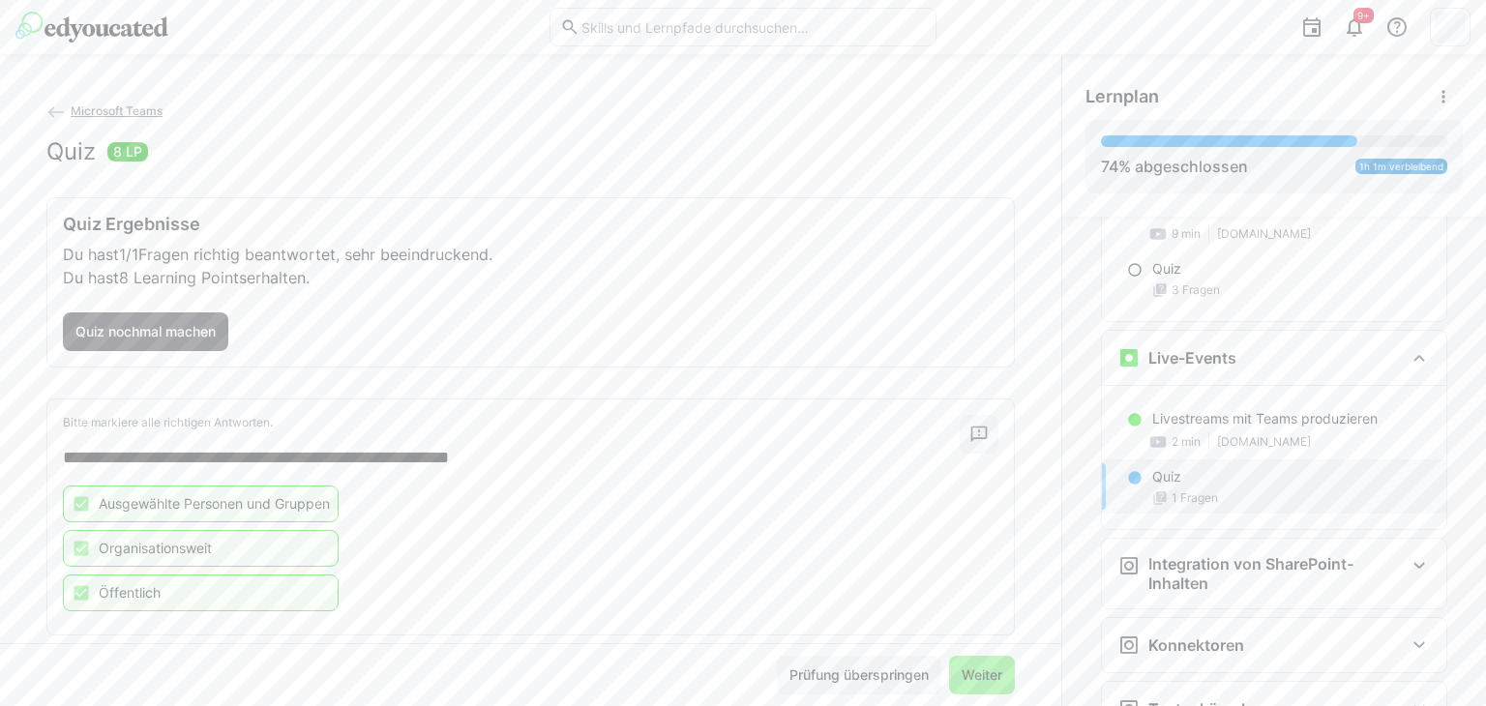
scroll to position [36, 0]
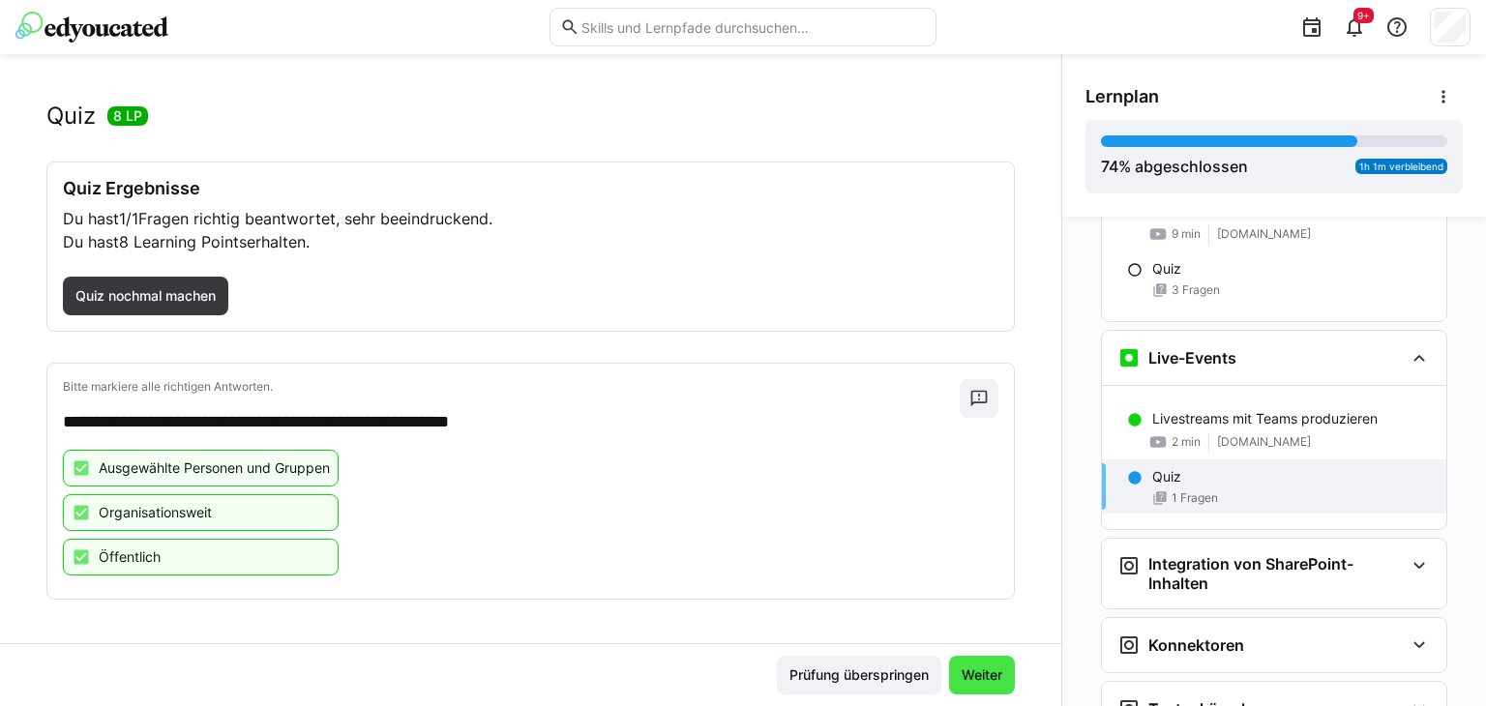
click at [974, 673] on span "Weiter" at bounding box center [982, 675] width 46 height 19
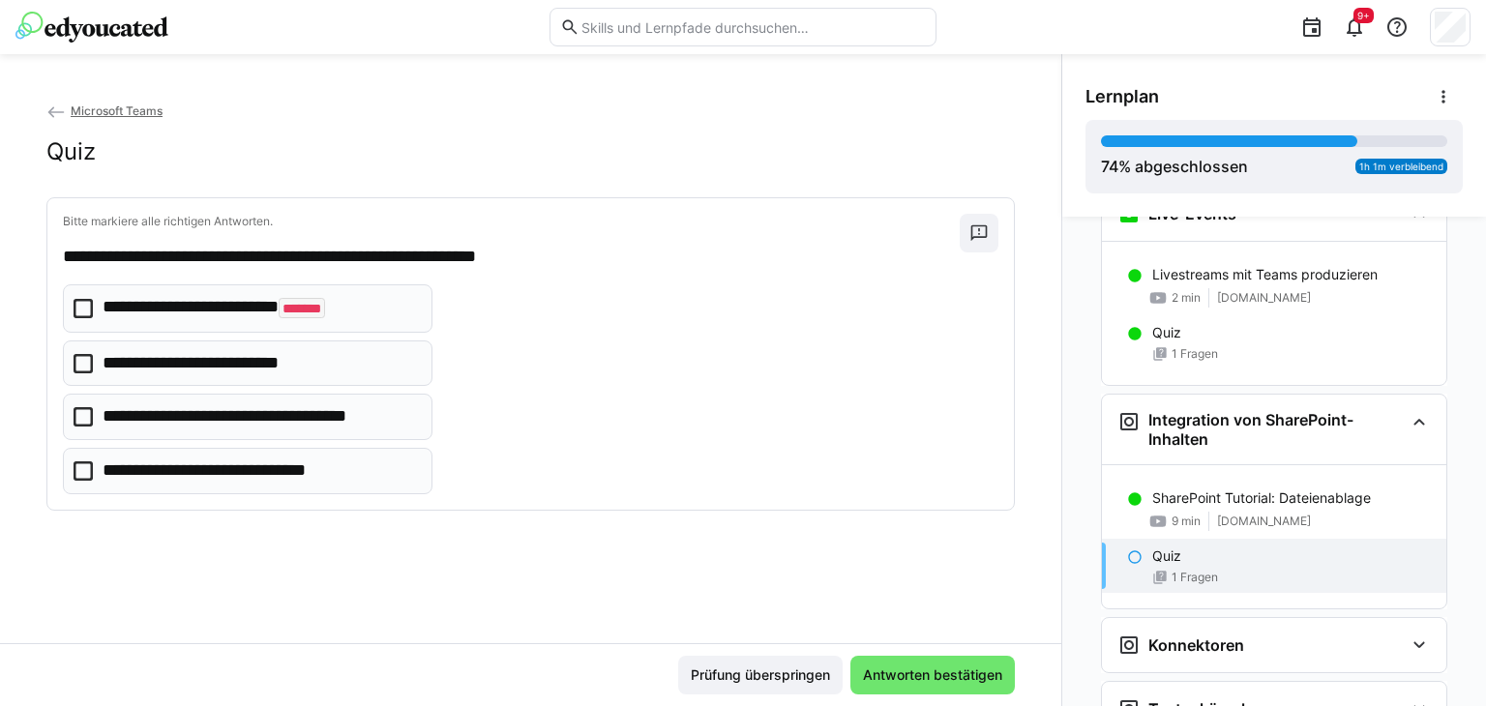
scroll to position [2167, 0]
click at [77, 367] on icon at bounding box center [83, 363] width 19 height 19
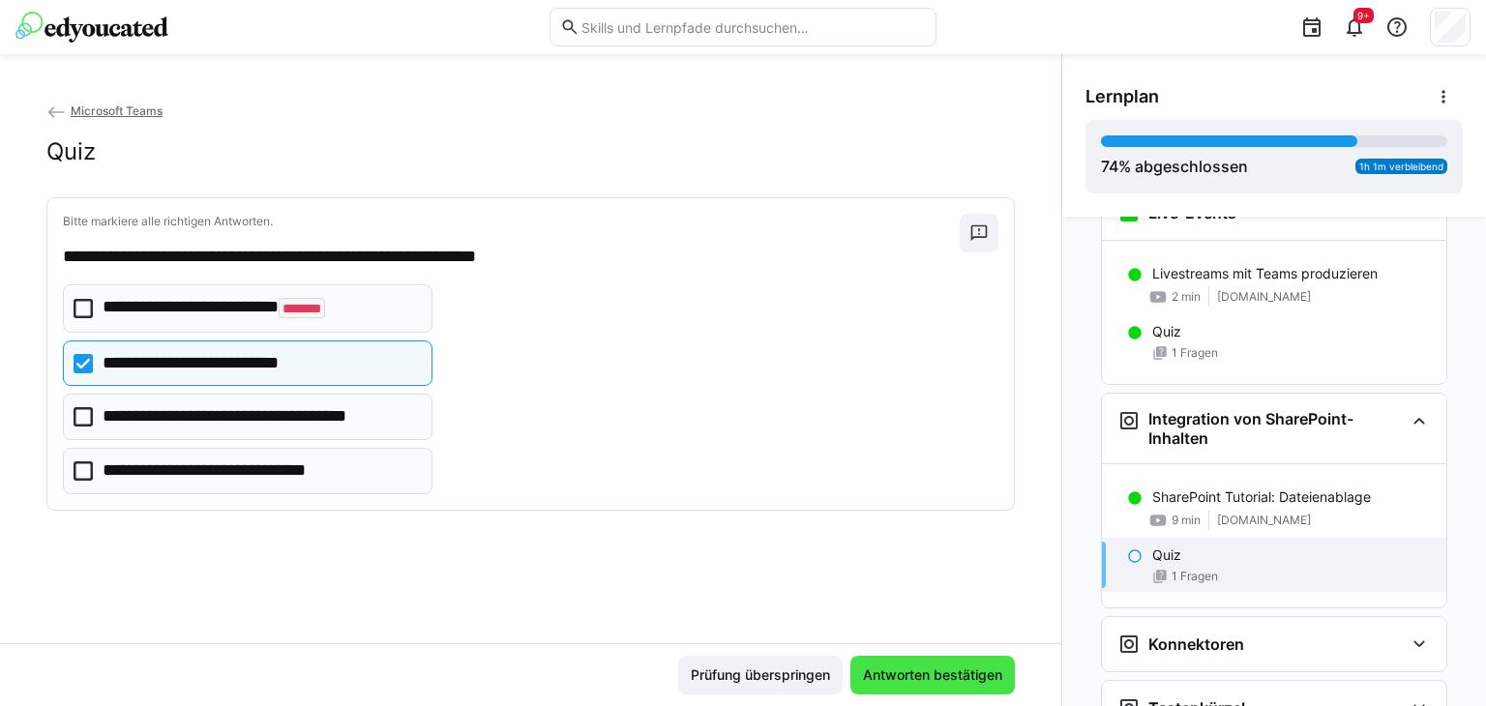
click at [868, 672] on span "Antworten bestätigen" at bounding box center [932, 675] width 145 height 19
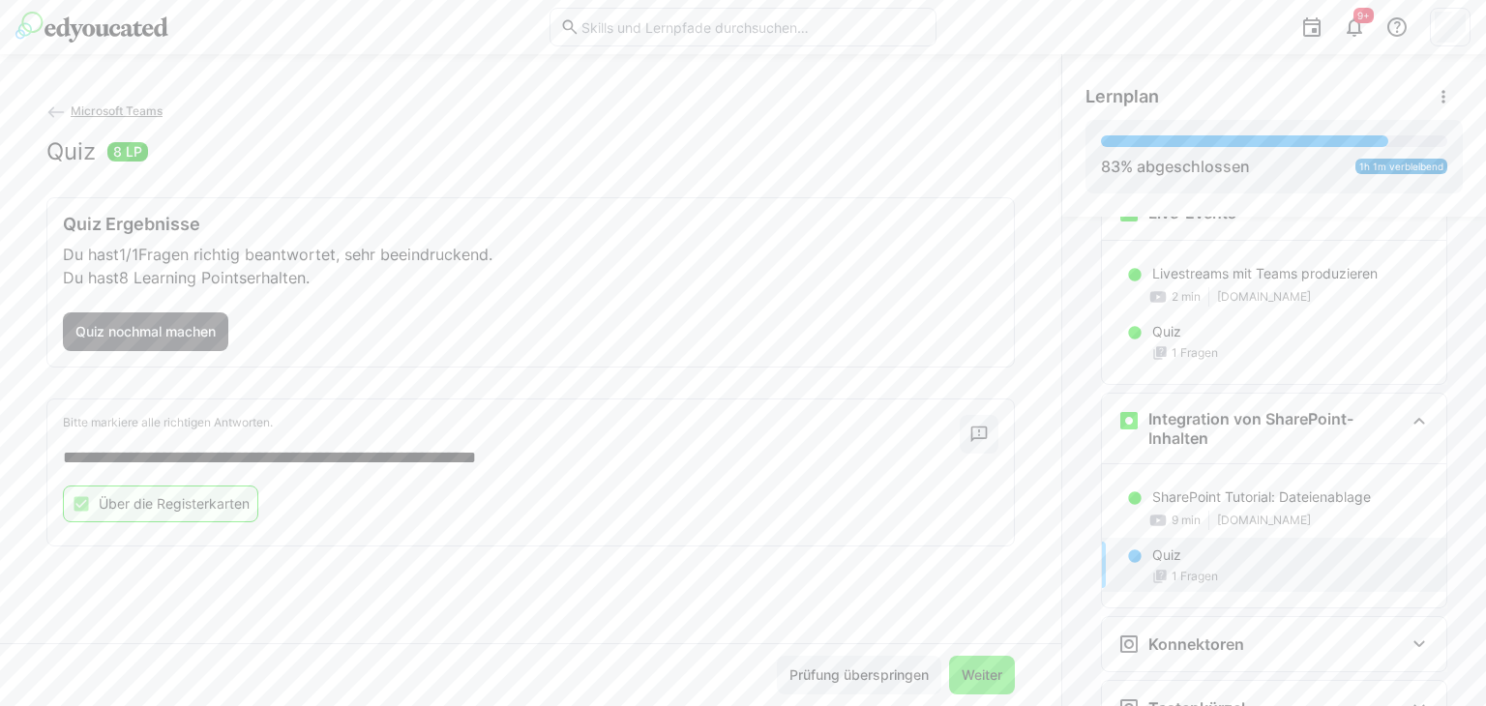
click at [977, 670] on span "Weiter" at bounding box center [982, 675] width 46 height 19
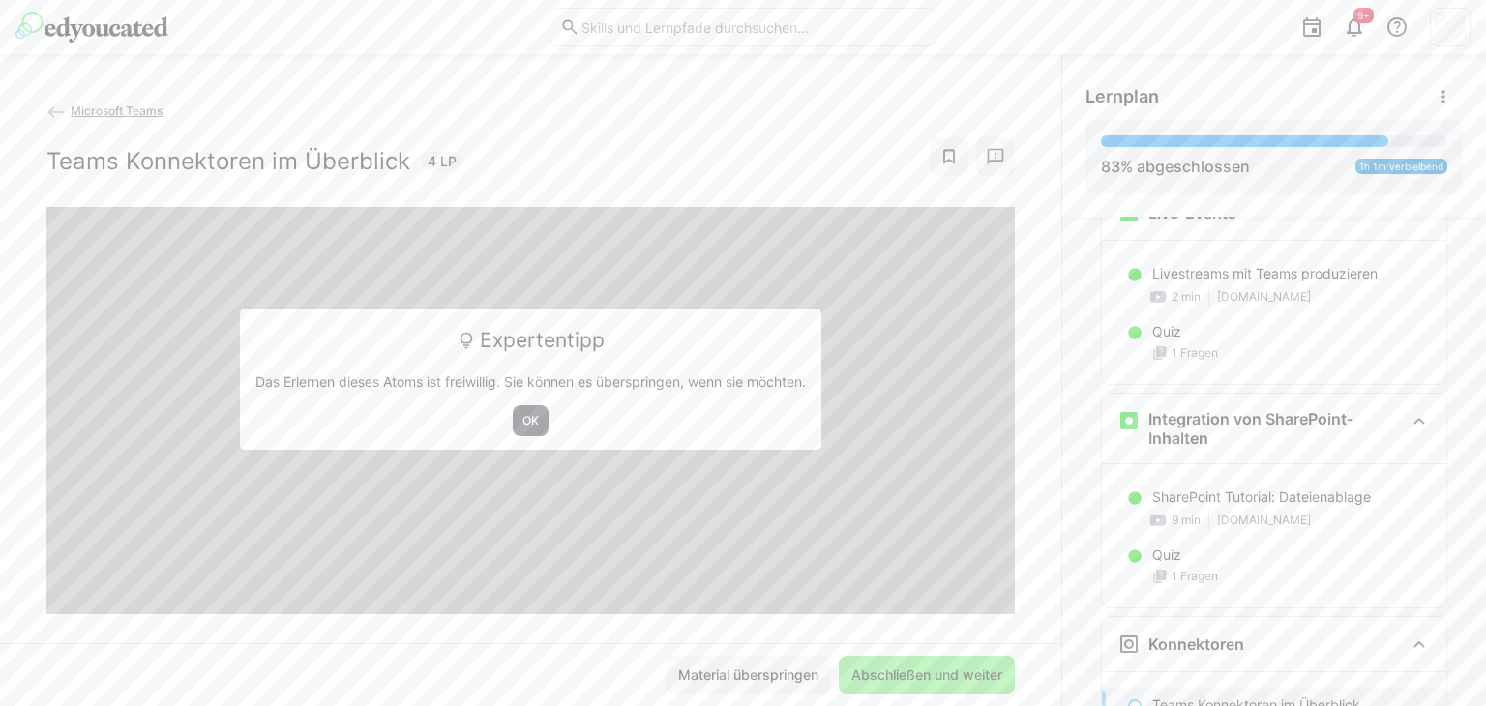
scroll to position [2311, 0]
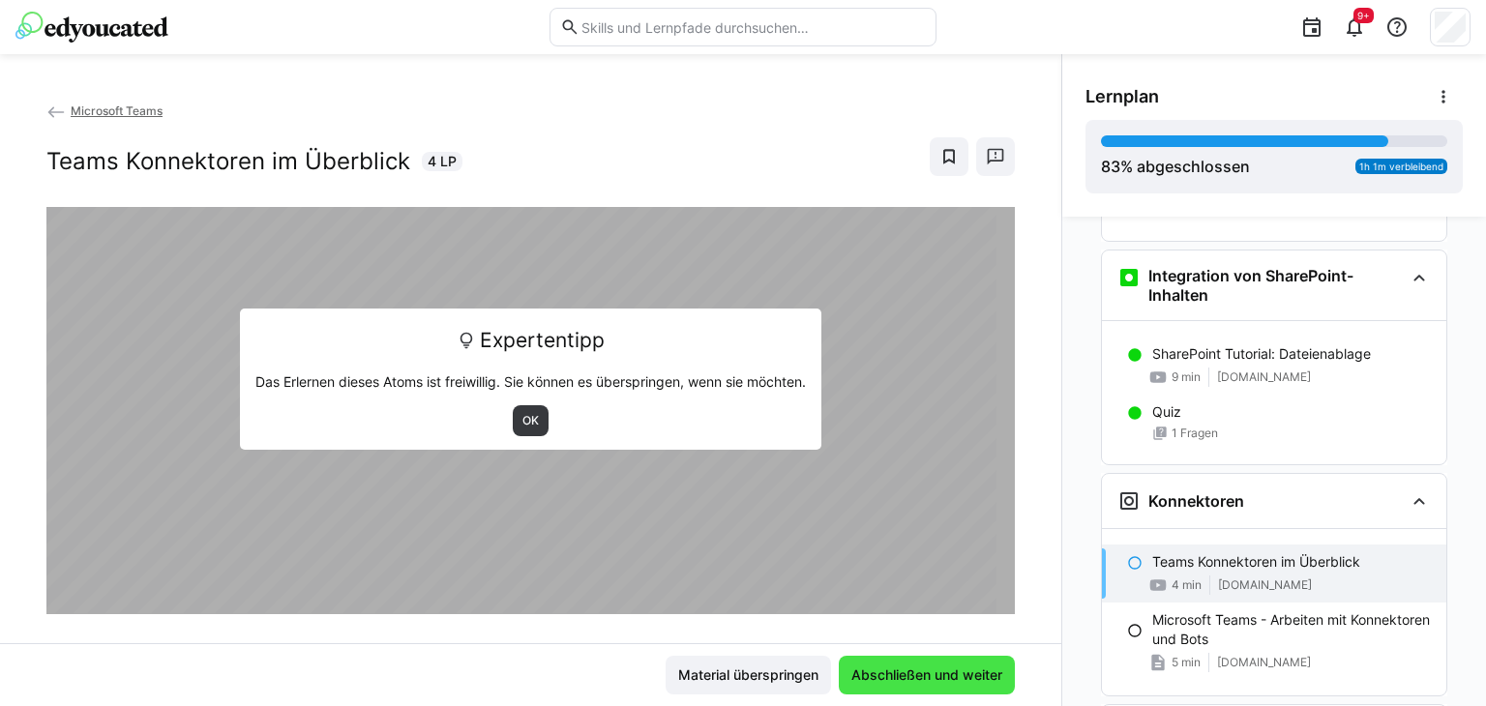
click at [890, 674] on span "Abschließen und weiter" at bounding box center [927, 675] width 157 height 19
click at [782, 675] on span "Material überspringen" at bounding box center [748, 675] width 146 height 19
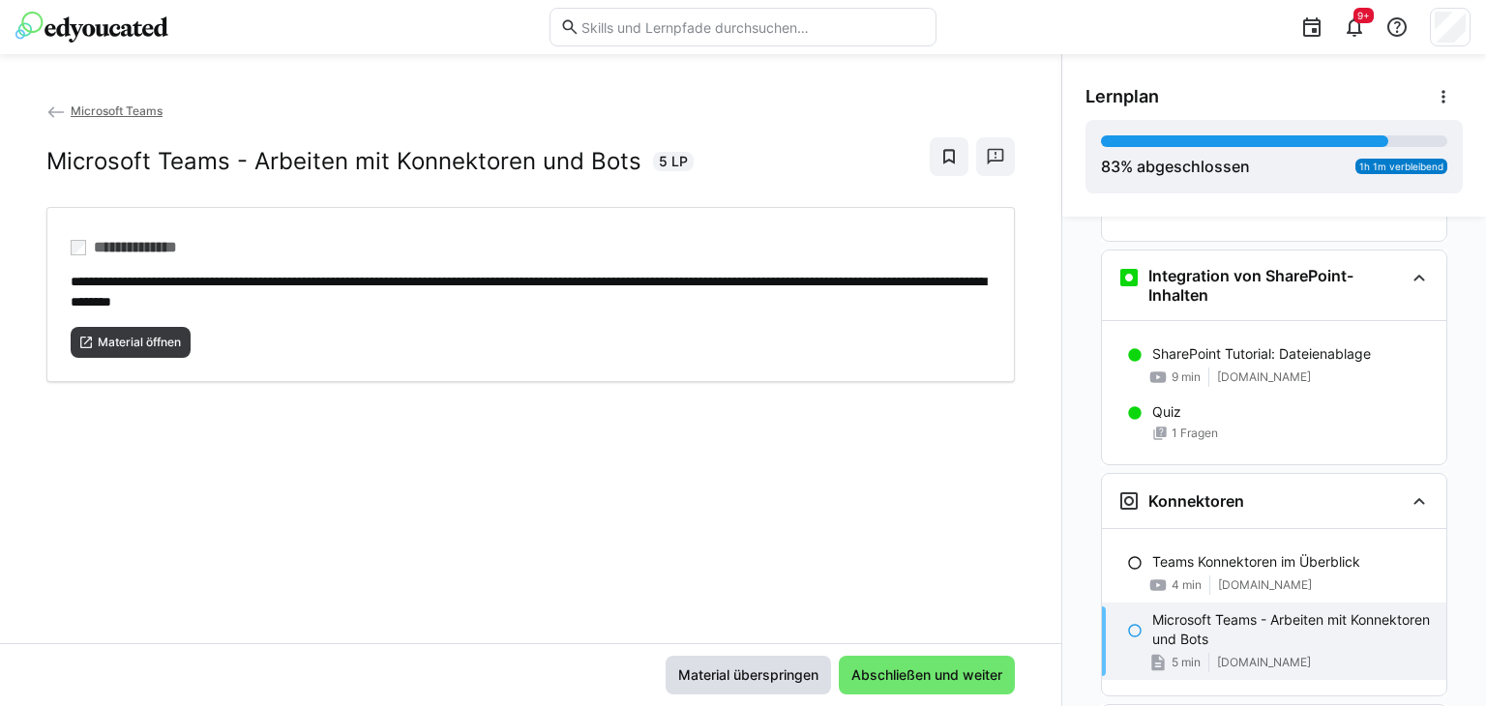
click at [763, 672] on span "Material überspringen" at bounding box center [748, 675] width 146 height 19
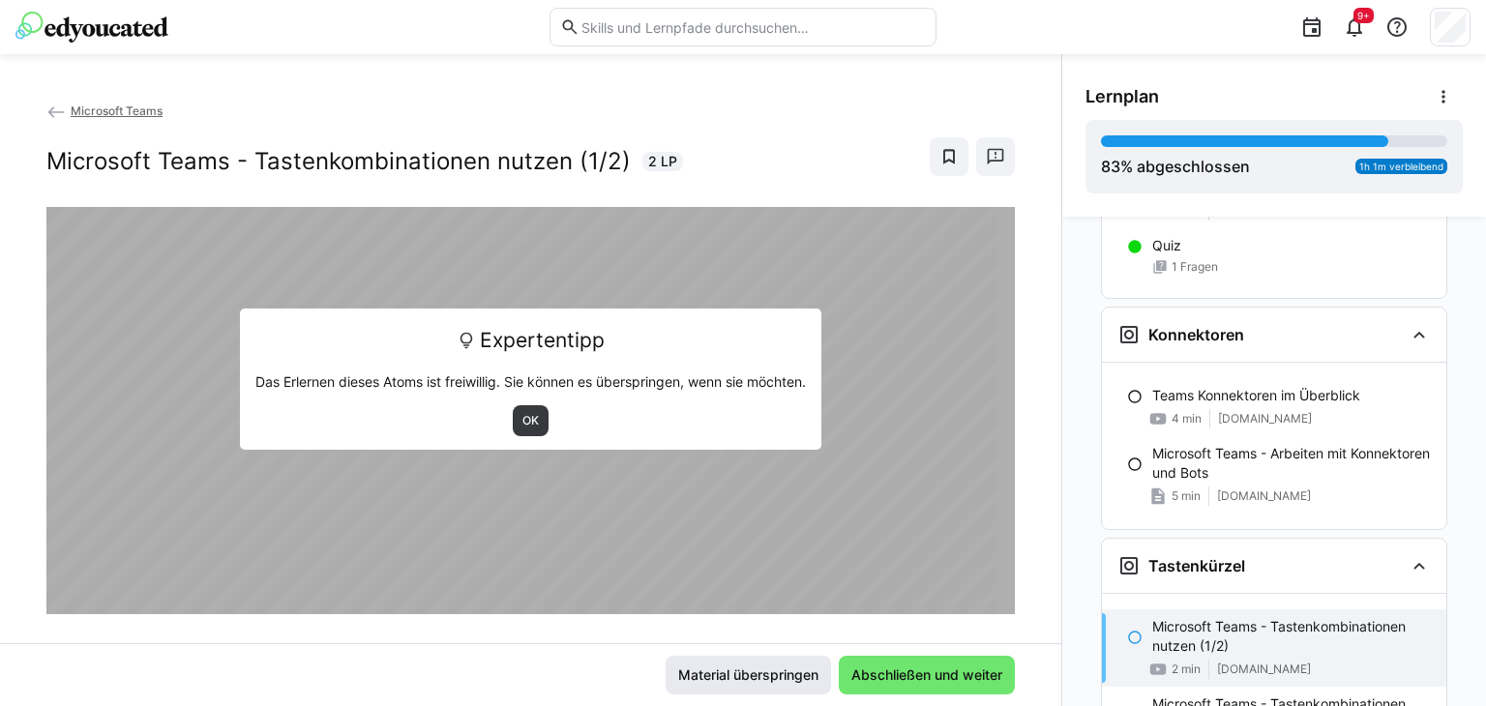
scroll to position [2478, 0]
click at [778, 678] on span "Material überspringen" at bounding box center [748, 675] width 146 height 19
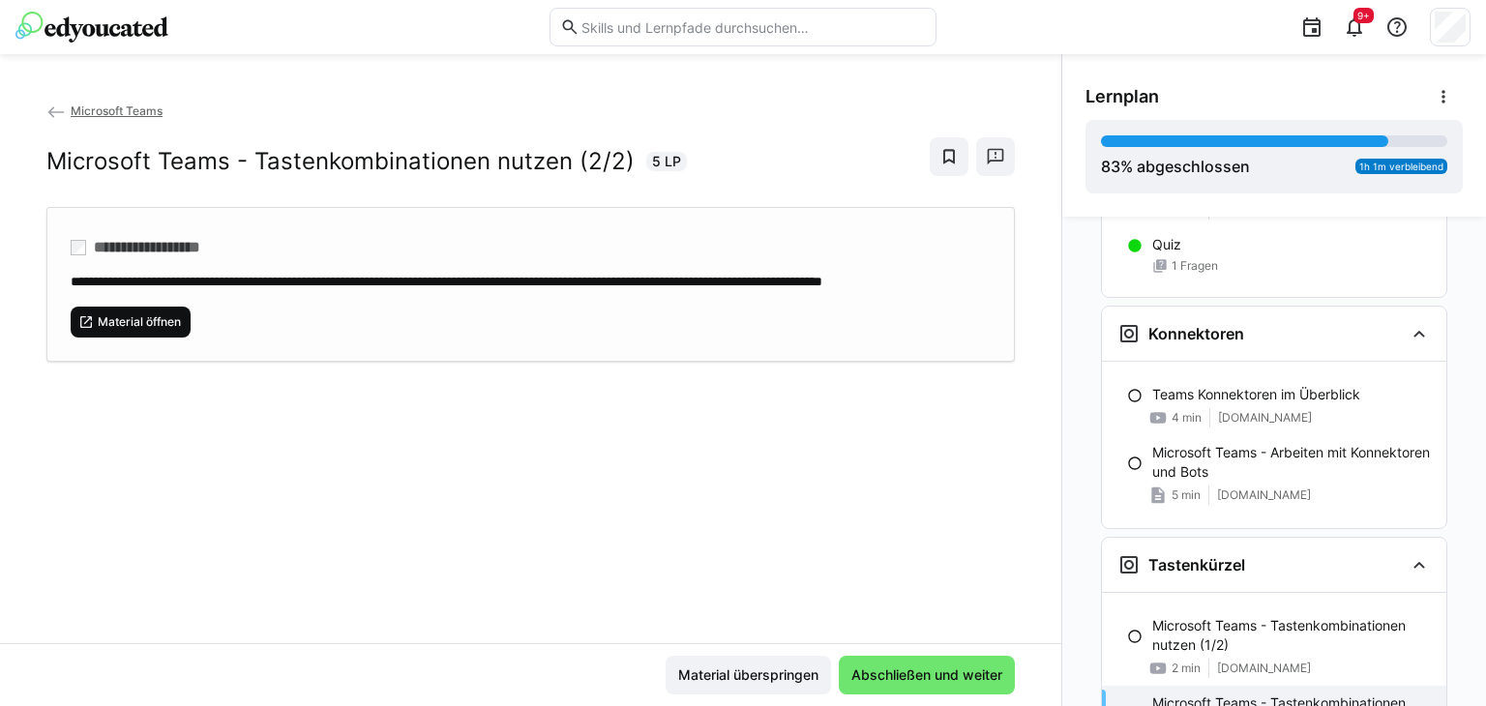
click at [160, 330] on span "Material öffnen" at bounding box center [139, 321] width 87 height 15
click at [865, 673] on span "Abschließen und weiter" at bounding box center [927, 675] width 157 height 19
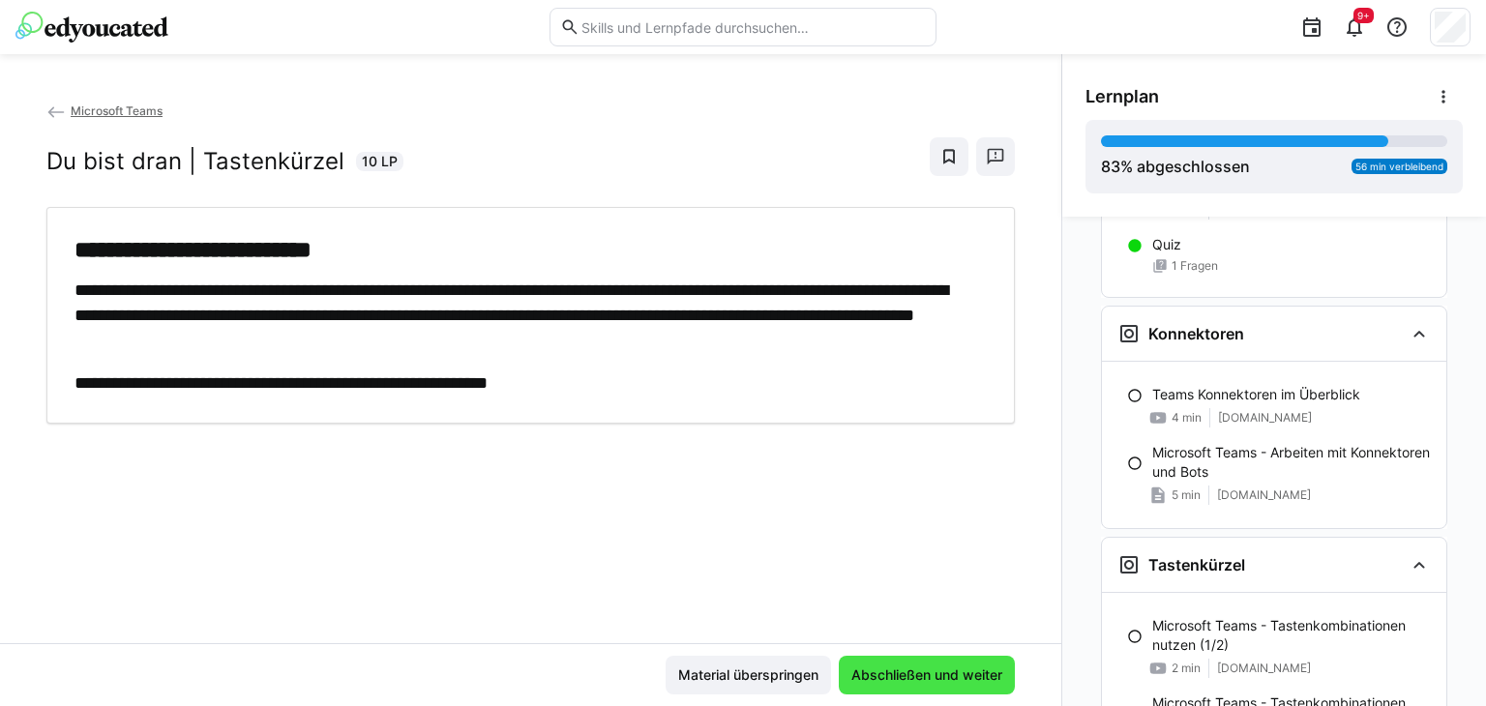
click at [879, 678] on span "Abschließen und weiter" at bounding box center [927, 675] width 157 height 19
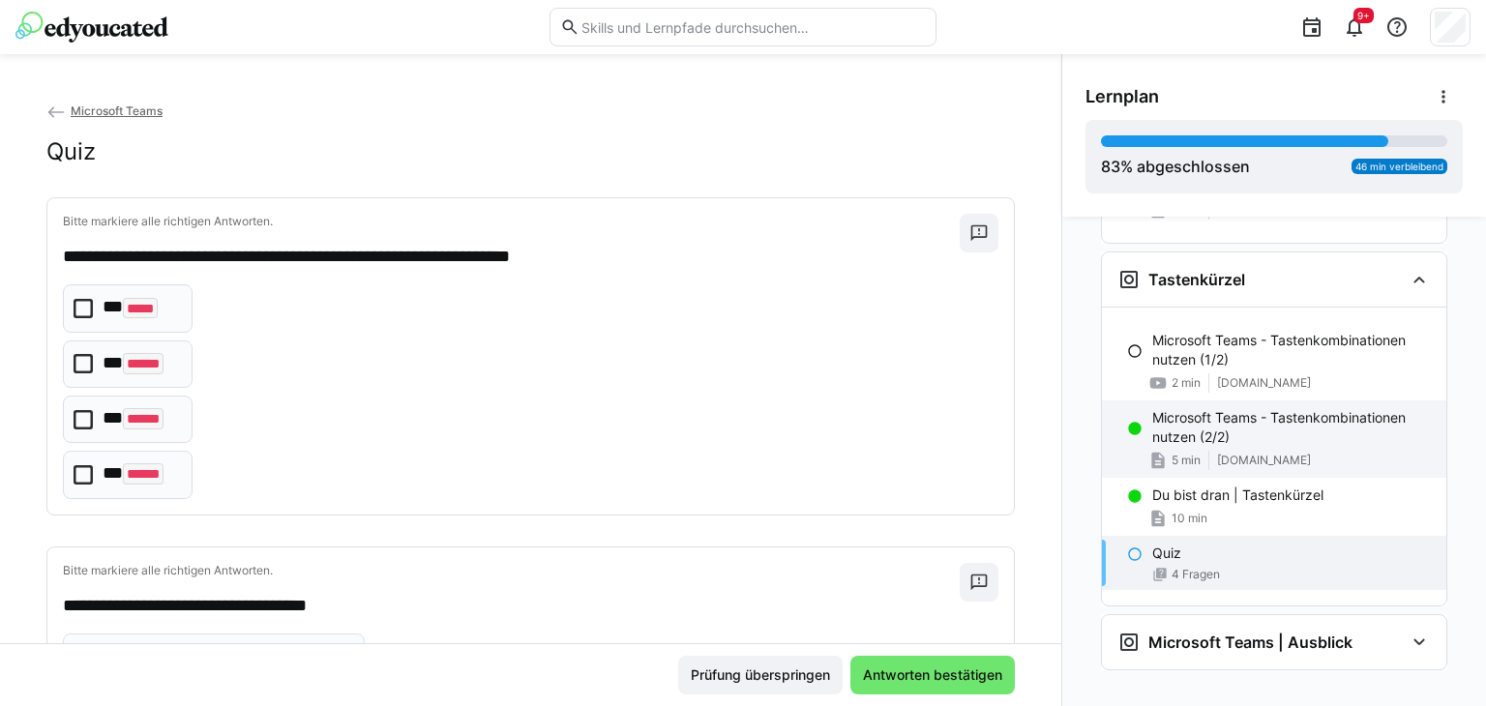
scroll to position [2768, 0]
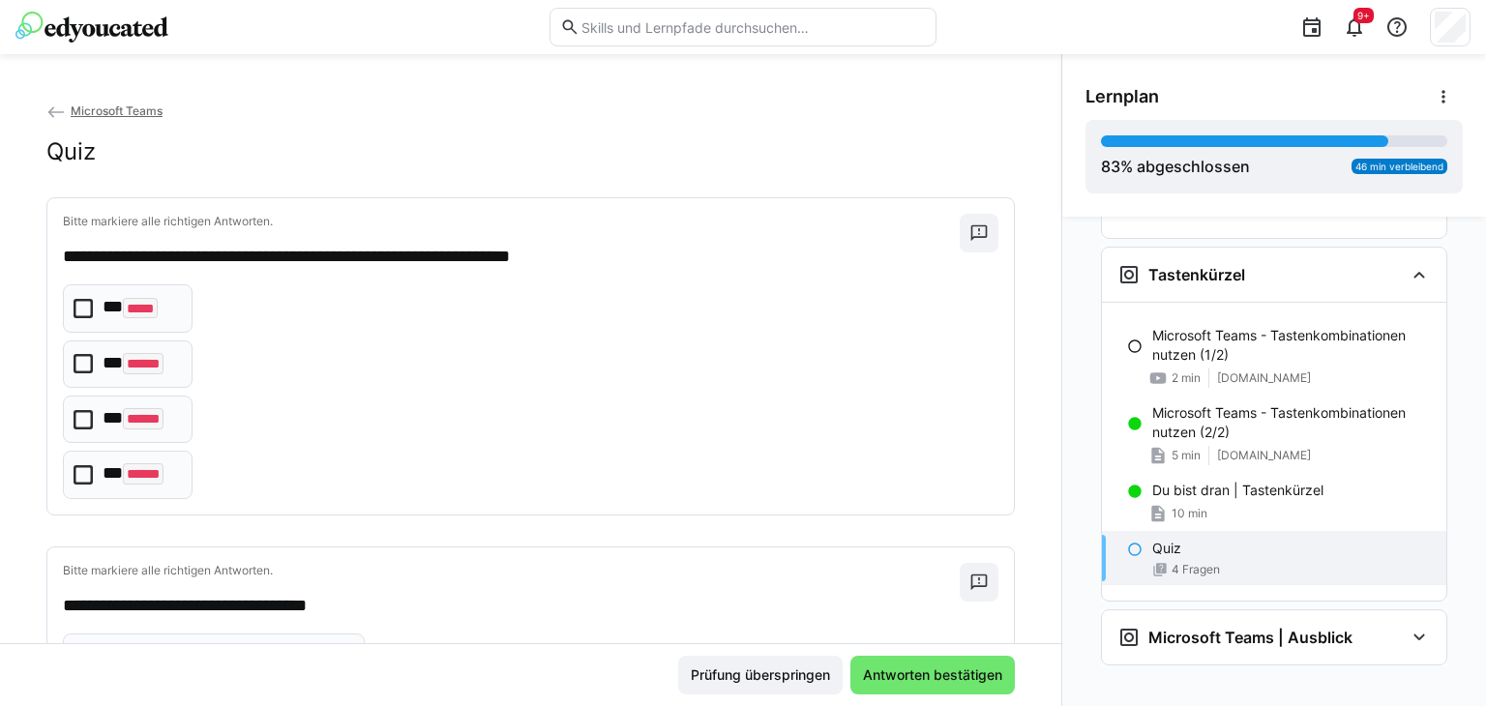
click at [85, 368] on icon at bounding box center [83, 363] width 19 height 19
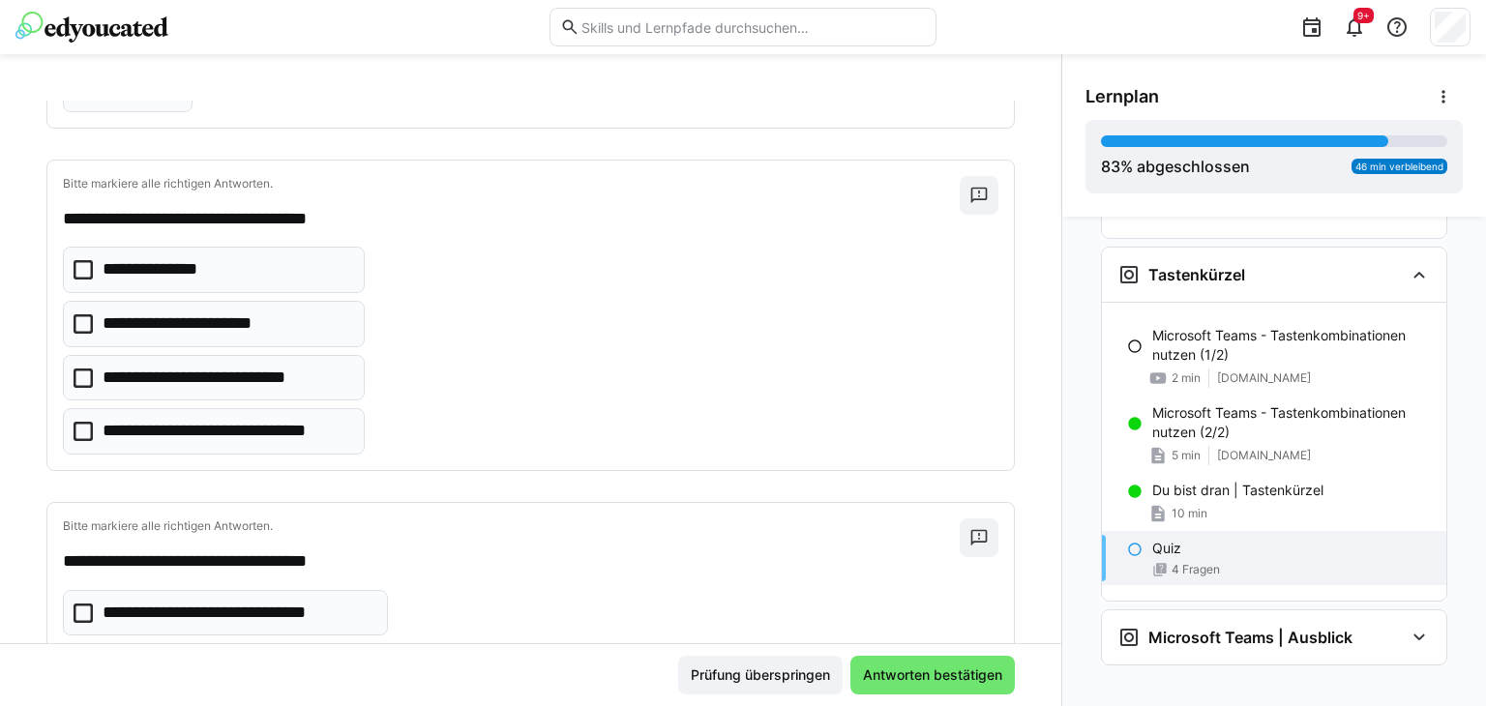
scroll to position [290, 0]
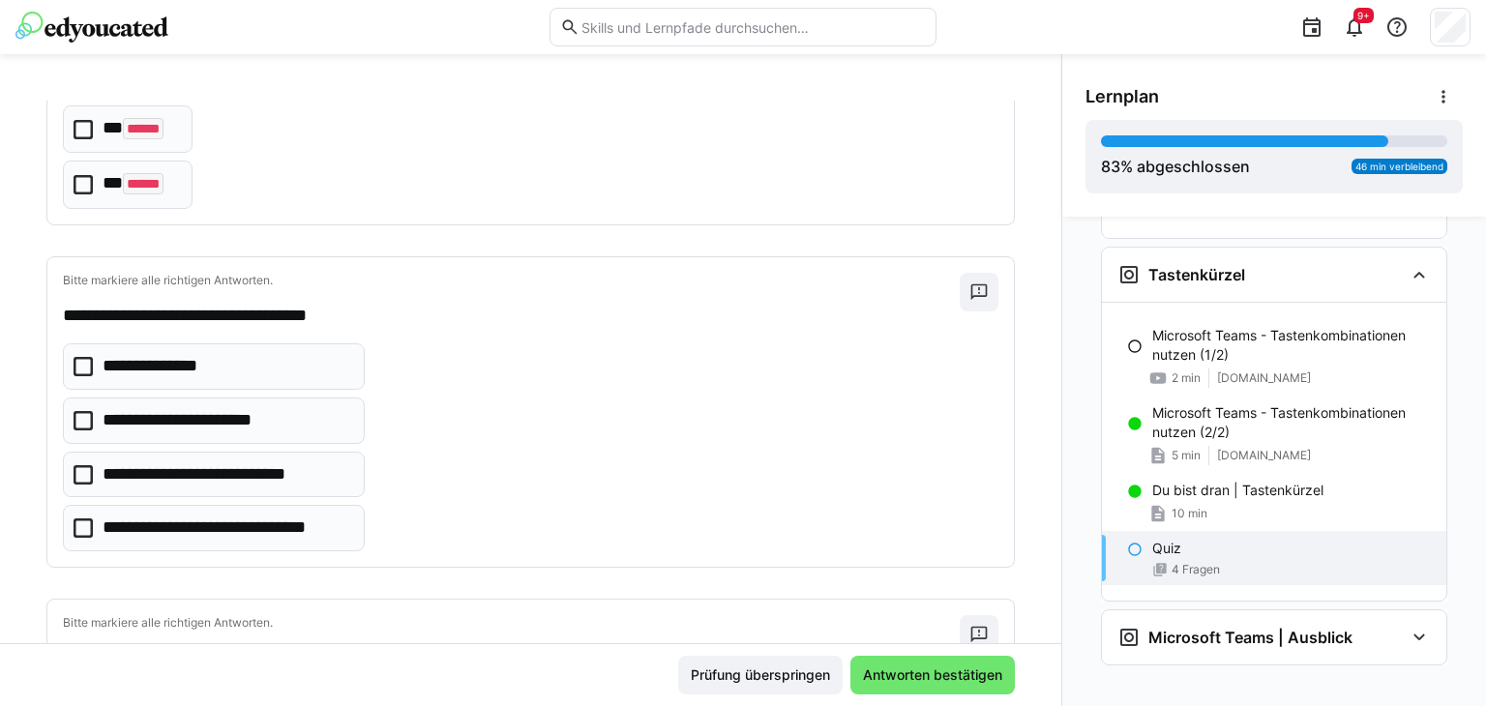
click at [84, 421] on icon at bounding box center [83, 420] width 19 height 19
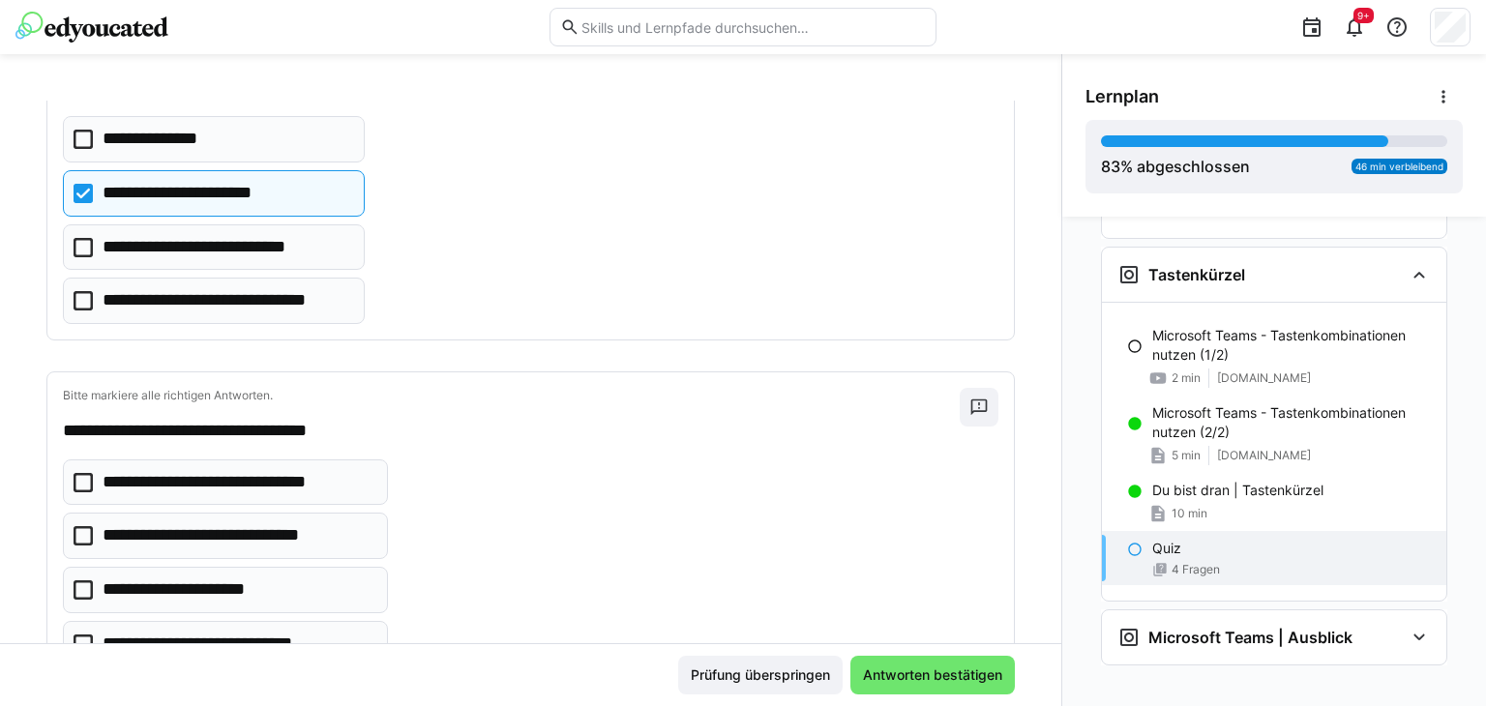
scroll to position [484, 0]
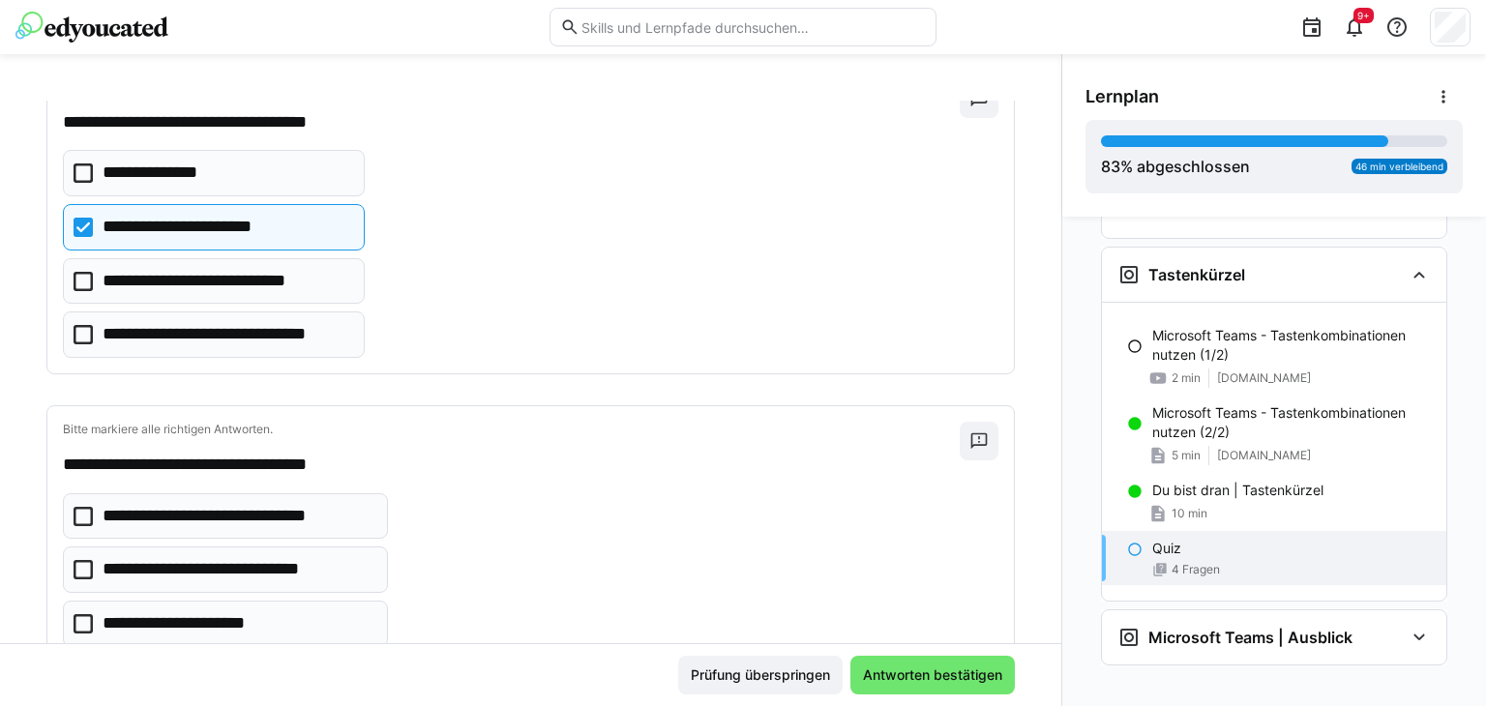
click at [80, 225] on icon at bounding box center [83, 227] width 19 height 19
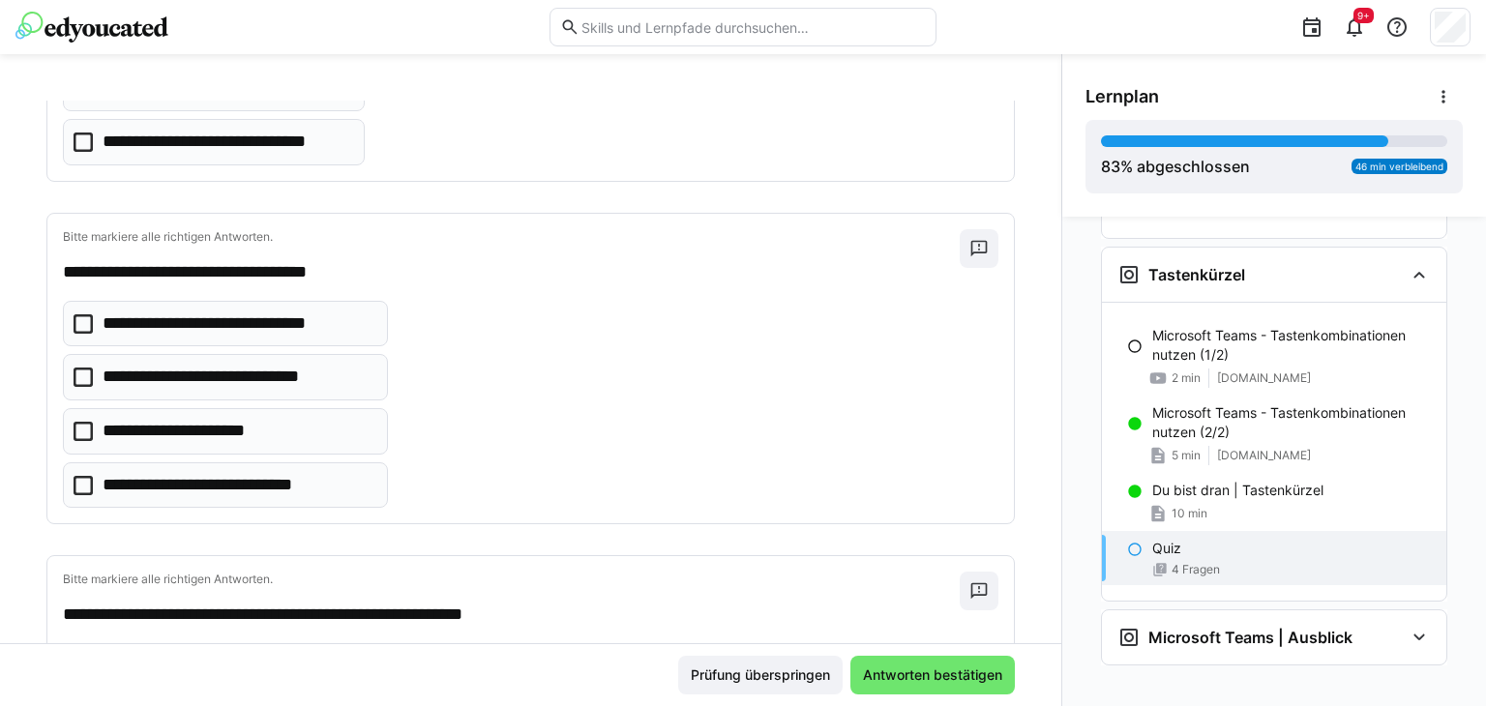
scroll to position [677, 0]
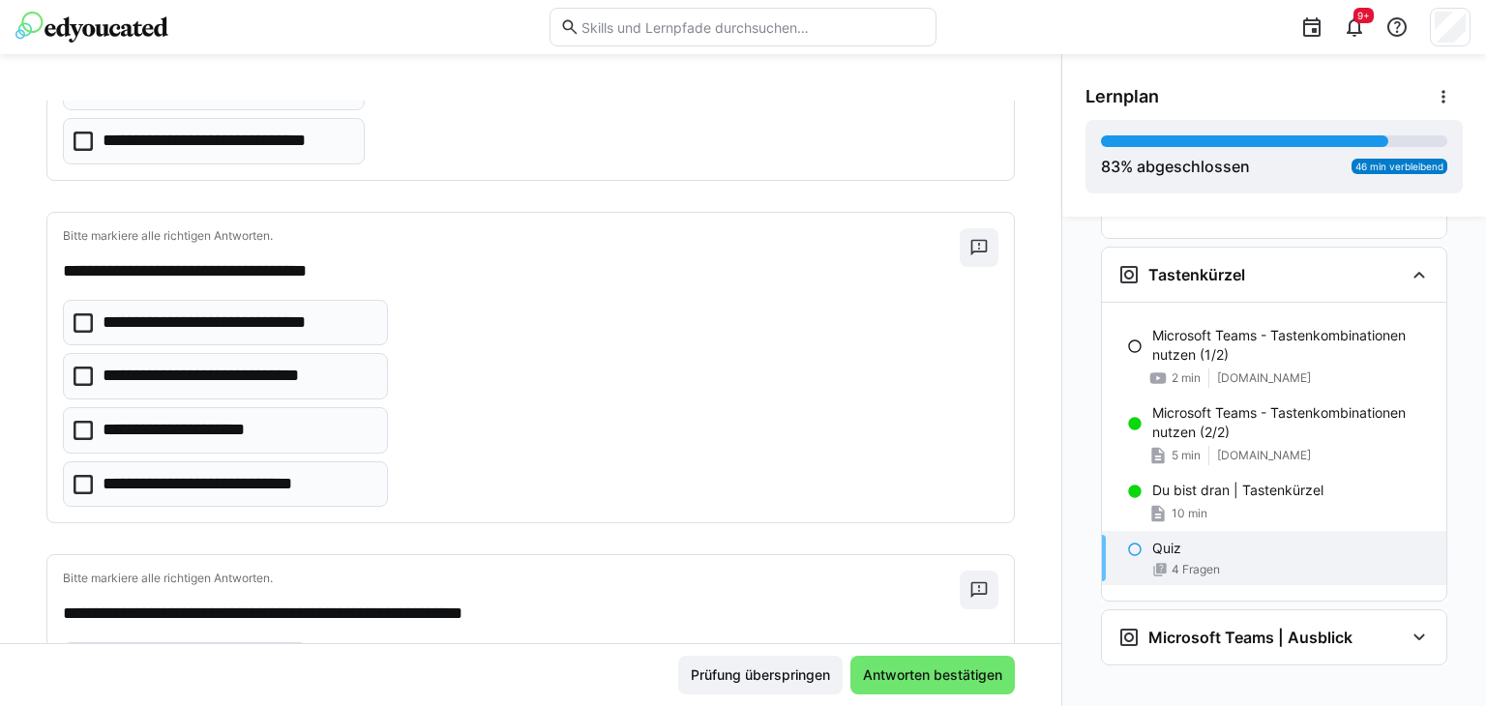
click at [85, 430] on icon at bounding box center [83, 430] width 19 height 19
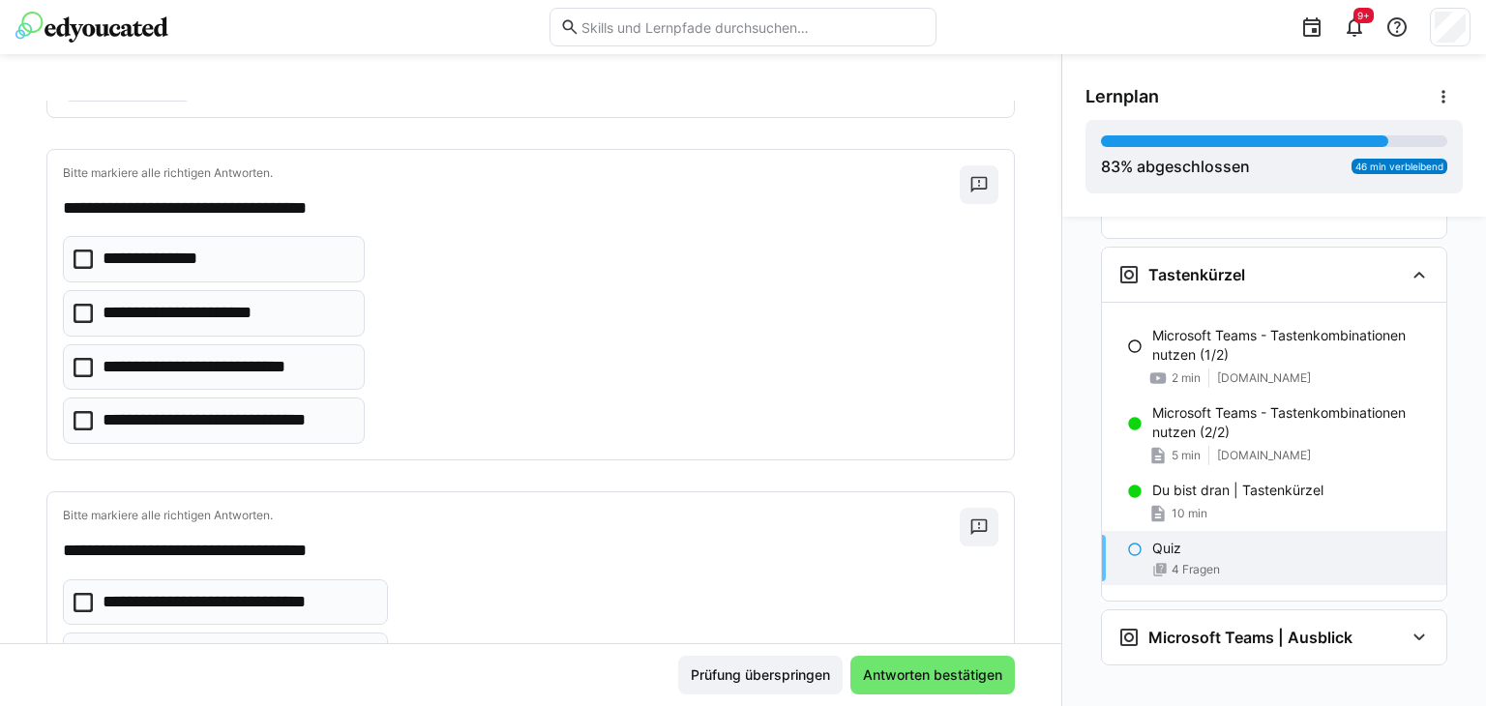
scroll to position [387, 0]
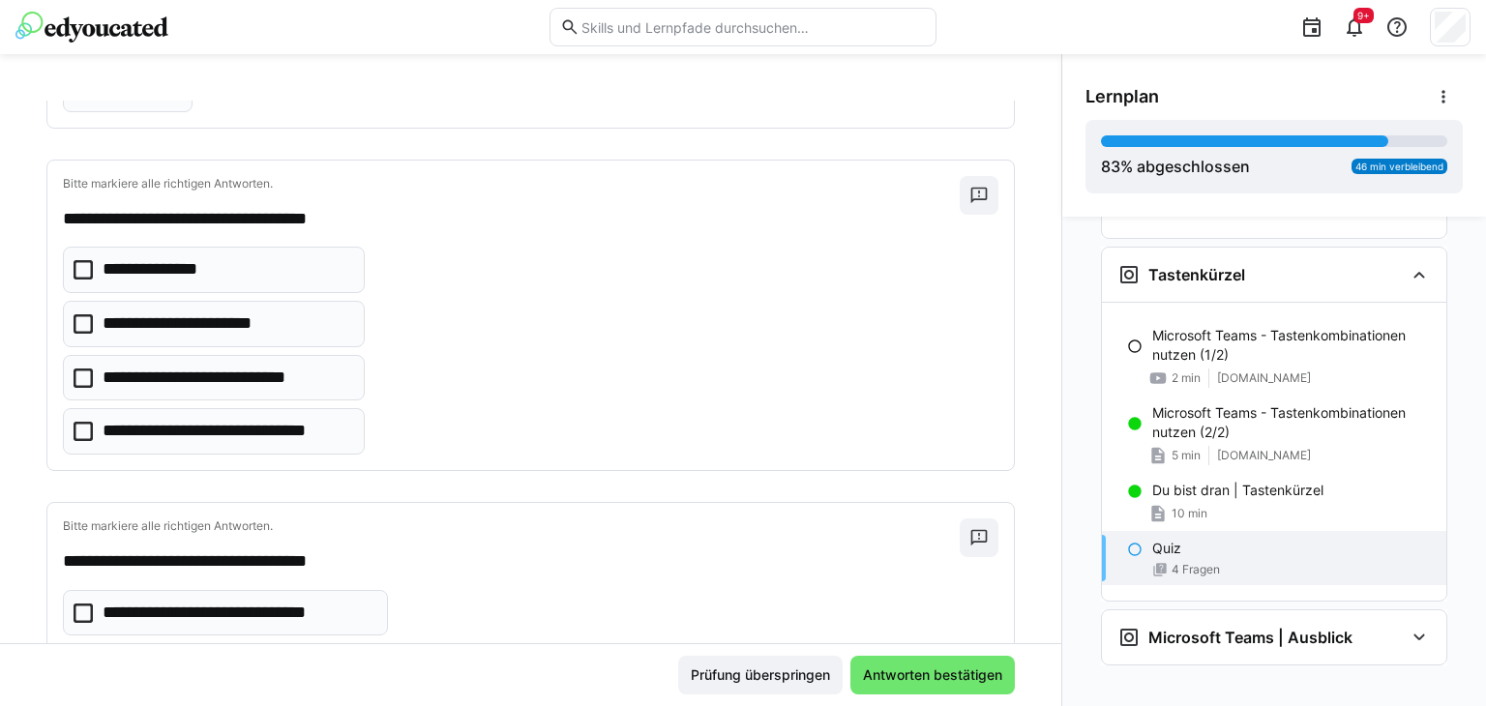
click at [85, 267] on icon at bounding box center [83, 269] width 19 height 19
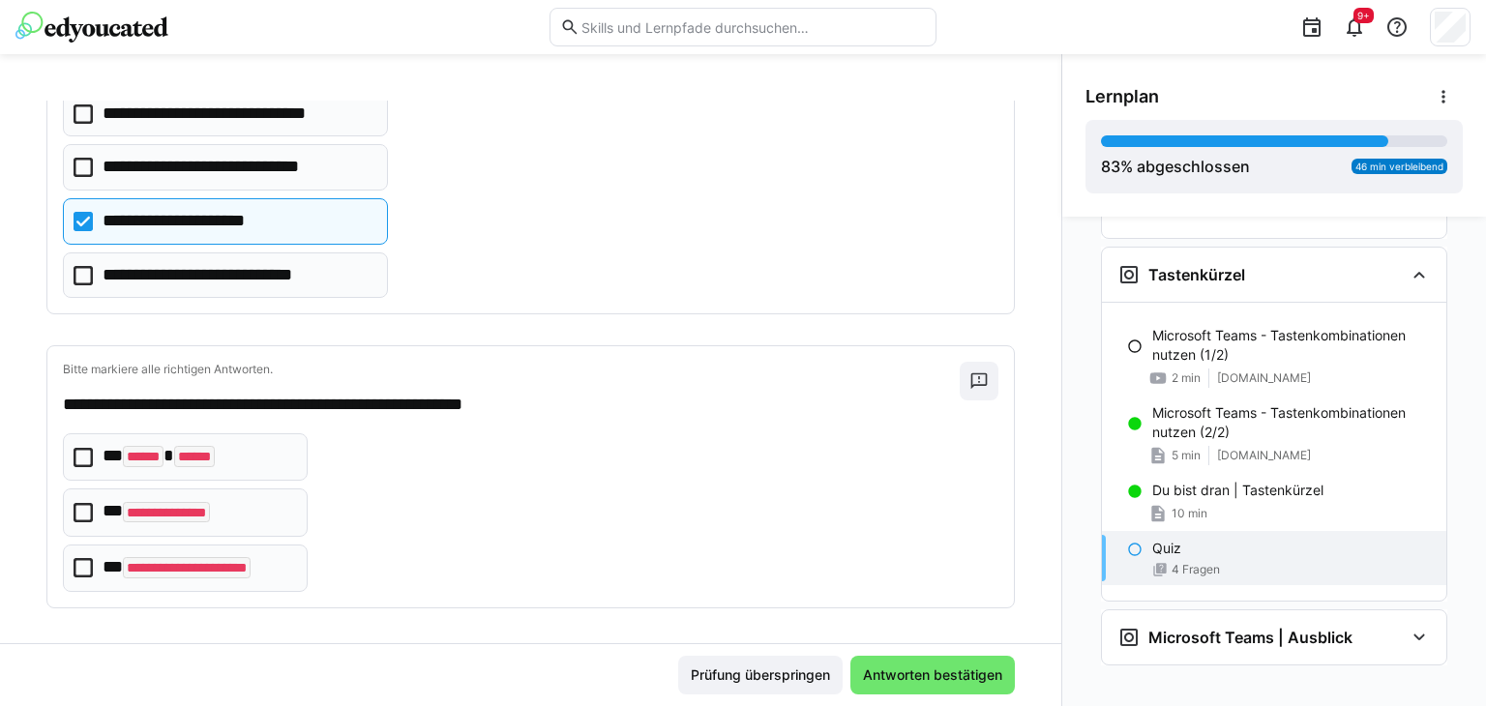
scroll to position [890, 0]
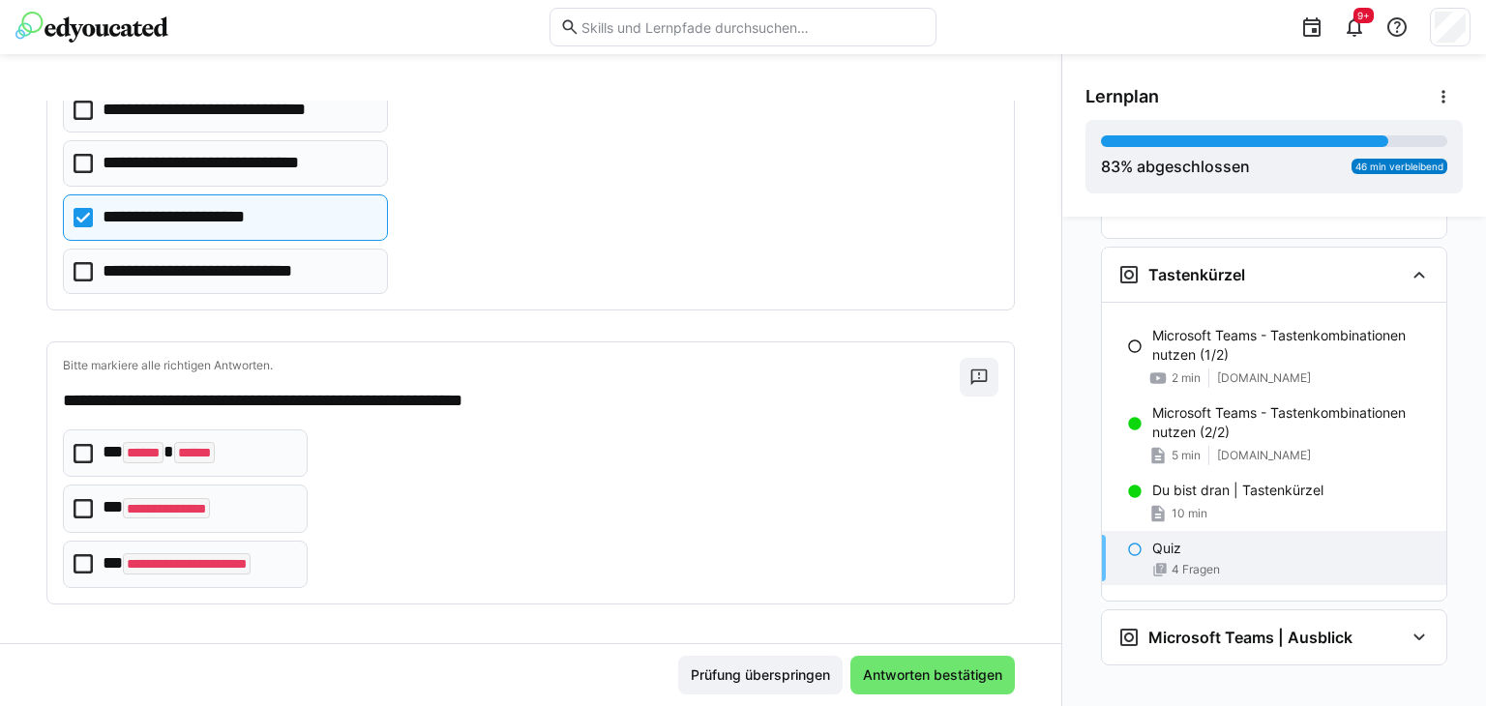
drag, startPoint x: 78, startPoint y: 507, endPoint x: 130, endPoint y: 519, distance: 52.6
click at [78, 508] on icon at bounding box center [83, 508] width 19 height 19
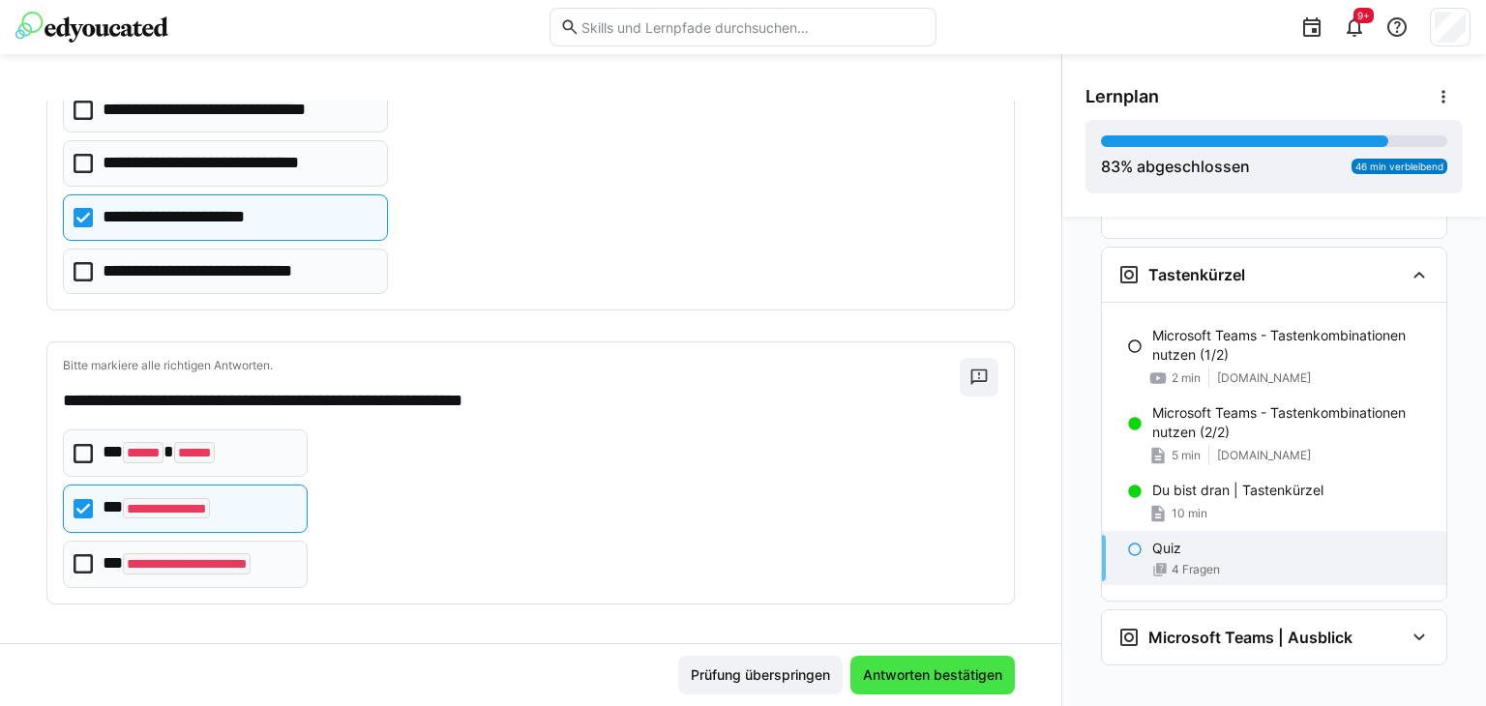
click at [884, 670] on span "Antworten bestätigen" at bounding box center [932, 675] width 145 height 19
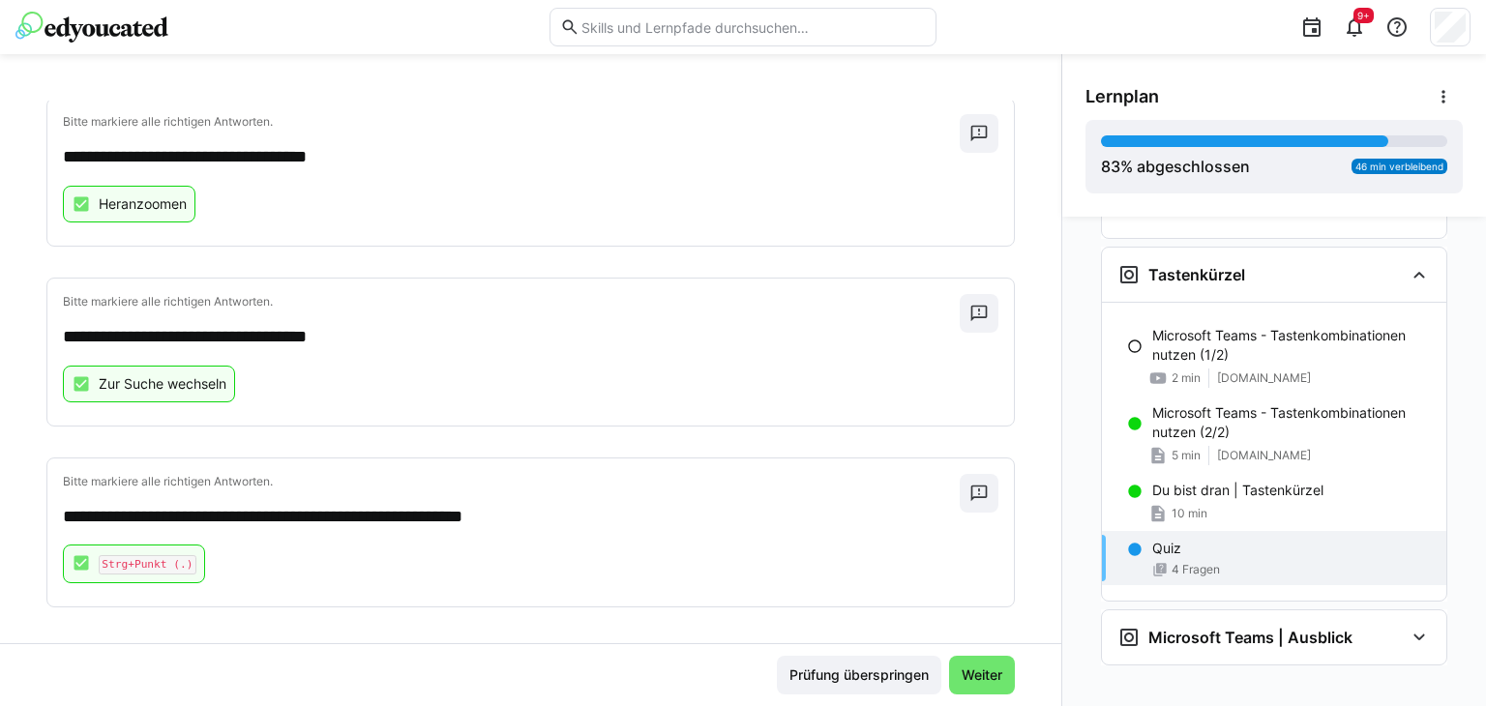
scroll to position [488, 0]
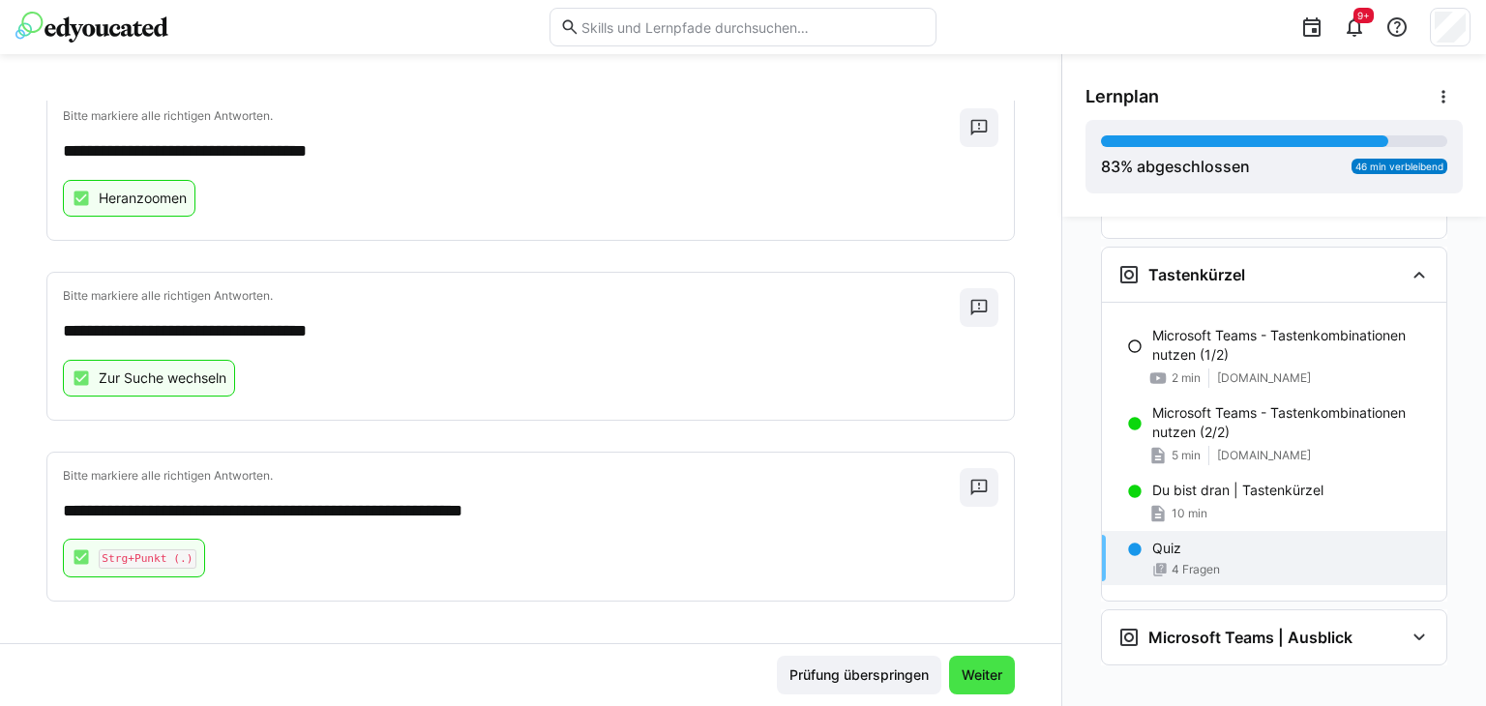
click at [964, 680] on span "Weiter" at bounding box center [982, 675] width 46 height 19
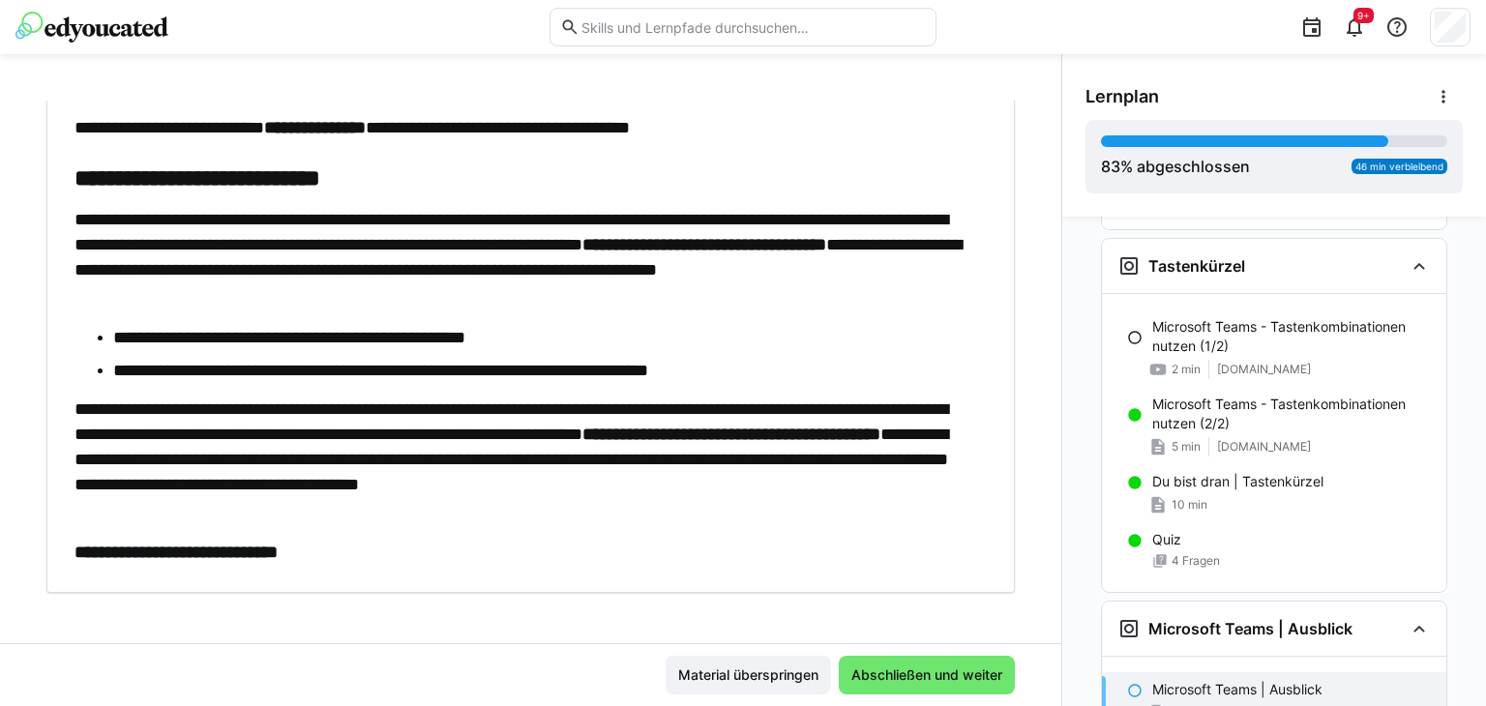
scroll to position [131, 0]
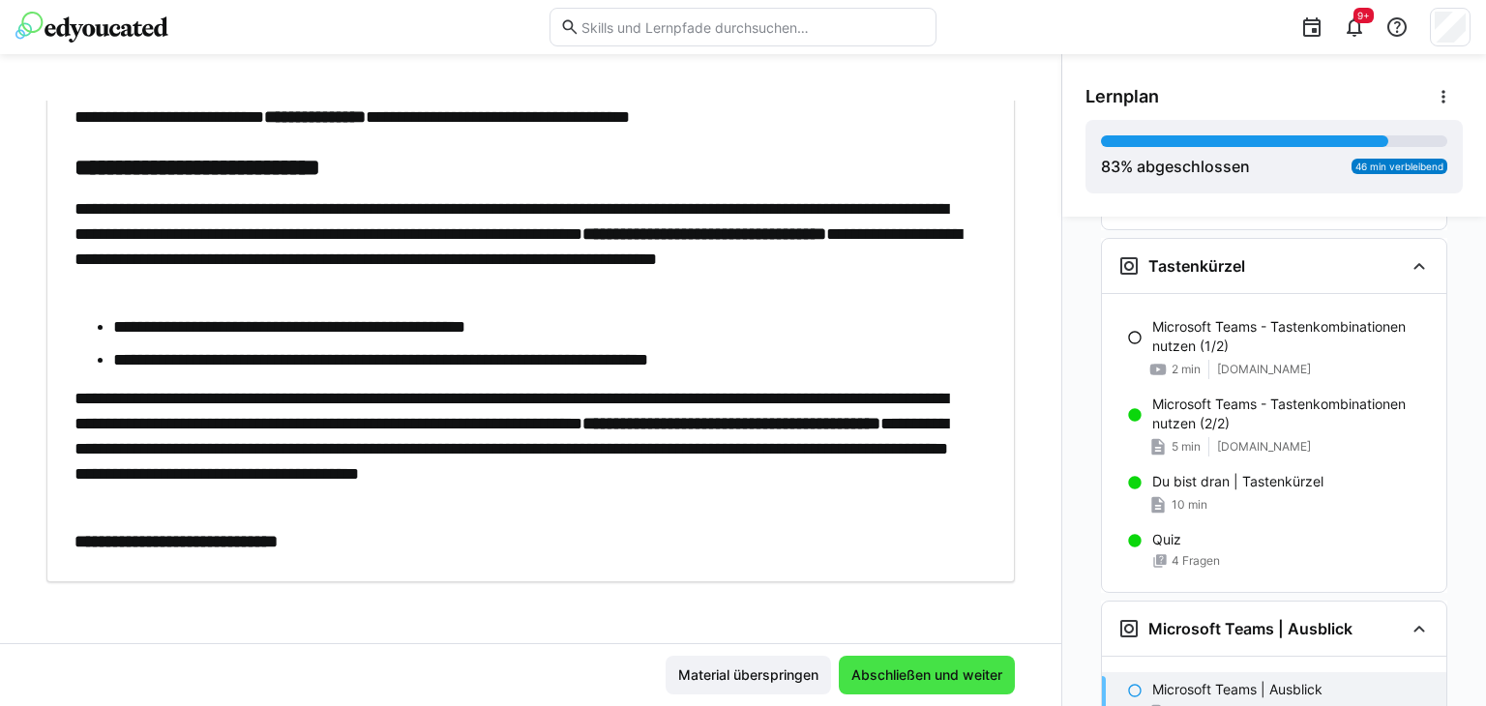
click at [908, 672] on span "Abschließen und weiter" at bounding box center [927, 675] width 157 height 19
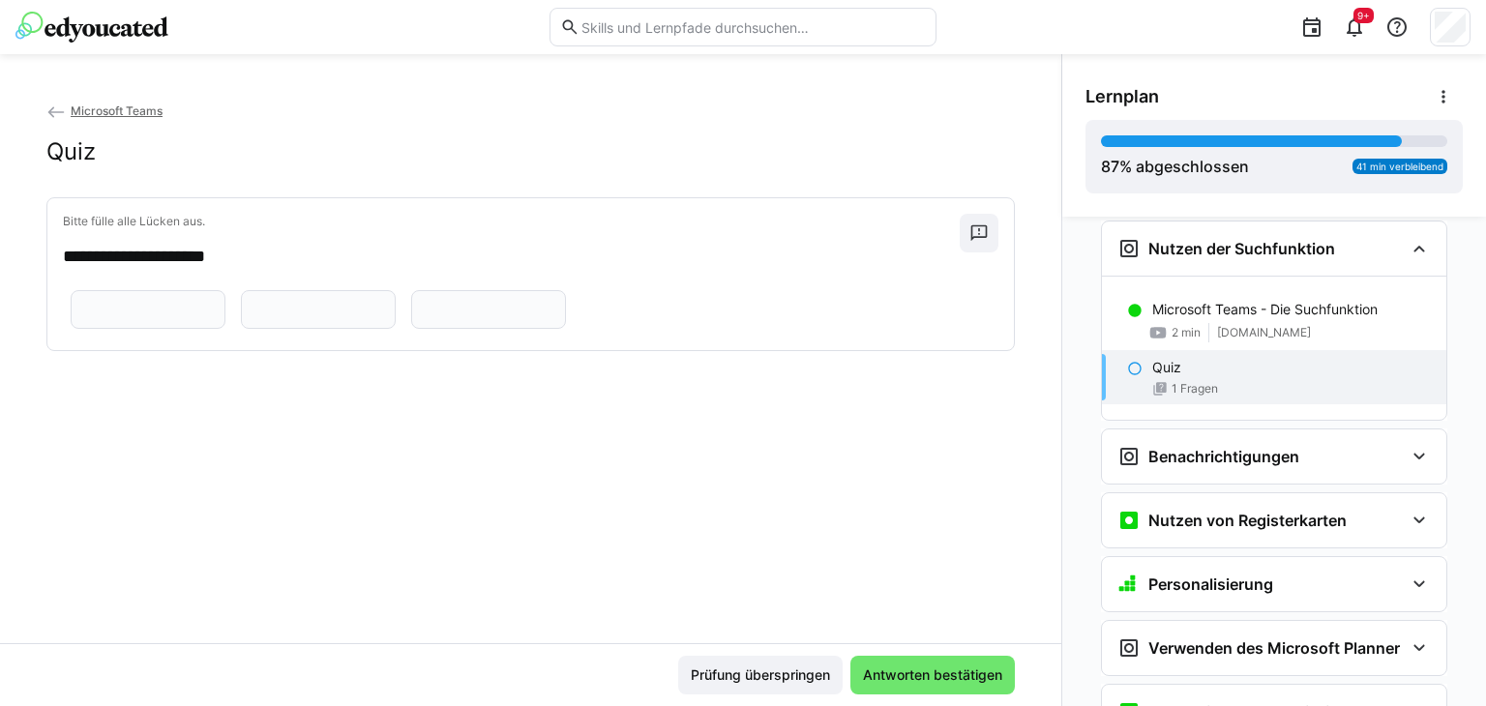
scroll to position [681, 0]
drag, startPoint x: 62, startPoint y: 285, endPoint x: 906, endPoint y: 428, distance: 855.7
click at [906, 351] on div "**********" at bounding box center [530, 274] width 967 height 153
click at [385, 318] on input "text" at bounding box center [319, 309] width 134 height 17
click at [135, 318] on input "text" at bounding box center [148, 309] width 134 height 17
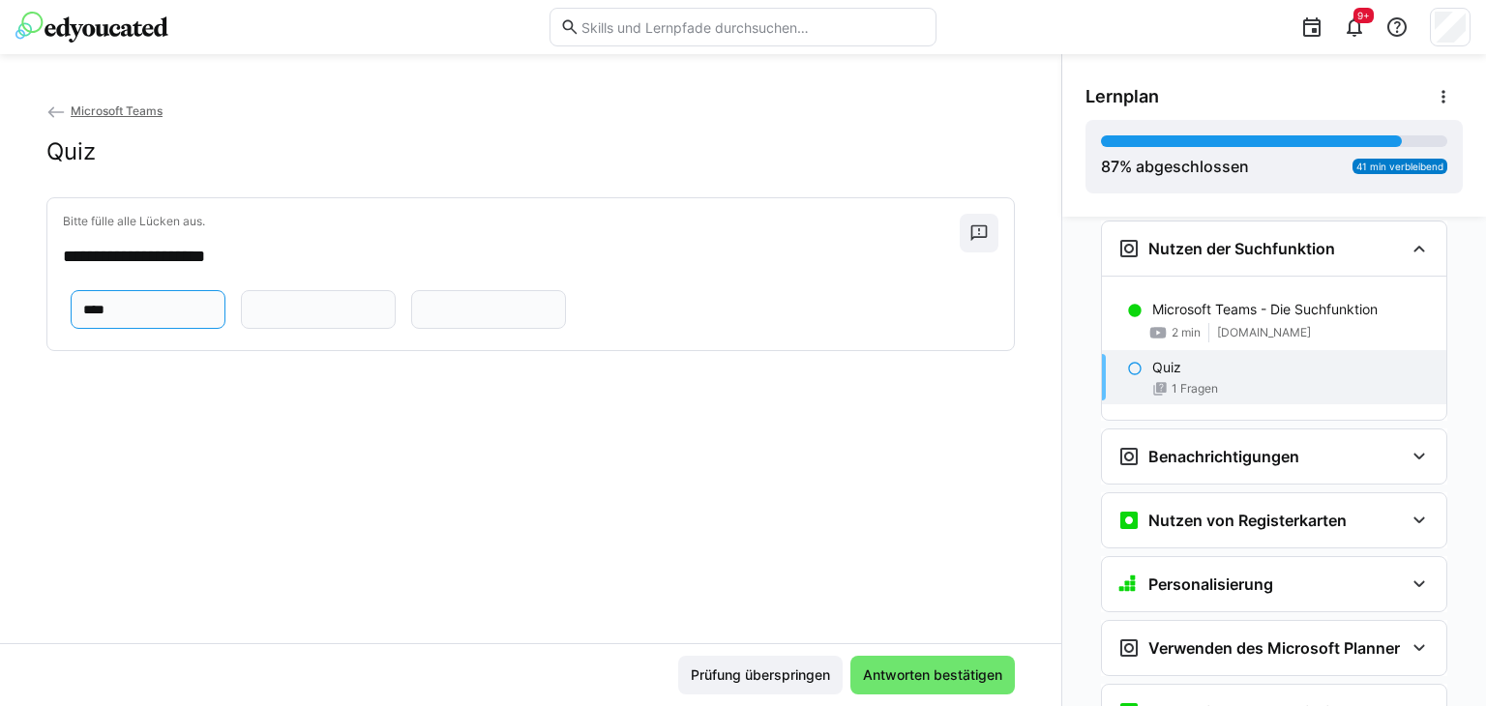
type input "****"
click at [385, 318] on input "text" at bounding box center [319, 309] width 134 height 17
type input "**********"
drag, startPoint x: 578, startPoint y: 415, endPoint x: 625, endPoint y: 419, distance: 47.6
click at [555, 318] on input "text" at bounding box center [489, 309] width 134 height 17
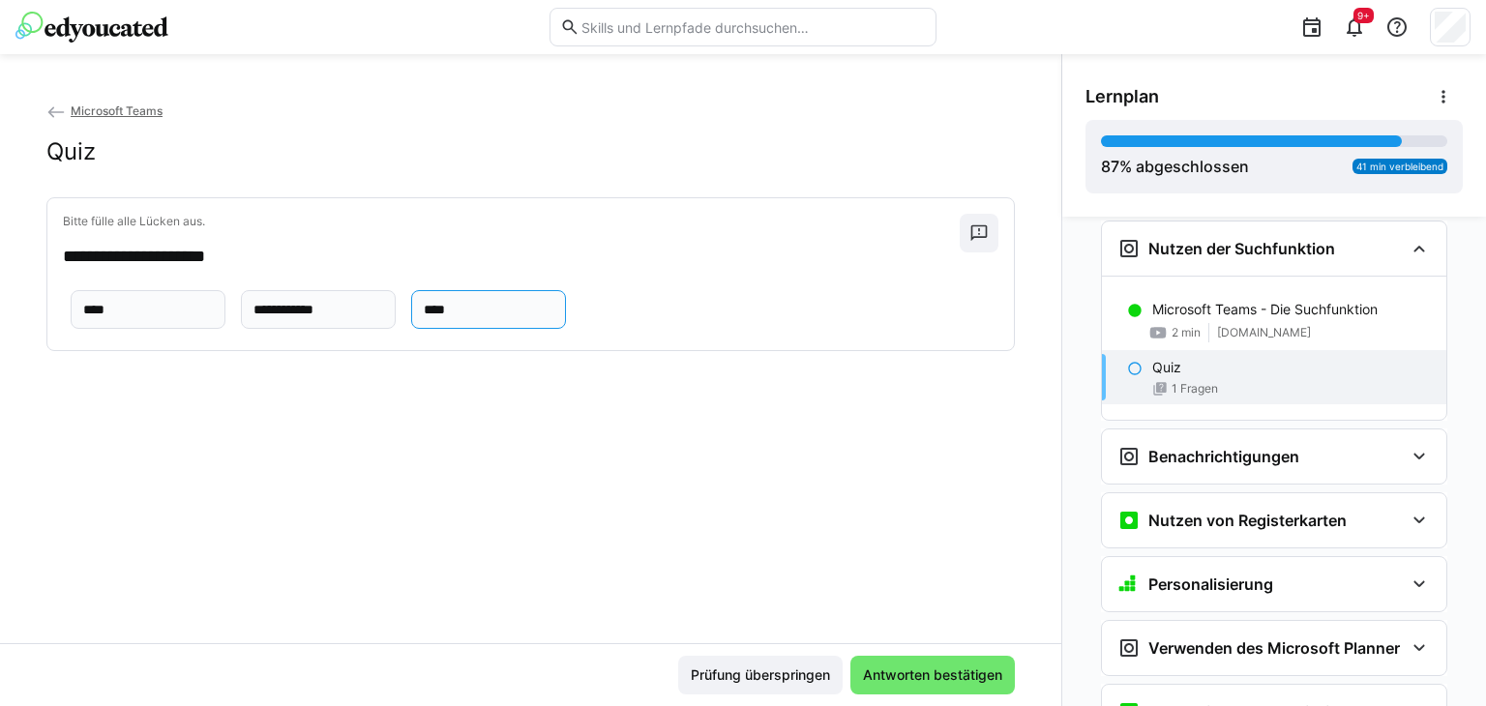
type input "****"
click at [509, 316] on app-quiz-question-fill-in-the-blanks-component "**********" at bounding box center [318, 308] width 511 height 16
type input "****"
click at [903, 674] on span "Antworten bestätigen" at bounding box center [932, 675] width 145 height 19
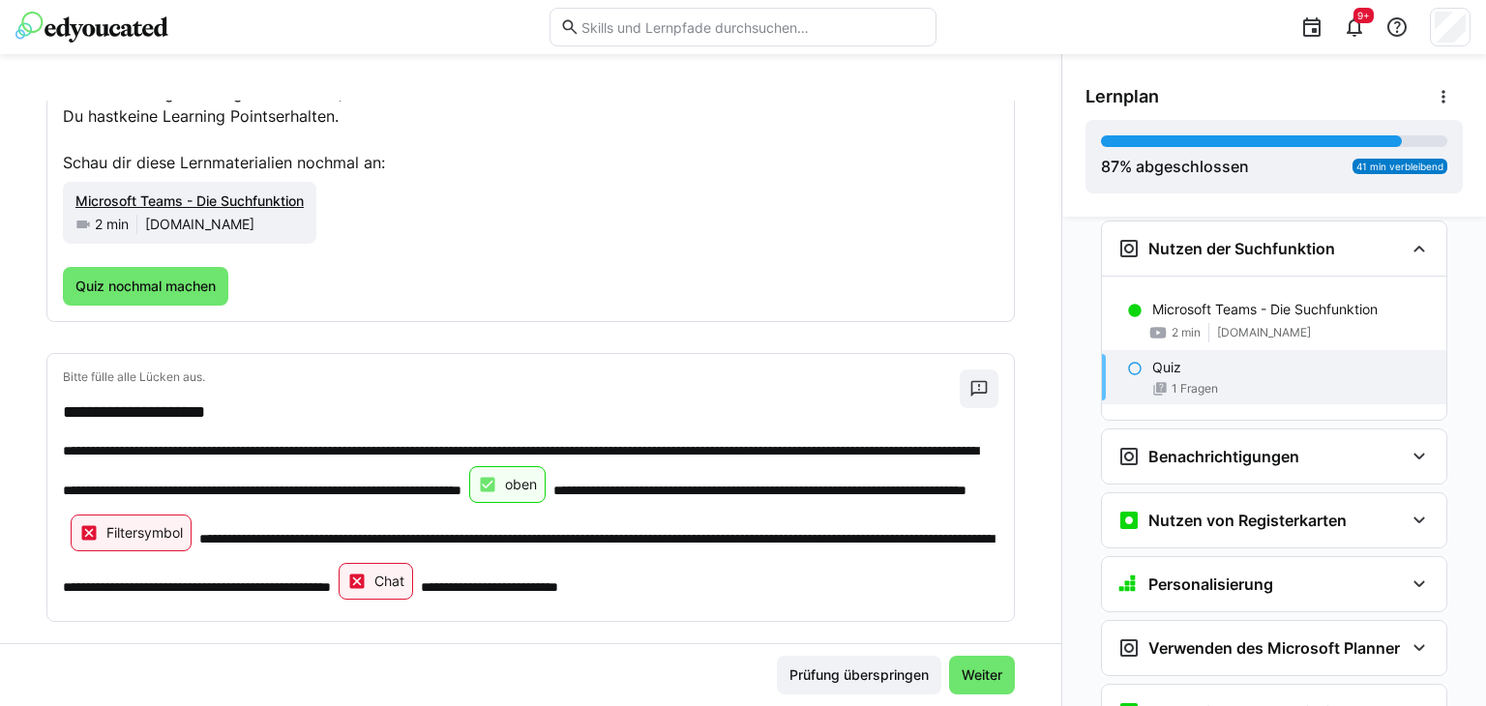
scroll to position [174, 0]
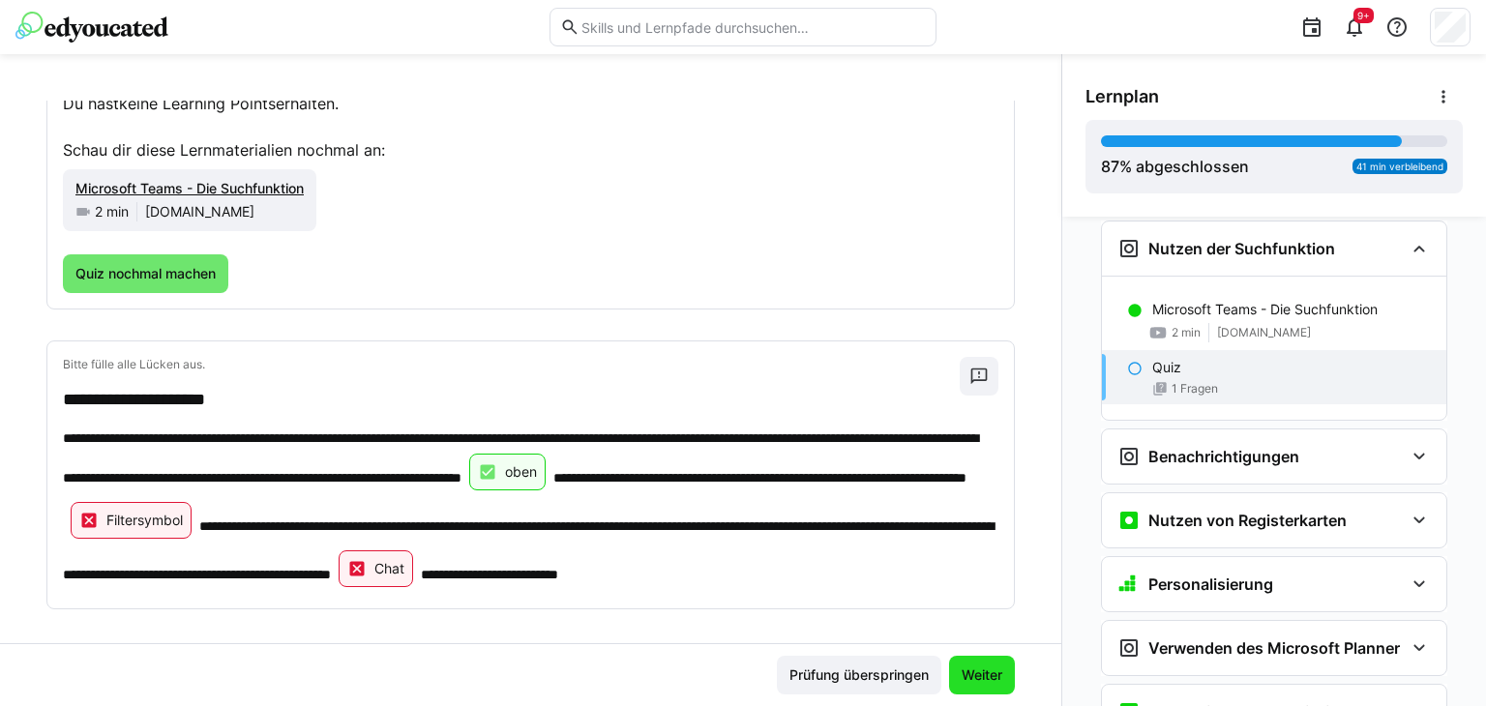
click at [964, 673] on span "Weiter" at bounding box center [982, 675] width 46 height 19
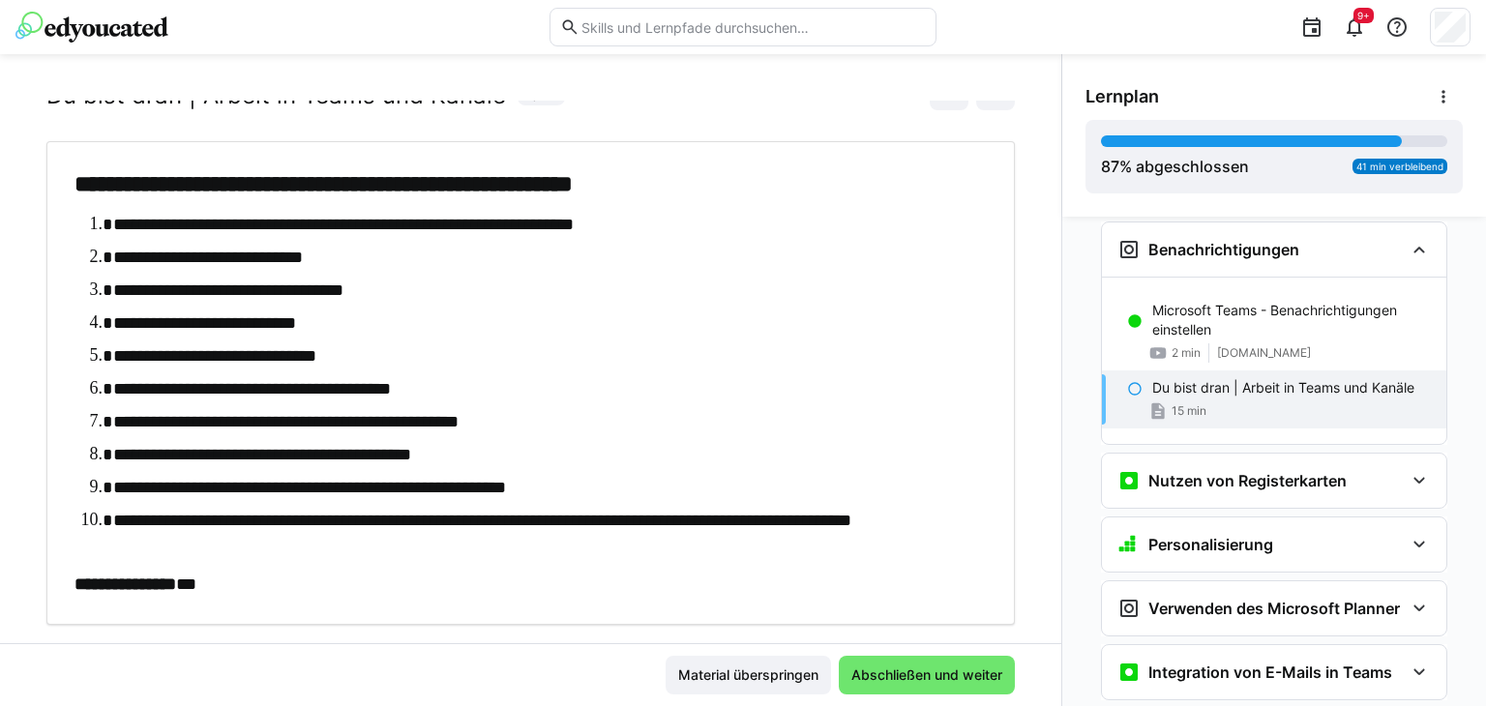
scroll to position [108, 0]
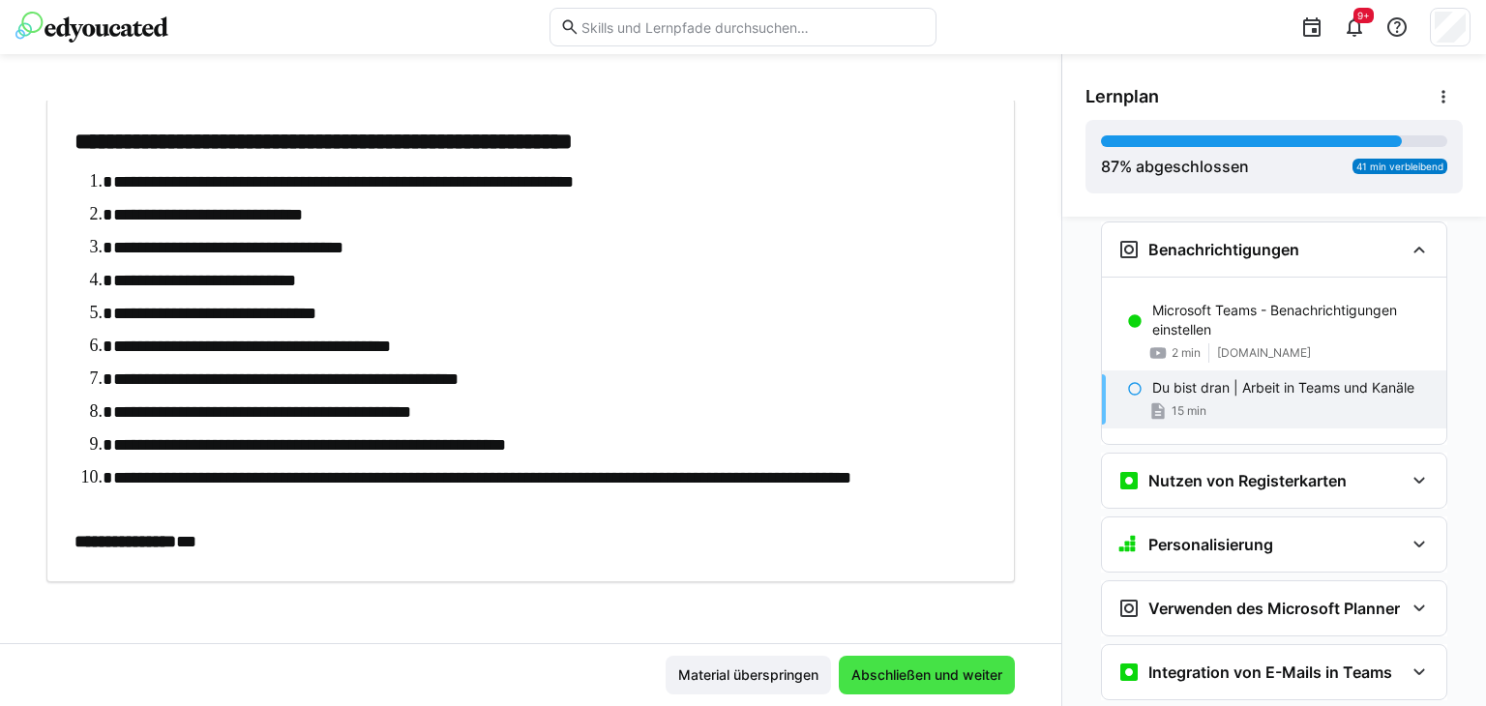
click at [898, 681] on span "Abschließen und weiter" at bounding box center [927, 675] width 157 height 19
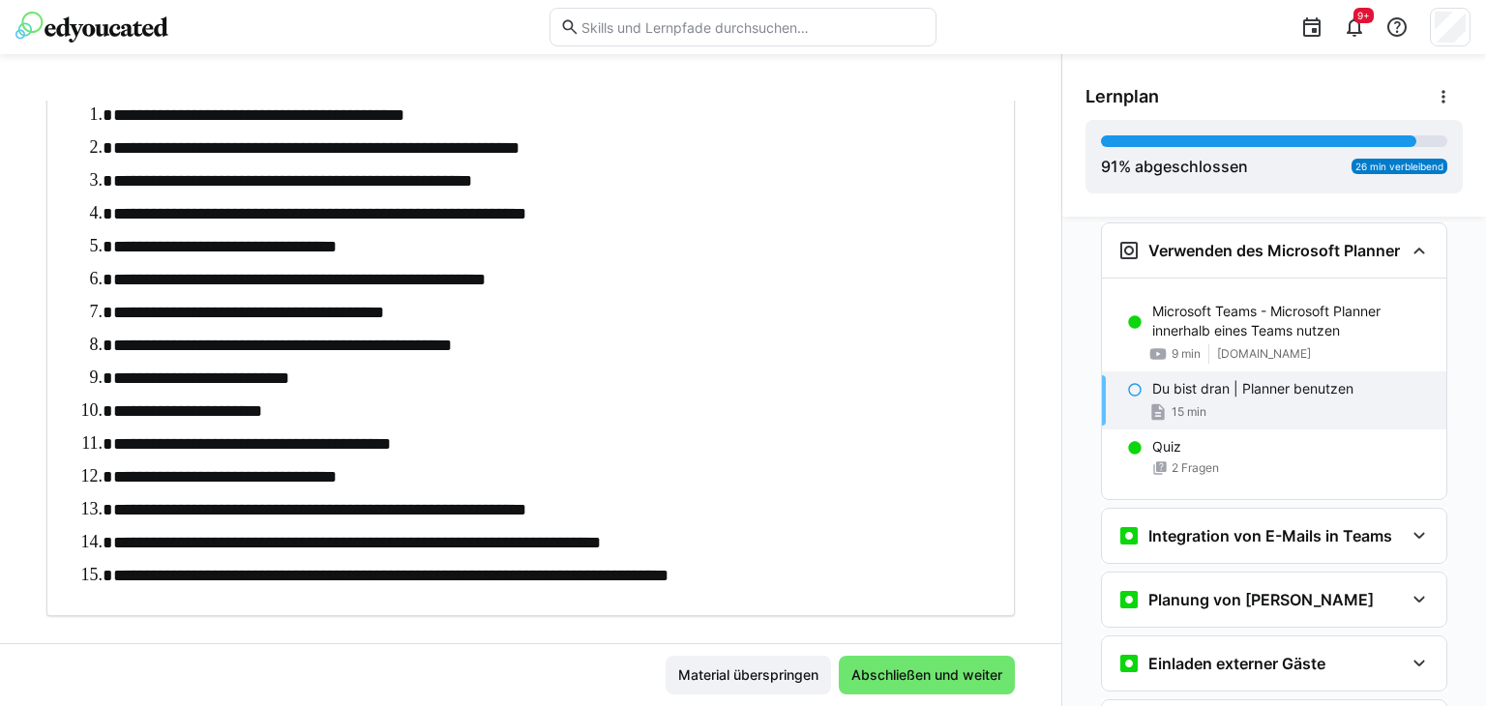
scroll to position [282, 0]
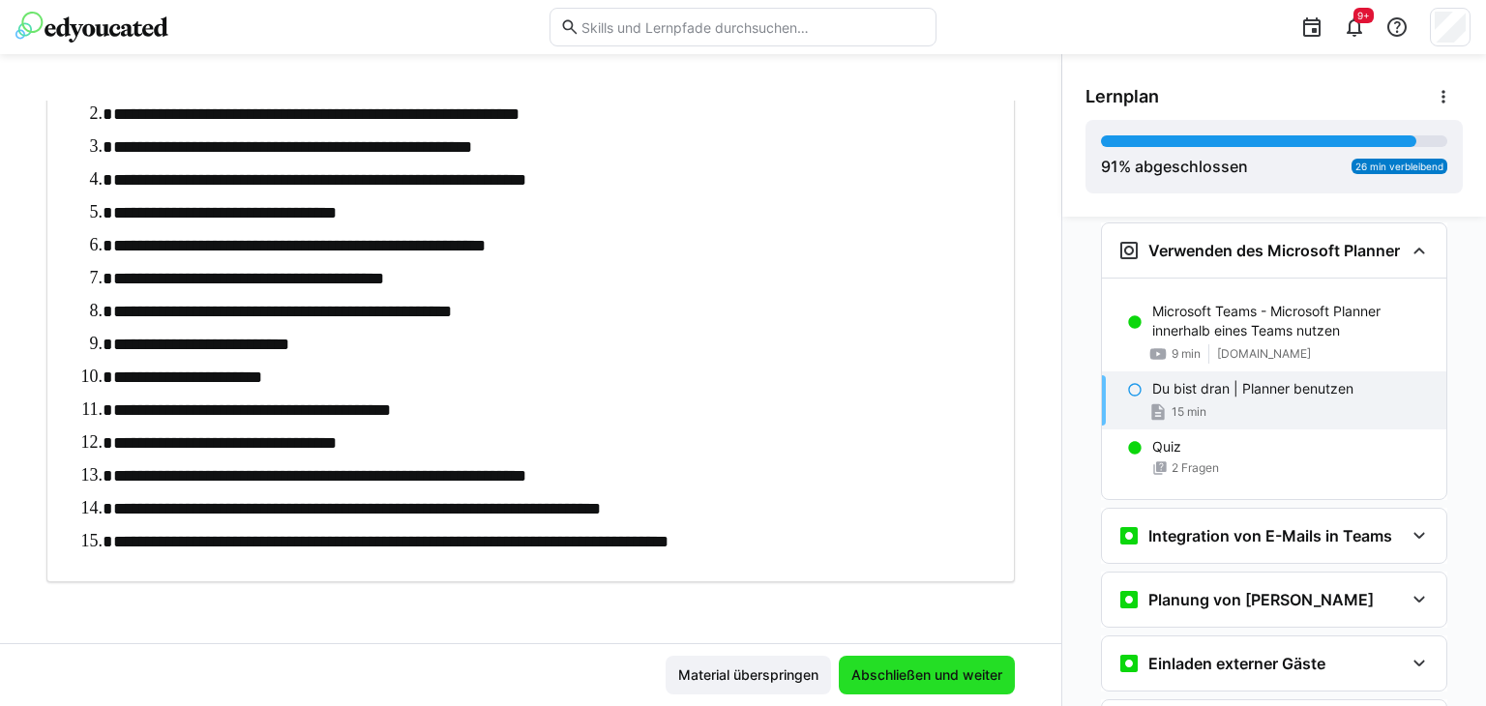
click at [876, 674] on span "Abschließen und weiter" at bounding box center [927, 675] width 157 height 19
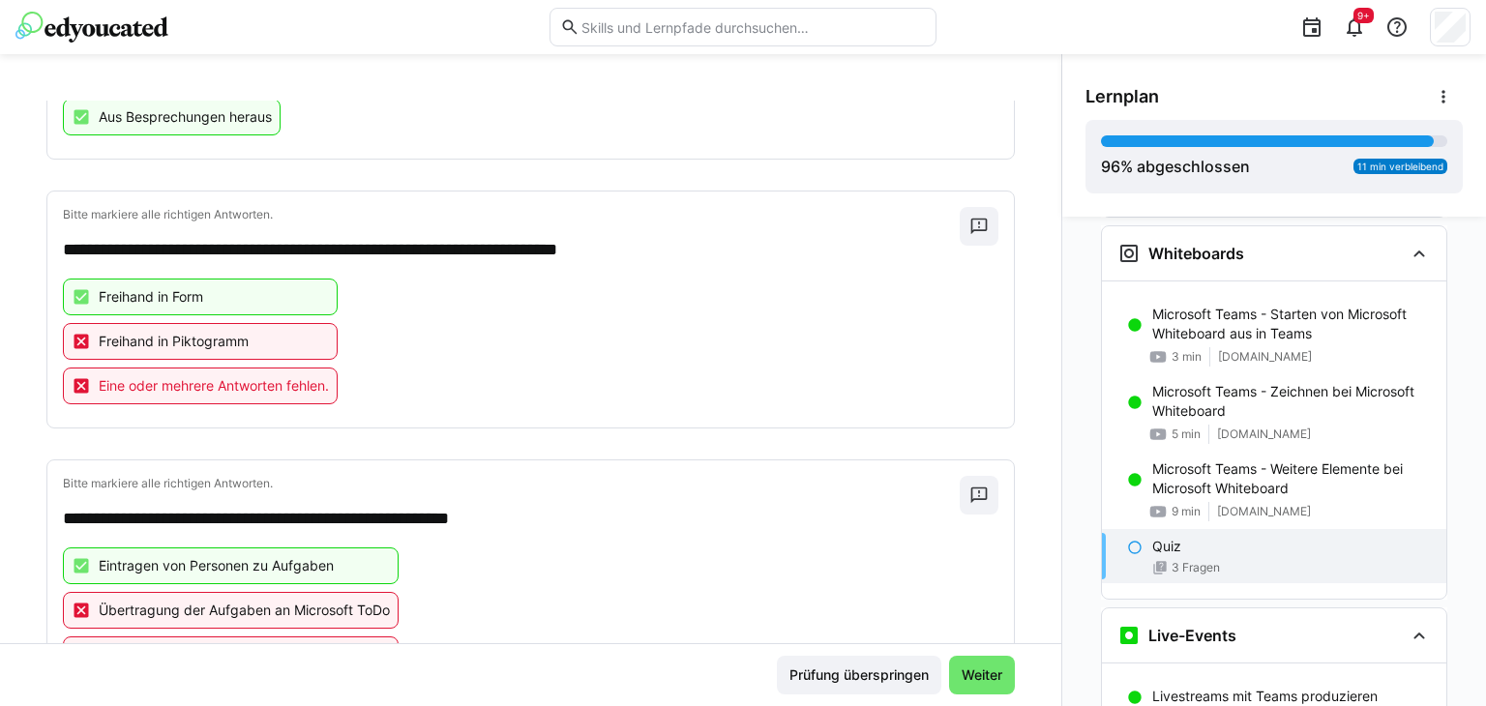
scroll to position [668, 0]
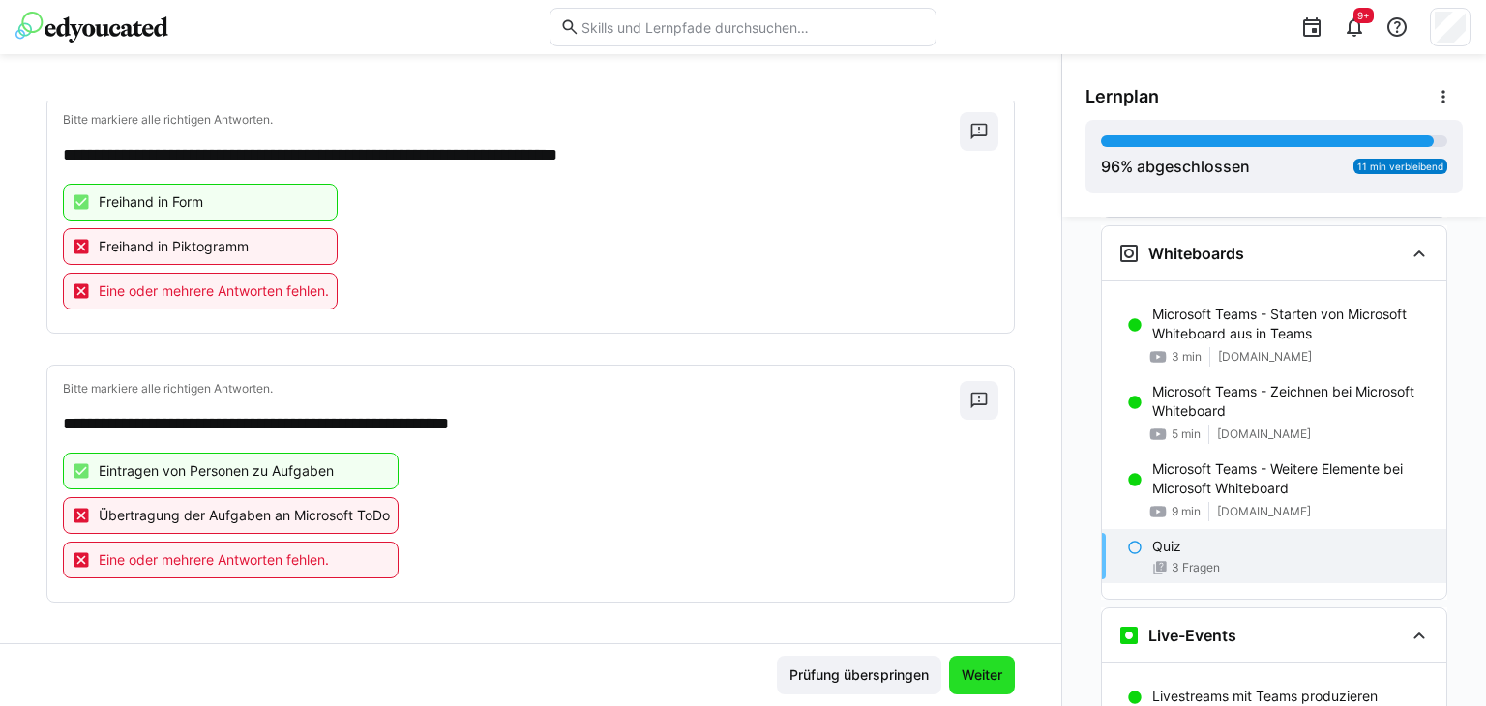
click at [959, 677] on span "Weiter" at bounding box center [982, 675] width 46 height 19
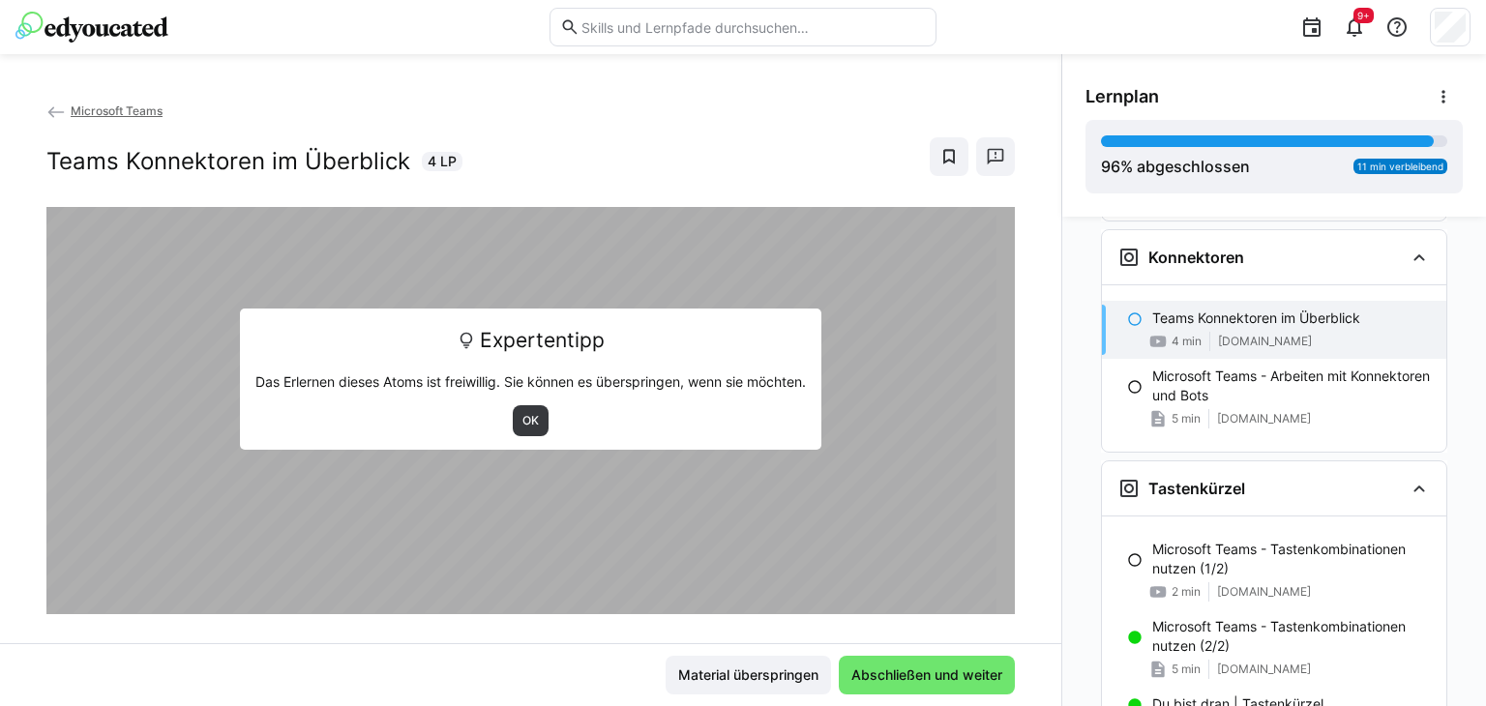
scroll to position [3091, 0]
click at [757, 676] on span "Material überspringen" at bounding box center [748, 675] width 146 height 19
